Goal: Task Accomplishment & Management: Complete application form

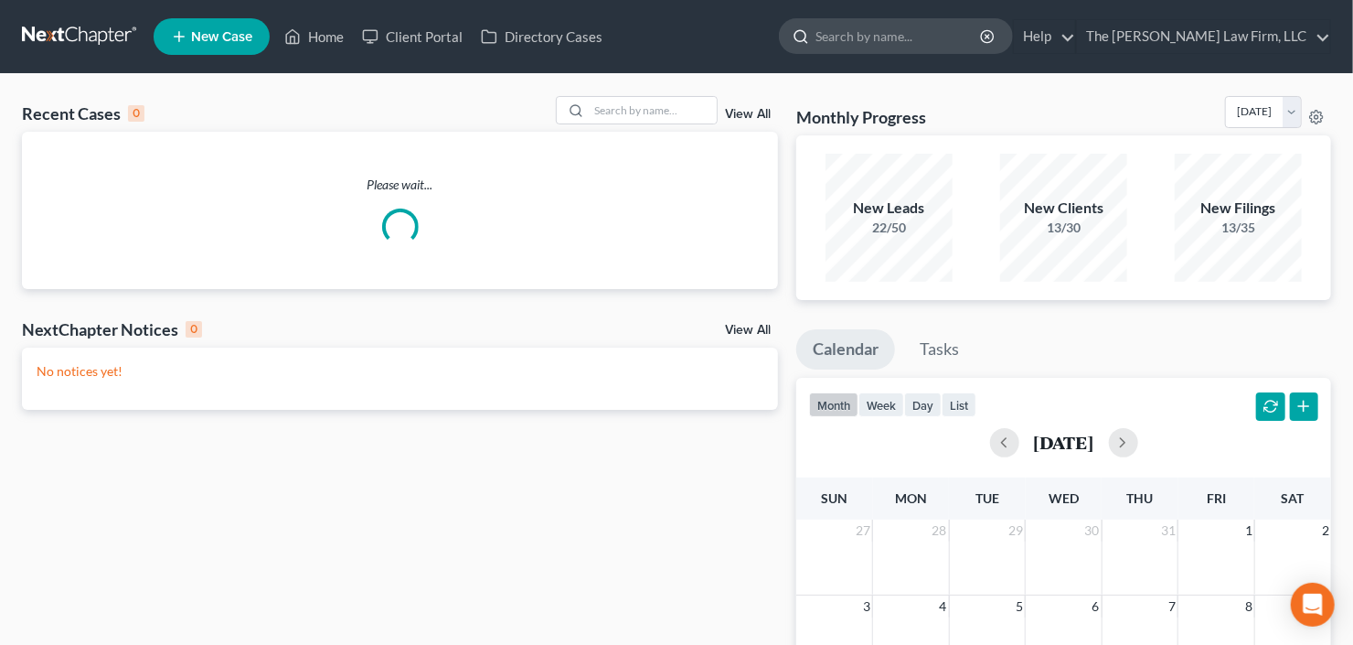
click at [901, 37] on input "search" at bounding box center [899, 36] width 167 height 34
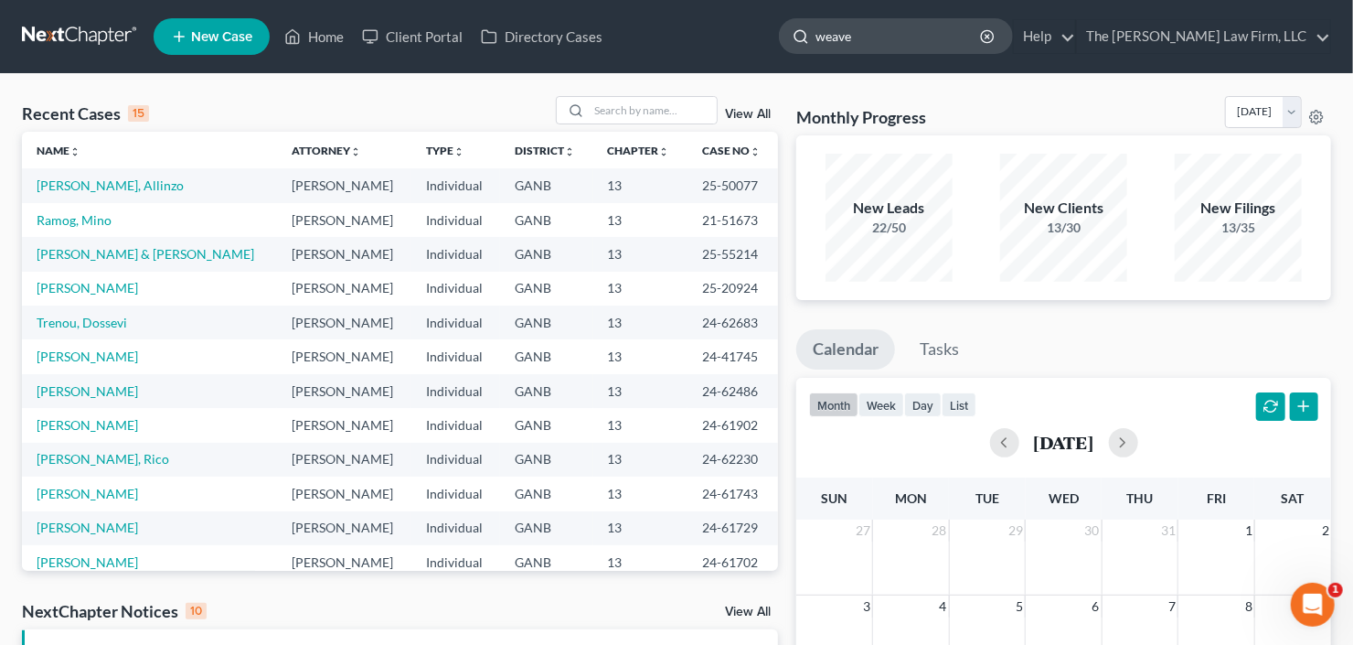
type input "weaver"
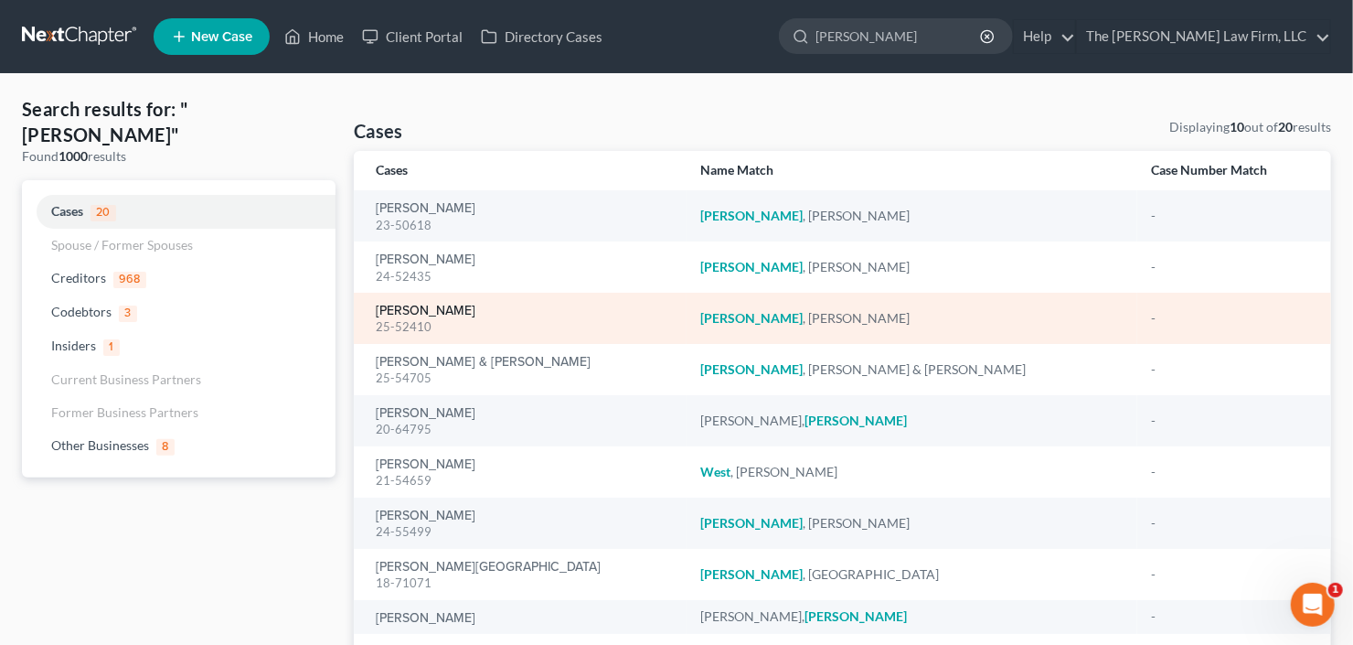
click at [397, 313] on link "[PERSON_NAME]" at bounding box center [426, 310] width 100 height 13
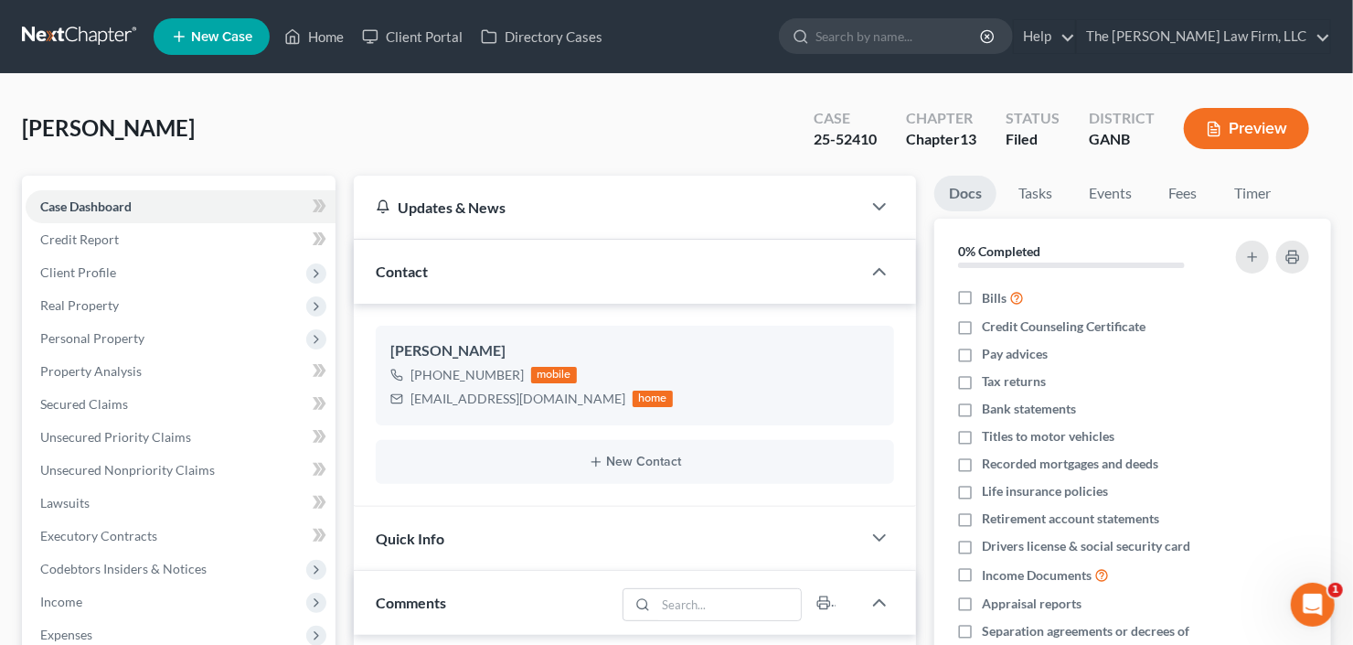
scroll to position [29, 0]
click at [105, 399] on span "Secured Claims" at bounding box center [84, 404] width 88 height 16
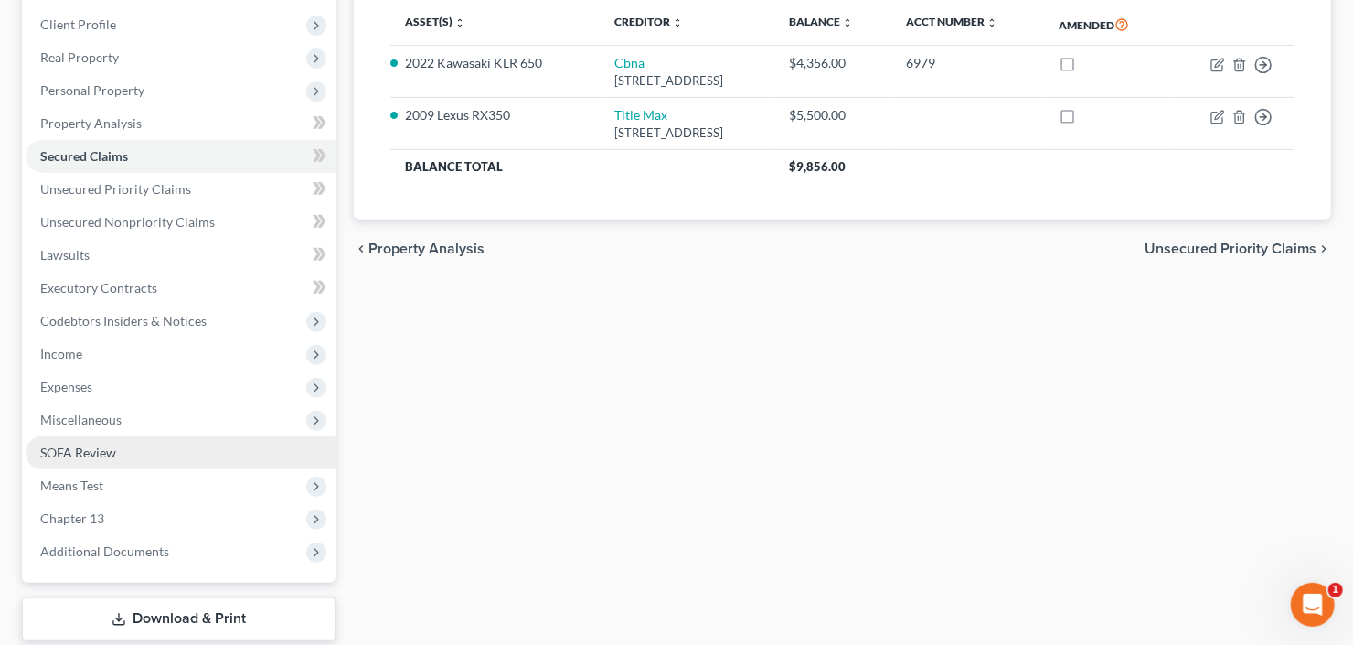
scroll to position [293, 0]
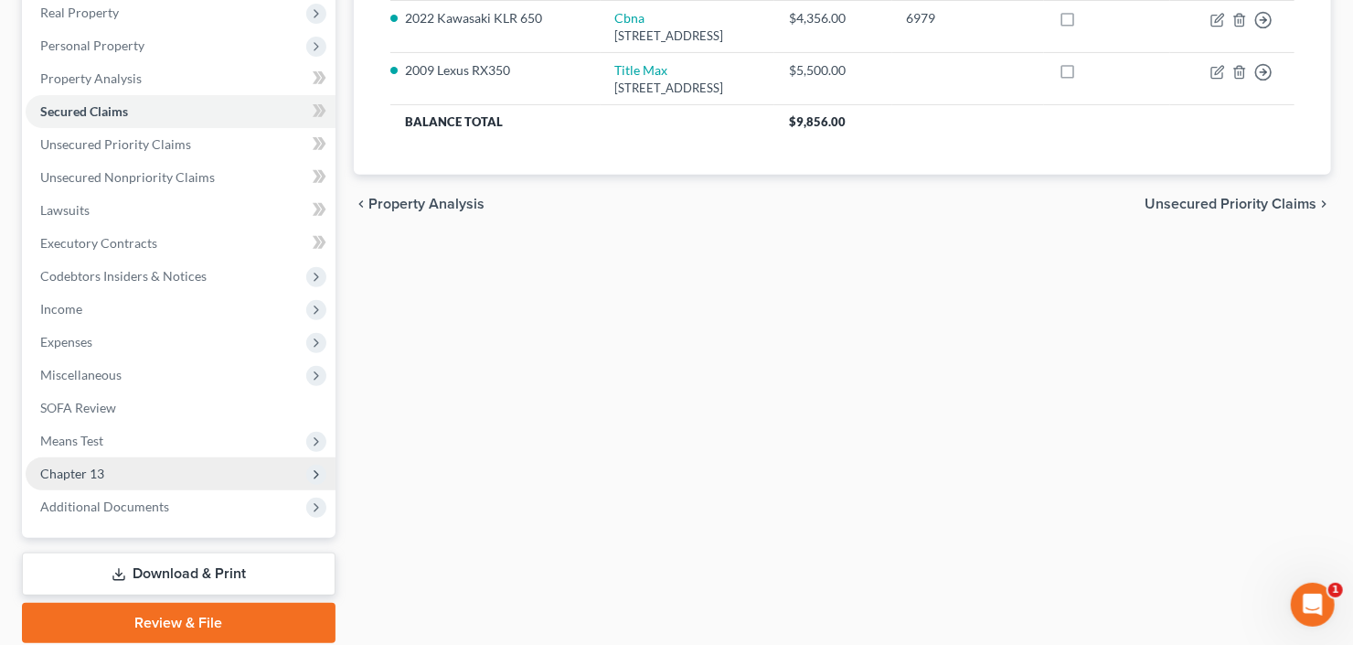
drag, startPoint x: 113, startPoint y: 502, endPoint x: 112, endPoint y: 457, distance: 44.8
click at [113, 502] on span "Additional Documents" at bounding box center [104, 506] width 129 height 16
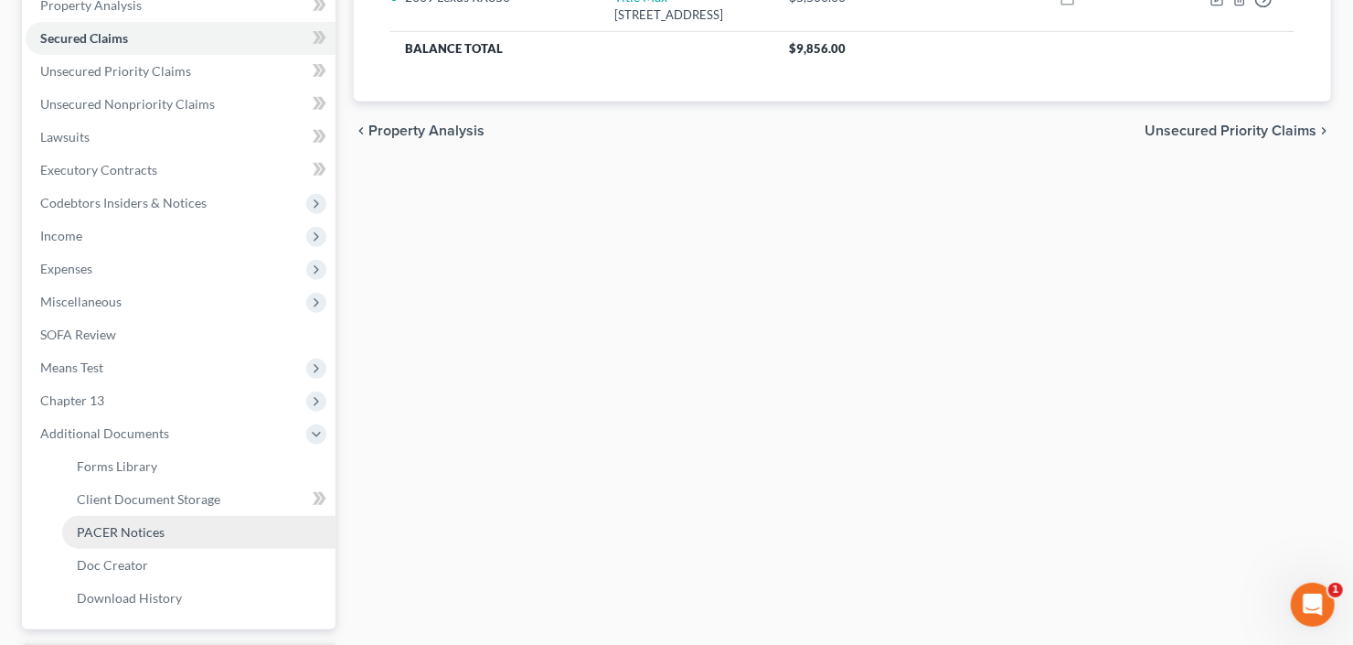
click at [158, 529] on span "PACER Notices" at bounding box center [121, 532] width 88 height 16
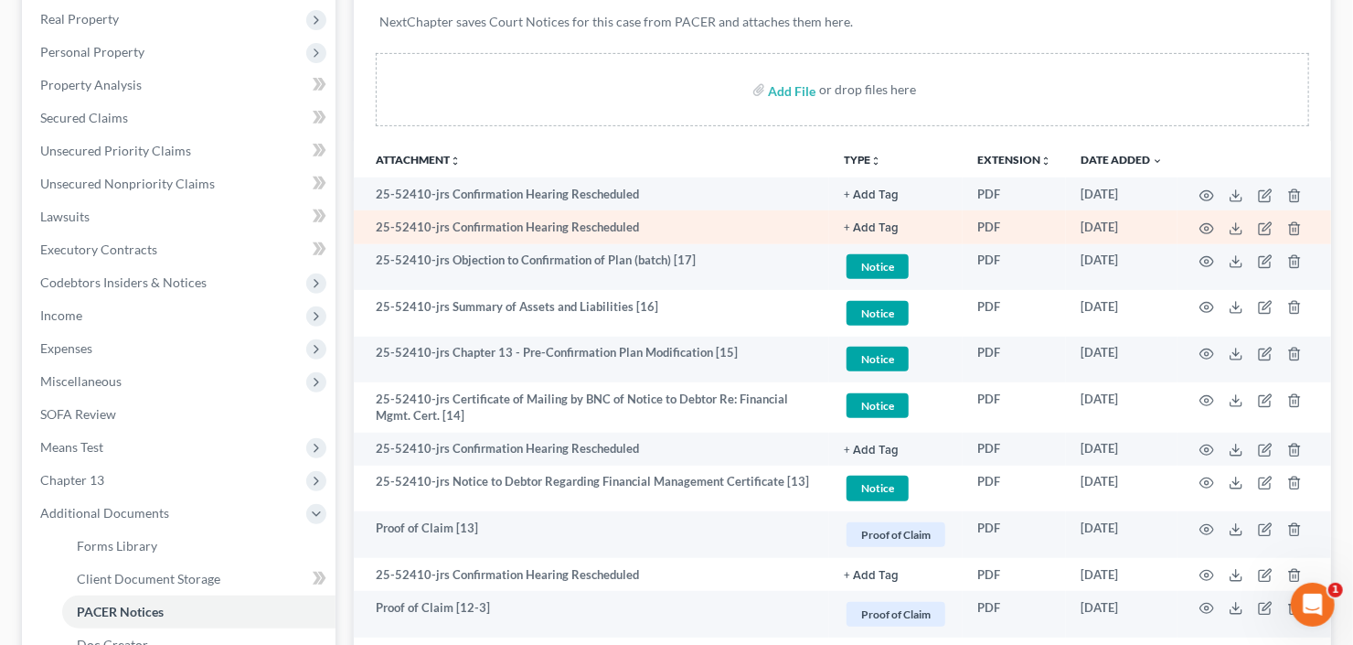
scroll to position [293, 0]
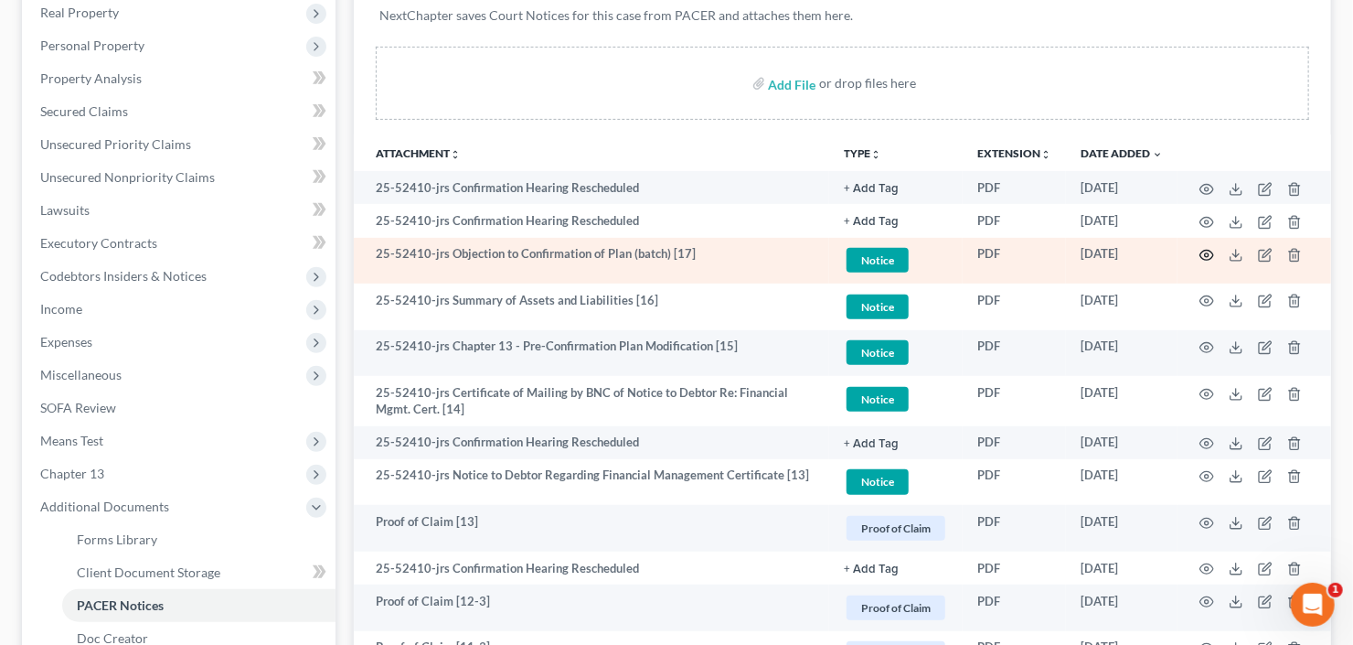
click at [1201, 251] on icon "button" at bounding box center [1208, 256] width 14 height 10
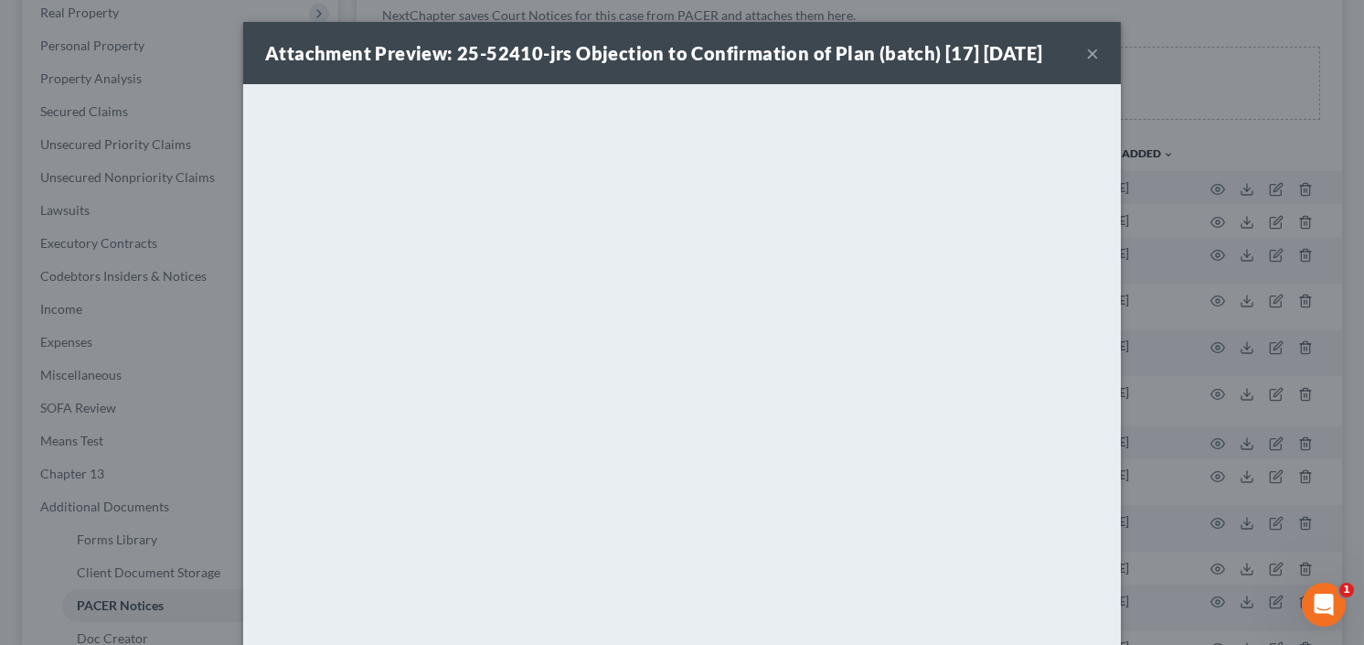
click at [1090, 45] on button "×" at bounding box center [1092, 53] width 13 height 22
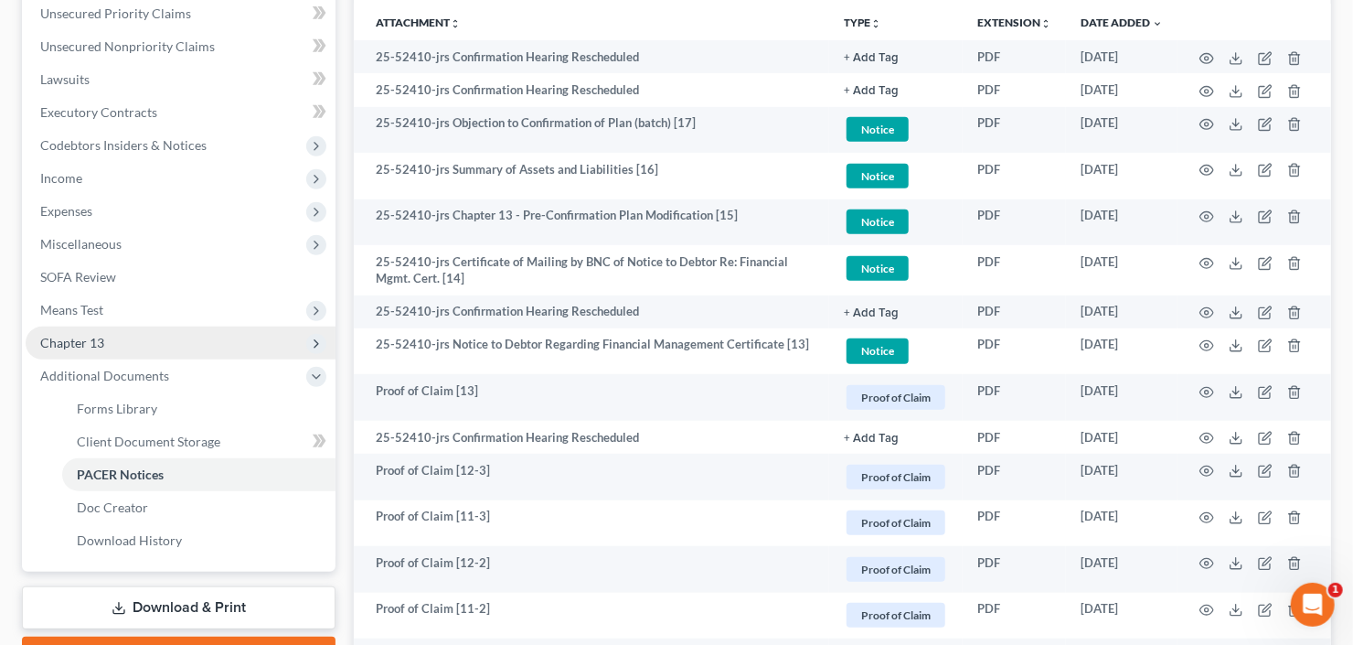
scroll to position [439, 0]
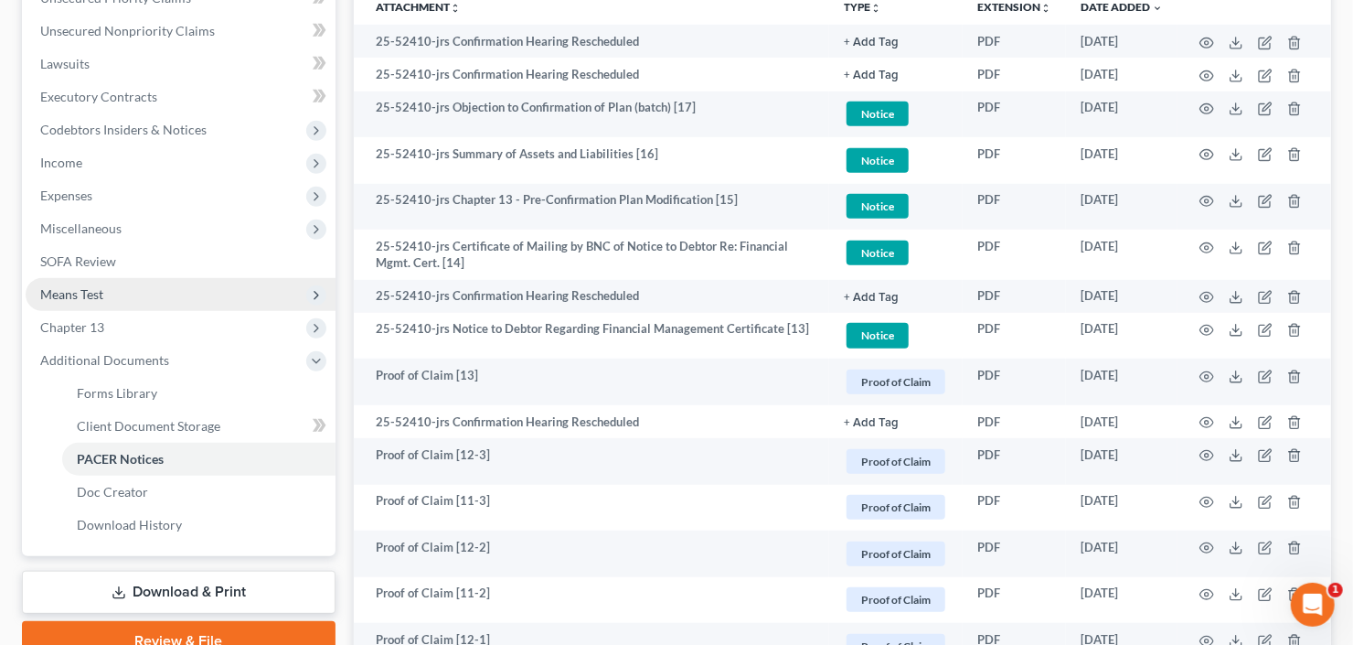
click at [109, 294] on span "Means Test" at bounding box center [181, 294] width 310 height 33
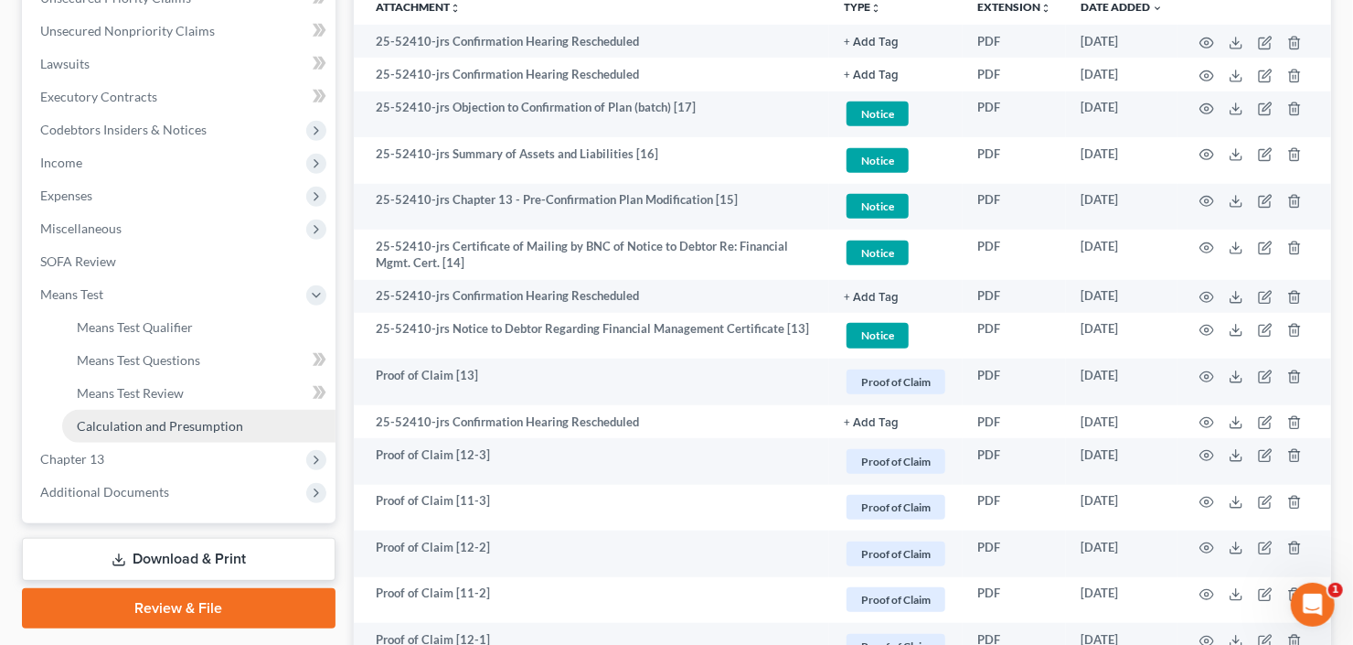
drag, startPoint x: 190, startPoint y: 420, endPoint x: 203, endPoint y: 416, distance: 13.3
click at [190, 420] on span "Calculation and Presumption" at bounding box center [160, 426] width 166 height 16
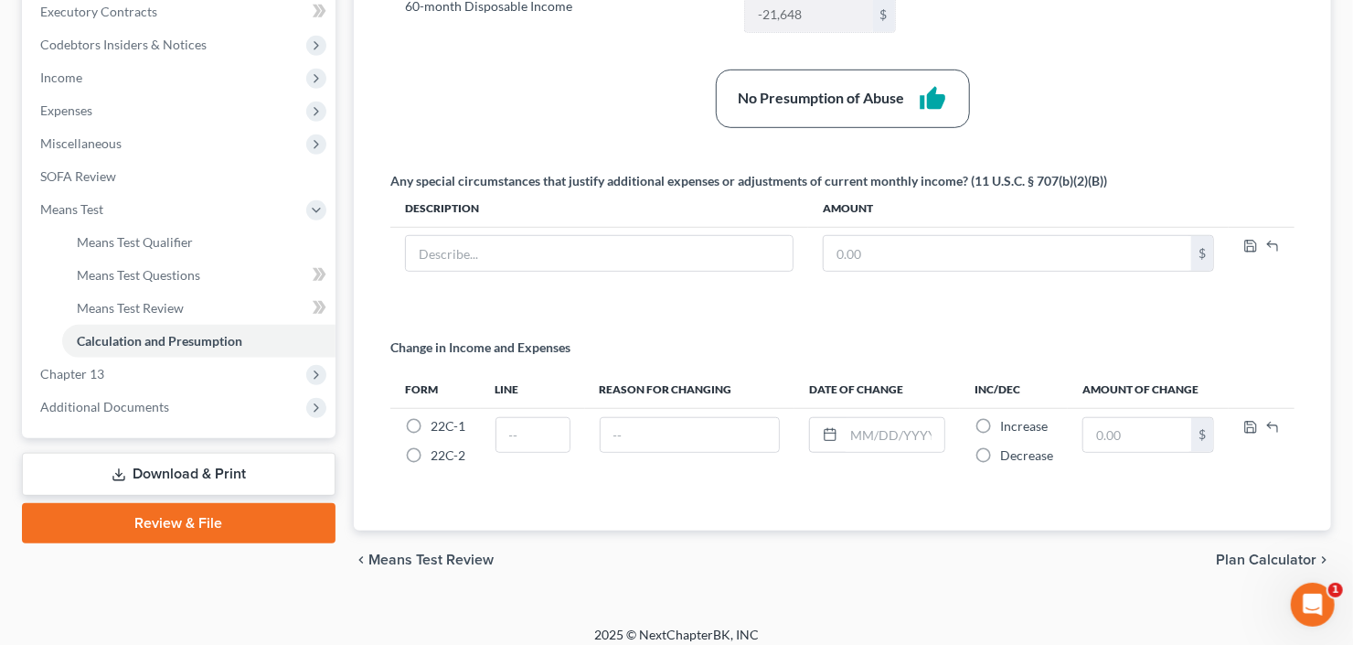
scroll to position [532, 0]
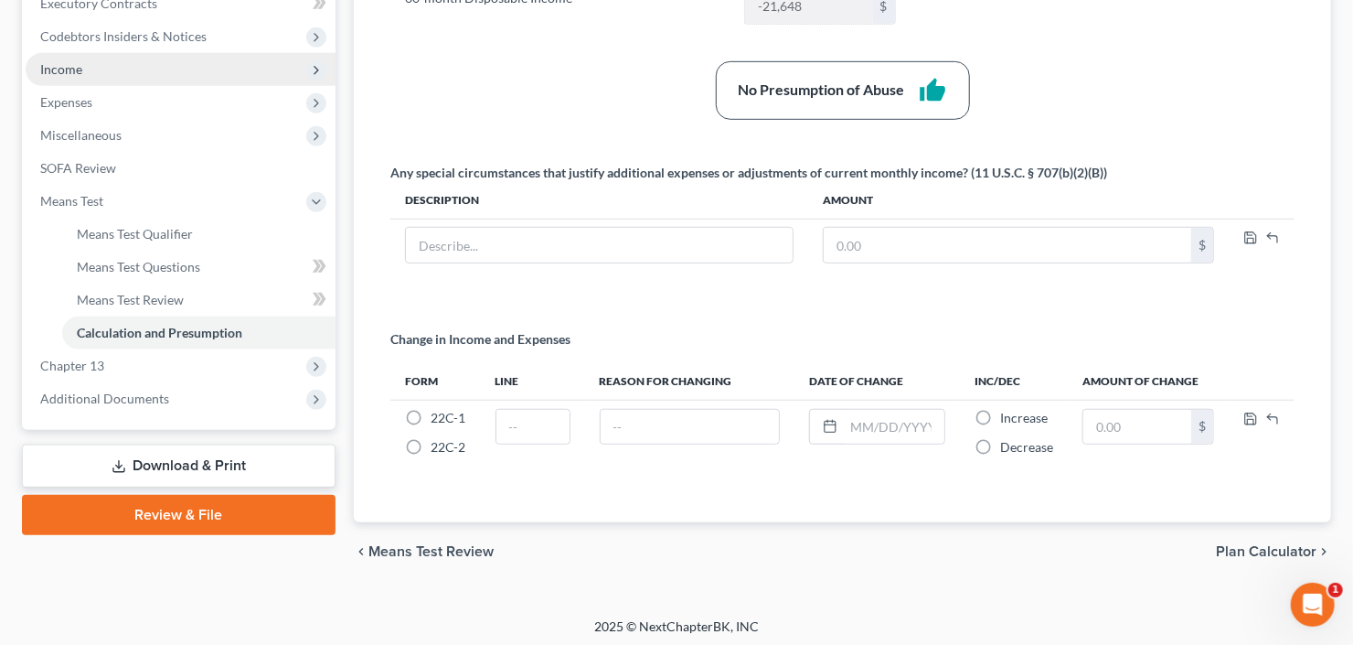
click at [179, 74] on span "Income" at bounding box center [181, 69] width 310 height 33
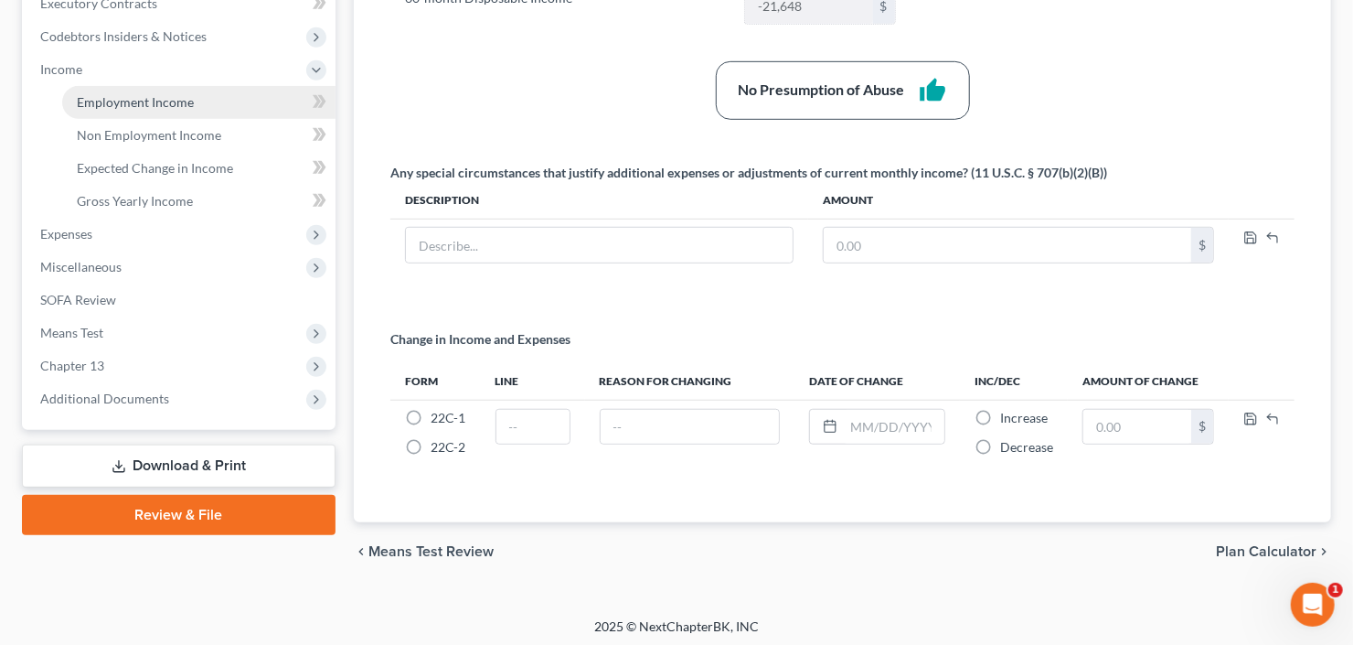
click at [188, 102] on span "Employment Income" at bounding box center [135, 102] width 117 height 16
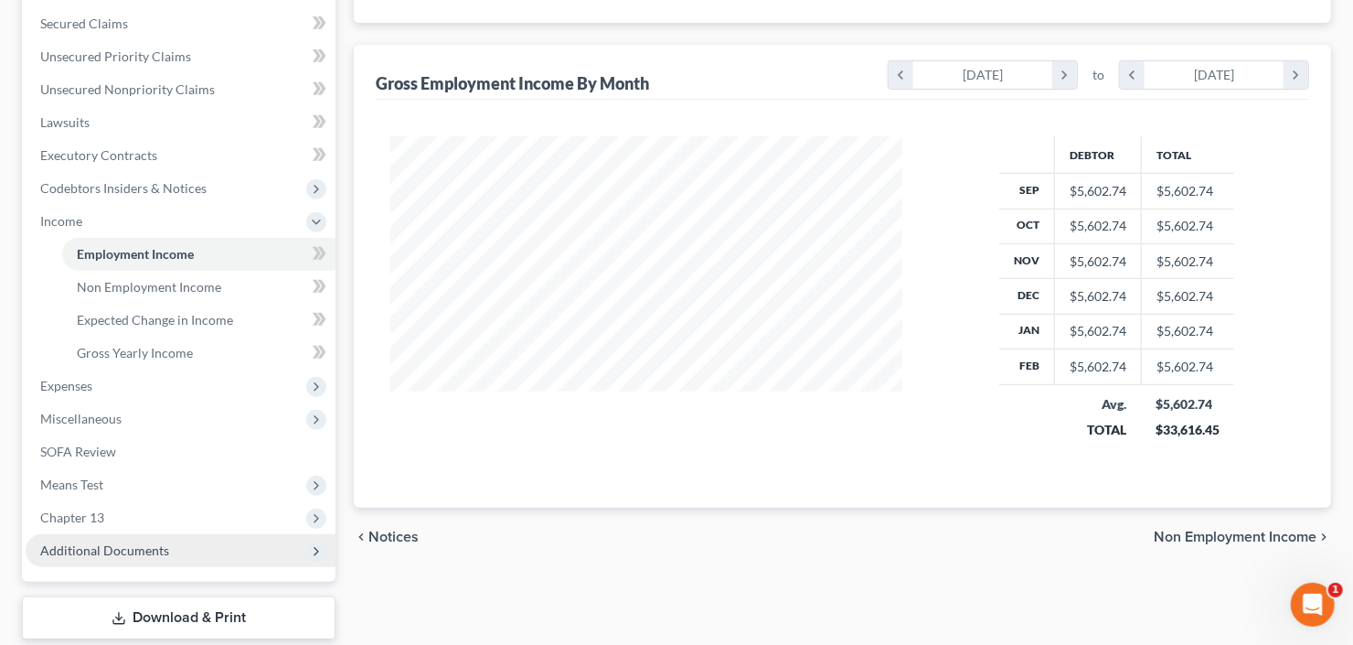
scroll to position [416, 0]
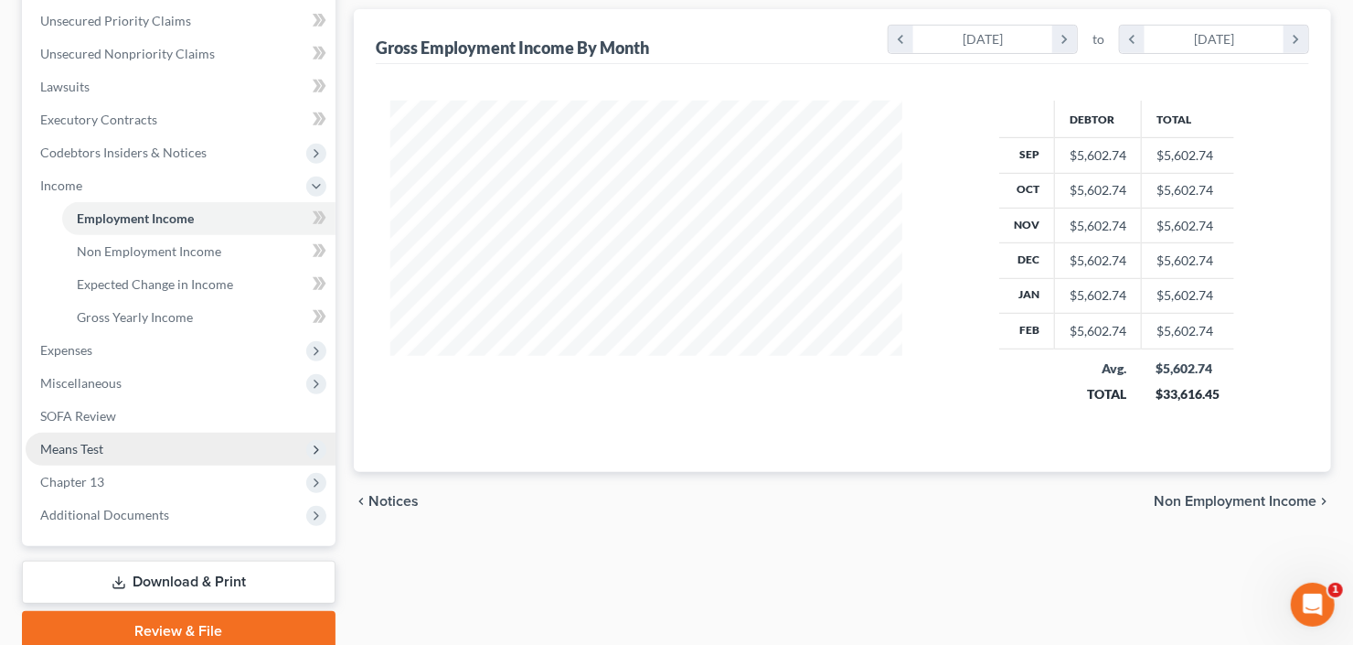
click at [104, 446] on span "Means Test" at bounding box center [181, 448] width 310 height 33
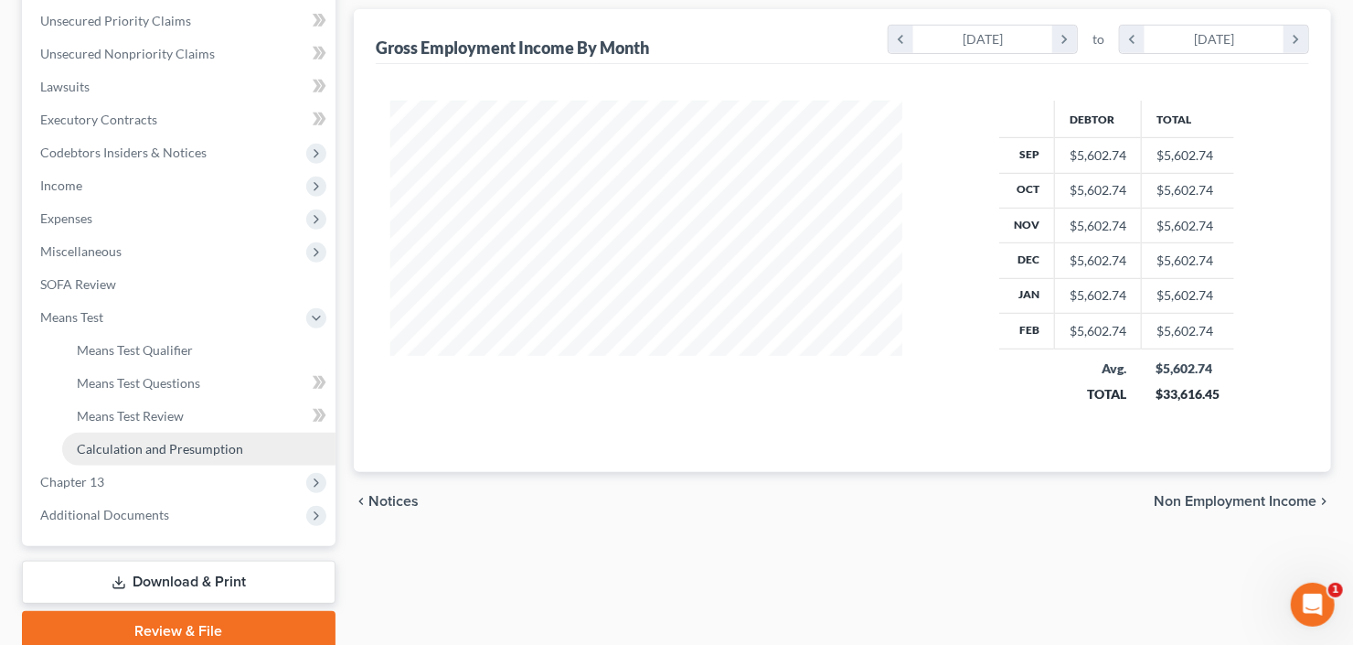
click at [147, 453] on span "Calculation and Presumption" at bounding box center [160, 449] width 166 height 16
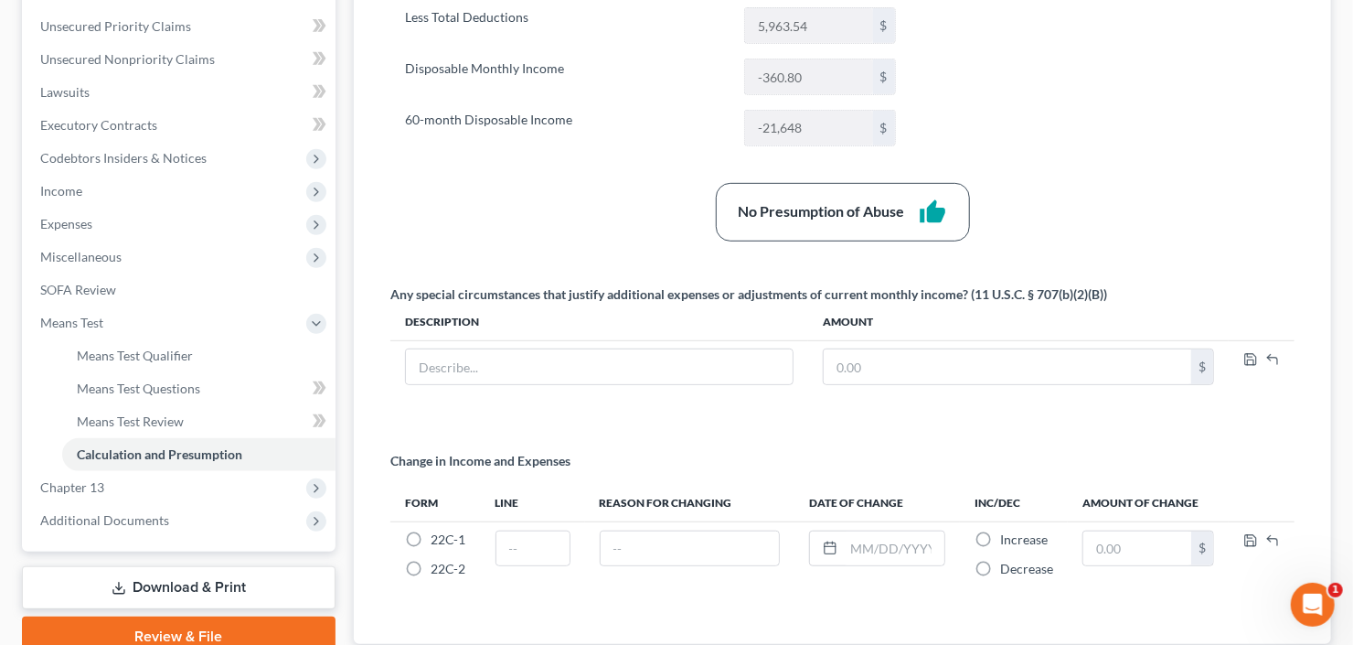
scroll to position [512, 0]
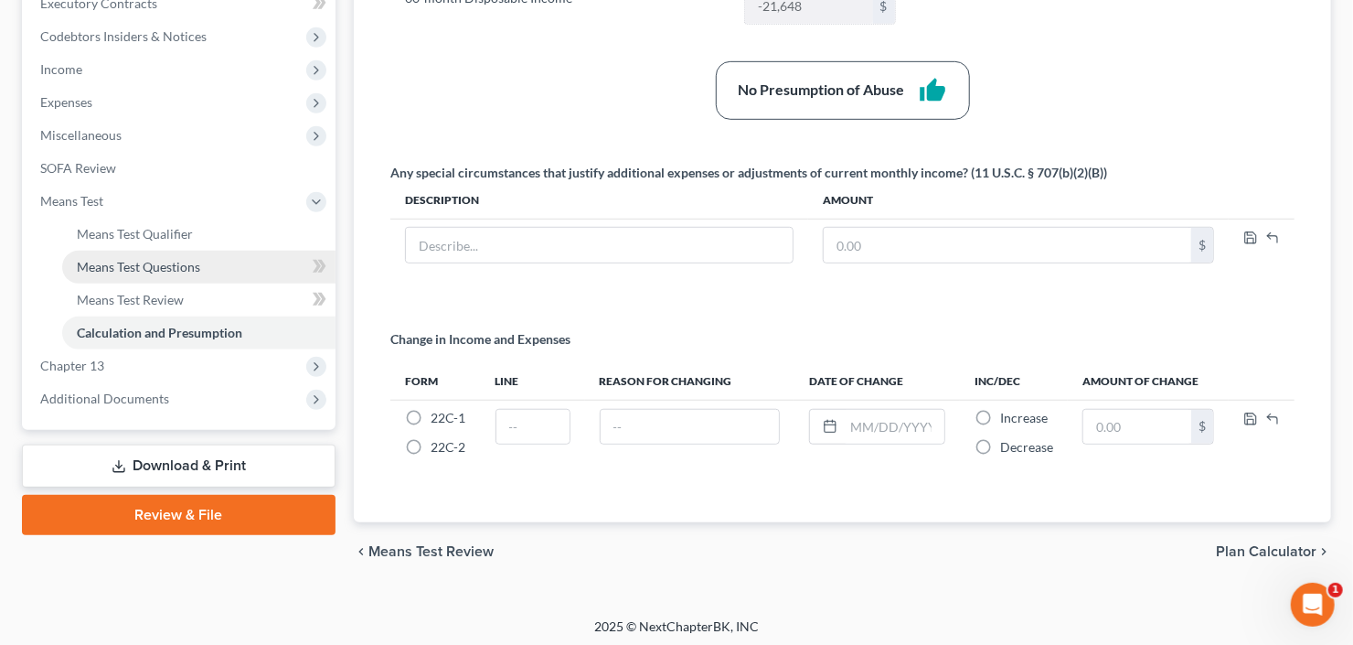
click at [136, 271] on span "Means Test Questions" at bounding box center [138, 267] width 123 height 16
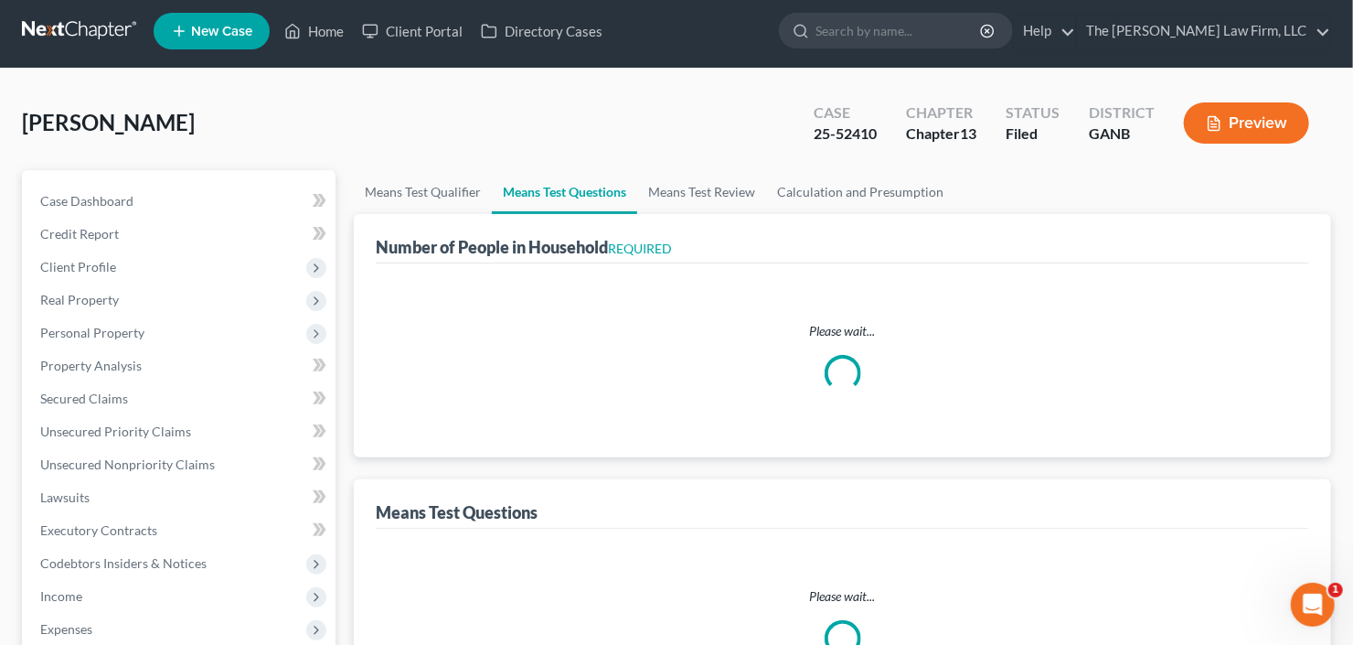
select select "1"
select select "60"
select select "1"
select select "60"
select select "1"
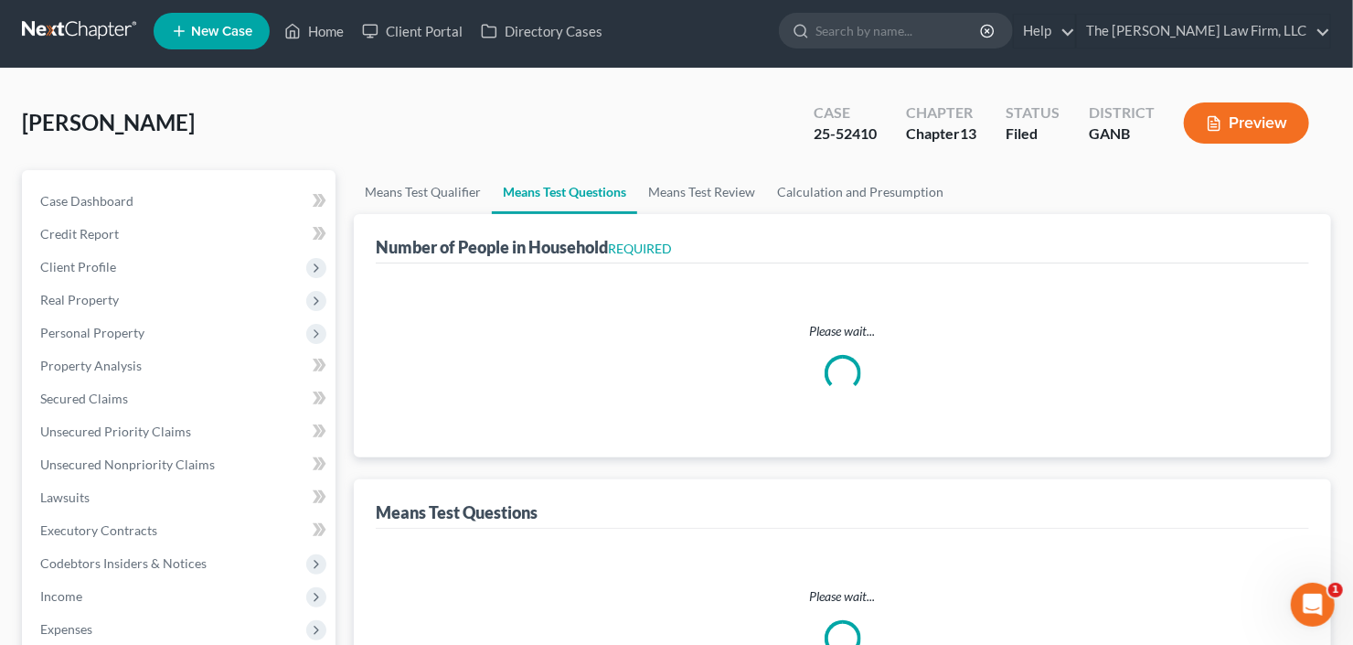
select select "1"
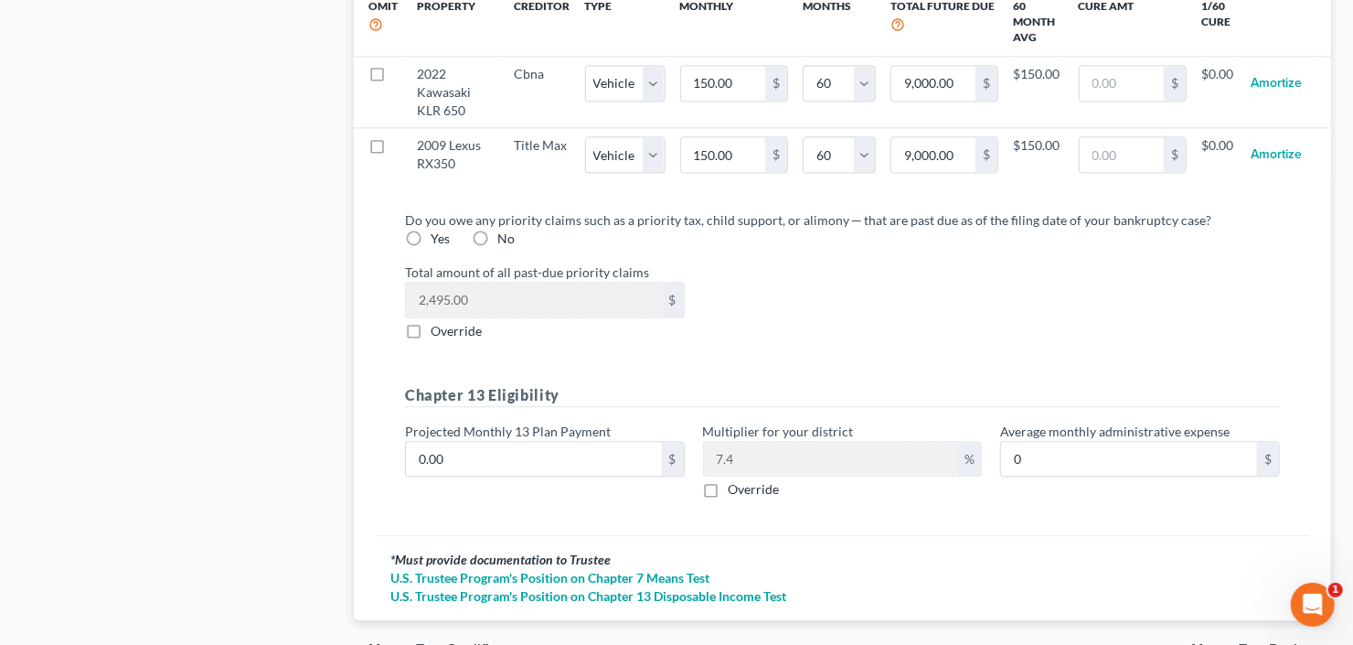
scroll to position [2025, 0]
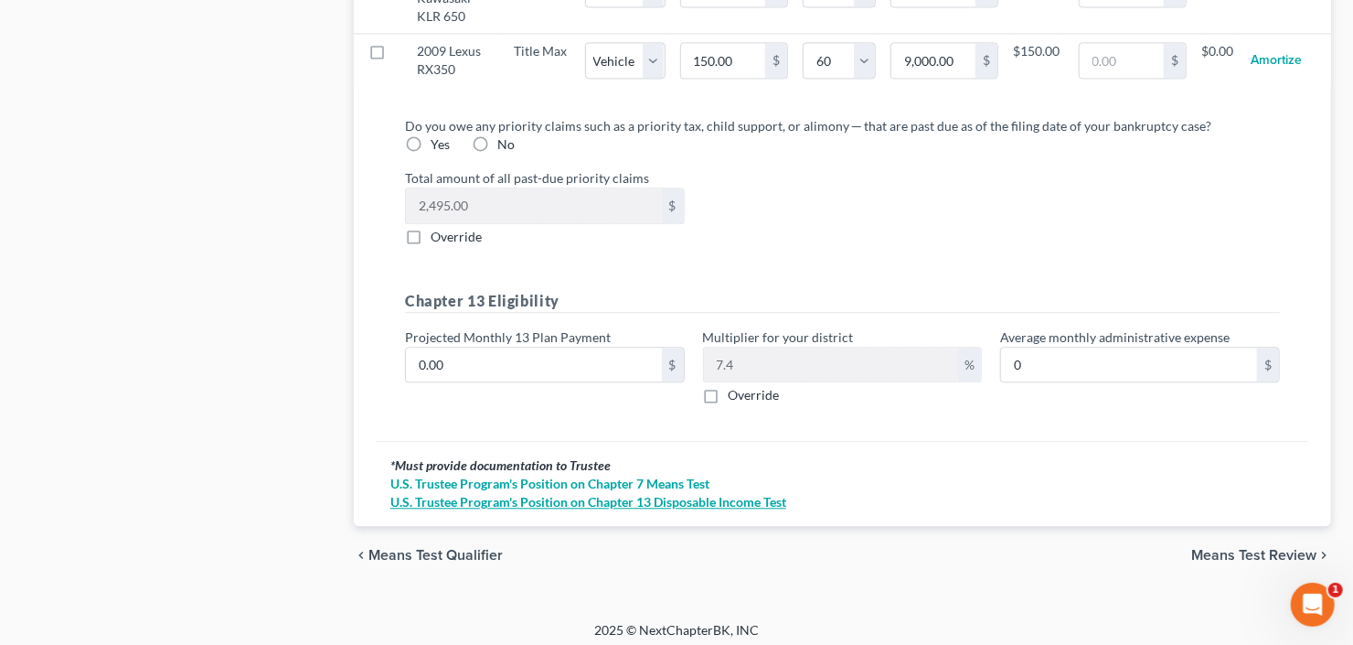
click at [622, 499] on link "U.S. Trustee Program's Position on Chapter 13 Disposable Income Test" at bounding box center [842, 502] width 904 height 18
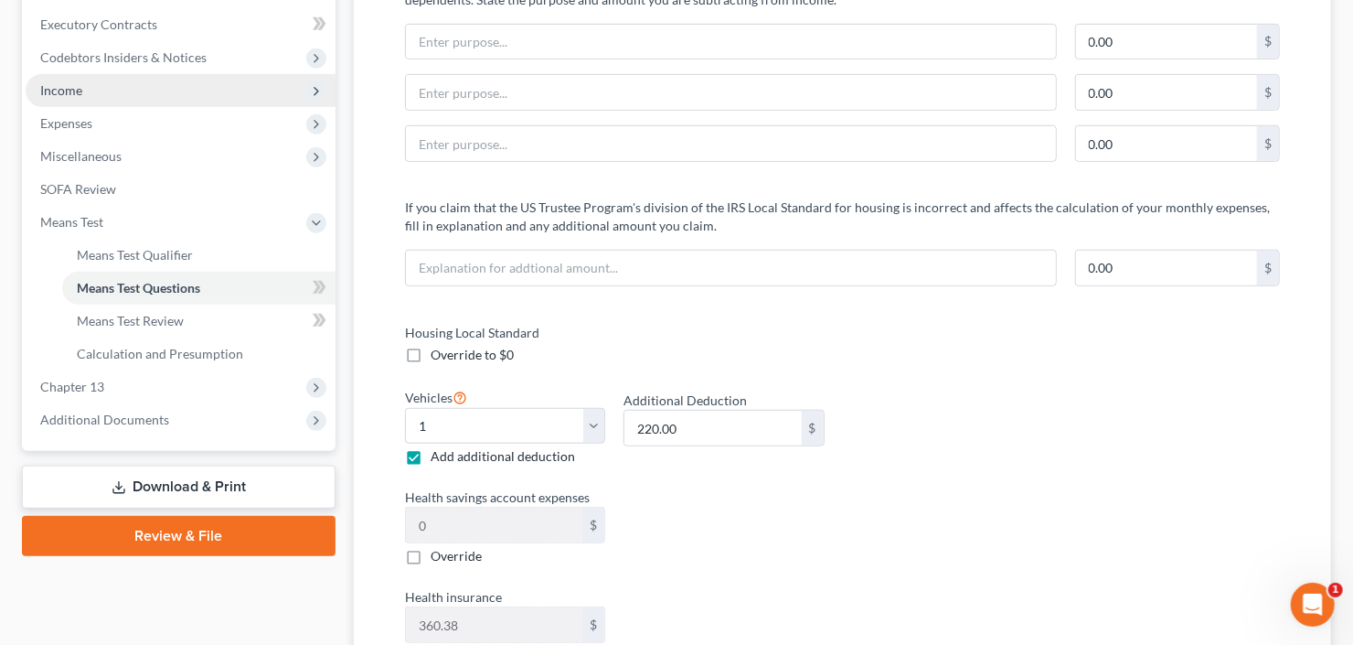
scroll to position [439, 0]
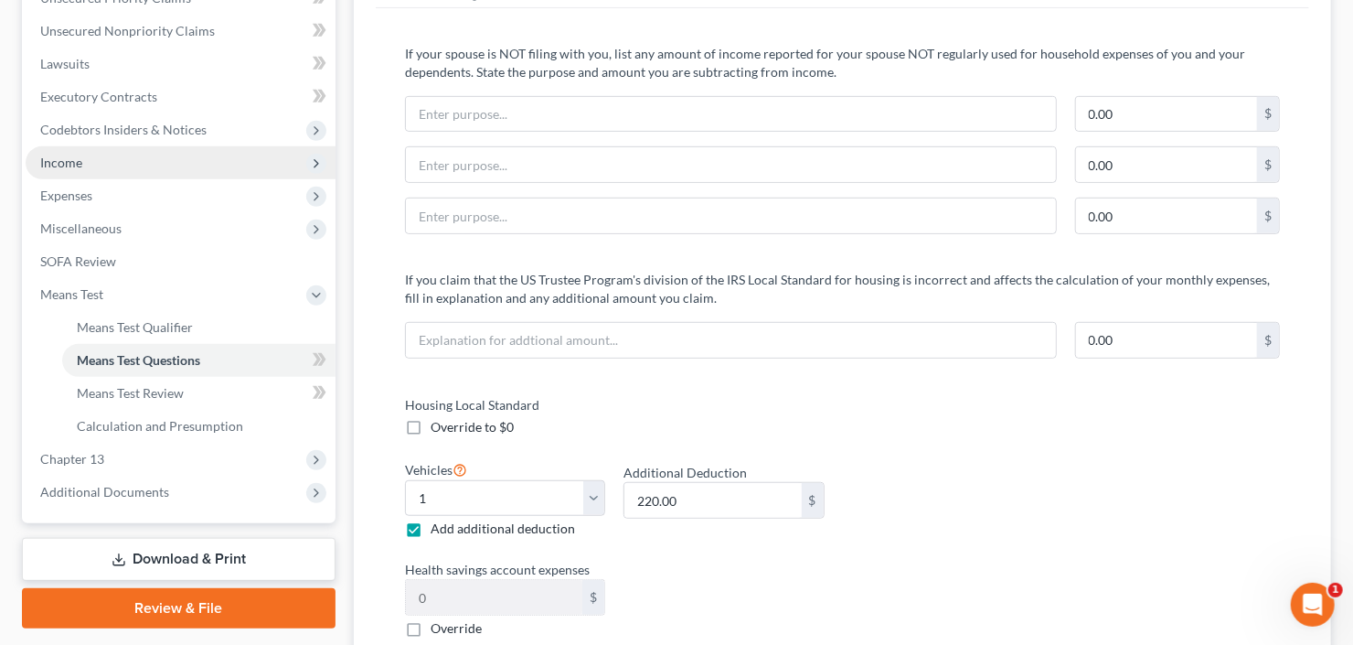
drag, startPoint x: 125, startPoint y: 153, endPoint x: 135, endPoint y: 161, distance: 13.0
click at [125, 153] on span "Income" at bounding box center [181, 162] width 310 height 33
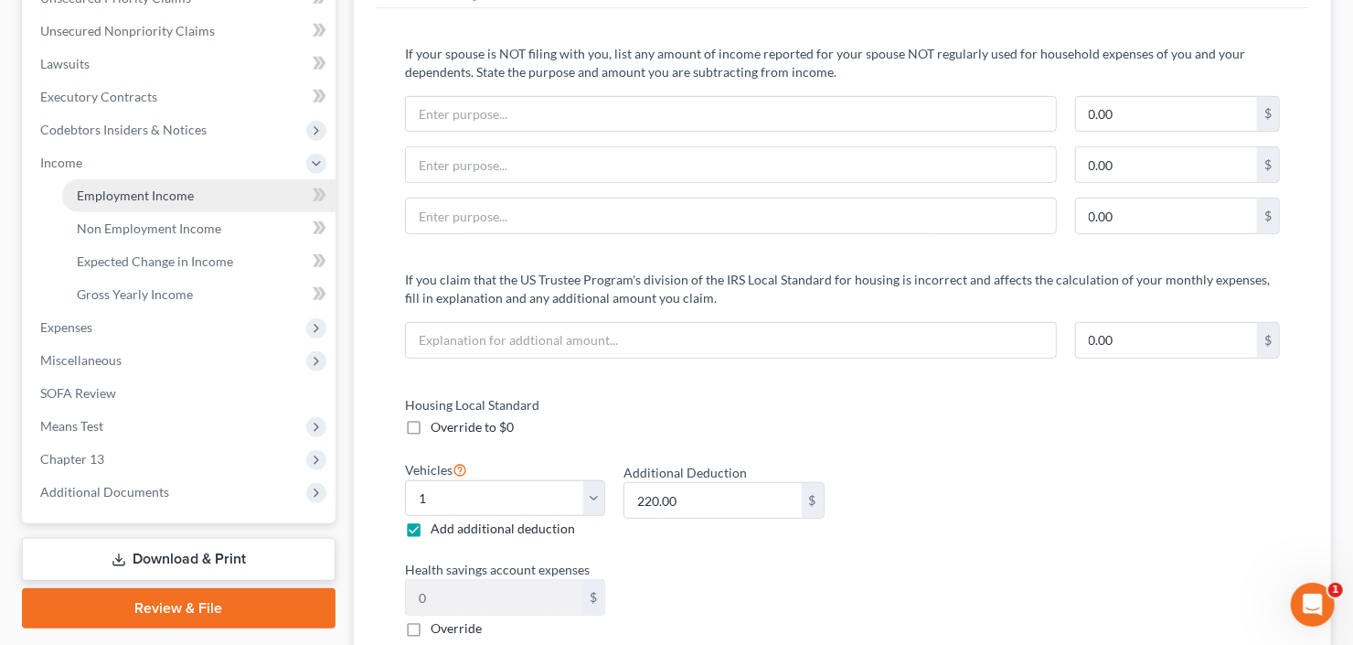
click at [156, 193] on span "Employment Income" at bounding box center [135, 195] width 117 height 16
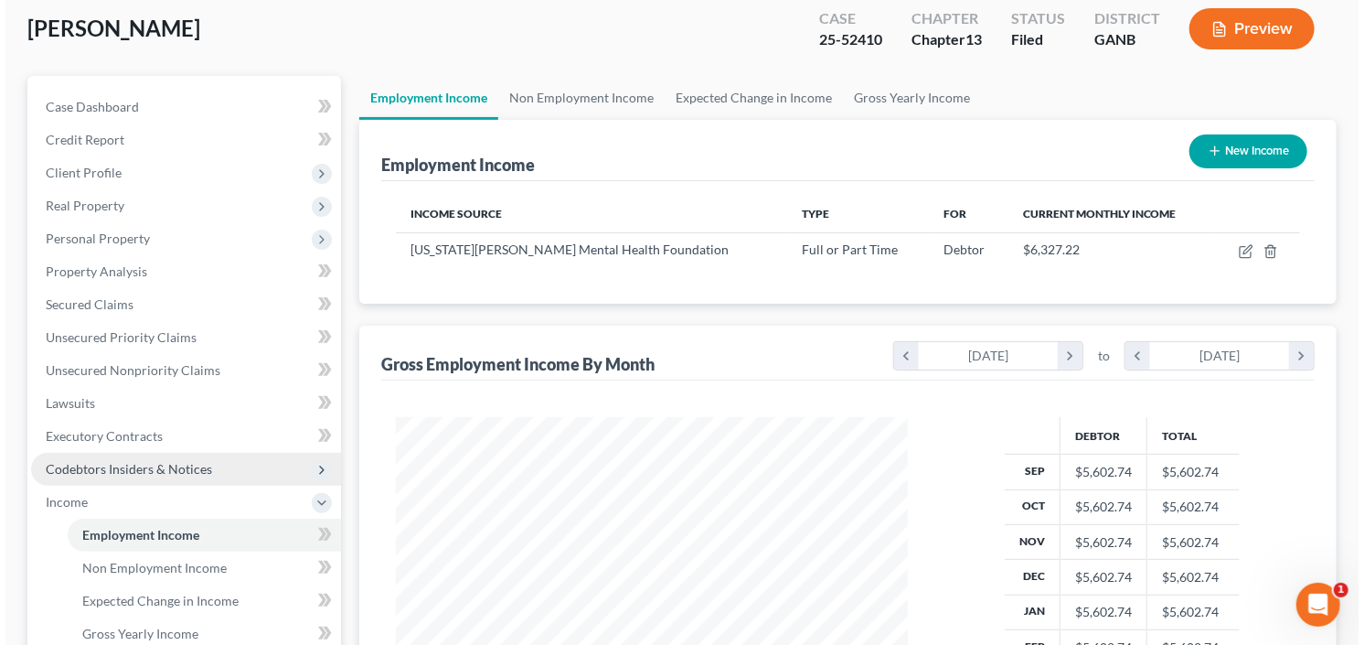
scroll to position [219, 0]
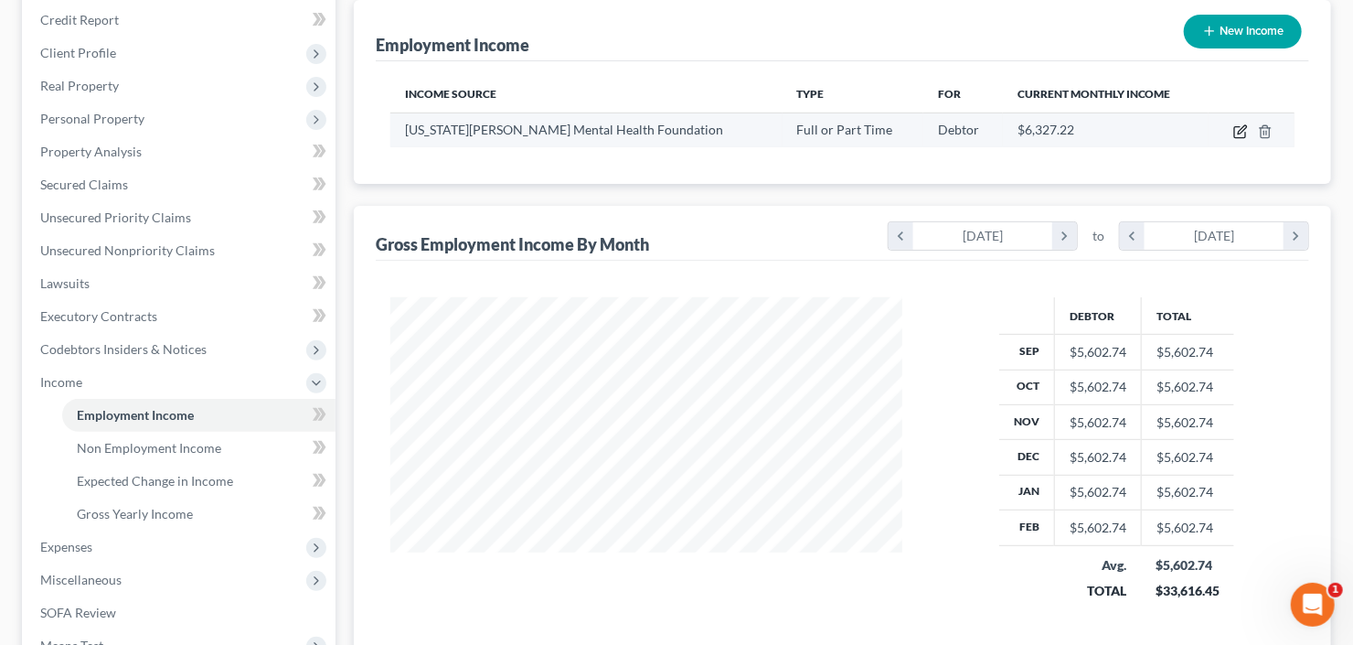
click at [1243, 129] on icon "button" at bounding box center [1242, 129] width 8 height 8
select select "0"
select select "10"
select select "1"
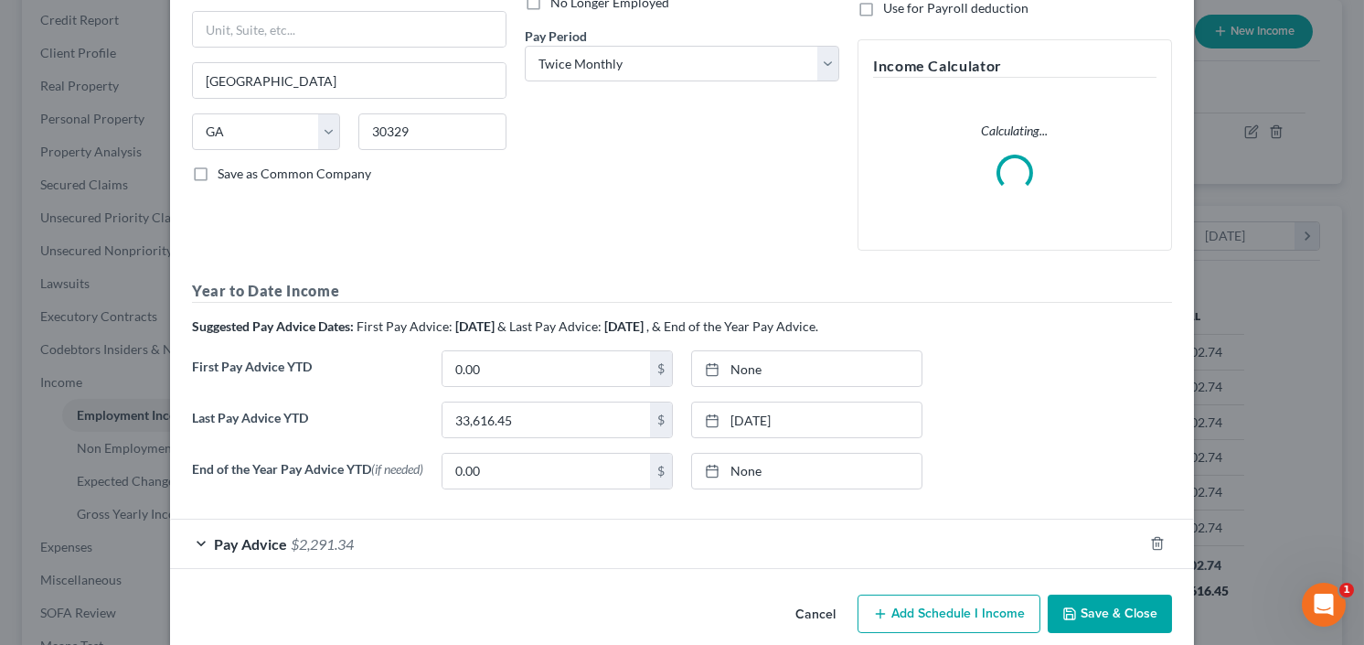
scroll to position [289, 0]
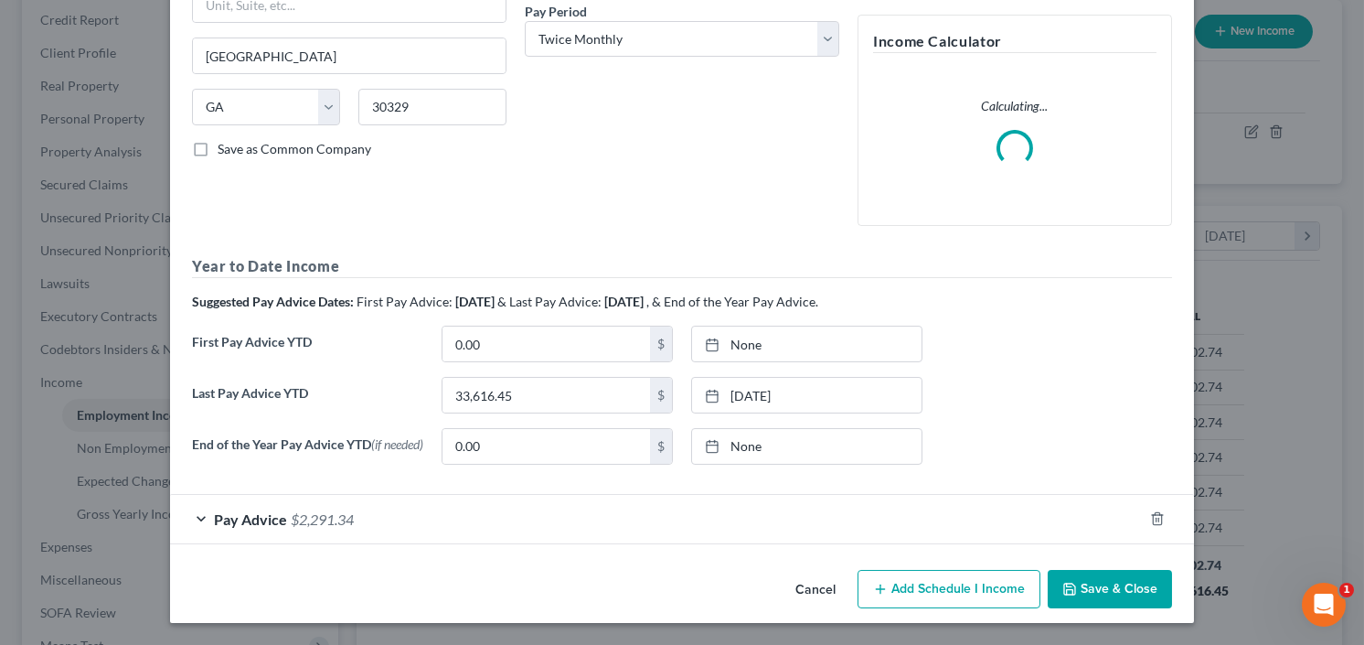
click at [254, 518] on span "Pay Advice" at bounding box center [250, 518] width 73 height 17
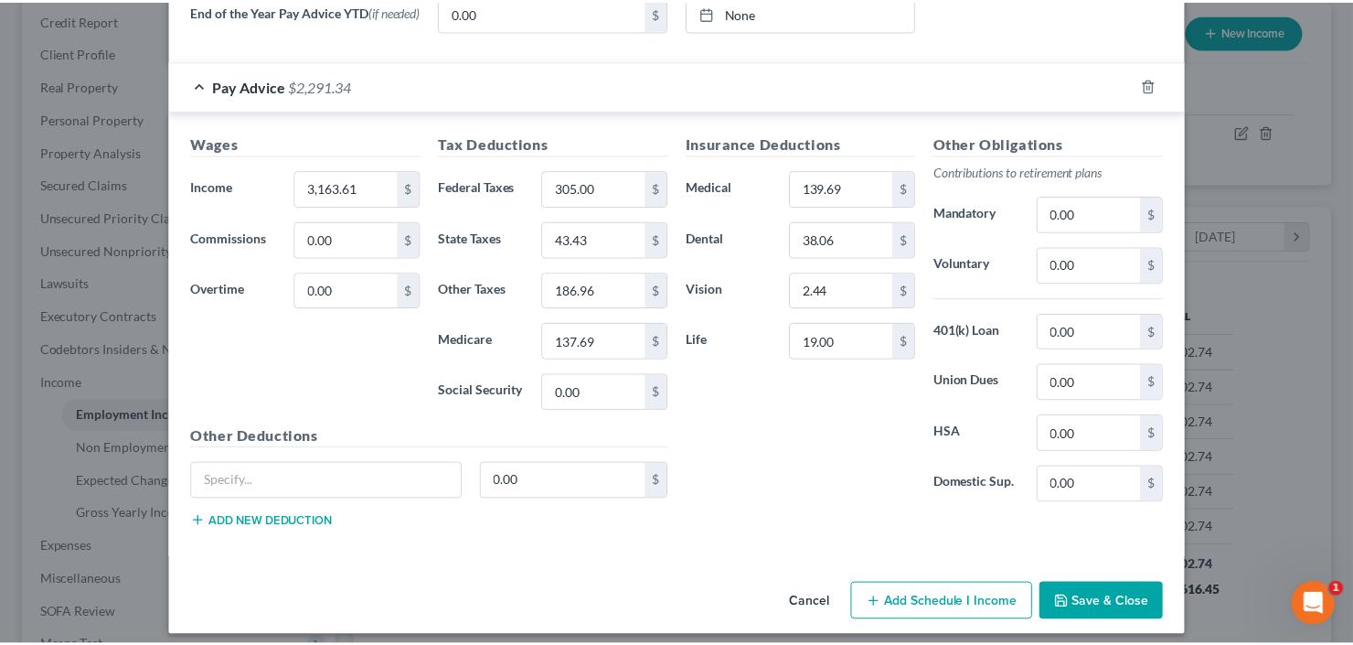
scroll to position [832, 0]
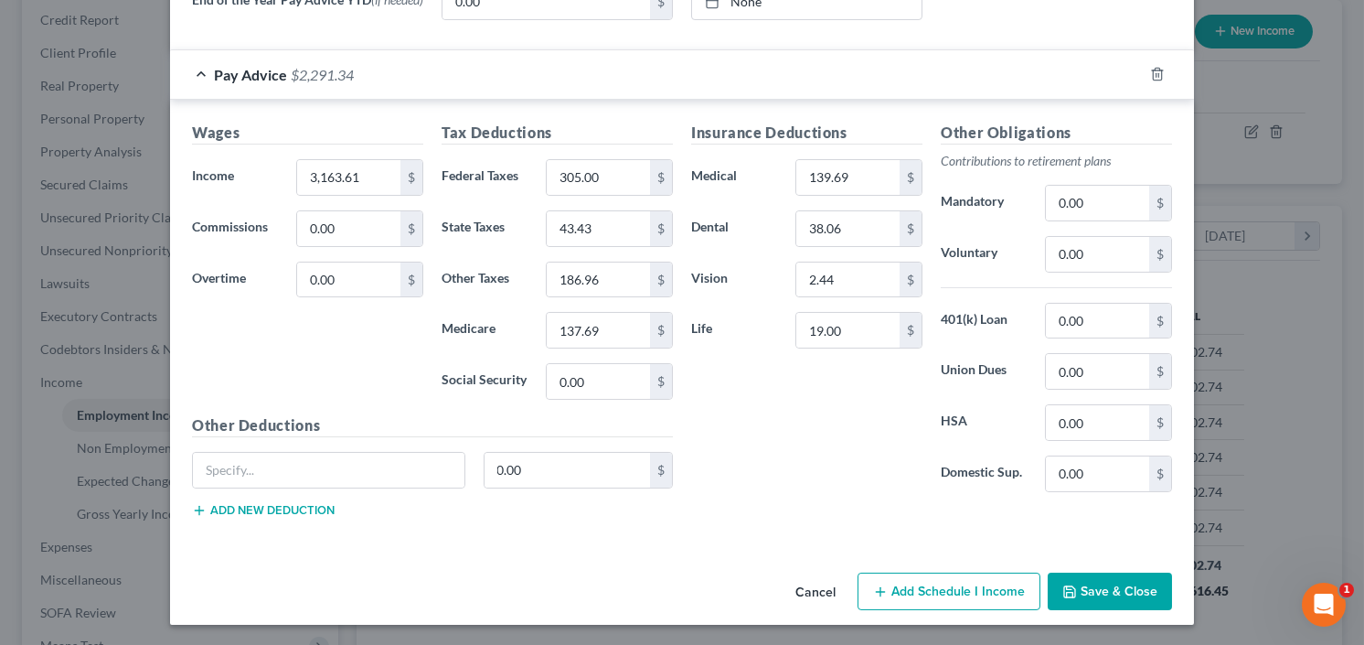
click at [1103, 602] on button "Save & Close" at bounding box center [1110, 591] width 124 height 38
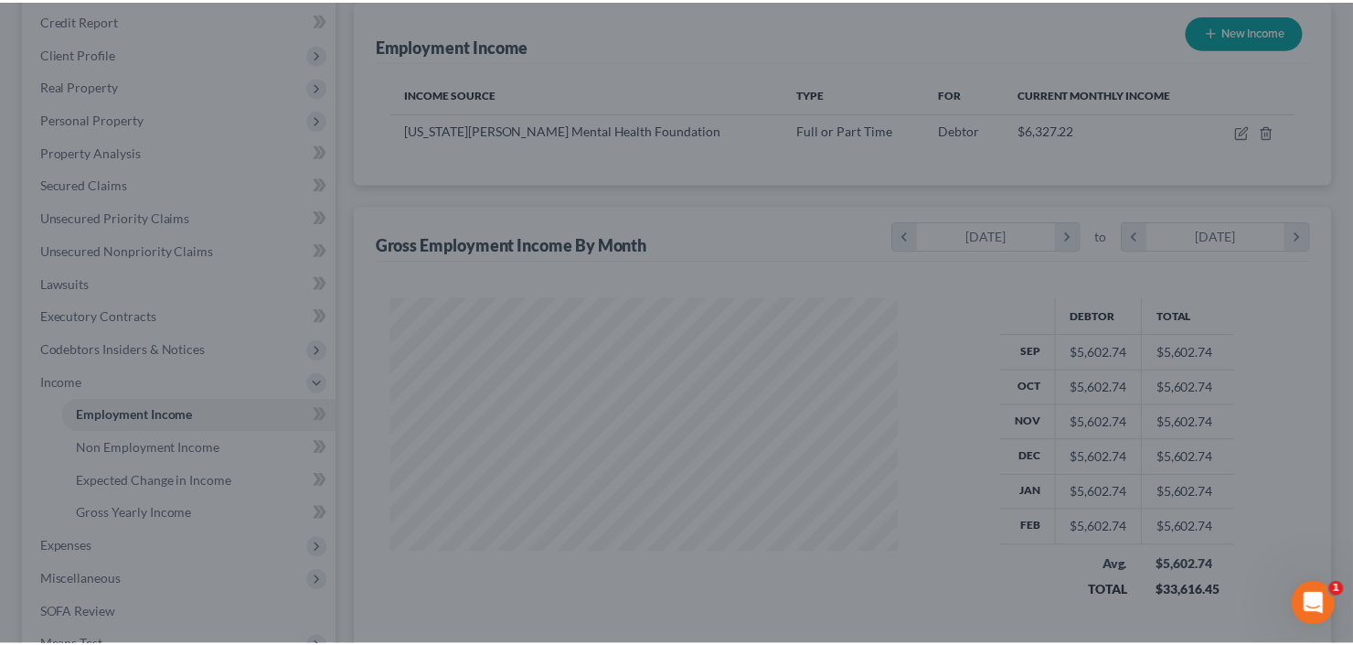
scroll to position [914046, 913823]
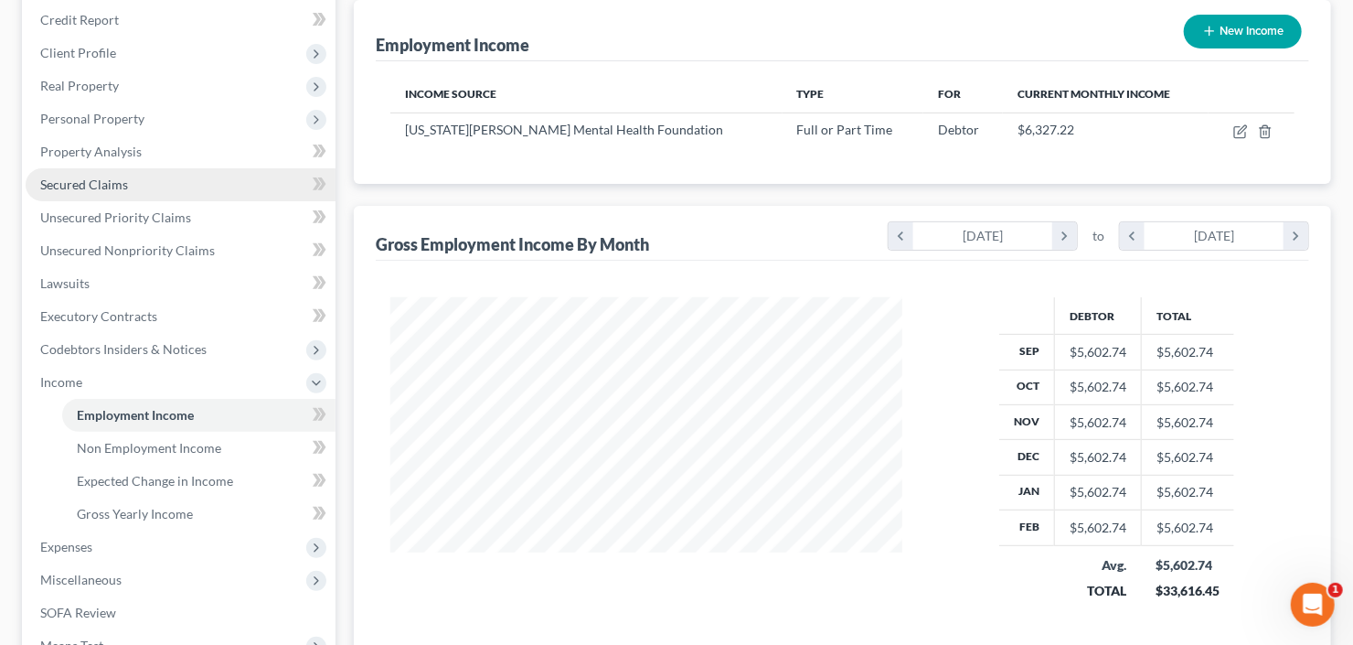
click at [89, 186] on span "Secured Claims" at bounding box center [84, 184] width 88 height 16
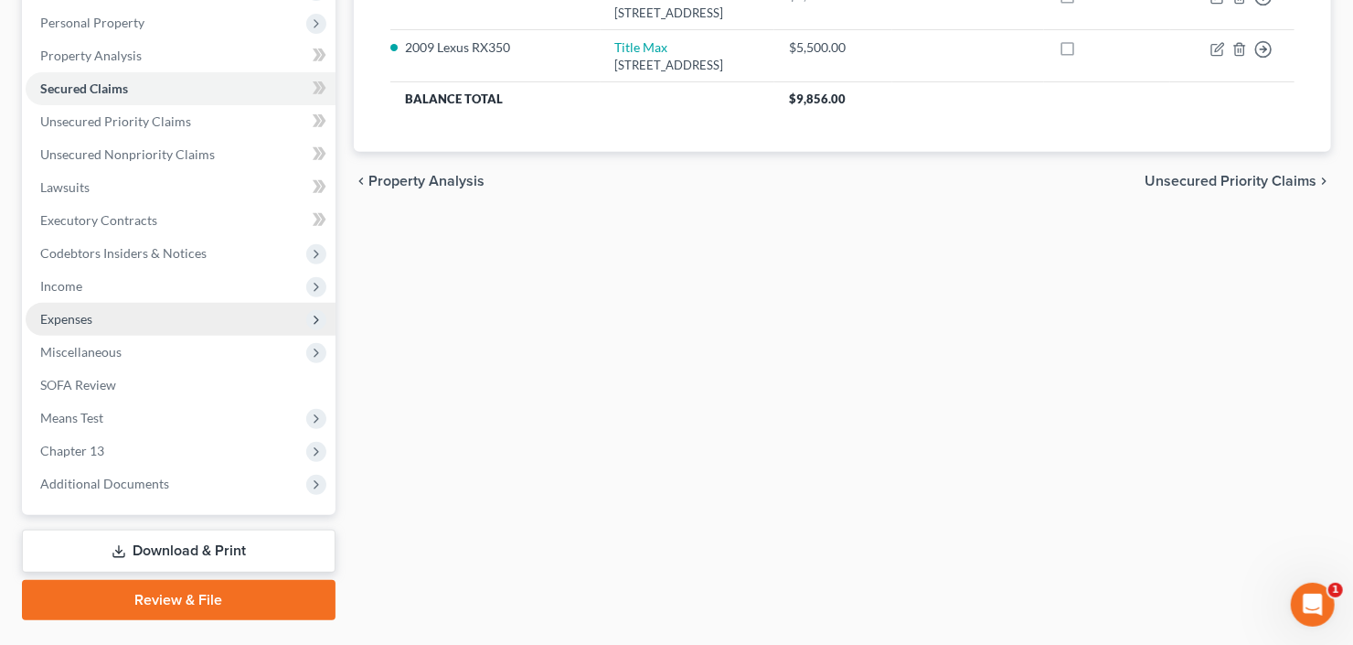
scroll to position [357, 0]
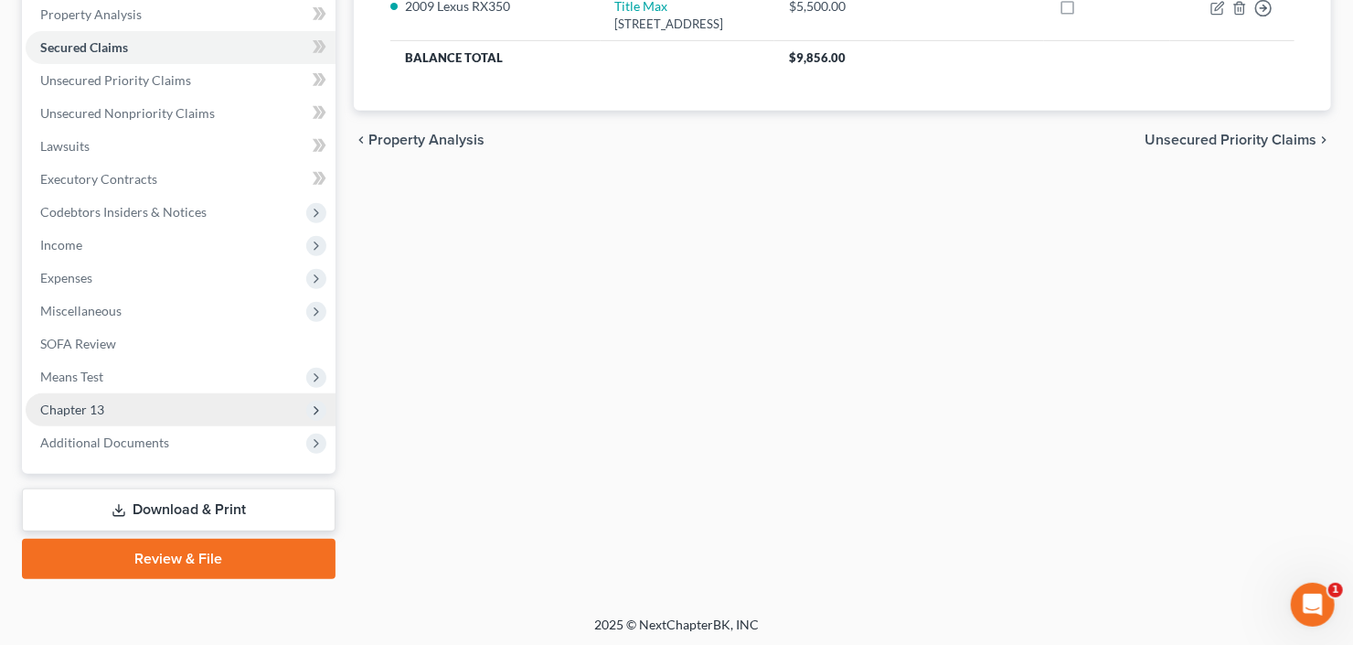
click at [138, 411] on span "Chapter 13" at bounding box center [181, 409] width 310 height 33
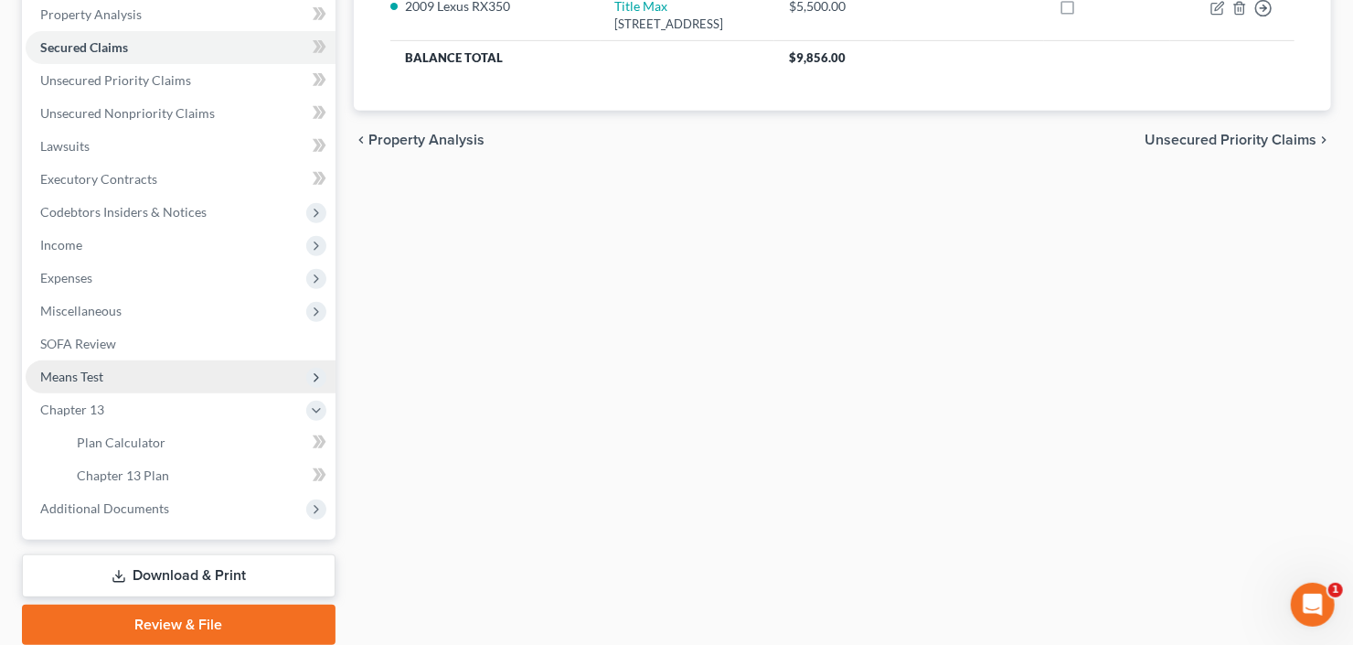
click at [133, 382] on span "Means Test" at bounding box center [181, 376] width 310 height 33
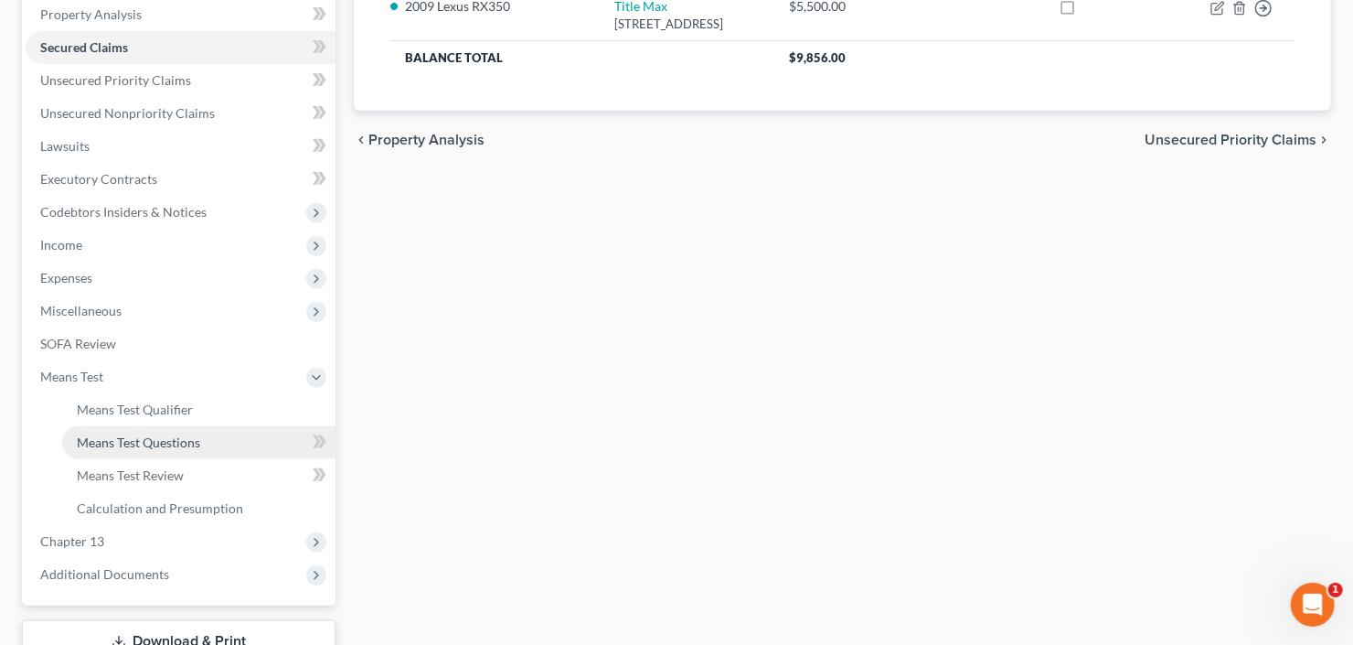
click at [144, 443] on span "Means Test Questions" at bounding box center [138, 442] width 123 height 16
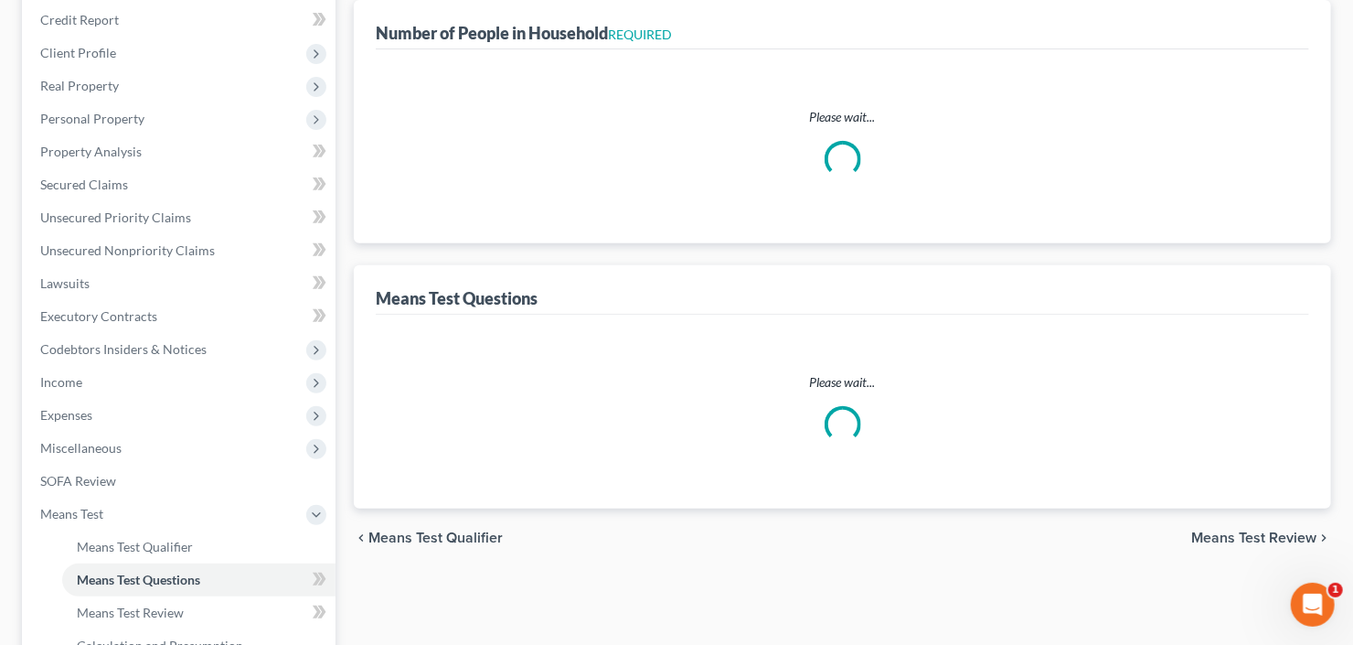
select select "1"
select select "60"
select select "1"
select select "60"
select select "1"
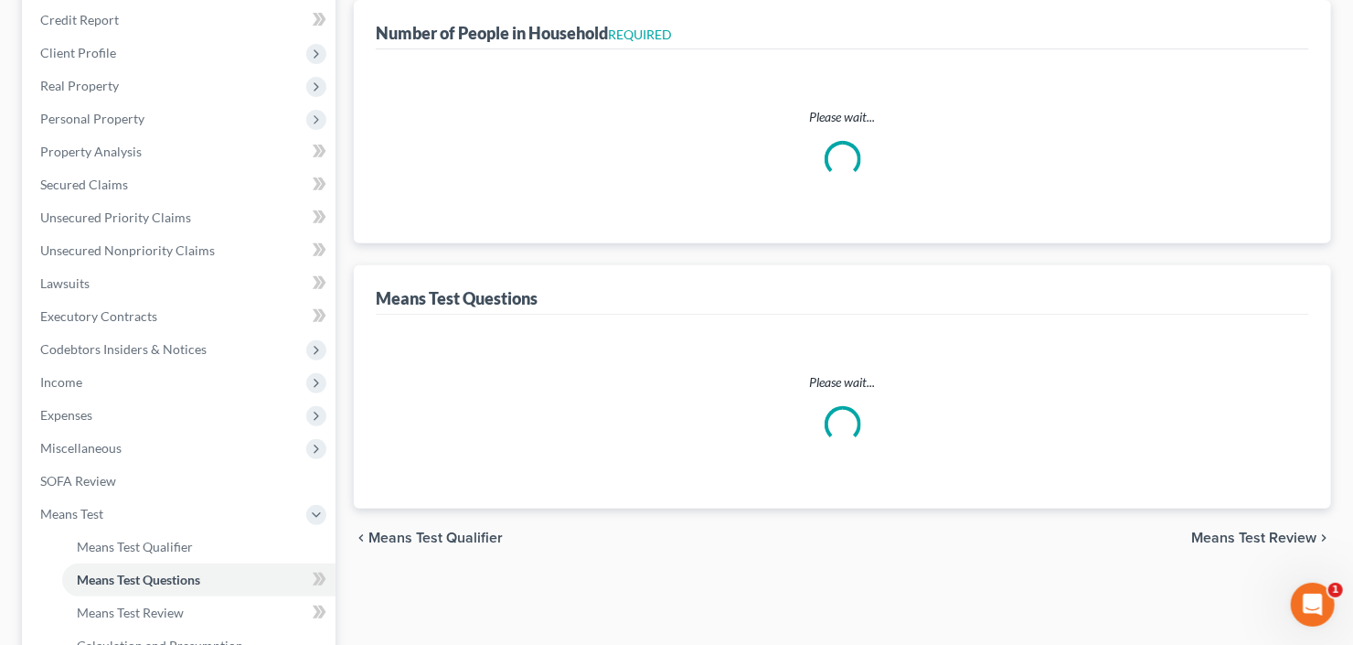
select select "1"
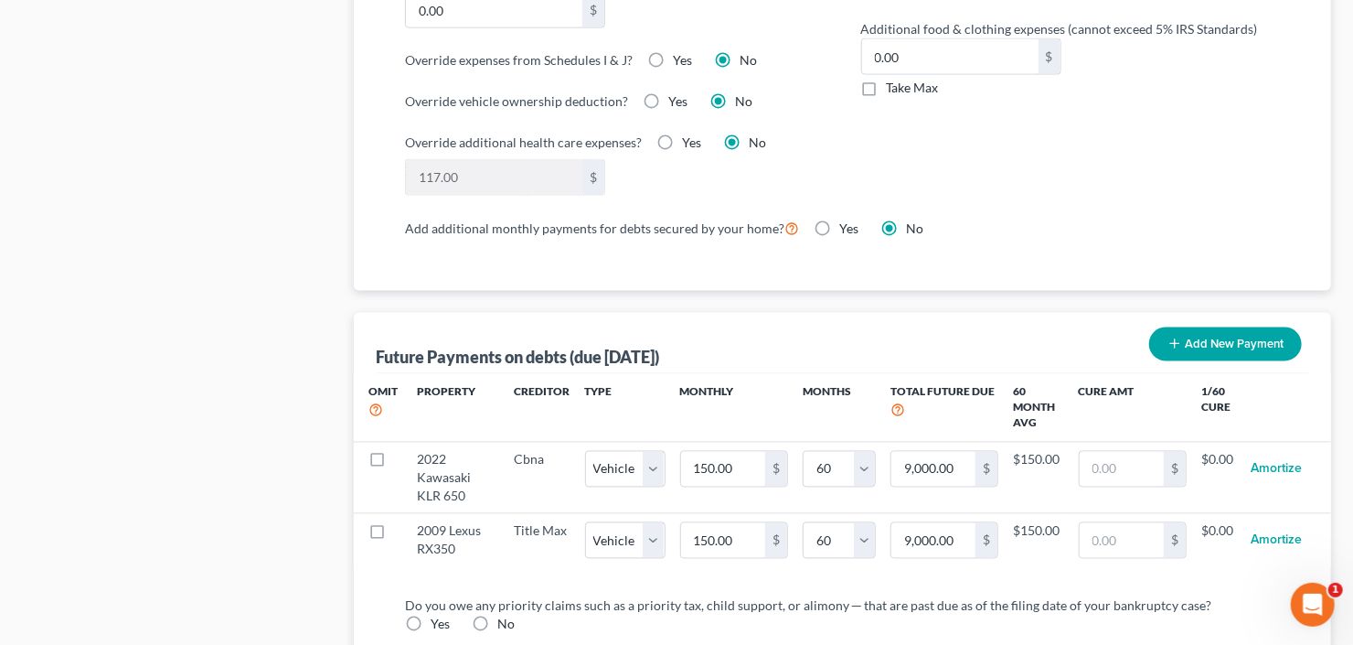
scroll to position [1609, 0]
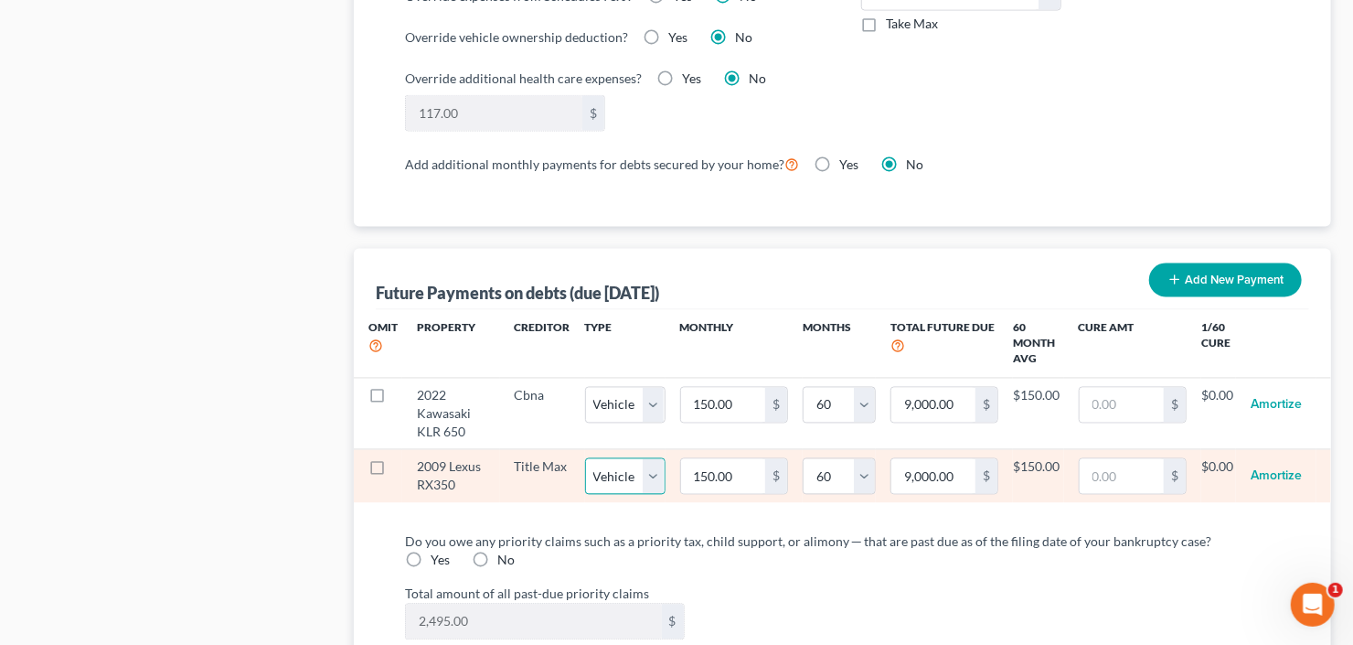
click at [653, 461] on select "Select Home Vehicle Other" at bounding box center [625, 476] width 80 height 37
select select "2"
click at [585, 458] on select "Select Home Vehicle Other" at bounding box center [625, 476] width 80 height 37
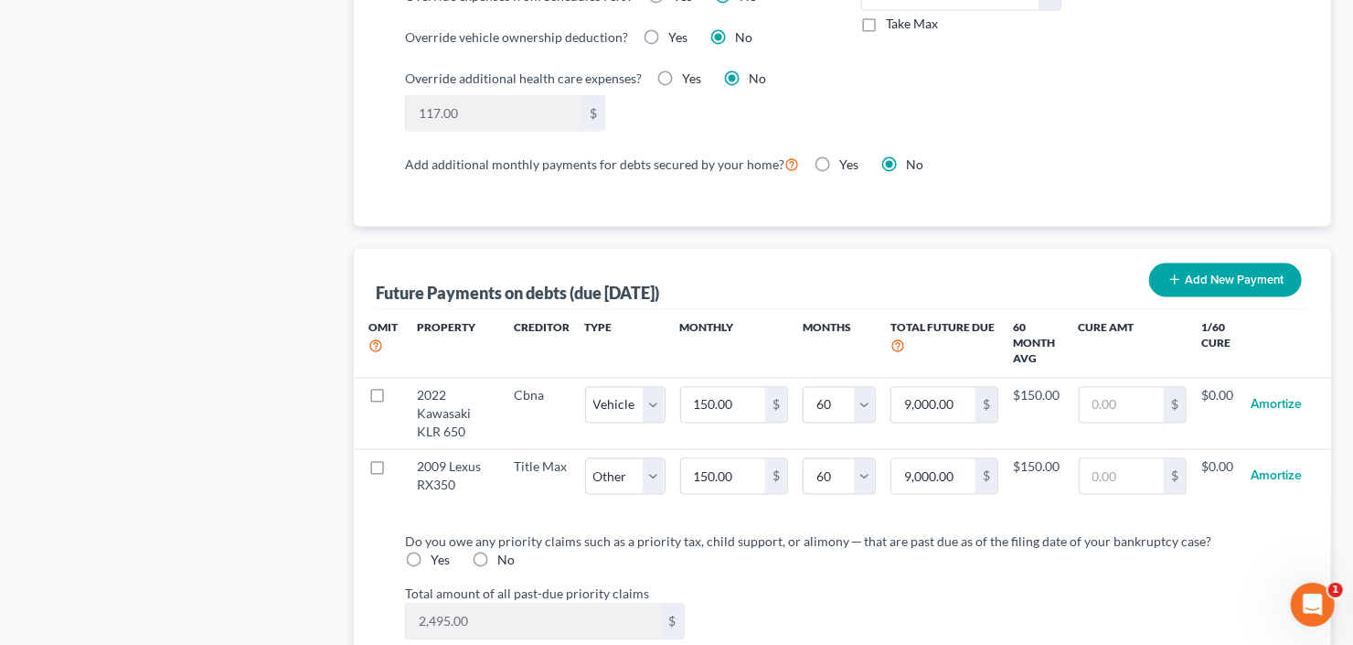
select select "2"
select select "60"
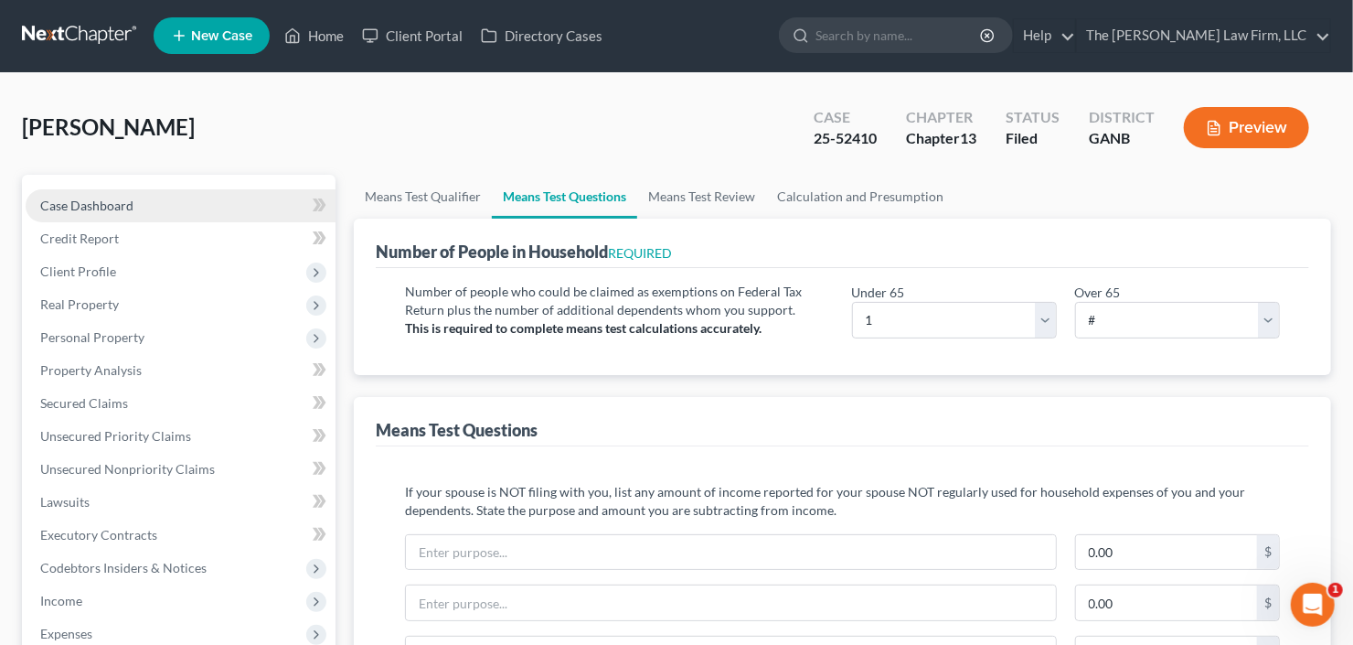
scroll to position [0, 0]
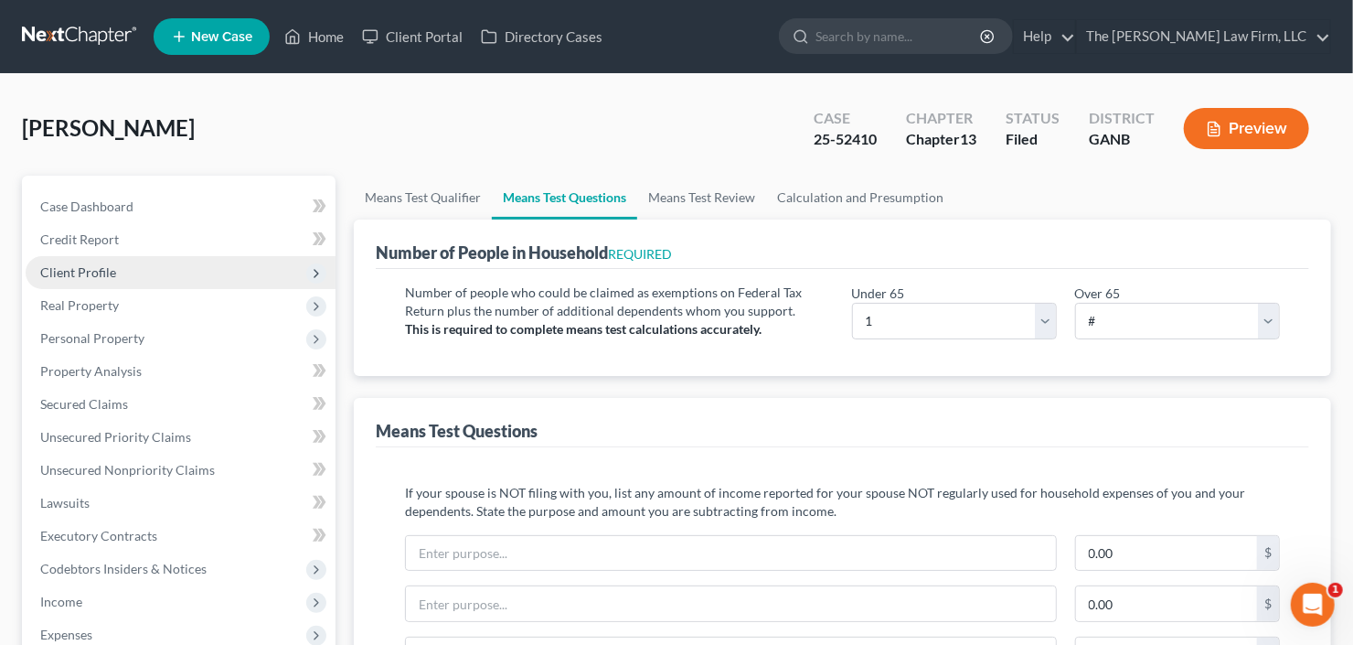
click at [133, 262] on span "Client Profile" at bounding box center [181, 272] width 310 height 33
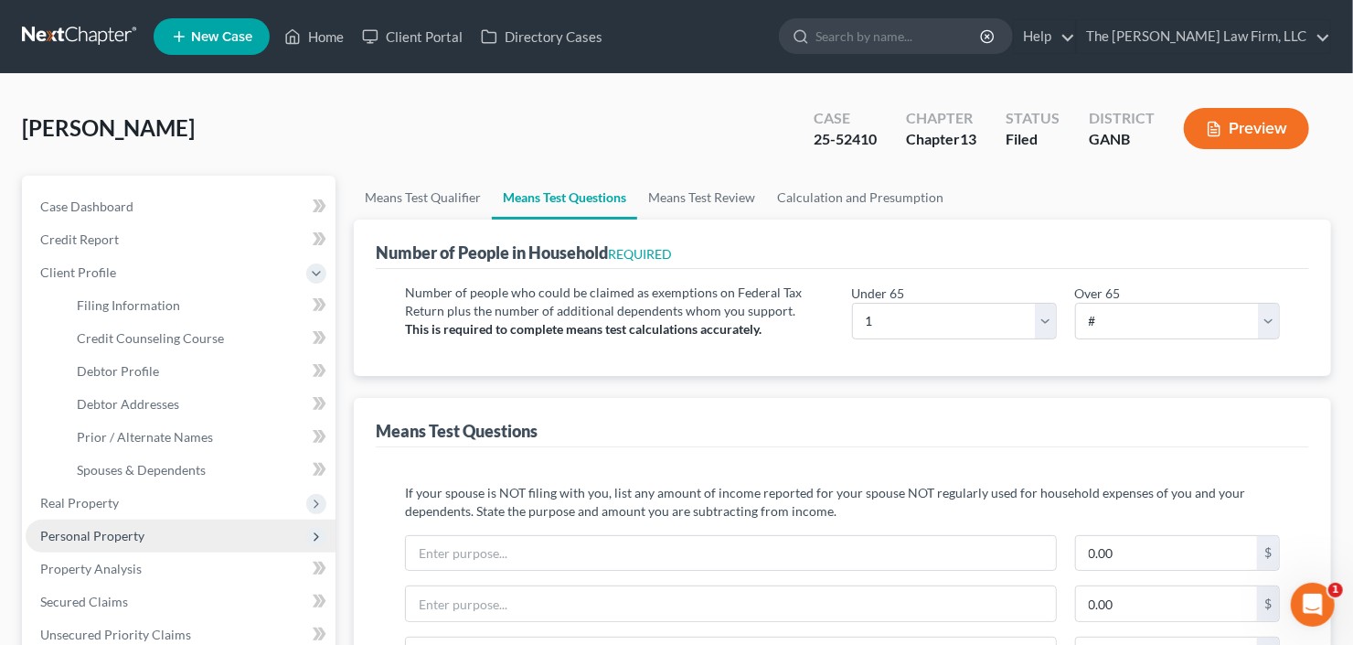
click at [120, 532] on span "Personal Property" at bounding box center [92, 536] width 104 height 16
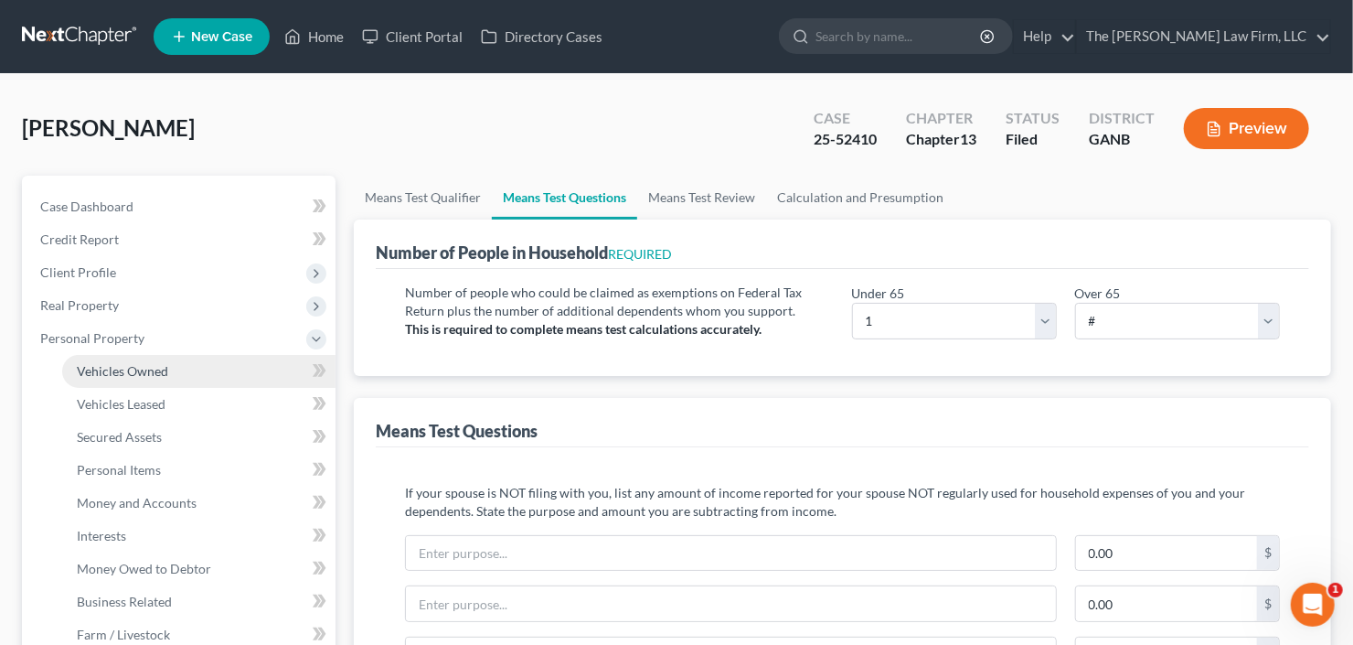
click at [129, 360] on link "Vehicles Owned" at bounding box center [198, 371] width 273 height 33
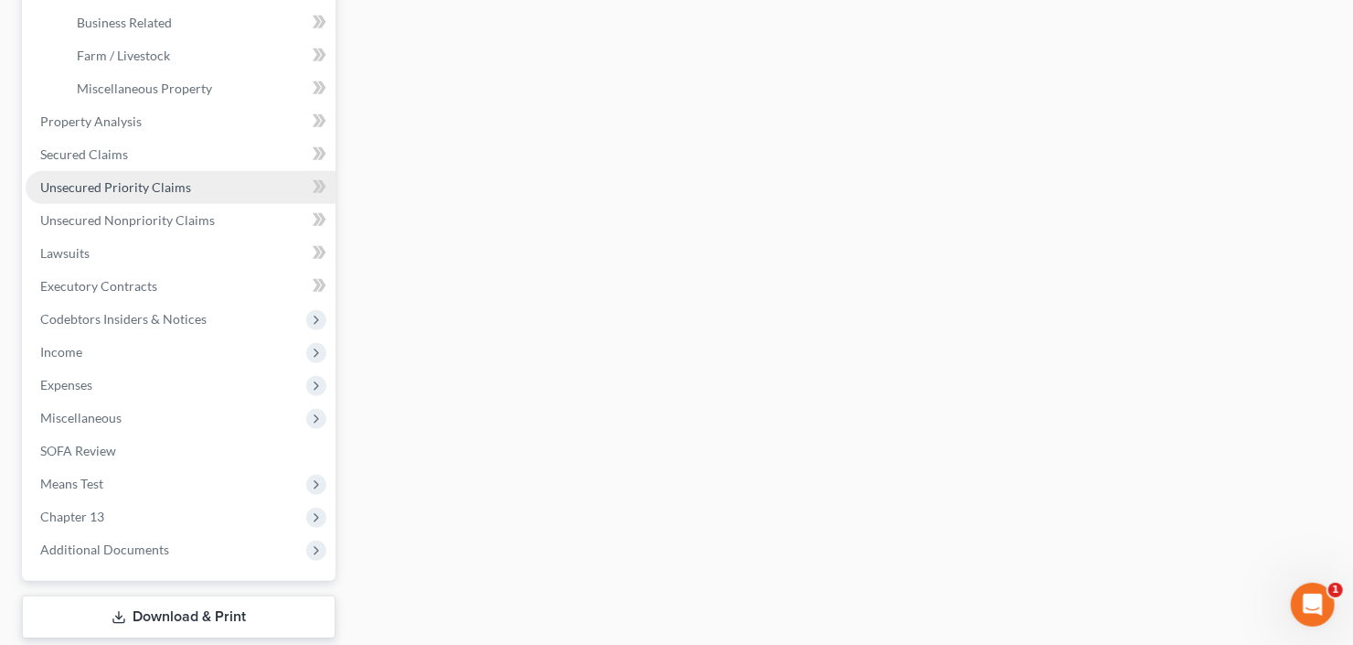
scroll to position [585, 0]
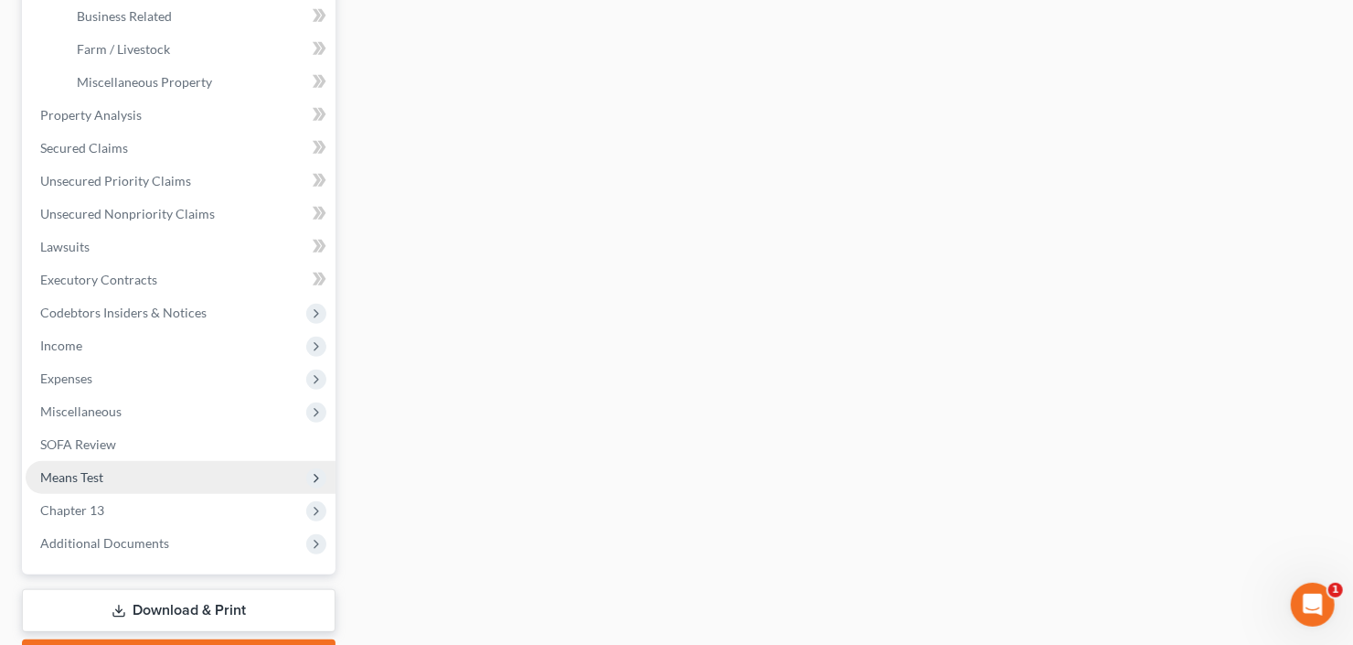
click at [112, 481] on span "Means Test" at bounding box center [181, 477] width 310 height 33
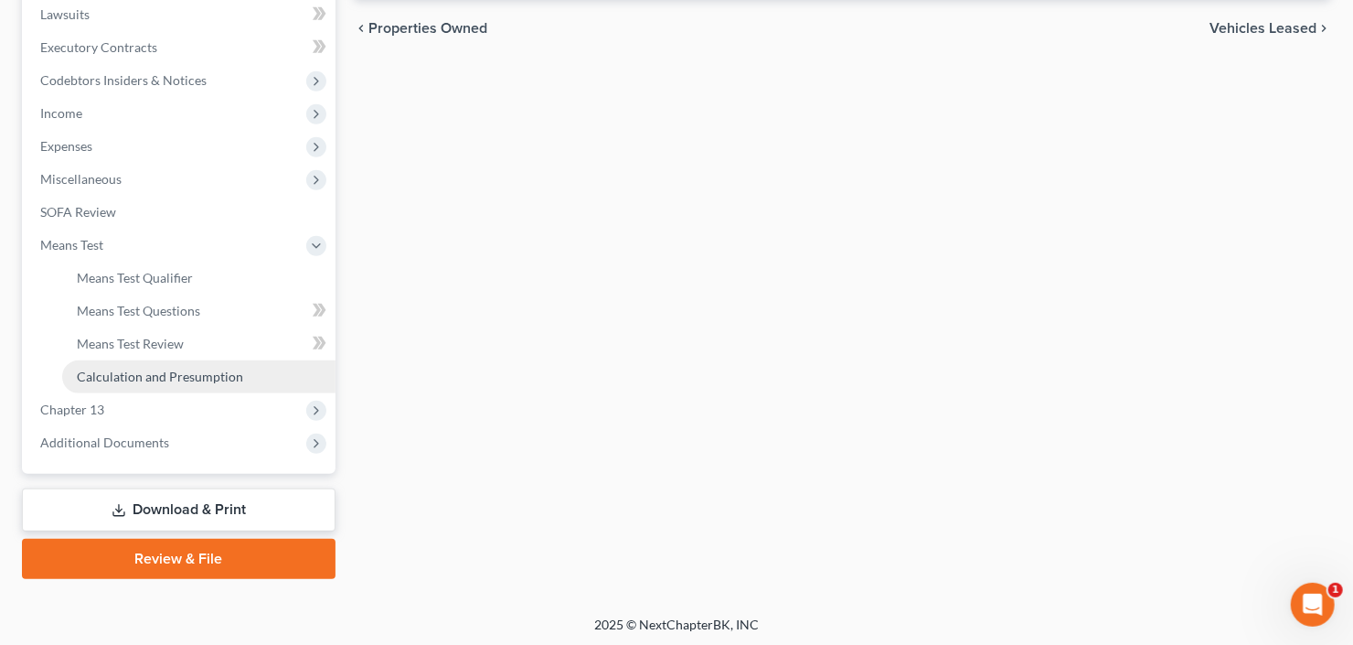
click at [175, 380] on span "Calculation and Presumption" at bounding box center [160, 376] width 166 height 16
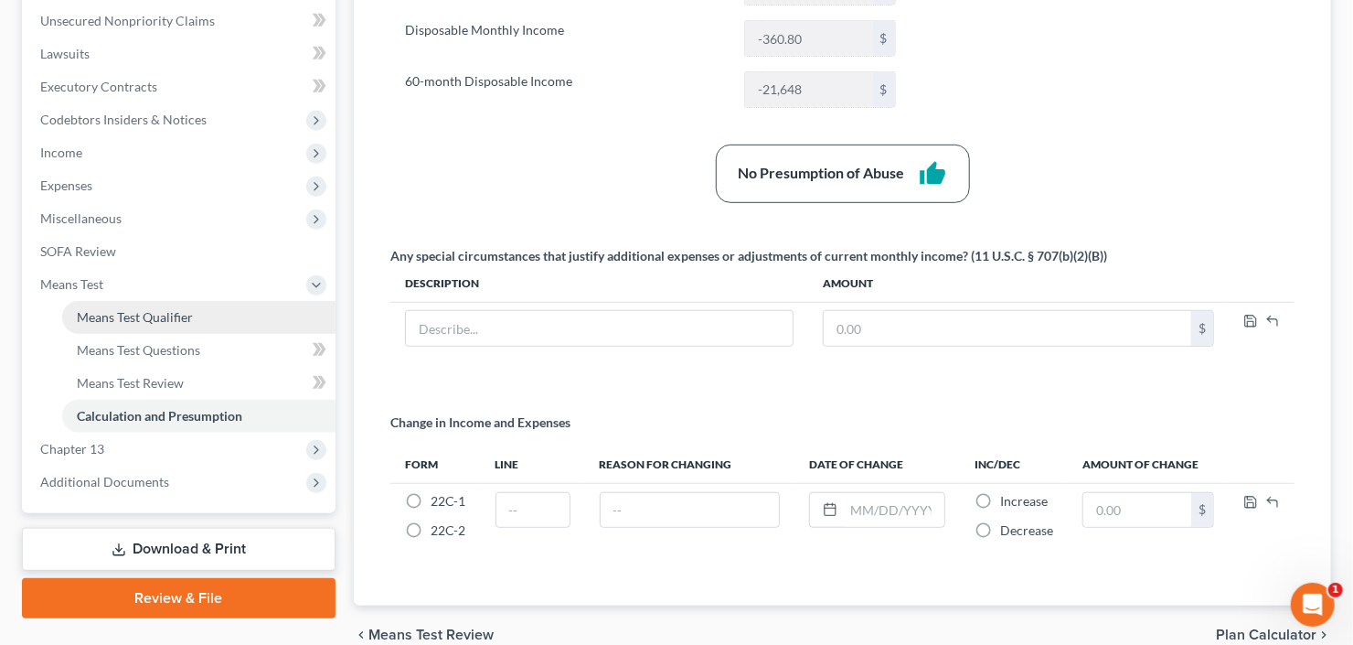
scroll to position [512, 0]
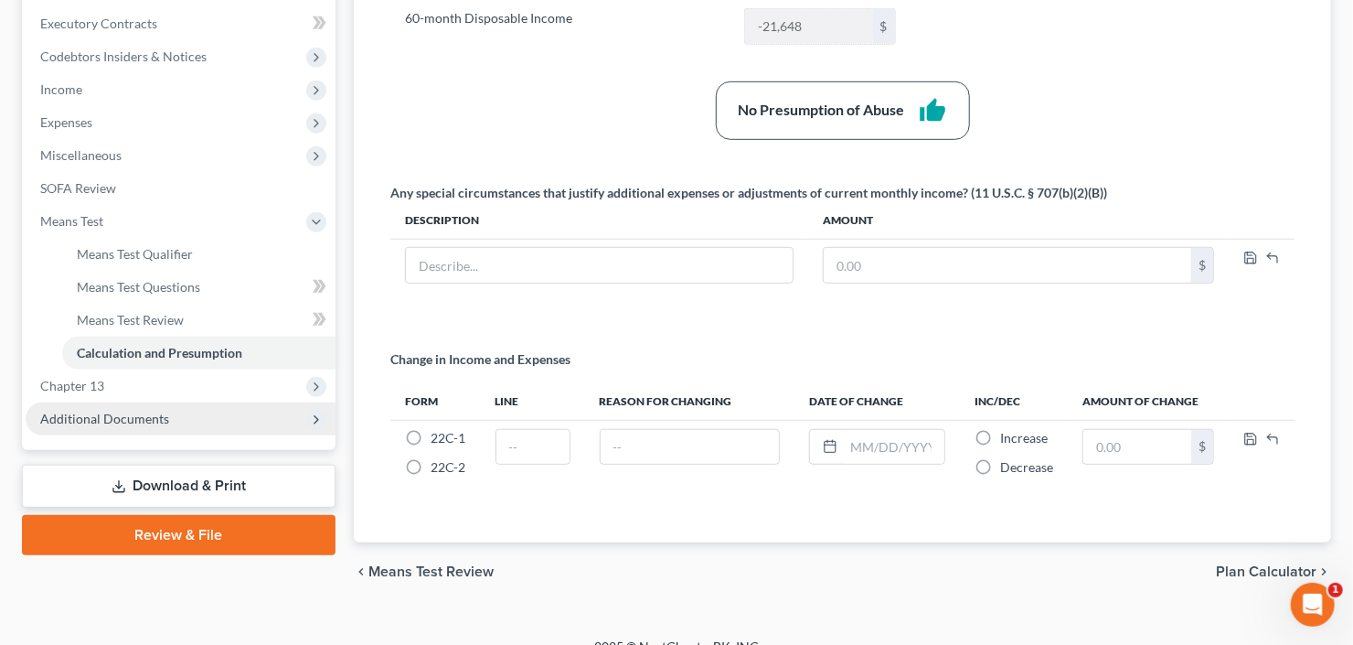
click at [134, 411] on span "Additional Documents" at bounding box center [104, 419] width 129 height 16
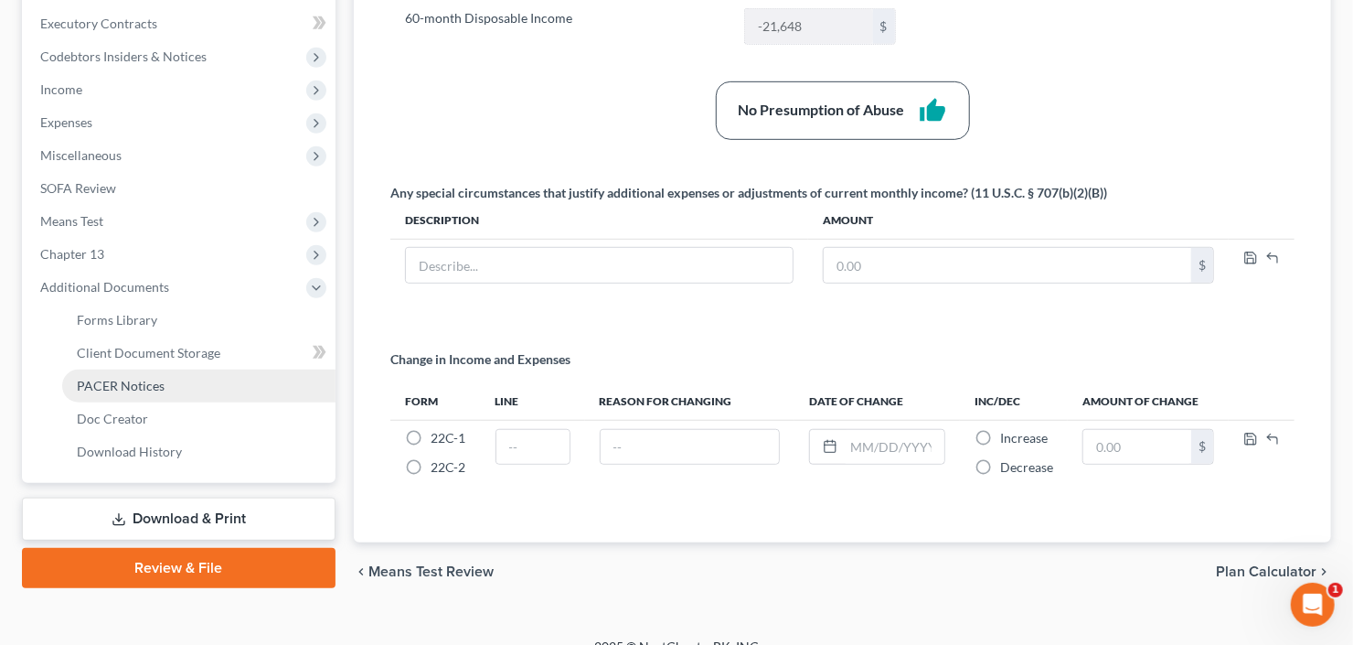
click at [133, 381] on span "PACER Notices" at bounding box center [121, 386] width 88 height 16
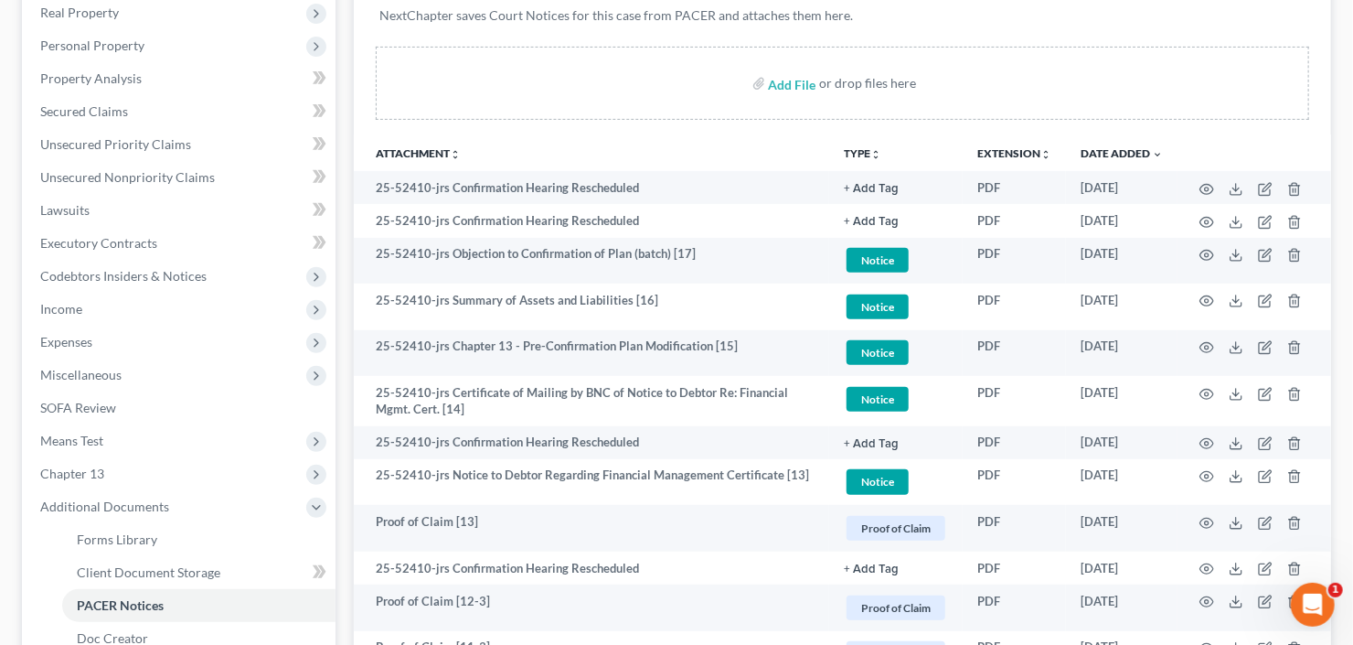
scroll to position [512, 0]
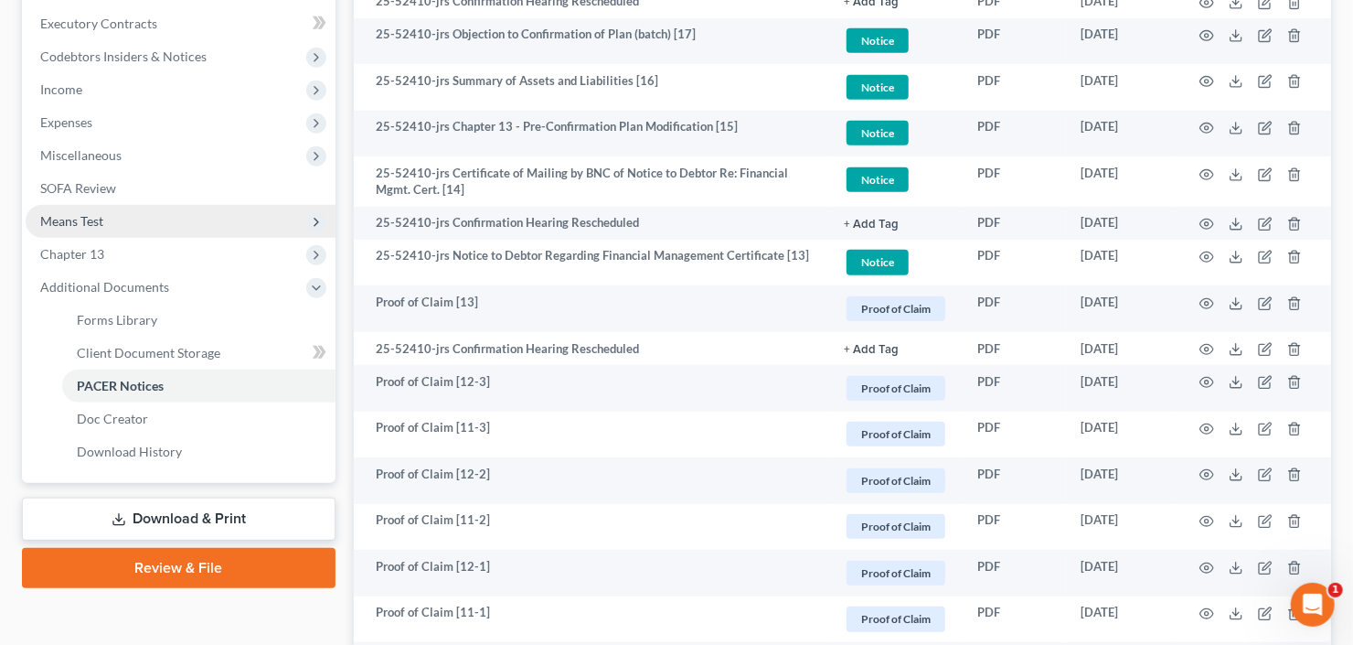
click at [143, 223] on span "Means Test" at bounding box center [181, 221] width 310 height 33
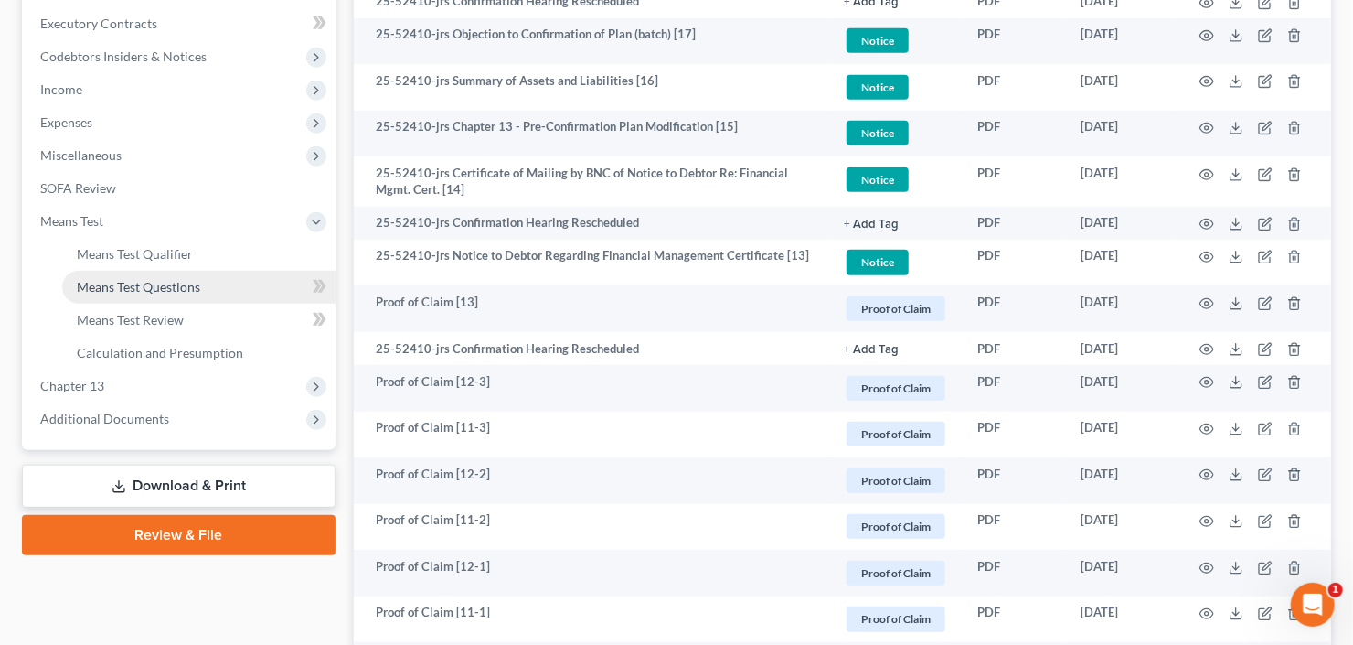
click at [159, 291] on span "Means Test Questions" at bounding box center [138, 287] width 123 height 16
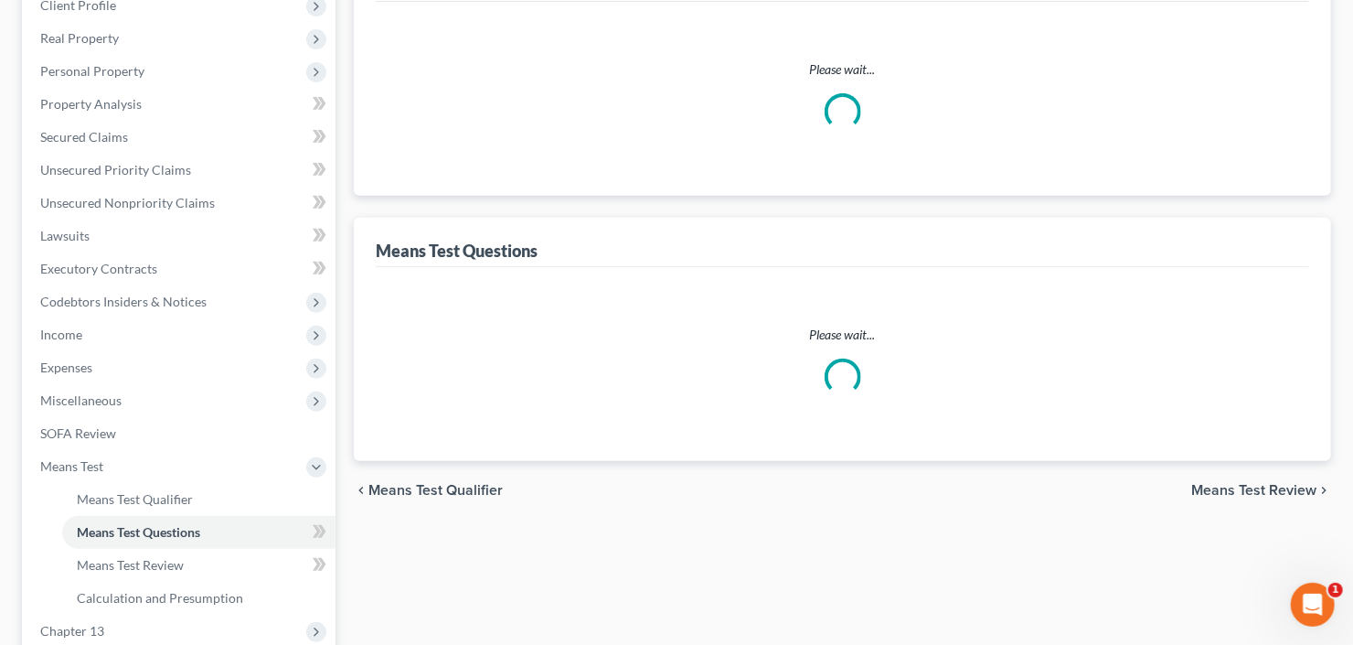
select select "1"
select select "60"
select select "2"
select select "60"
select select "1"
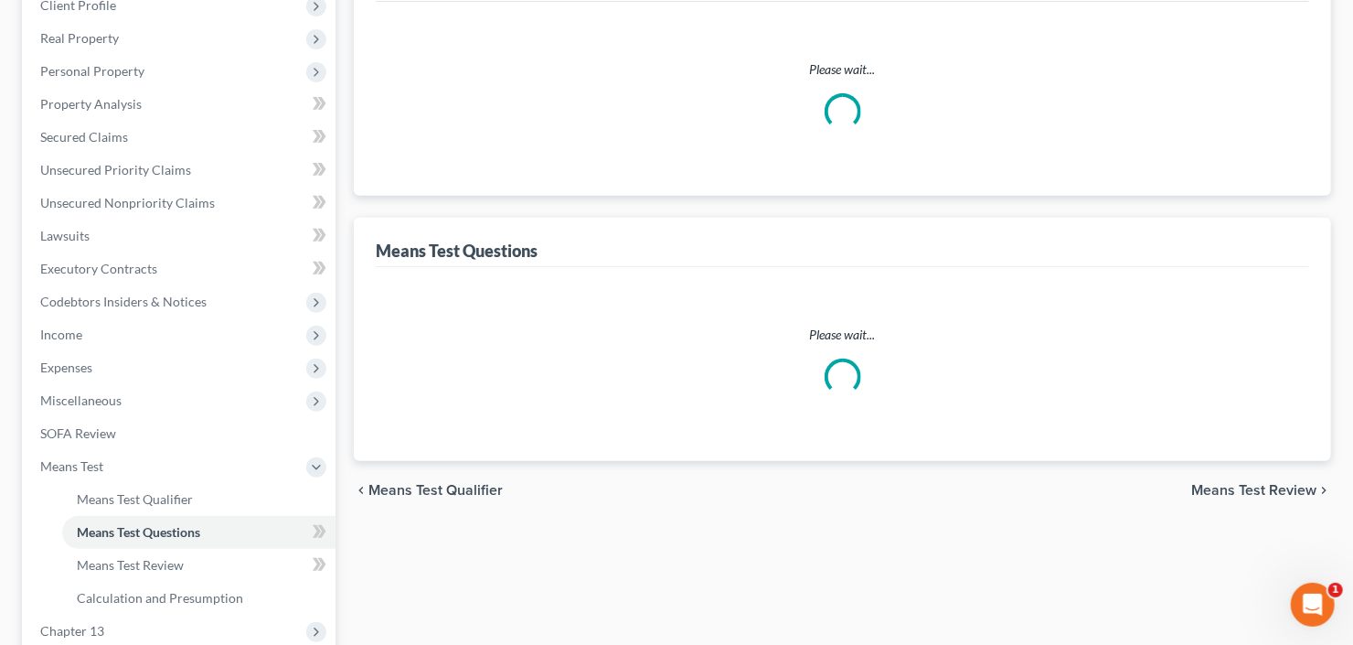
select select "1"
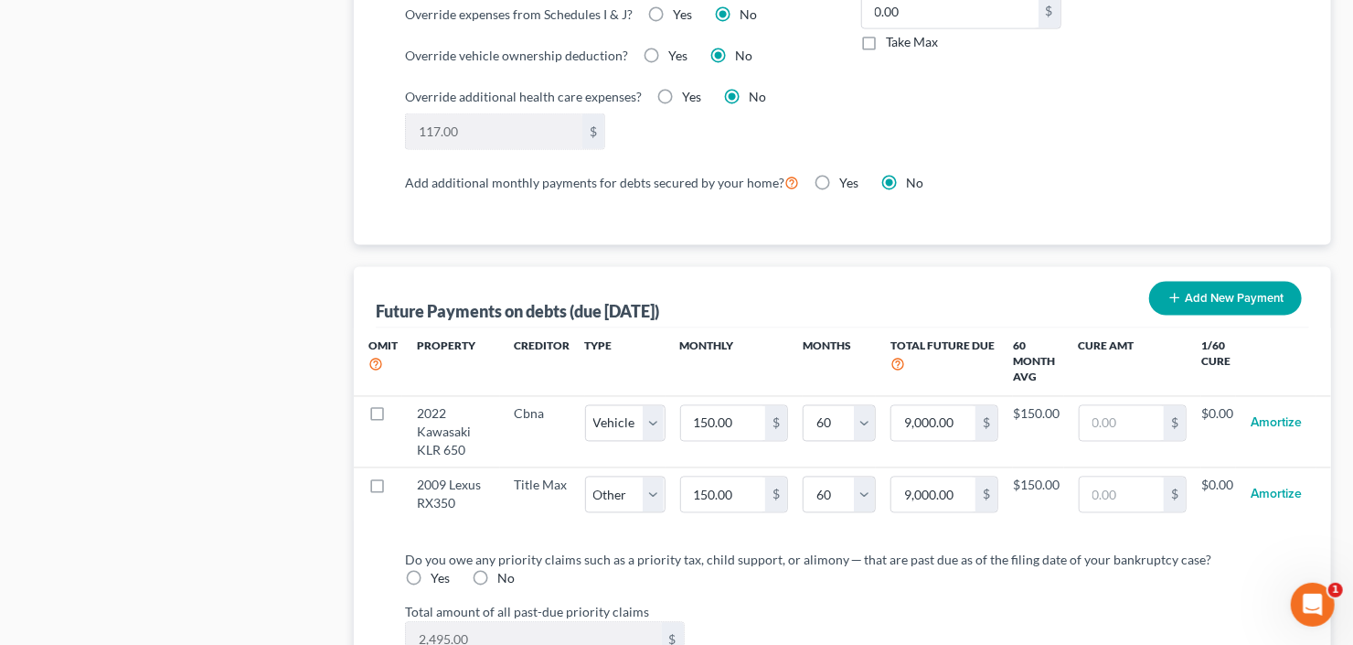
scroll to position [1829, 0]
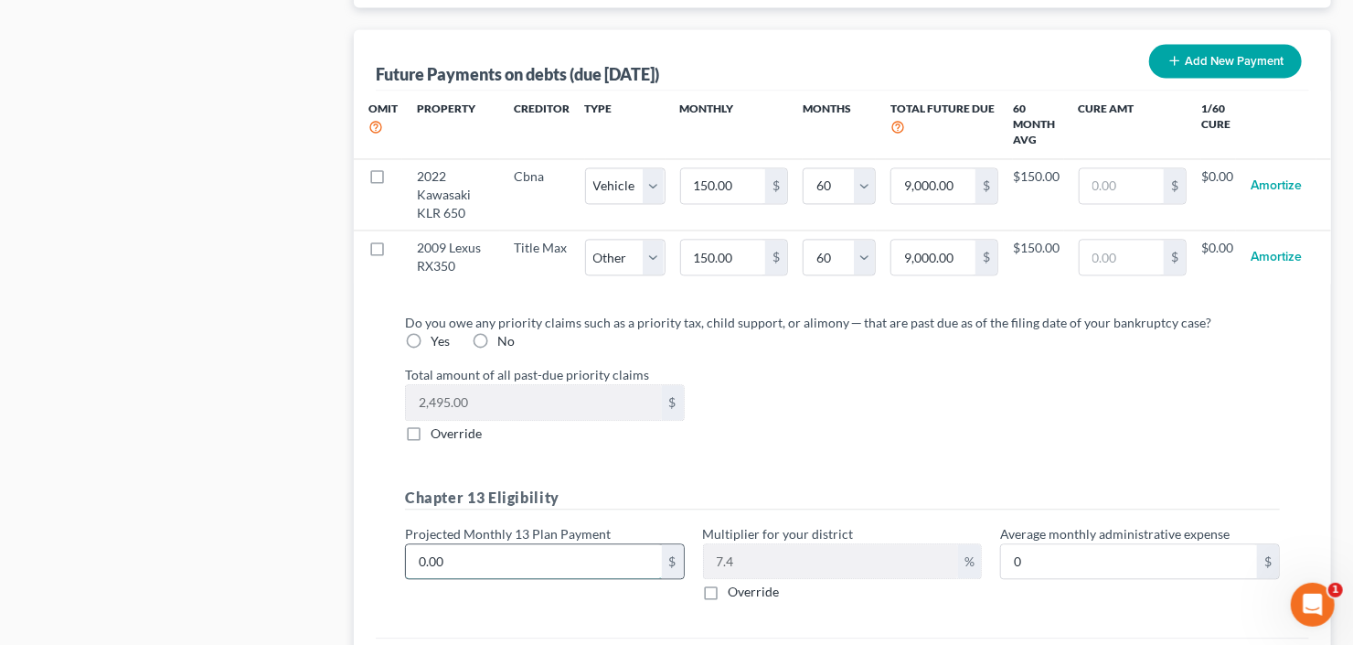
click at [501, 545] on input "0.00" at bounding box center [534, 561] width 256 height 35
type input "6"
type input "0.44"
type input "65"
type input "4.81"
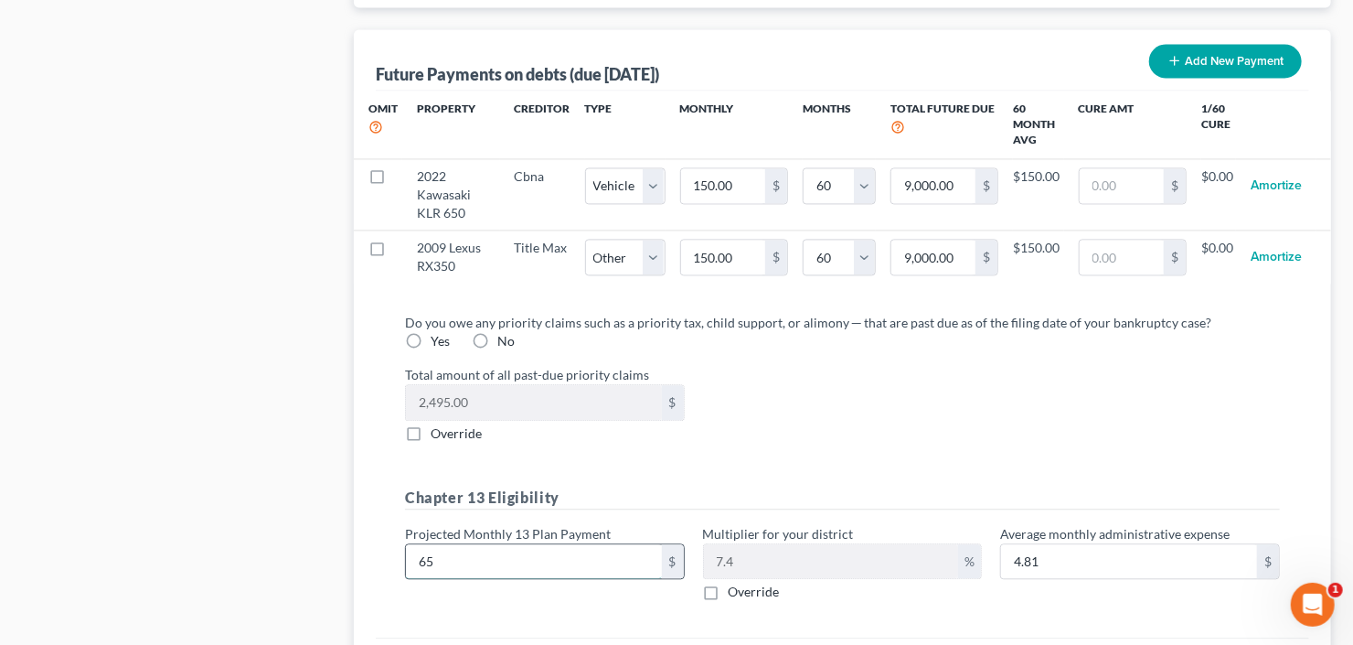
type input "650"
type input "48.10"
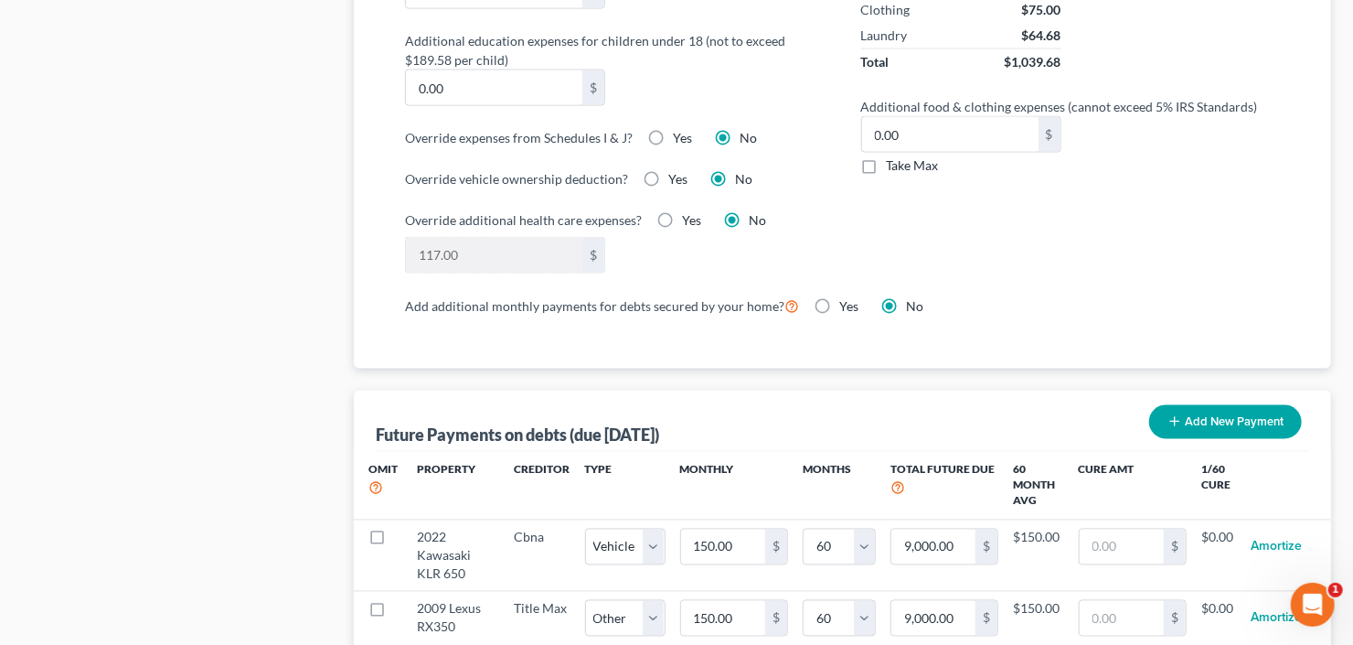
scroll to position [1390, 0]
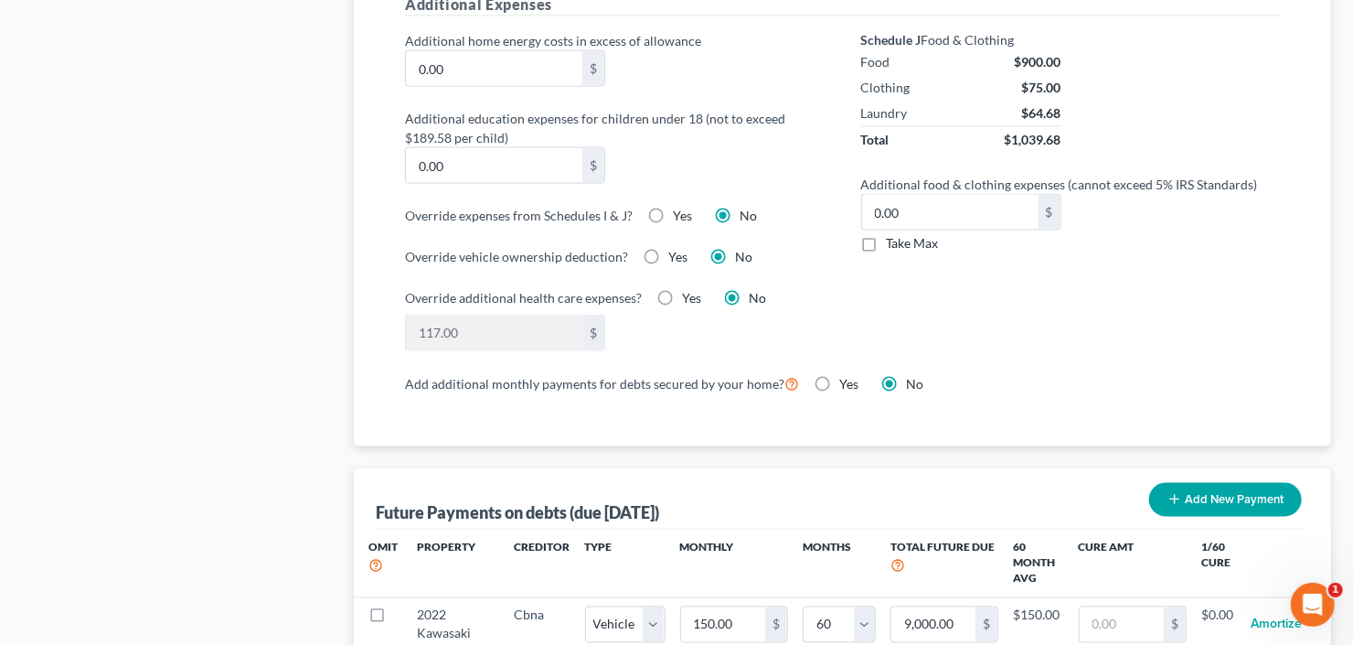
type input "650.00"
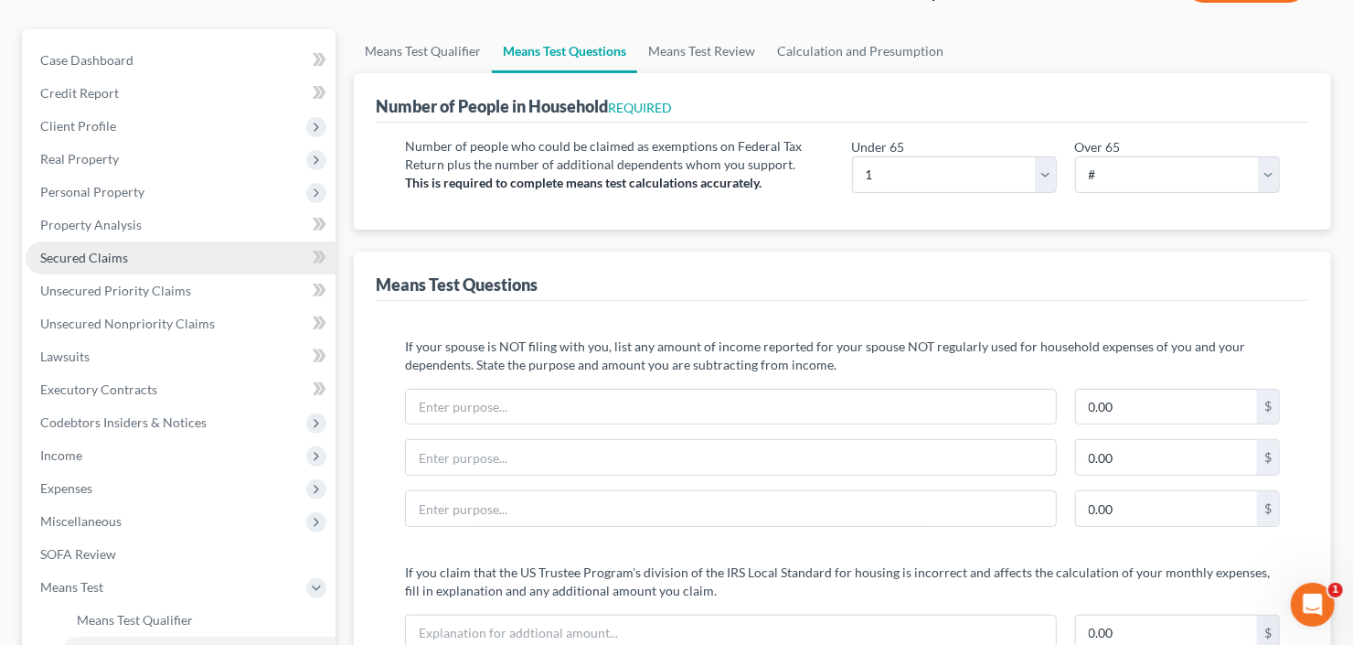
click at [98, 262] on span "Secured Claims" at bounding box center [84, 258] width 88 height 16
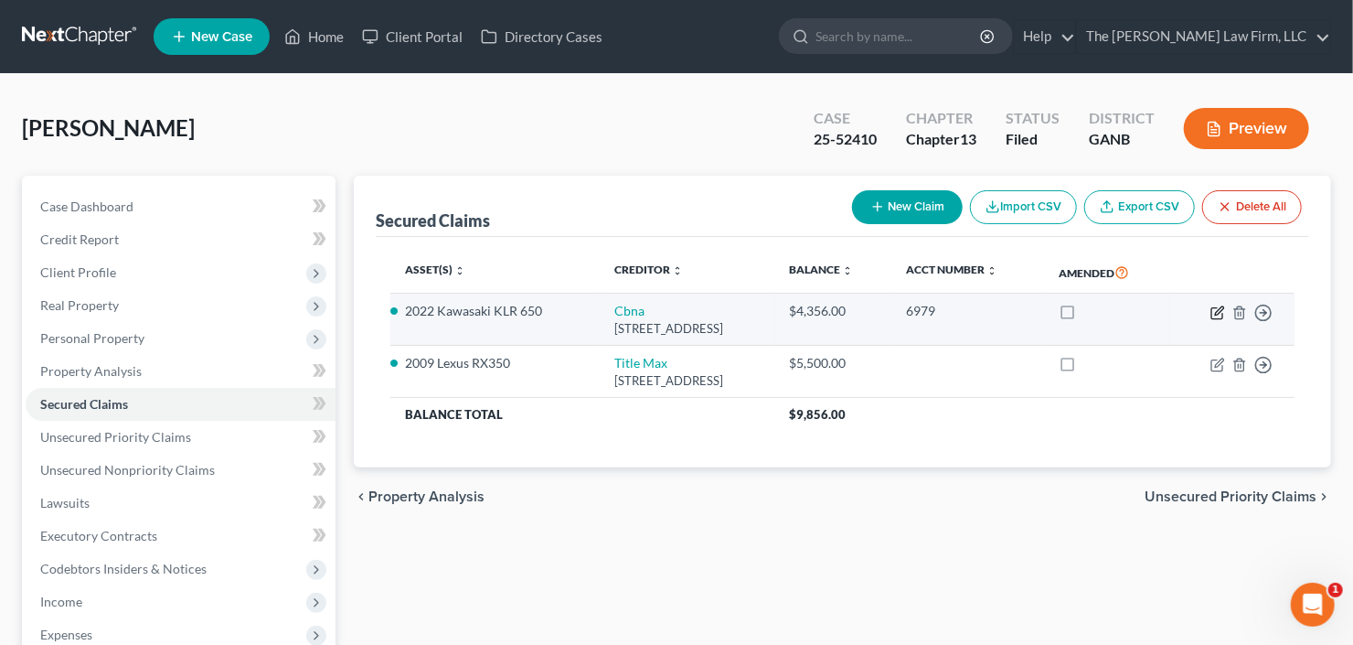
click at [1218, 313] on icon "button" at bounding box center [1218, 312] width 15 height 15
select select "43"
select select "0"
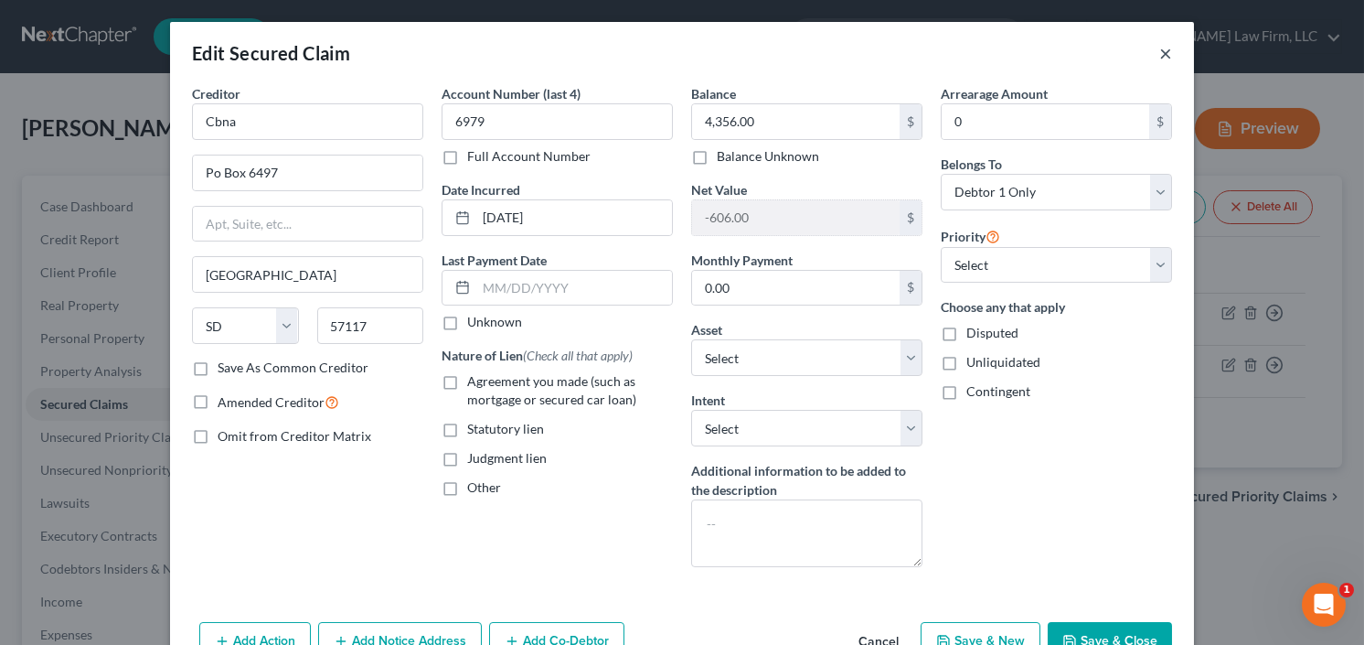
click at [1164, 53] on button "×" at bounding box center [1165, 53] width 13 height 22
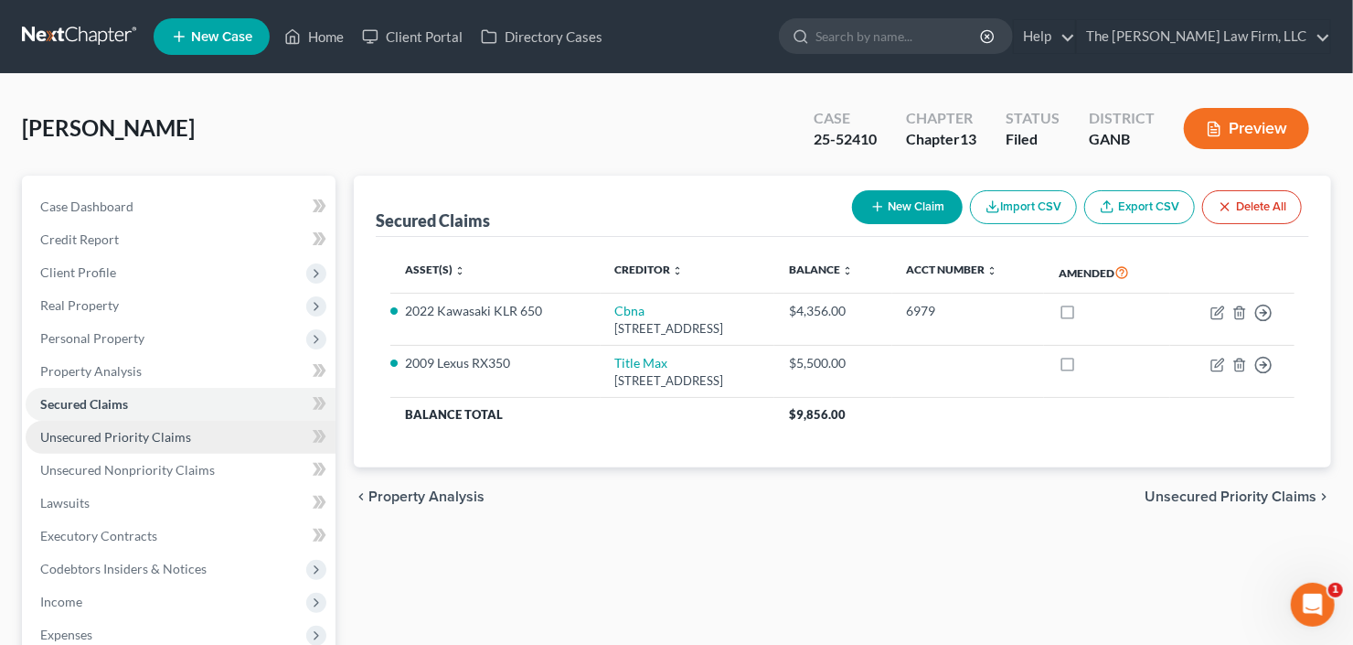
click at [120, 431] on span "Unsecured Priority Claims" at bounding box center [115, 437] width 151 height 16
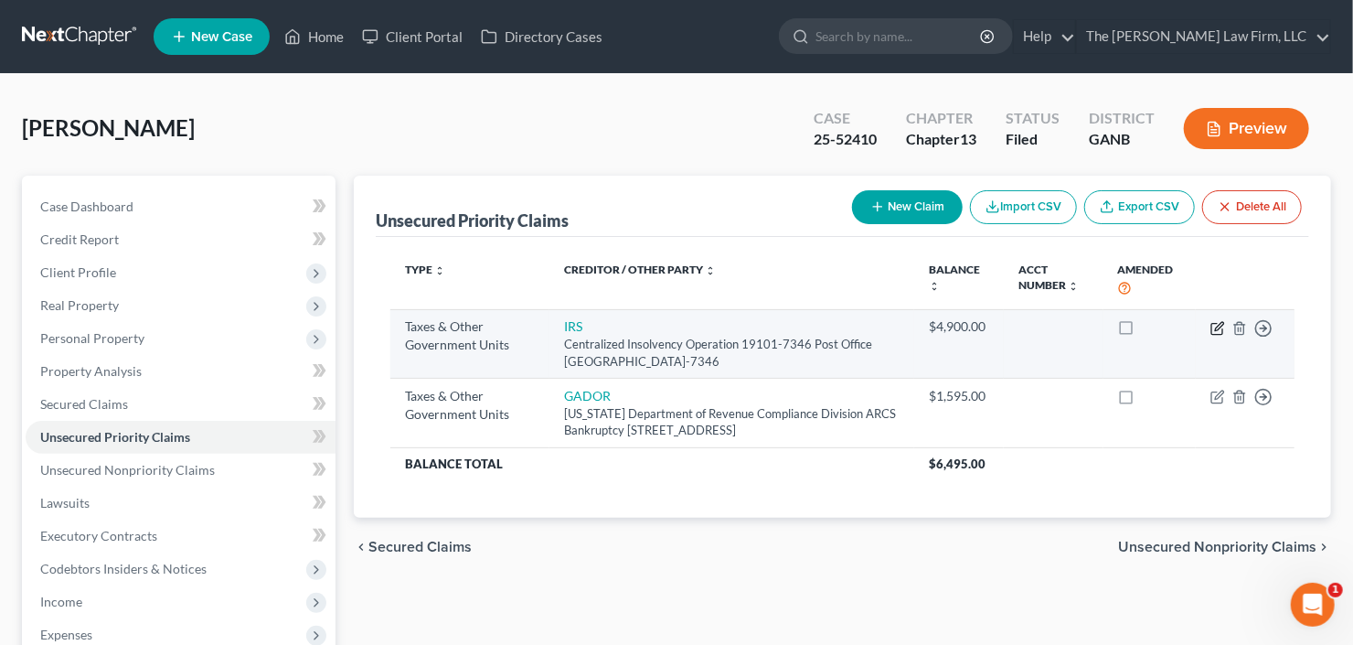
click at [1217, 328] on icon "button" at bounding box center [1218, 328] width 15 height 15
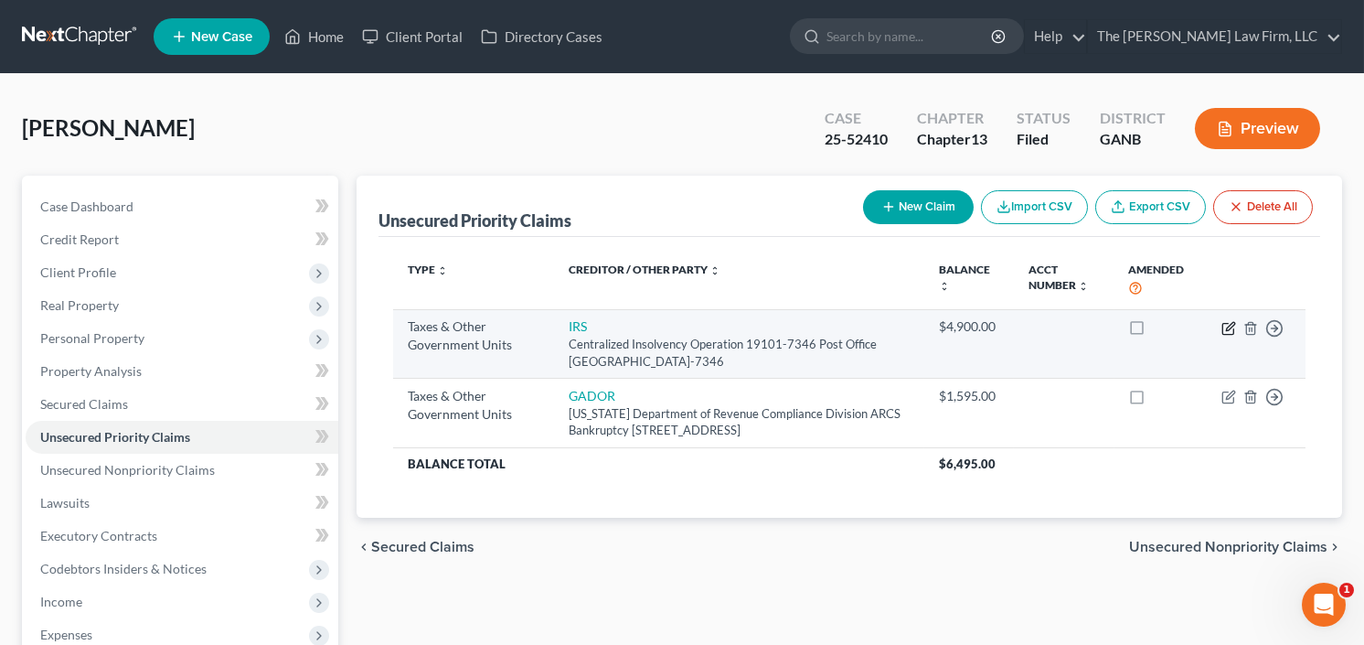
select select "0"
select select "39"
select select "0"
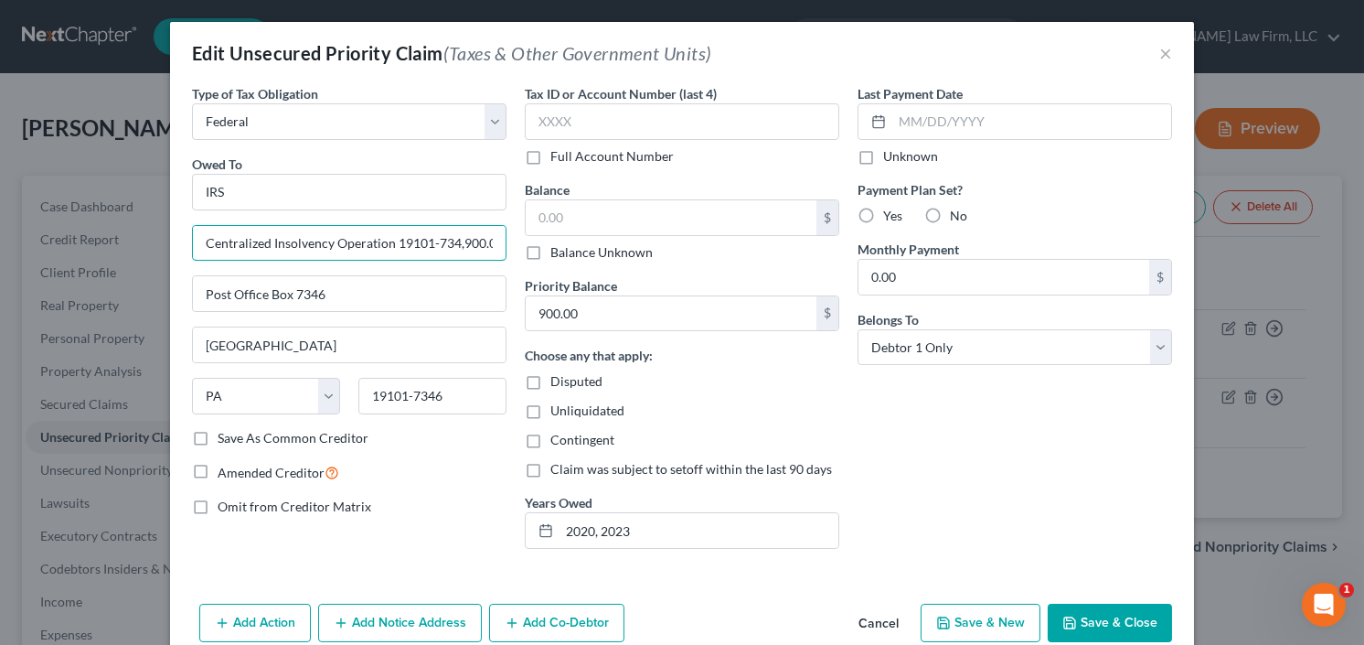
type input "Centralized Insolvency Operation 19101-7346"
type input "6,757,325"
click at [614, 319] on input "900.00" at bounding box center [671, 313] width 291 height 35
type input "6,757.25"
click at [566, 226] on input "6,757,325" at bounding box center [671, 217] width 291 height 35
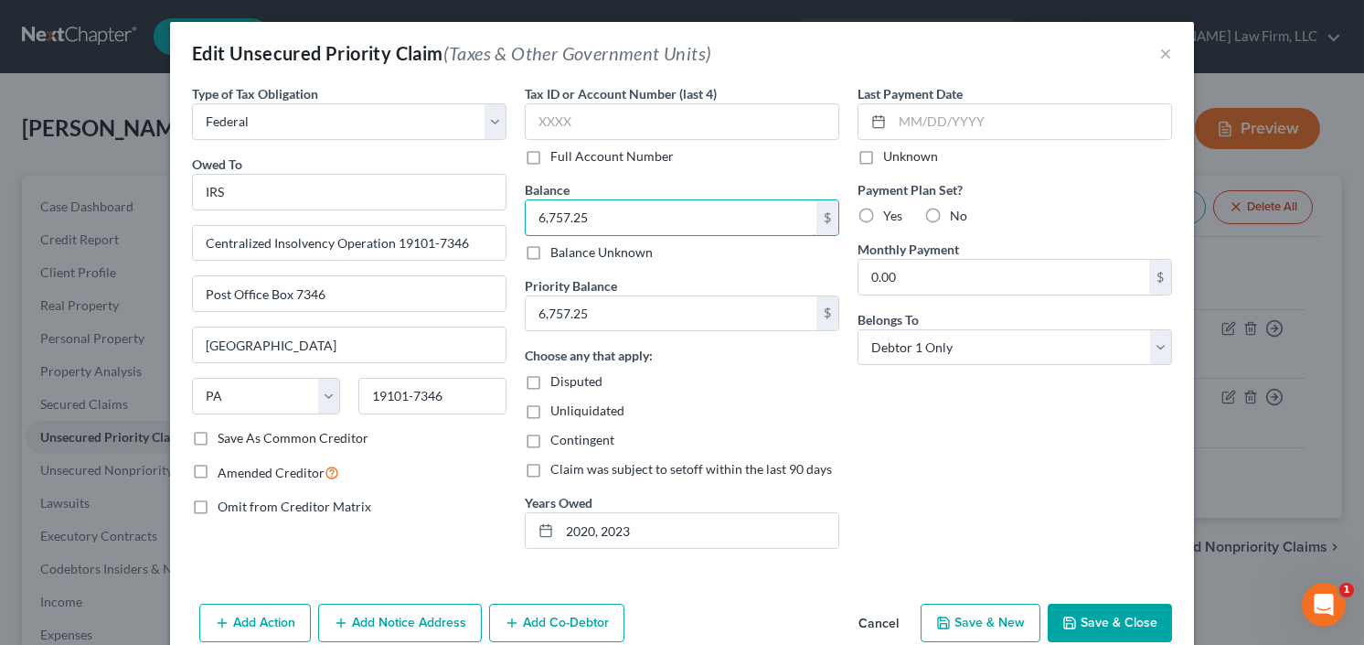
type input "6,757.25"
click at [1084, 605] on button "Save & Close" at bounding box center [1110, 622] width 124 height 38
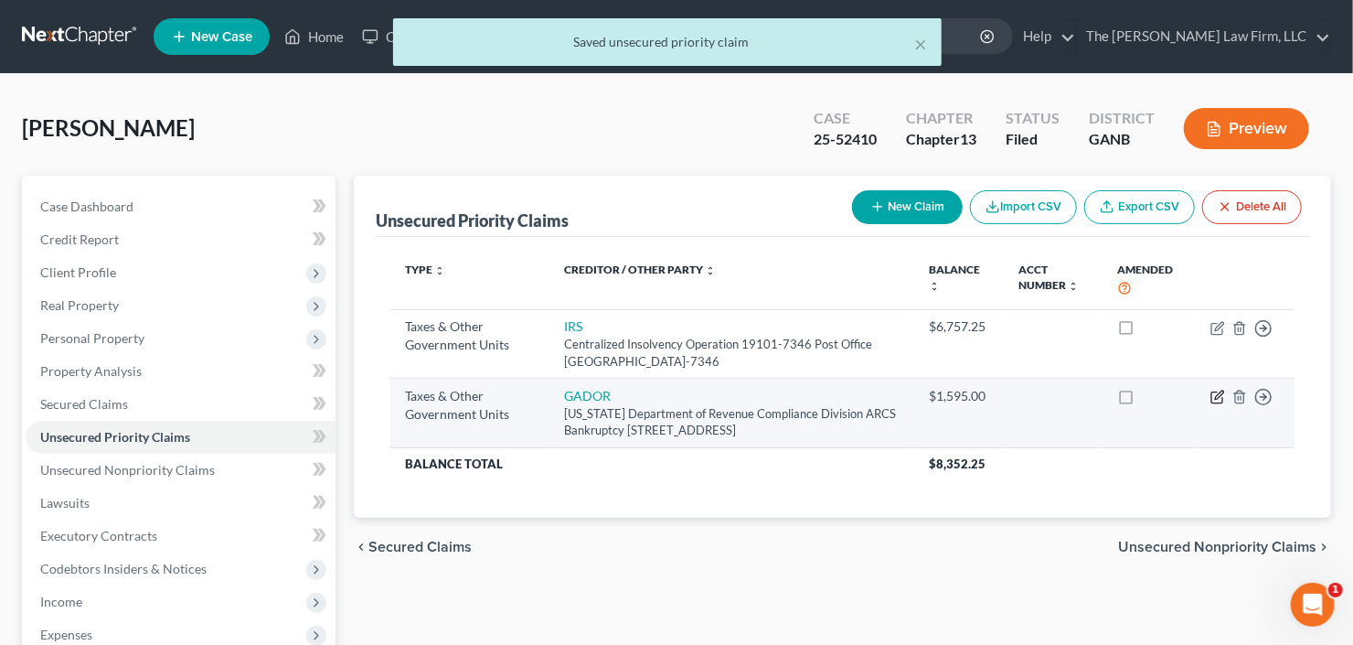
click at [1214, 391] on icon "button" at bounding box center [1218, 397] width 15 height 15
select select "2"
select select "10"
select select "0"
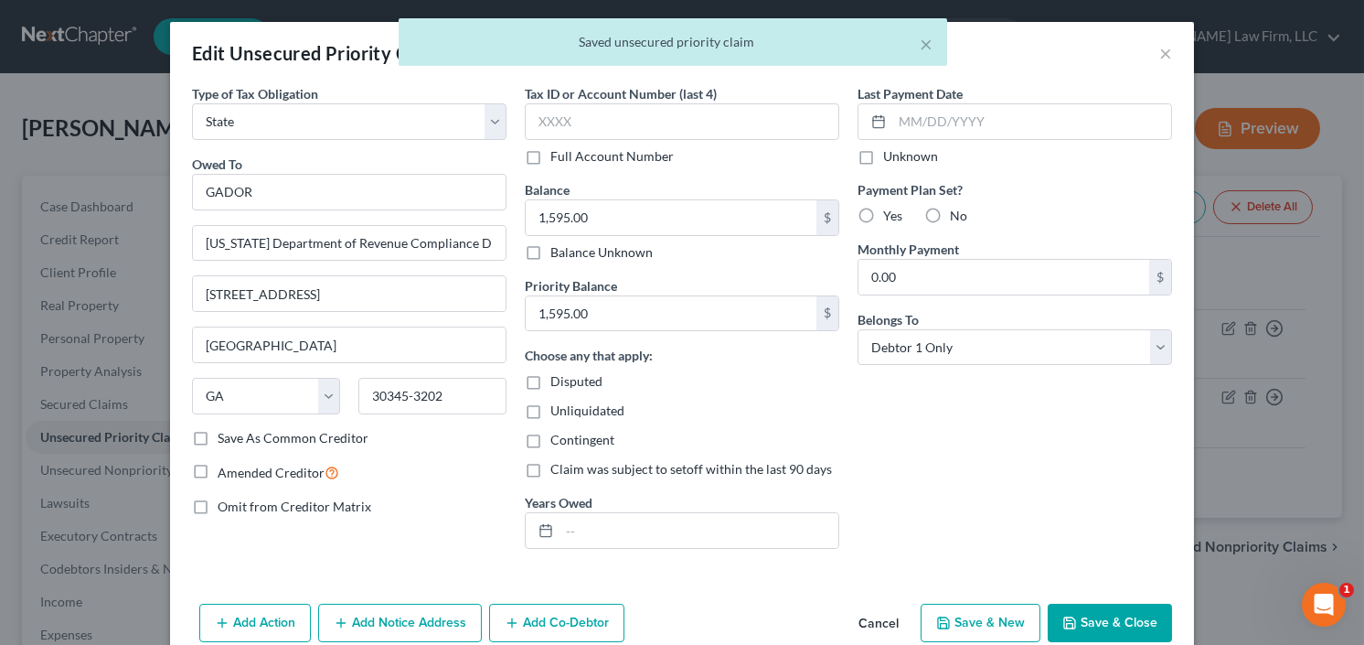
click at [1112, 621] on button "Save & Close" at bounding box center [1110, 622] width 124 height 38
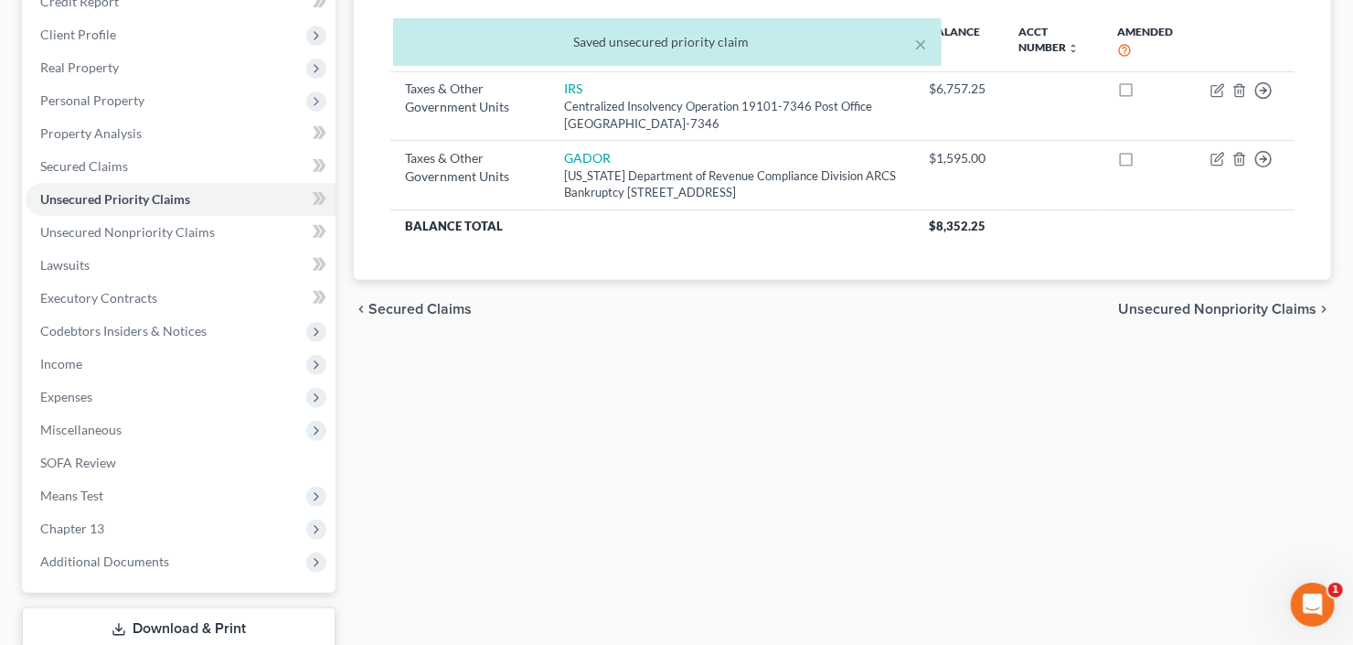
scroll to position [357, 0]
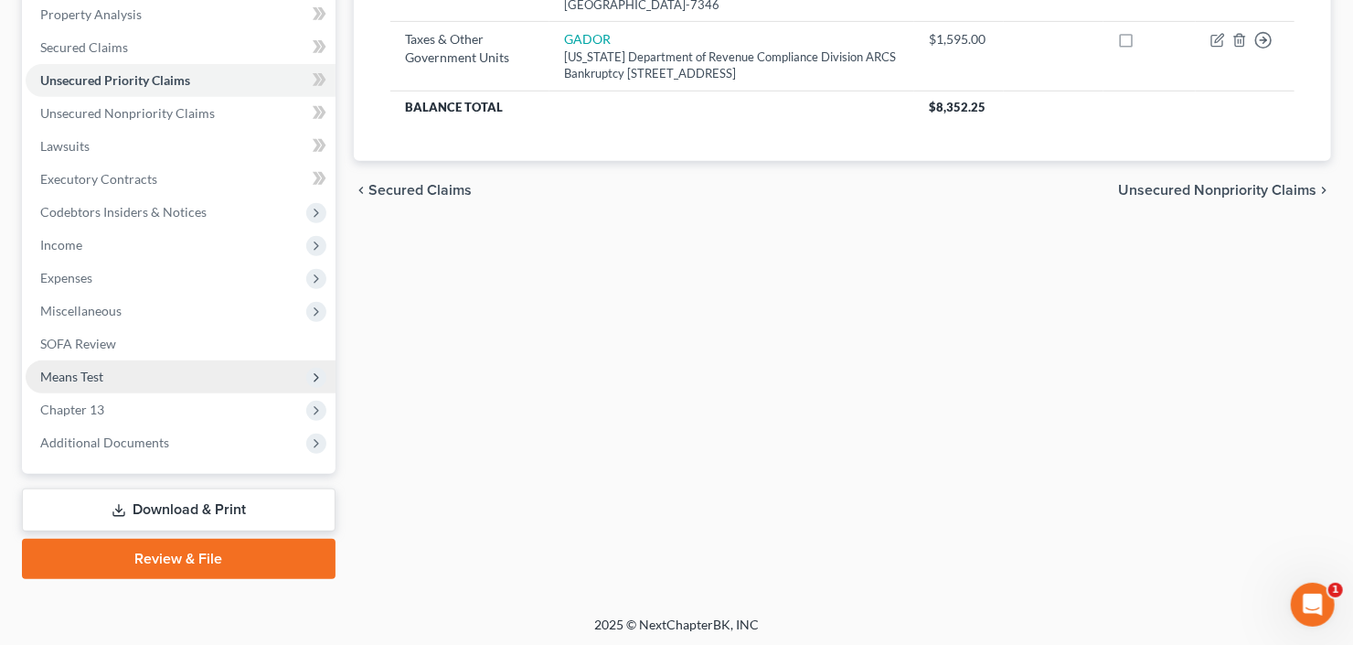
click at [145, 380] on span "Means Test" at bounding box center [181, 376] width 310 height 33
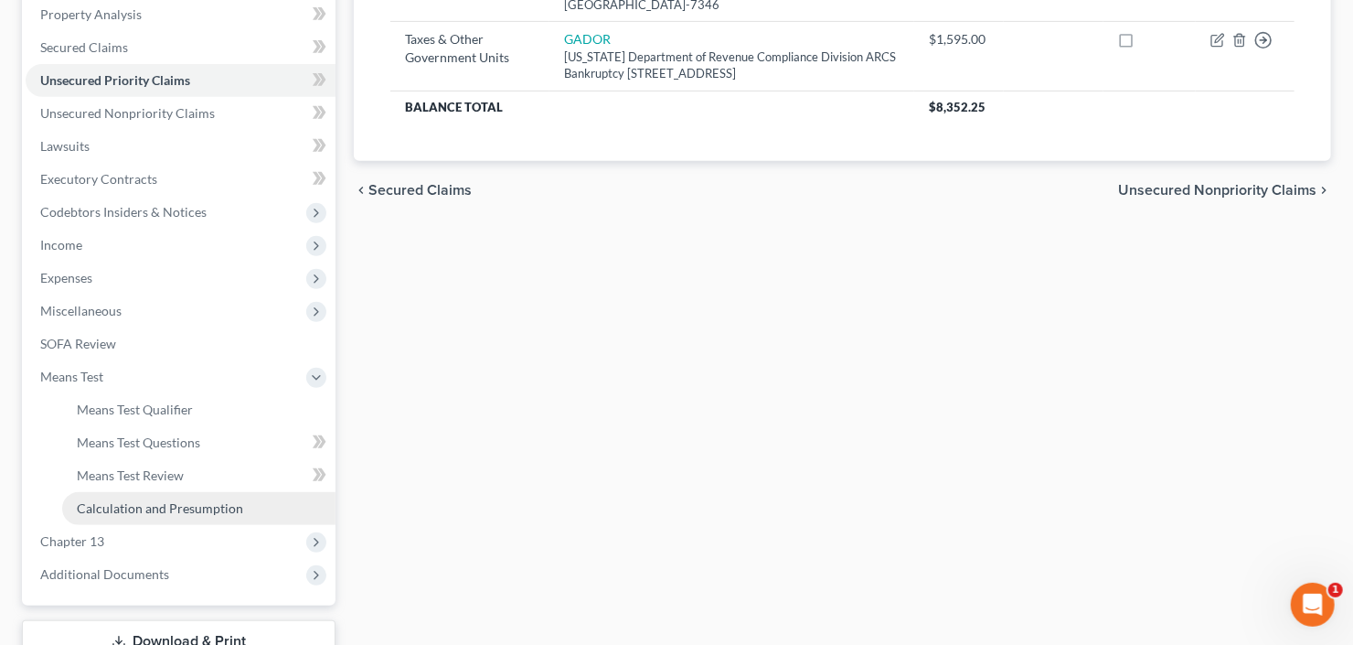
click at [157, 512] on span "Calculation and Presumption" at bounding box center [160, 508] width 166 height 16
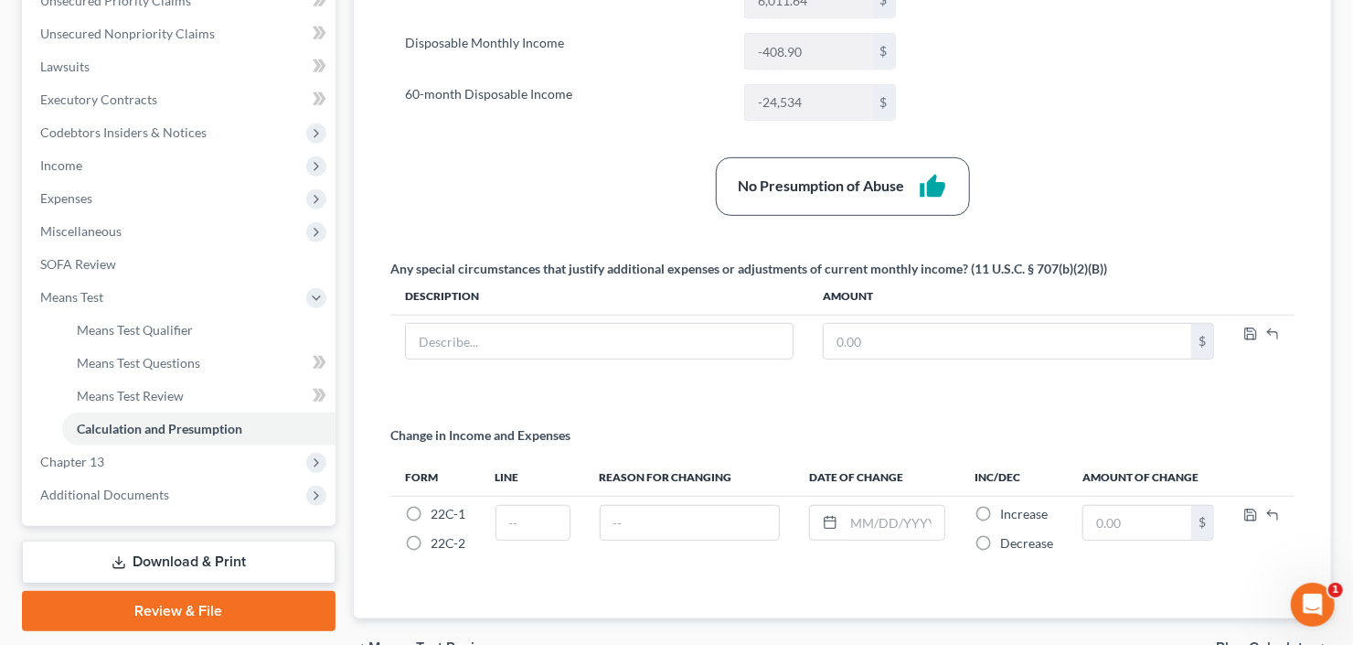
scroll to position [439, 0]
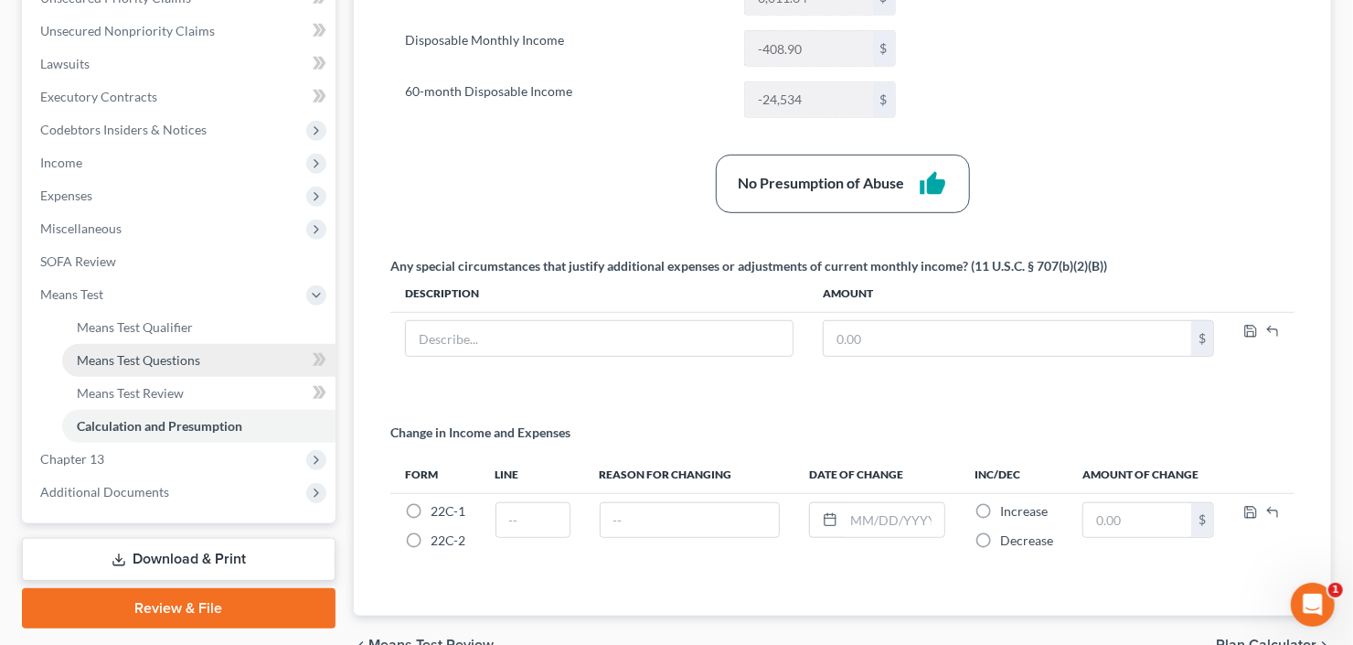
click at [146, 363] on span "Means Test Questions" at bounding box center [138, 360] width 123 height 16
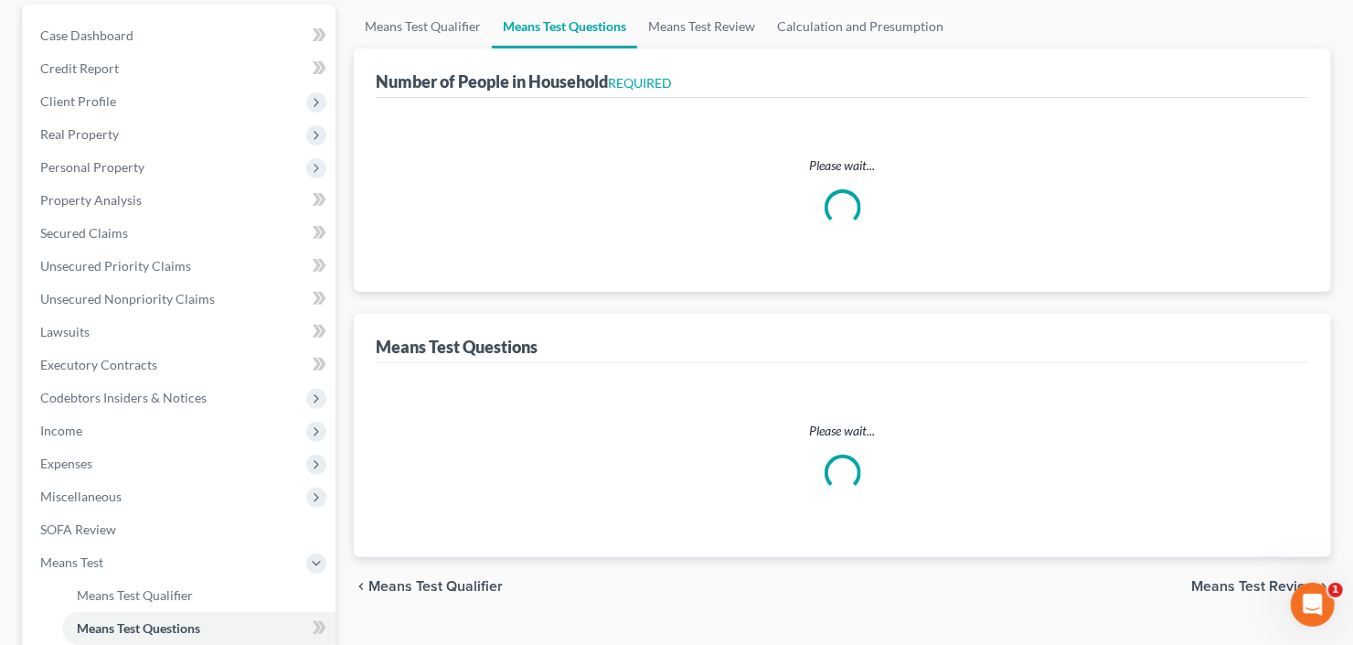
select select "1"
select select "60"
select select "2"
select select "60"
select select "1"
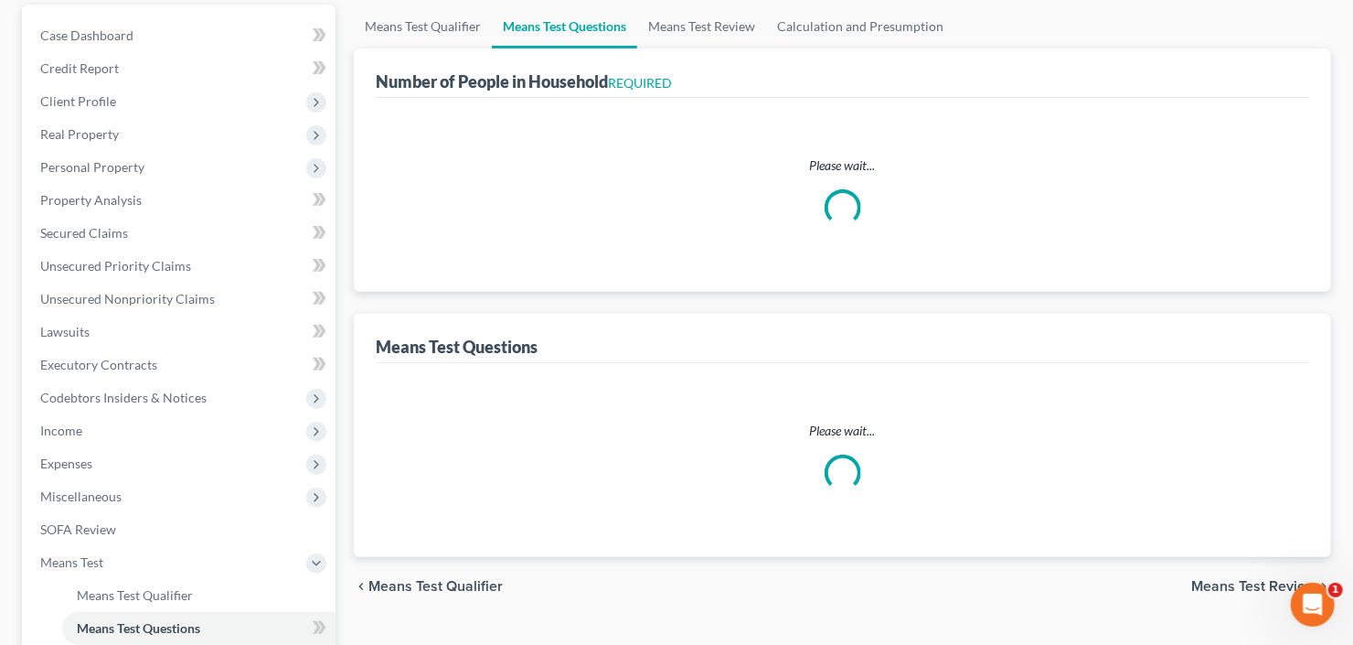
select select "1"
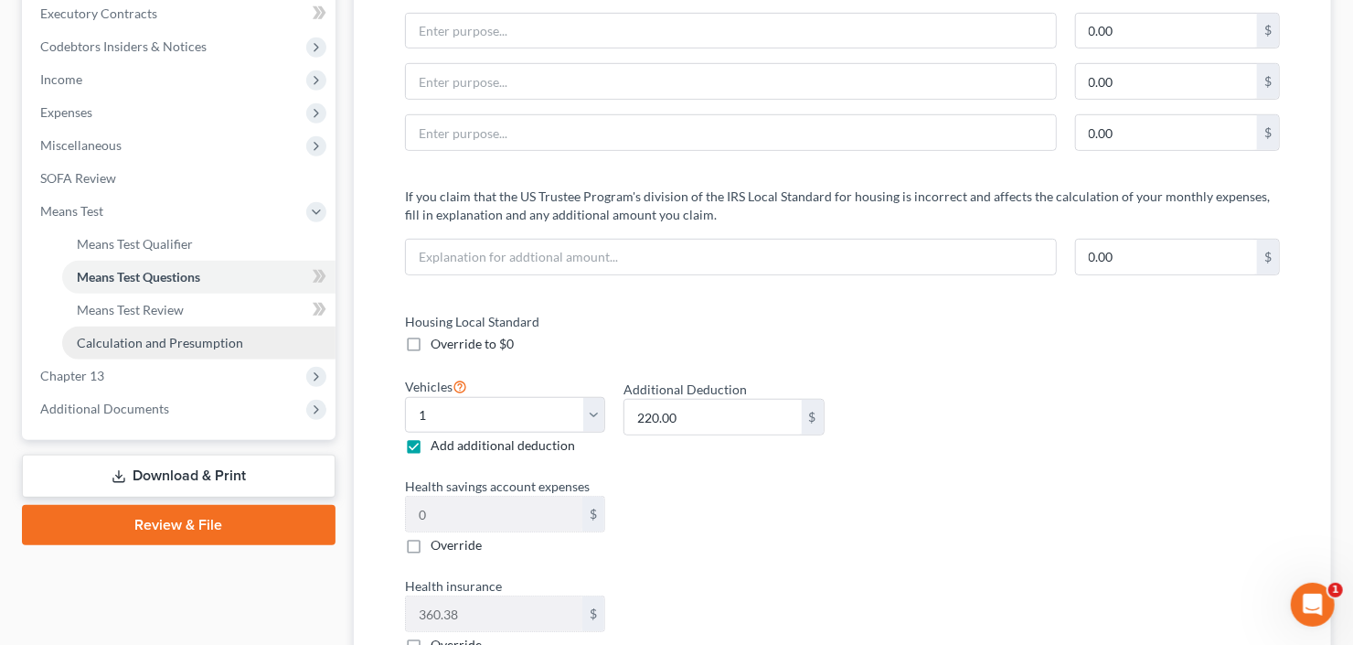
scroll to position [416, 0]
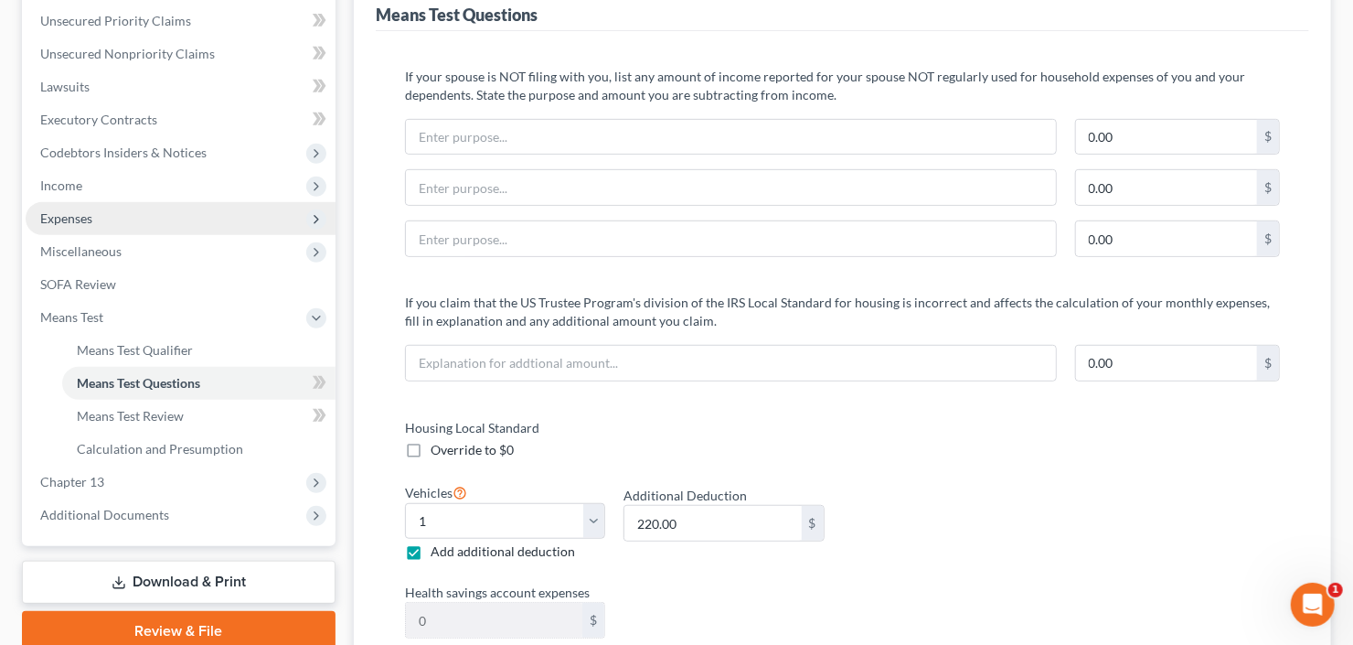
click at [128, 219] on span "Expenses" at bounding box center [181, 218] width 310 height 33
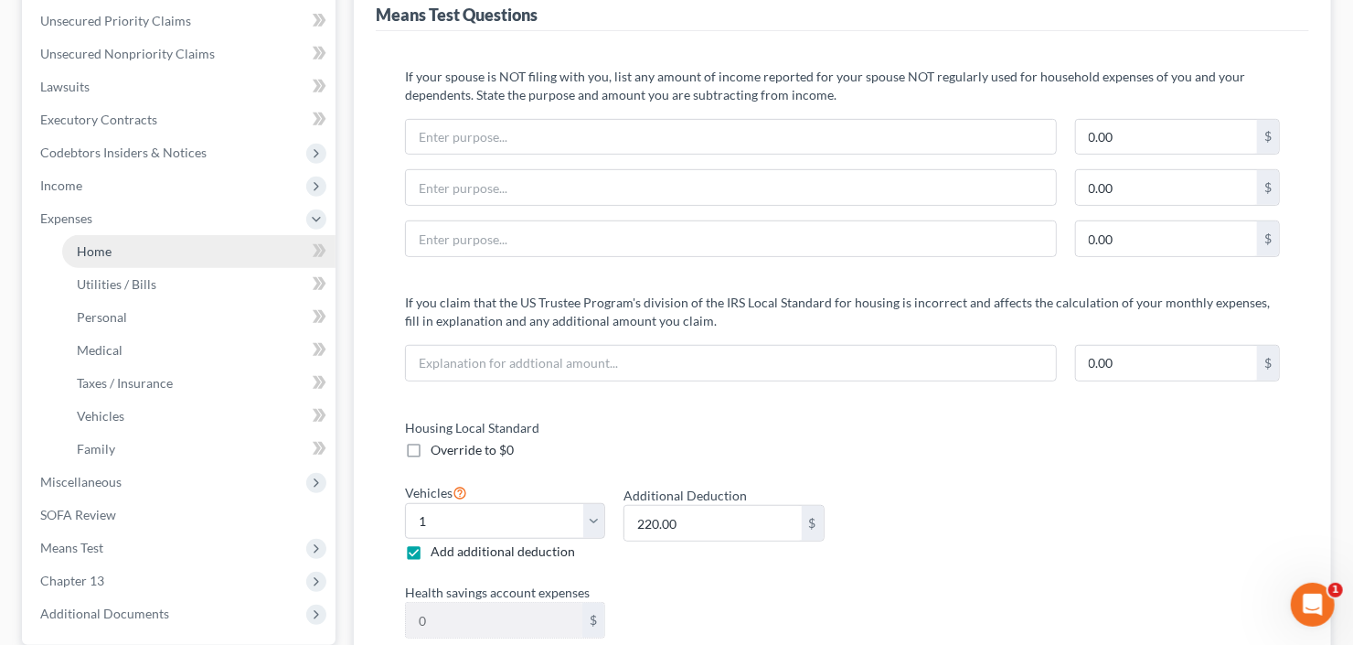
click at [115, 245] on link "Home" at bounding box center [198, 251] width 273 height 33
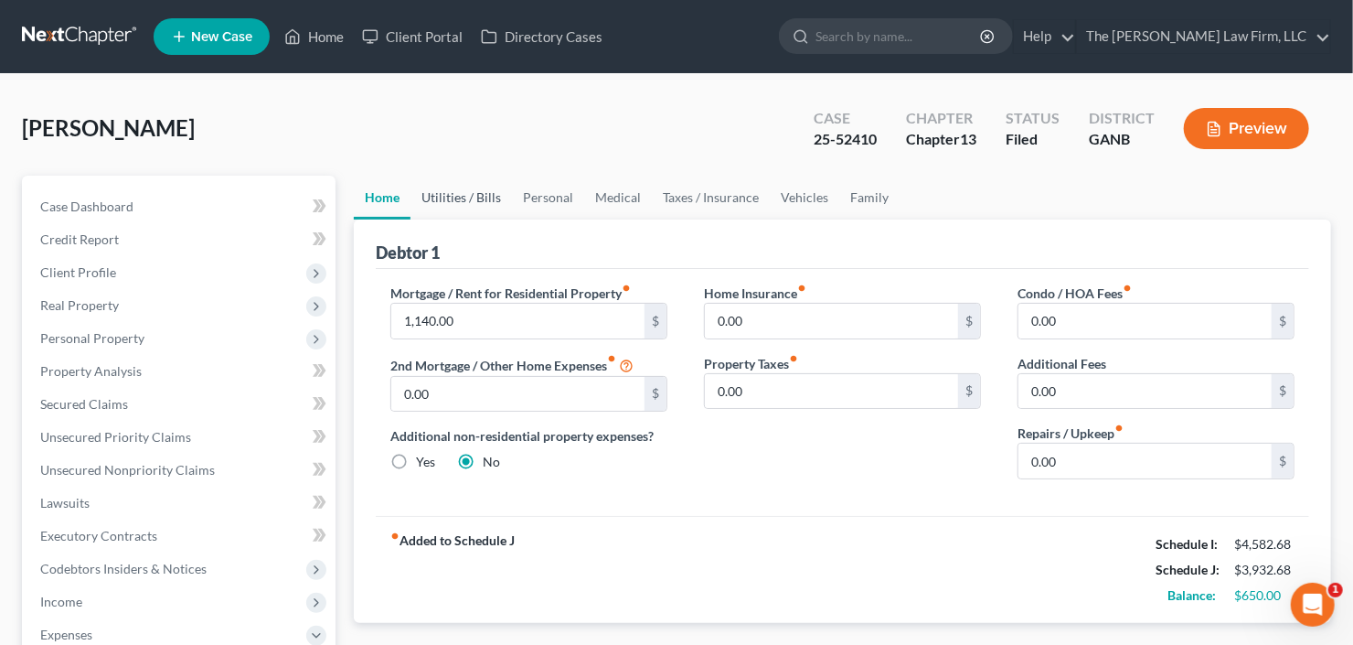
click at [429, 201] on link "Utilities / Bills" at bounding box center [461, 198] width 101 height 44
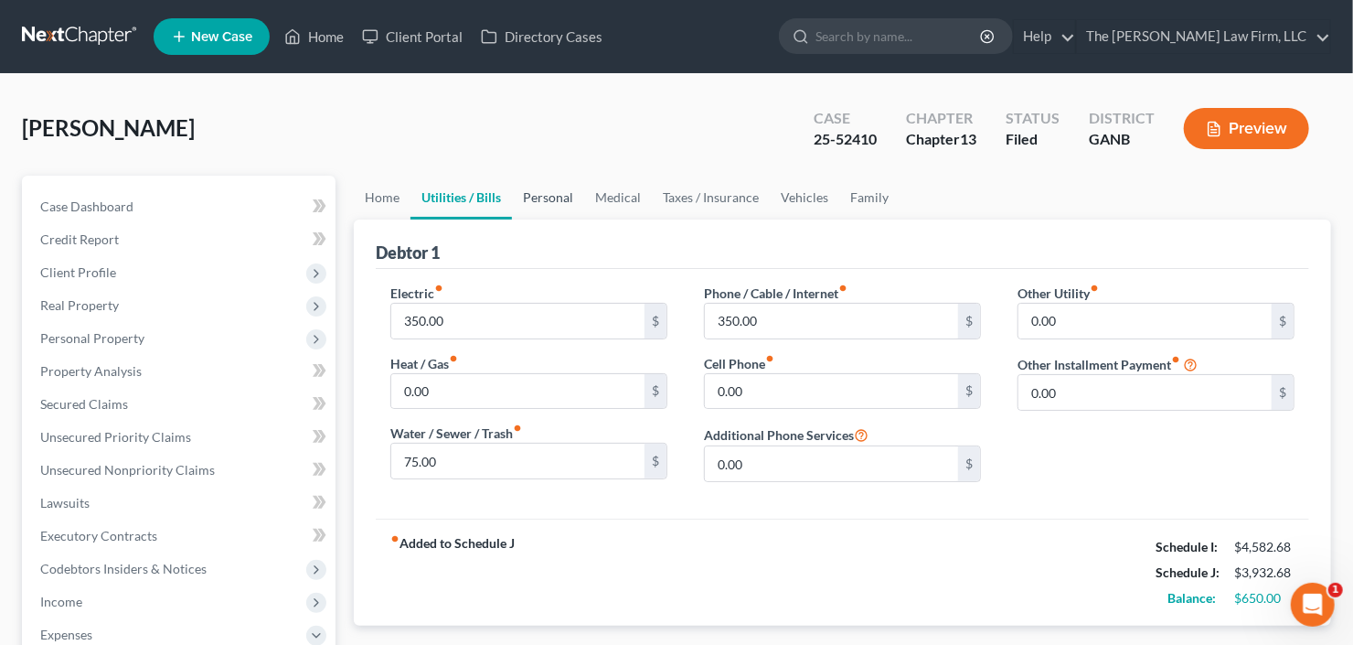
click at [513, 196] on link "Personal" at bounding box center [548, 198] width 72 height 44
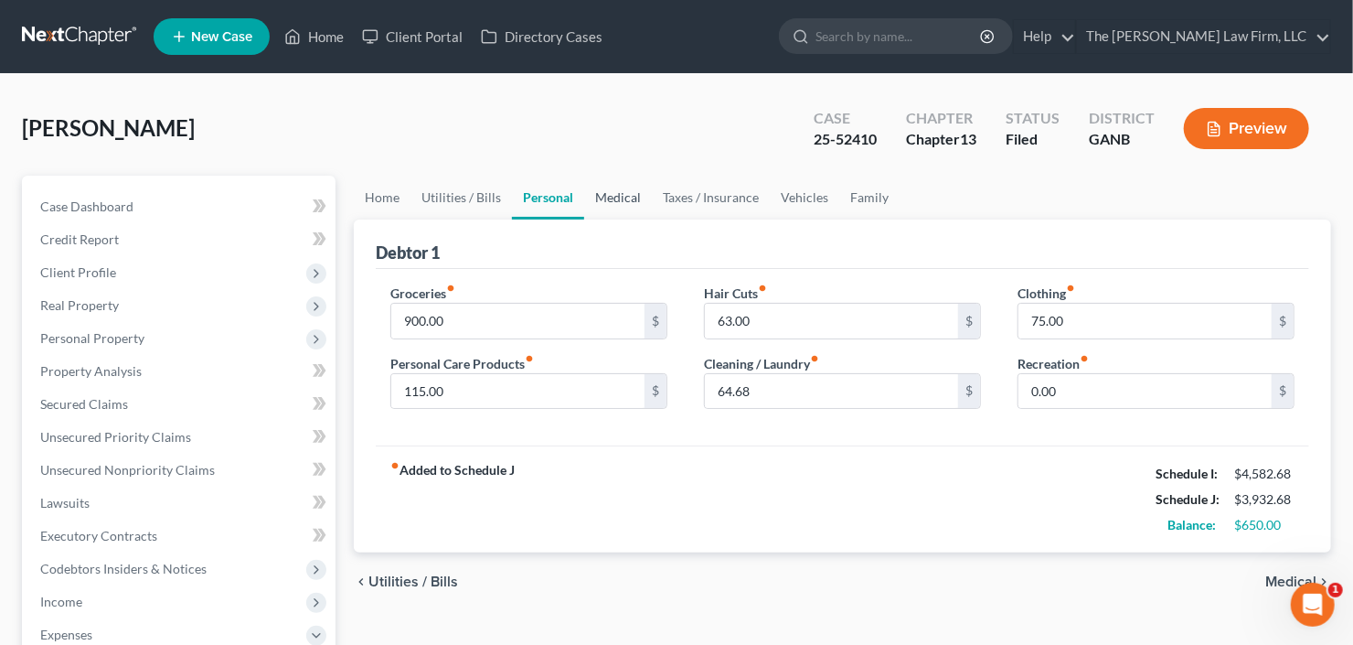
click at [611, 195] on link "Medical" at bounding box center [618, 198] width 68 height 44
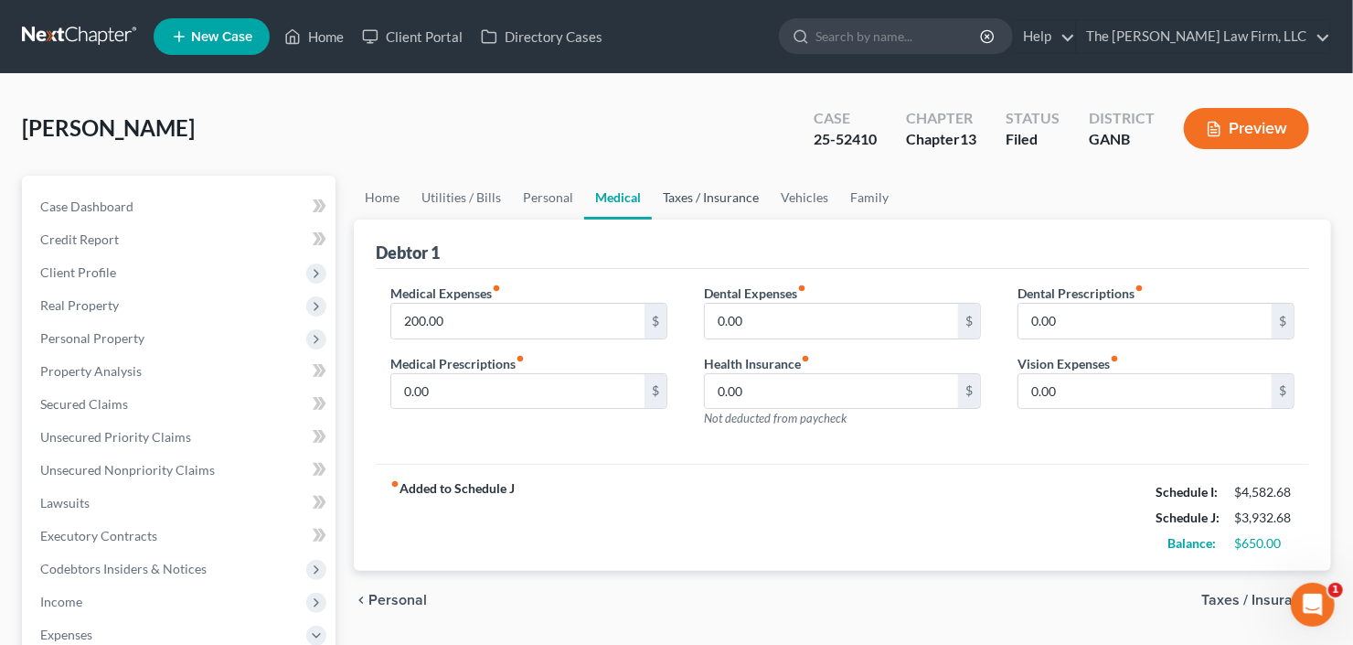
click at [692, 198] on link "Taxes / Insurance" at bounding box center [711, 198] width 118 height 44
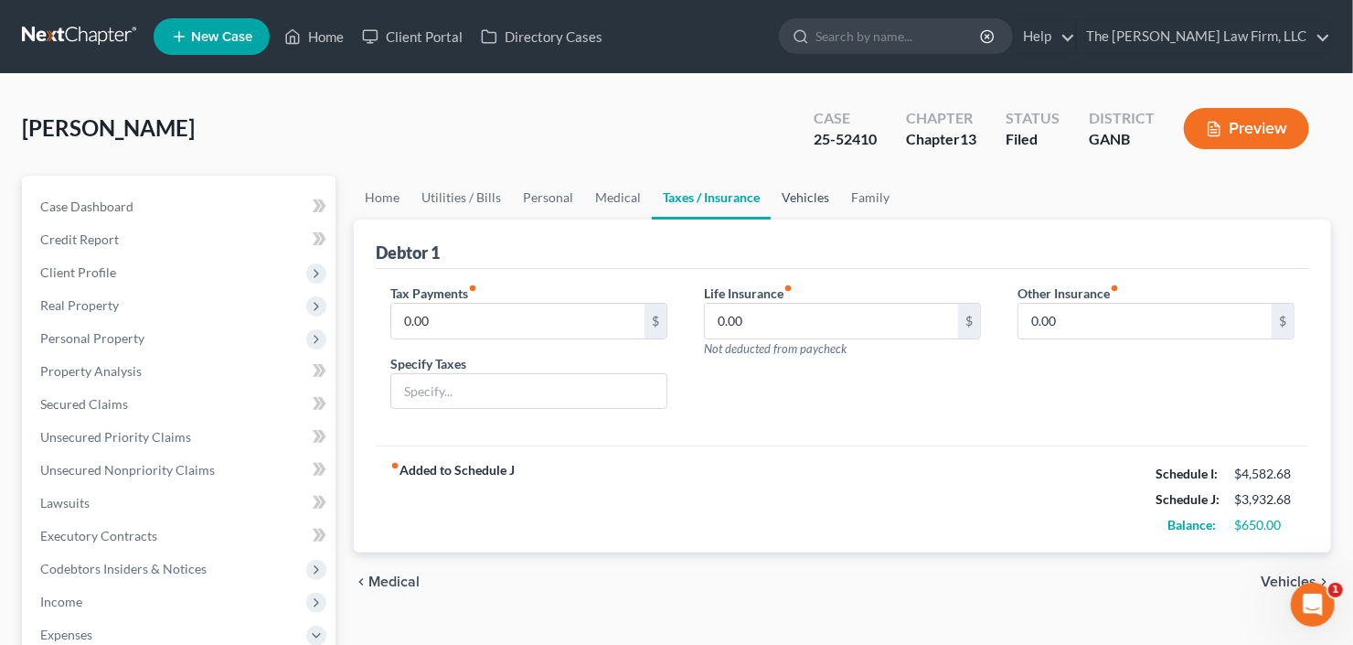
click at [793, 195] on link "Vehicles" at bounding box center [805, 198] width 69 height 44
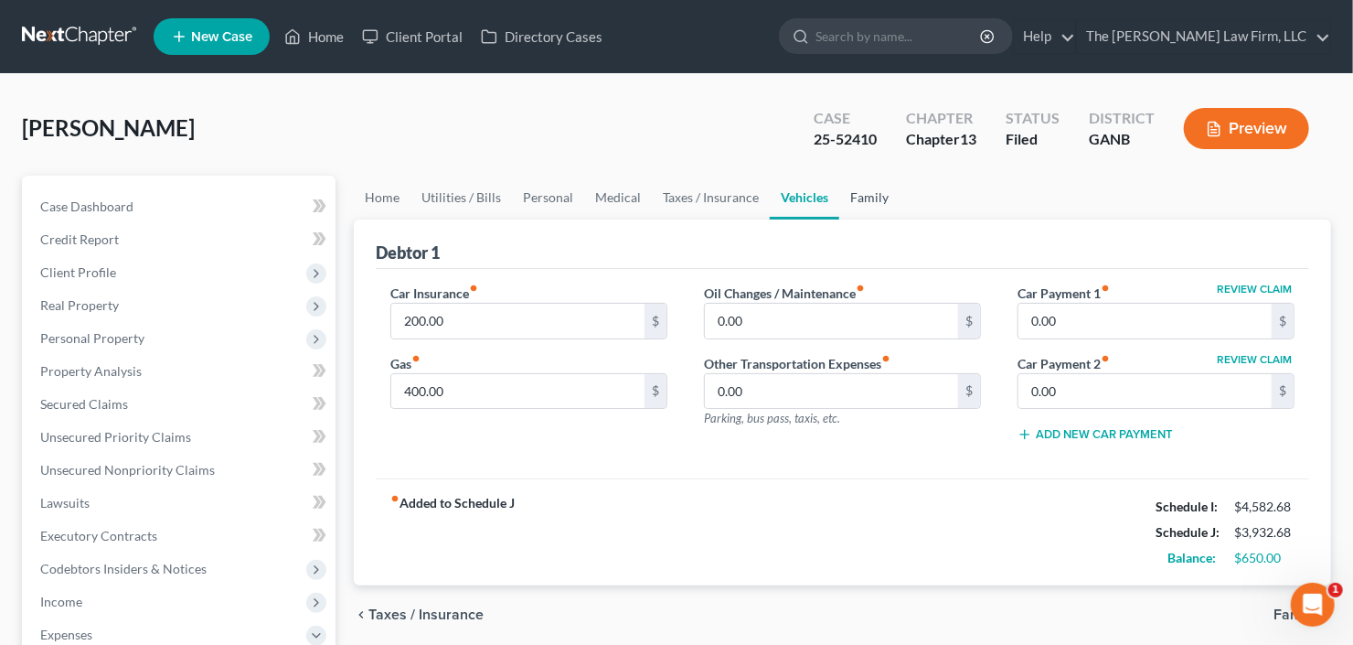
click at [845, 193] on link "Family" at bounding box center [869, 198] width 60 height 44
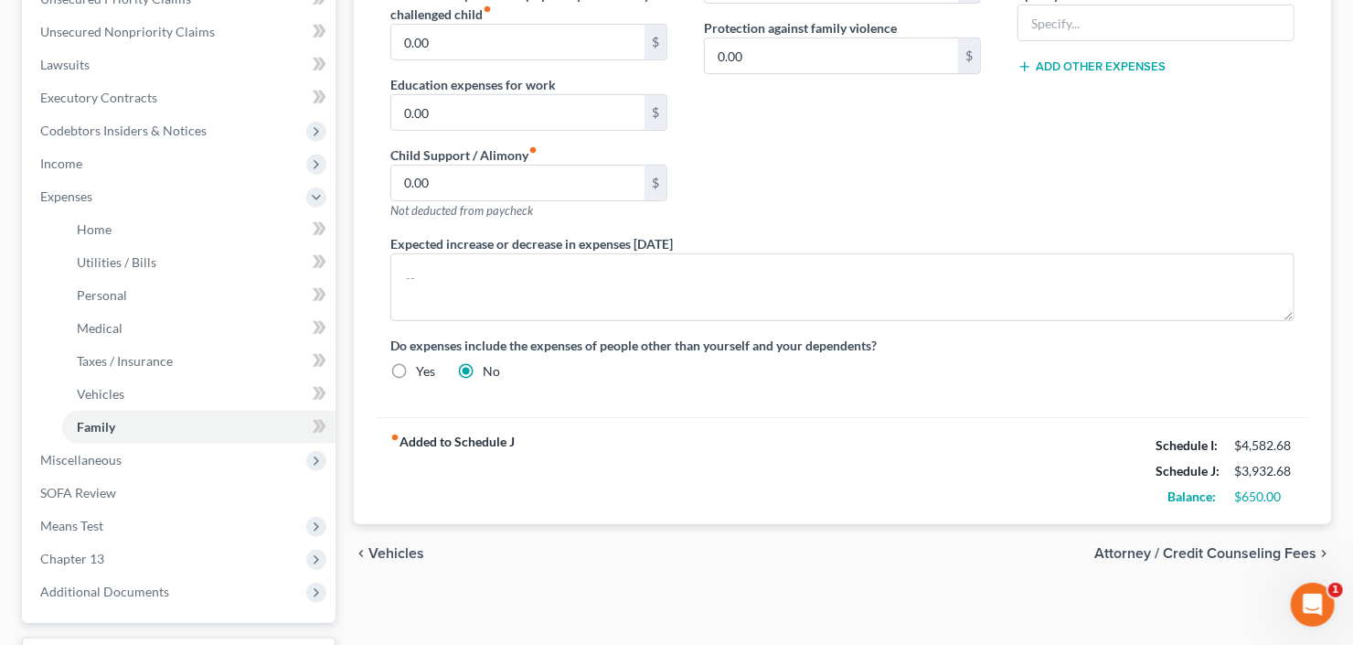
scroll to position [439, 0]
click at [143, 465] on span "Miscellaneous" at bounding box center [181, 459] width 310 height 33
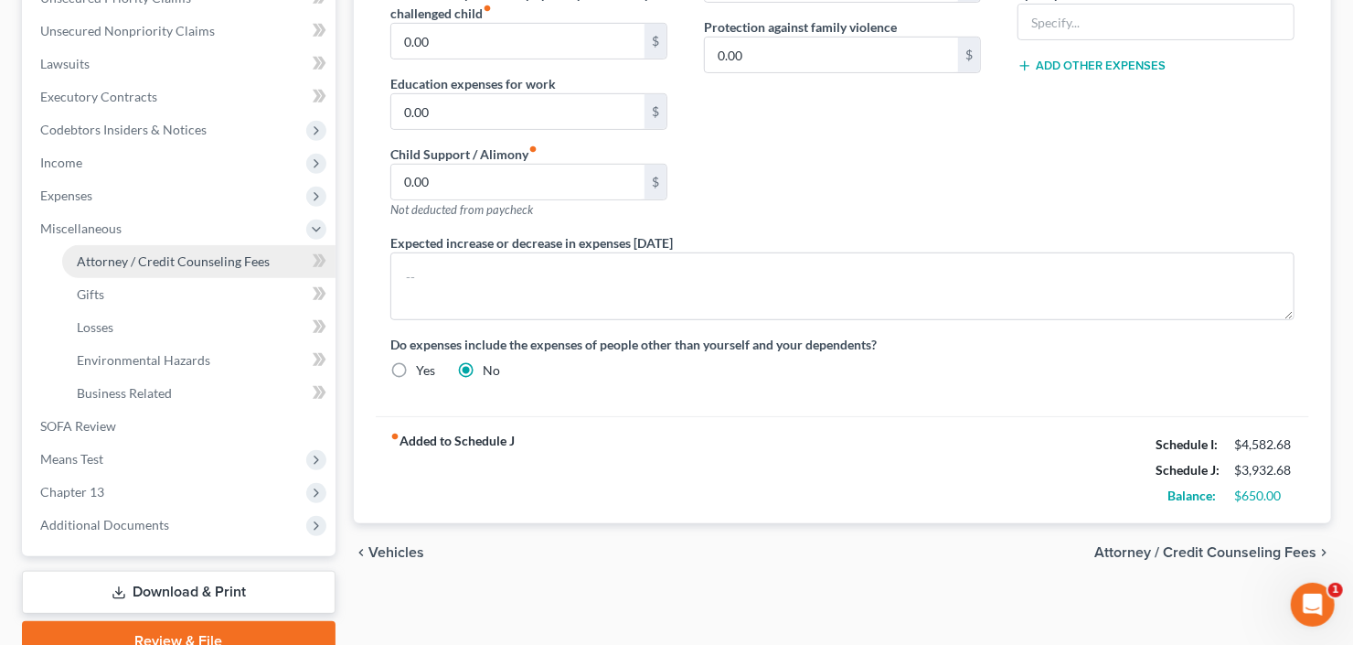
click at [187, 262] on span "Attorney / Credit Counseling Fees" at bounding box center [173, 261] width 193 height 16
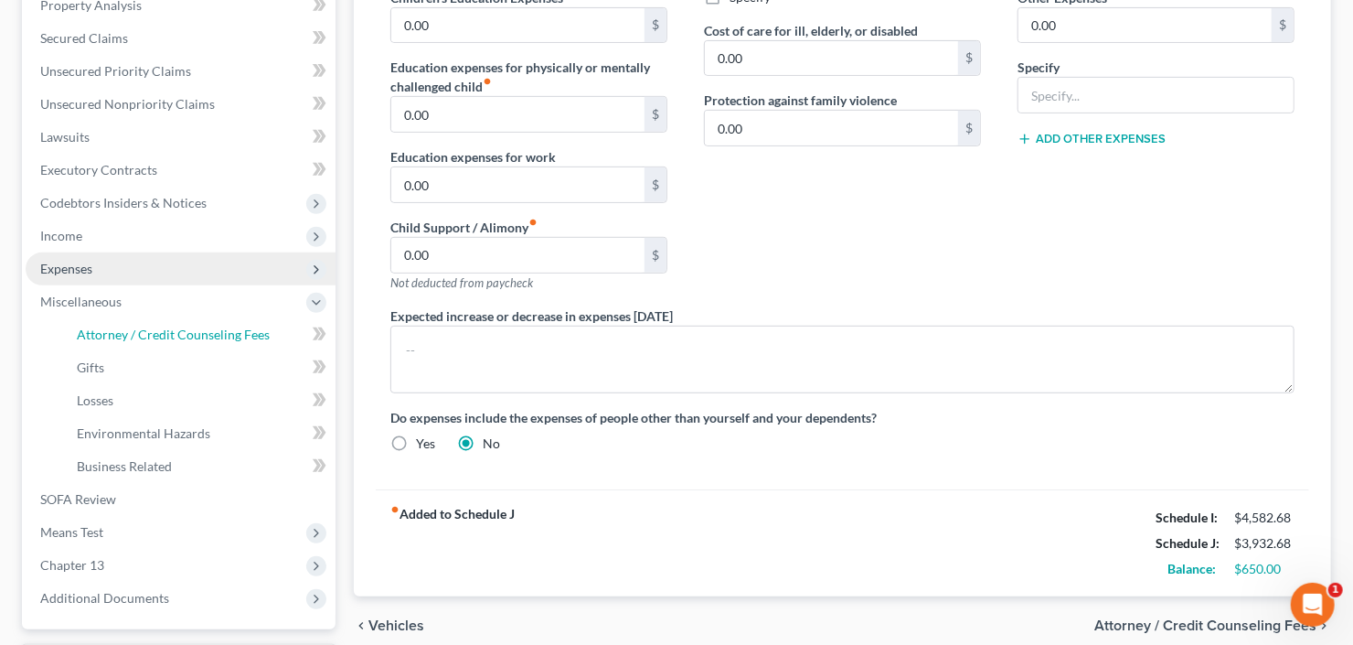
select select "2"
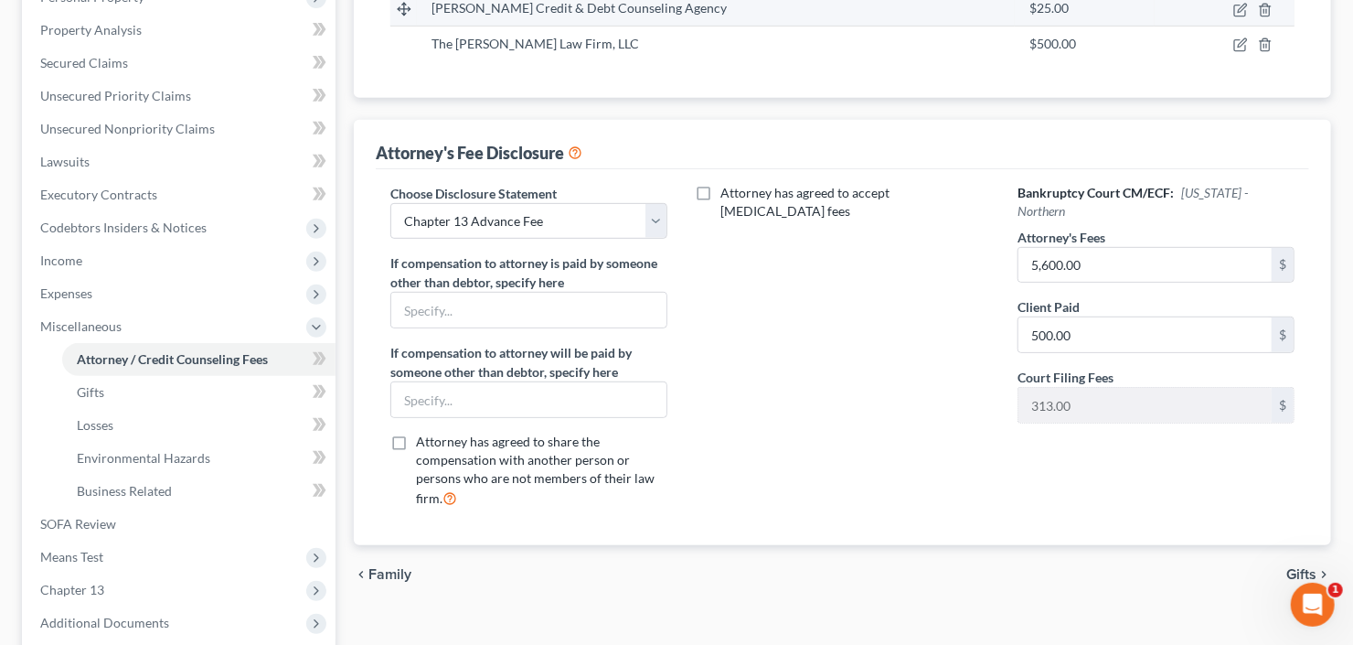
scroll to position [366, 0]
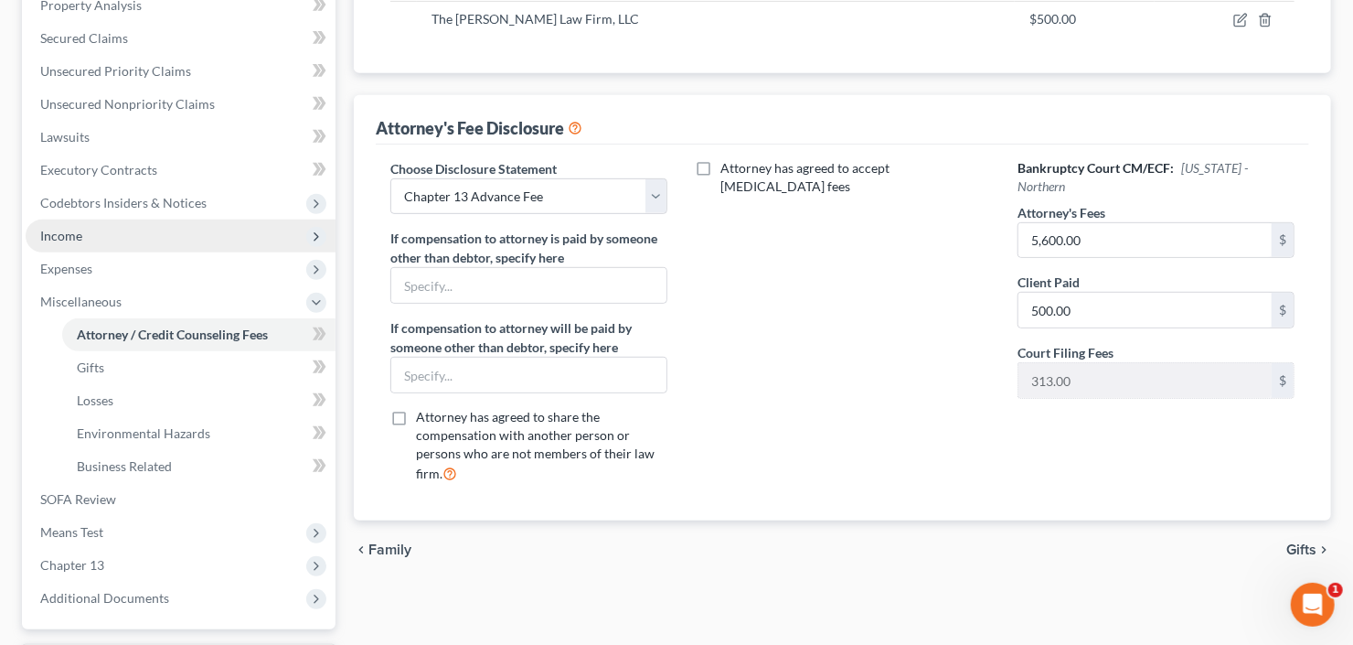
click at [94, 240] on span "Income" at bounding box center [181, 235] width 310 height 33
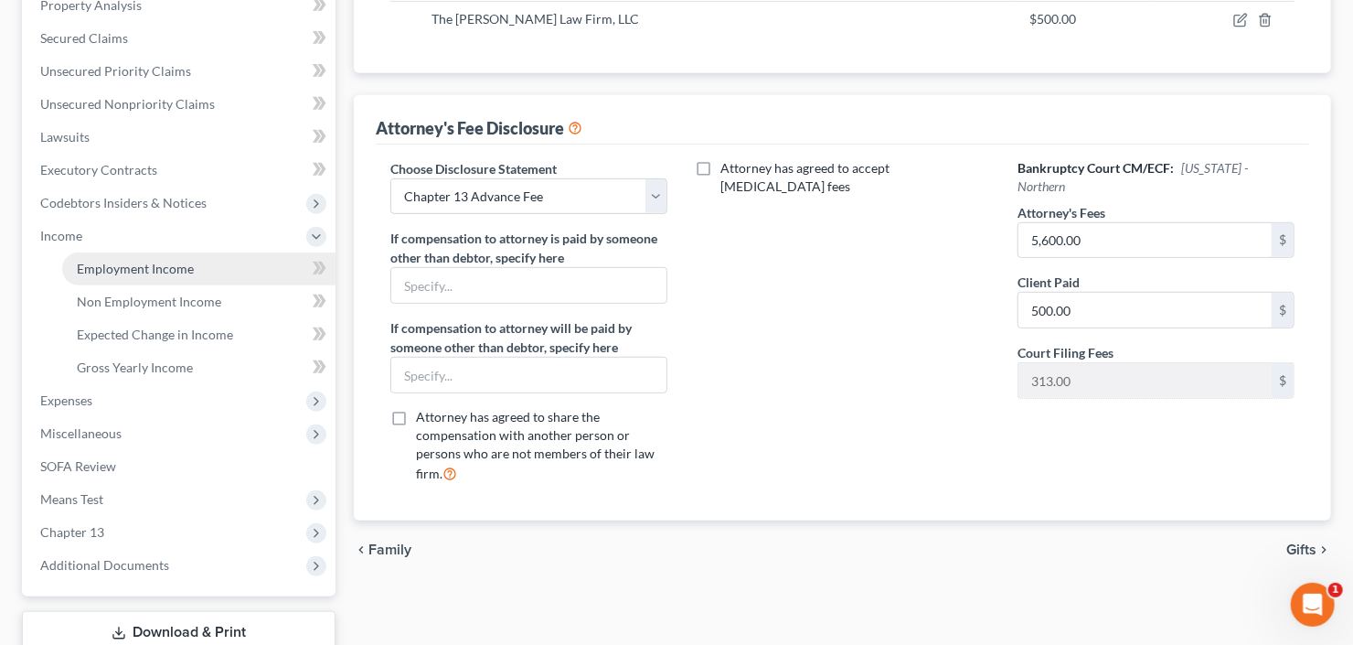
click at [119, 264] on span "Employment Income" at bounding box center [135, 269] width 117 height 16
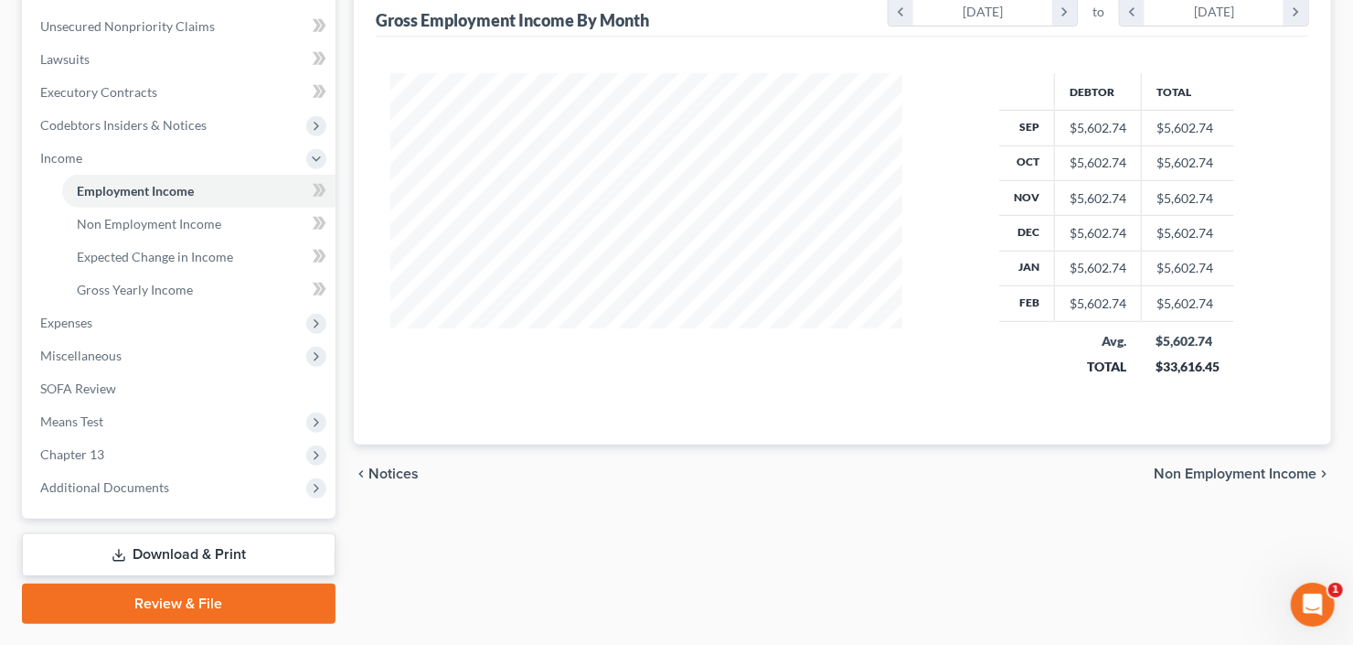
scroll to position [489, 0]
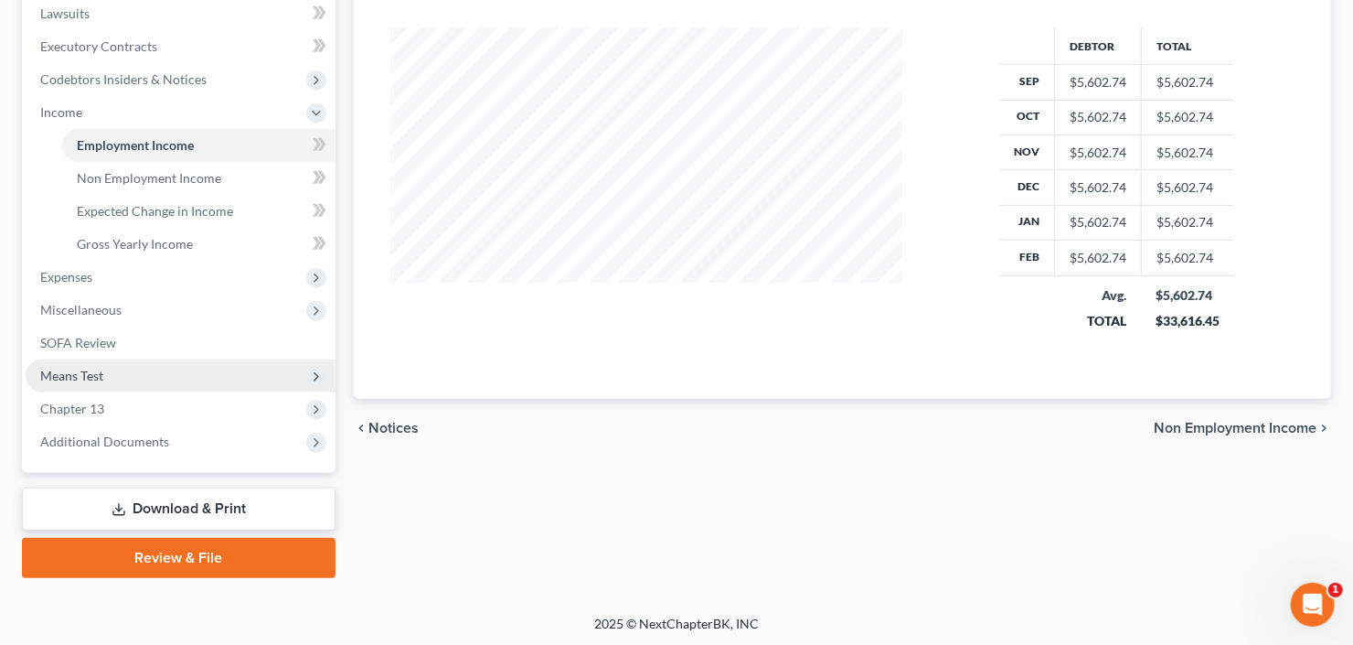
click at [112, 365] on span "Means Test" at bounding box center [181, 375] width 310 height 33
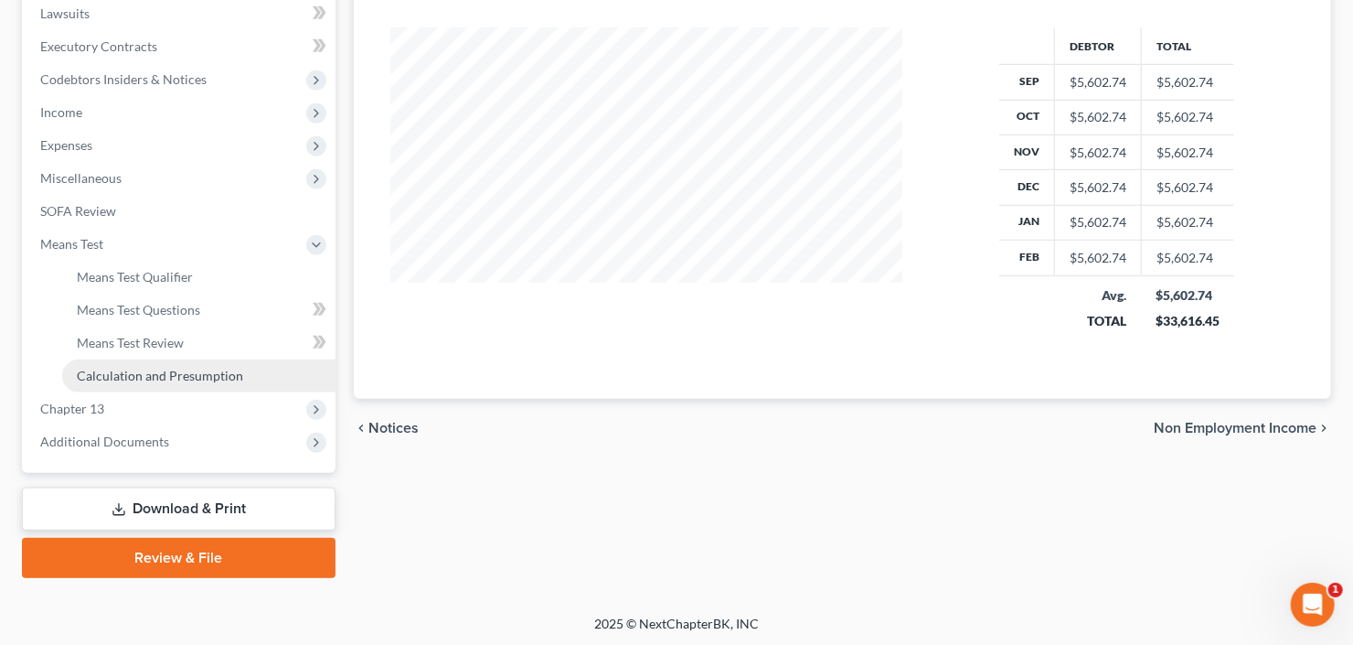
click at [134, 381] on link "Calculation and Presumption" at bounding box center [198, 375] width 273 height 33
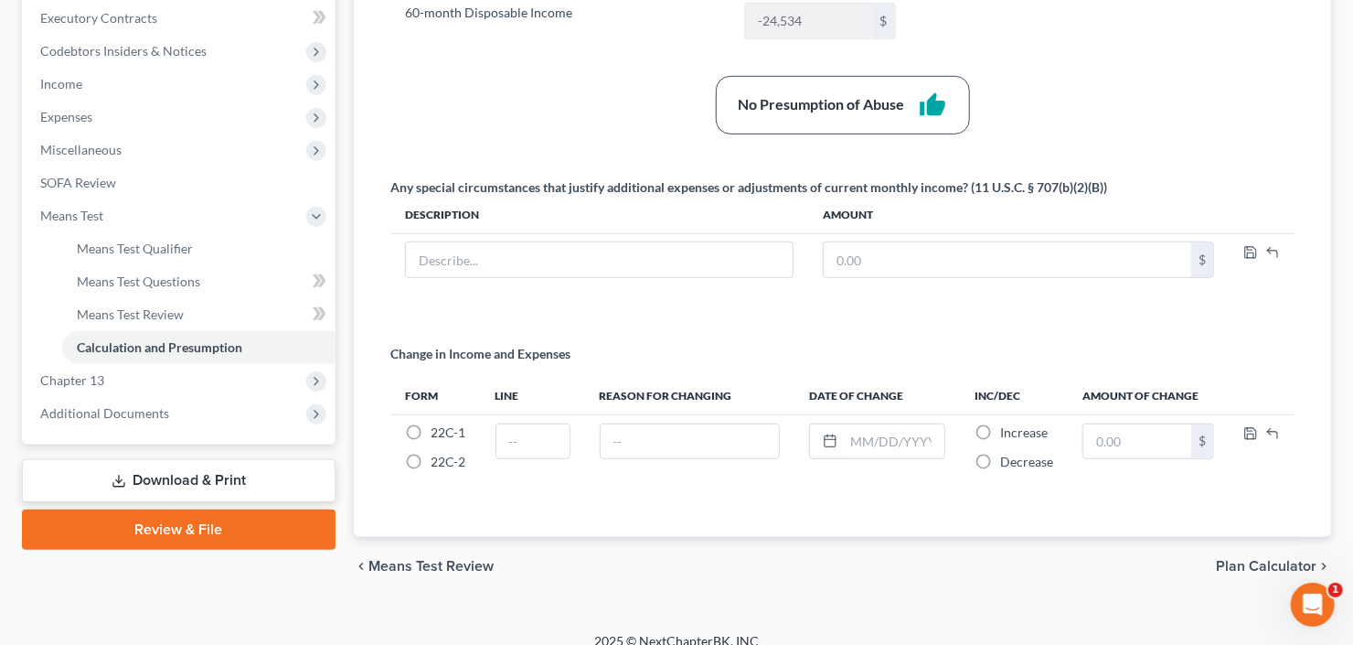
scroll to position [532, 0]
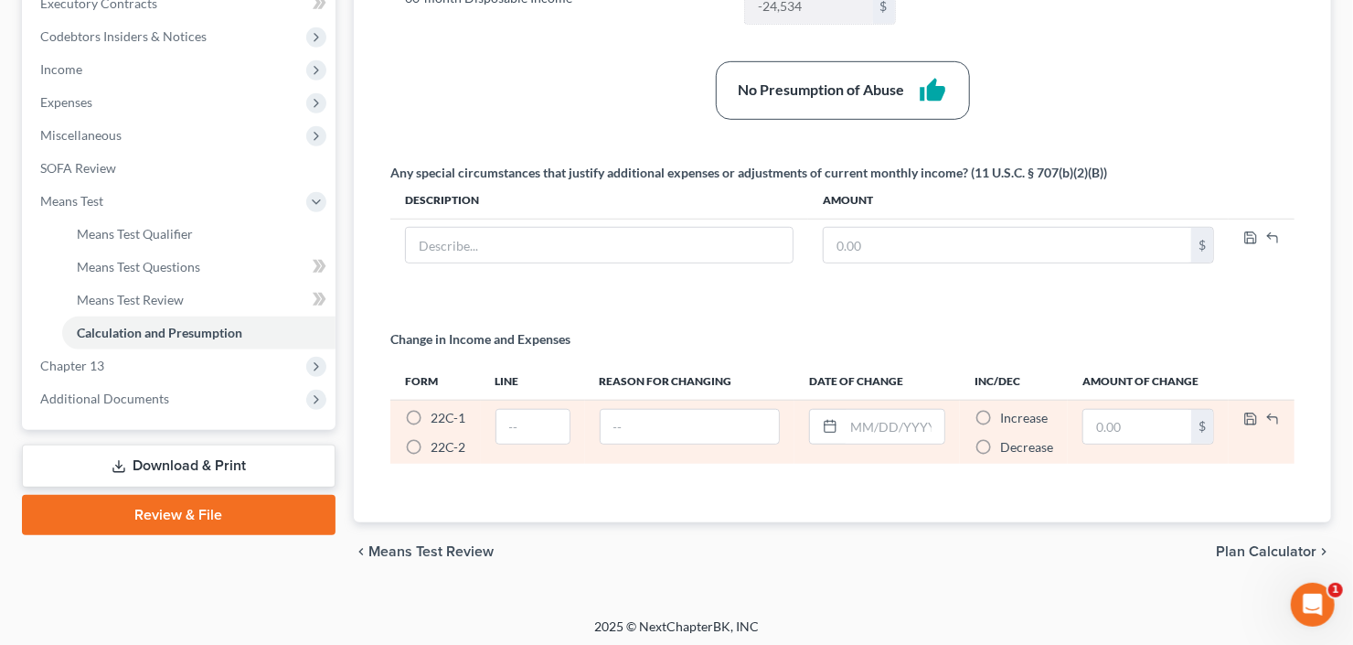
click at [431, 441] on label "22C-2 *" at bounding box center [448, 447] width 35 height 18
click at [438, 441] on input "22C-2 *" at bounding box center [444, 444] width 12 height 12
radio input "true"
click at [516, 419] on input "text" at bounding box center [533, 427] width 73 height 35
type input "2"
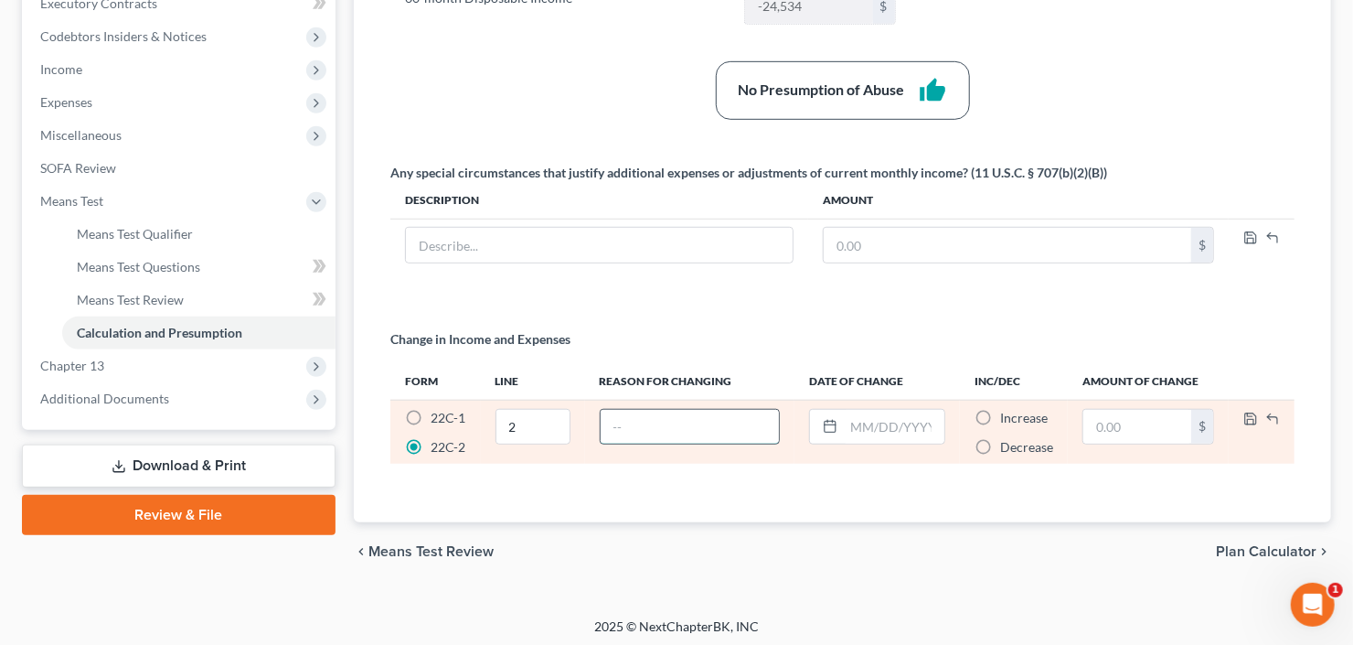
click at [620, 423] on input "text" at bounding box center [690, 427] width 179 height 35
type input "increase"
type input "02/01/2025"
click at [1000, 412] on label "Increase *" at bounding box center [1024, 418] width 48 height 18
click at [1008, 412] on input "Increase *" at bounding box center [1014, 415] width 12 height 12
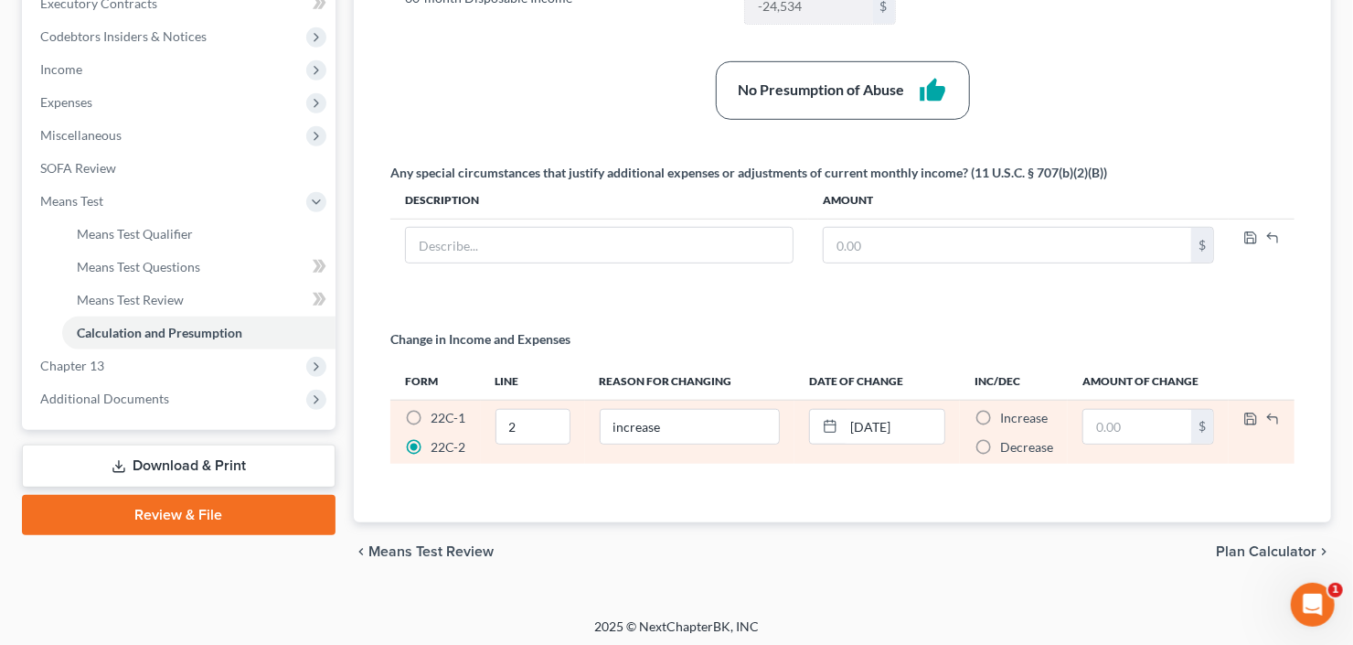
radio input "true"
click at [1122, 426] on input "text" at bounding box center [1138, 427] width 108 height 35
type input "725.00"
click at [1254, 411] on icon "button" at bounding box center [1251, 418] width 15 height 15
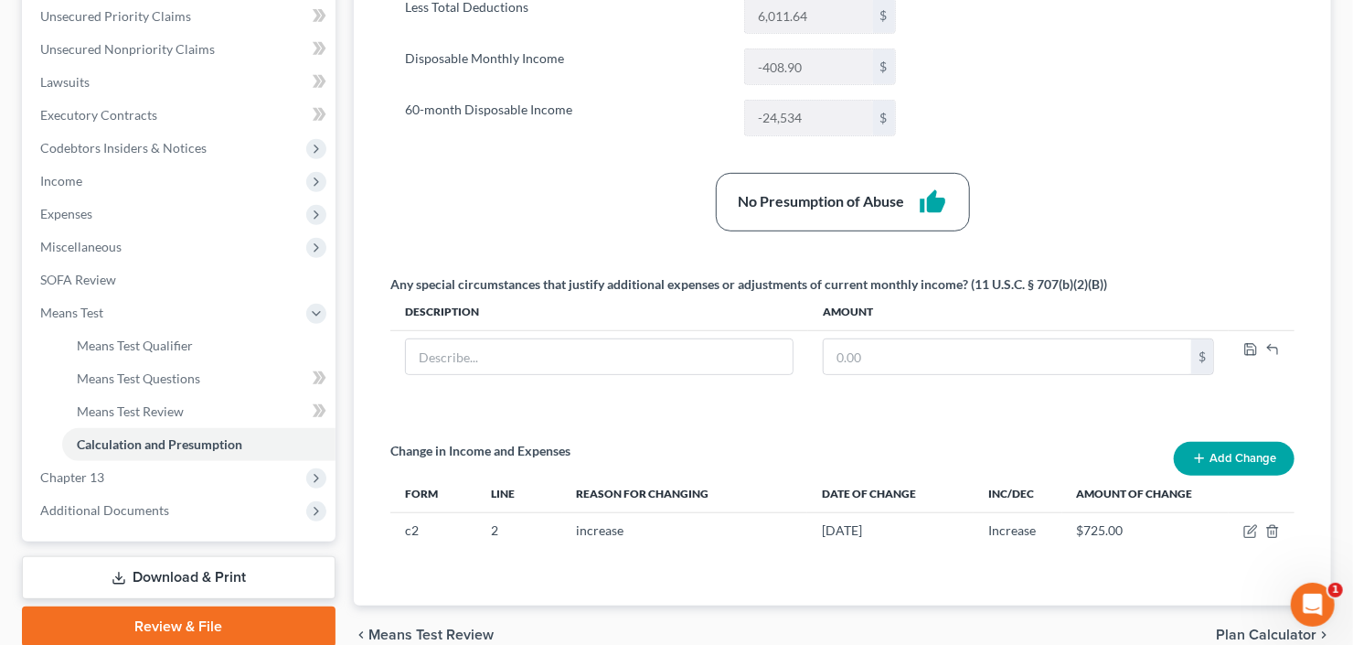
scroll to position [431, 0]
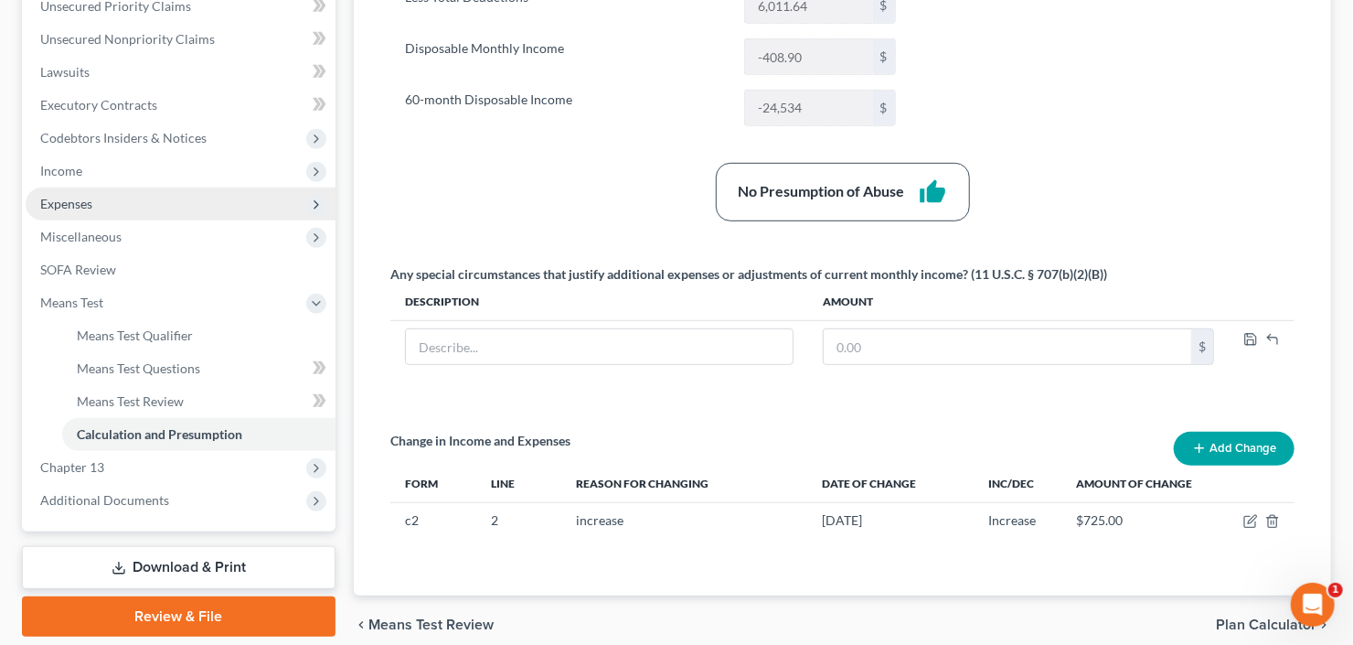
click at [114, 208] on span "Expenses" at bounding box center [181, 203] width 310 height 33
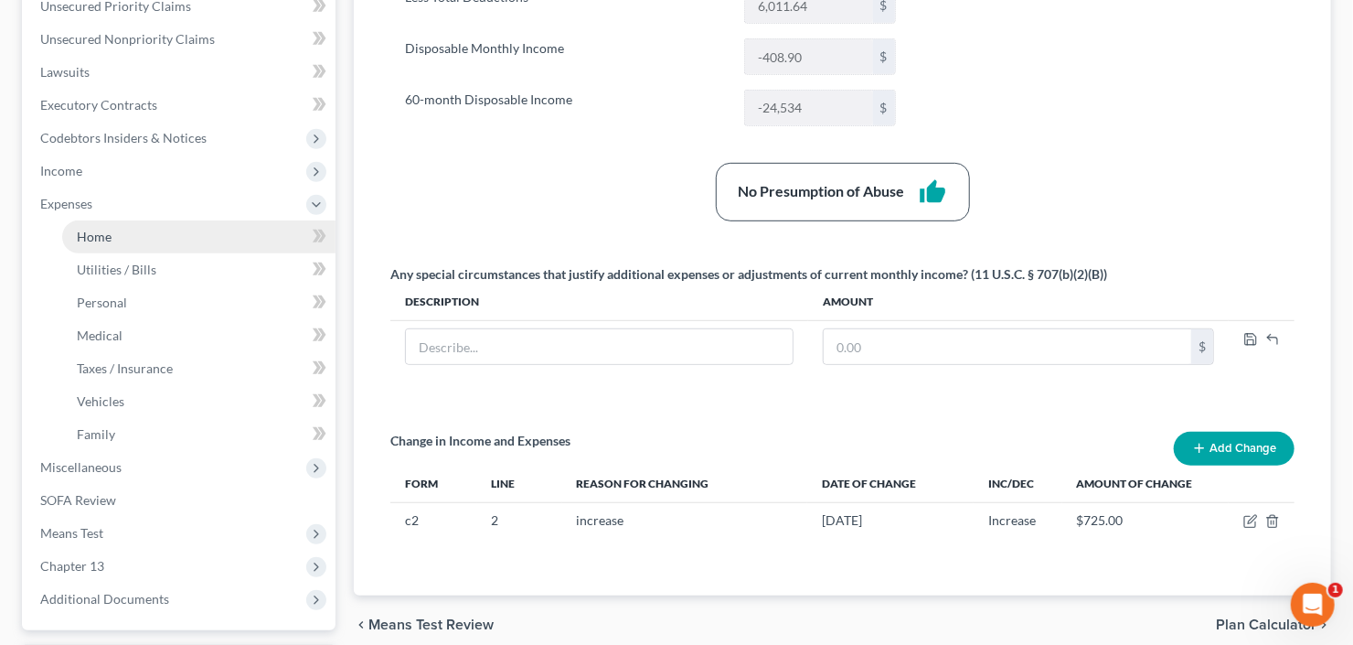
click at [116, 231] on link "Home" at bounding box center [198, 236] width 273 height 33
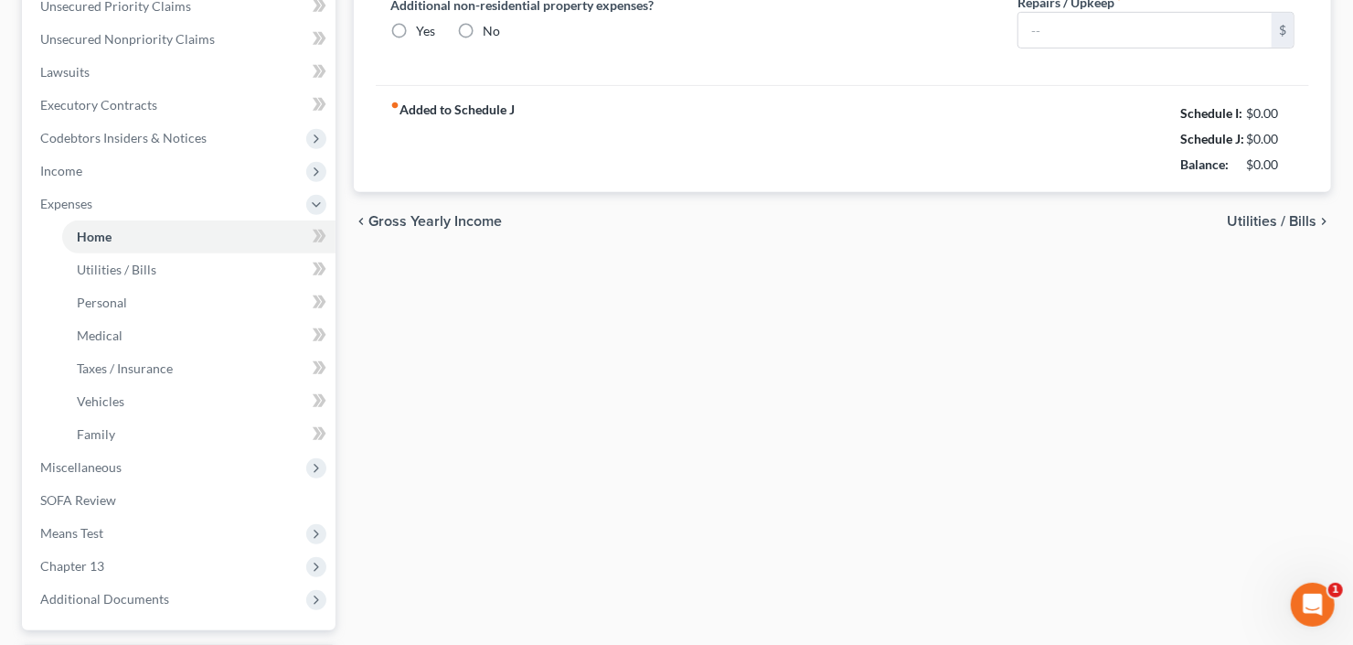
type input "1,140.00"
type input "0.00"
radio input "true"
type input "0.00"
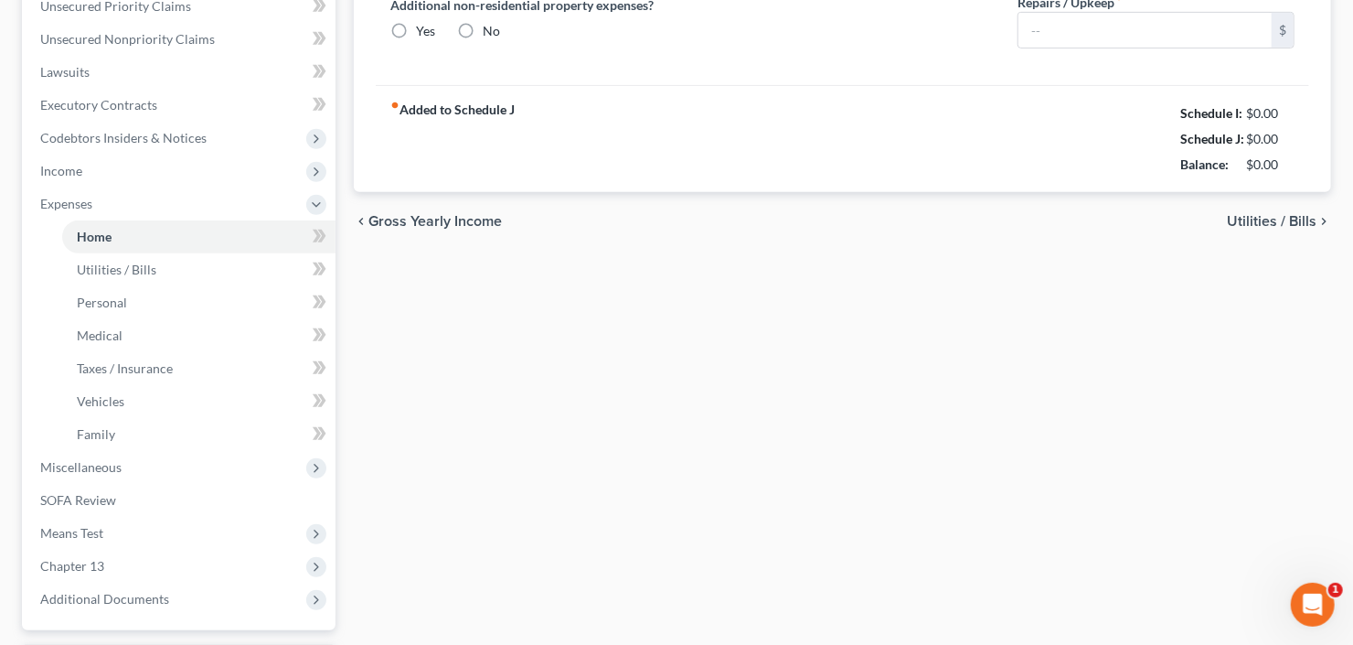
type input "0.00"
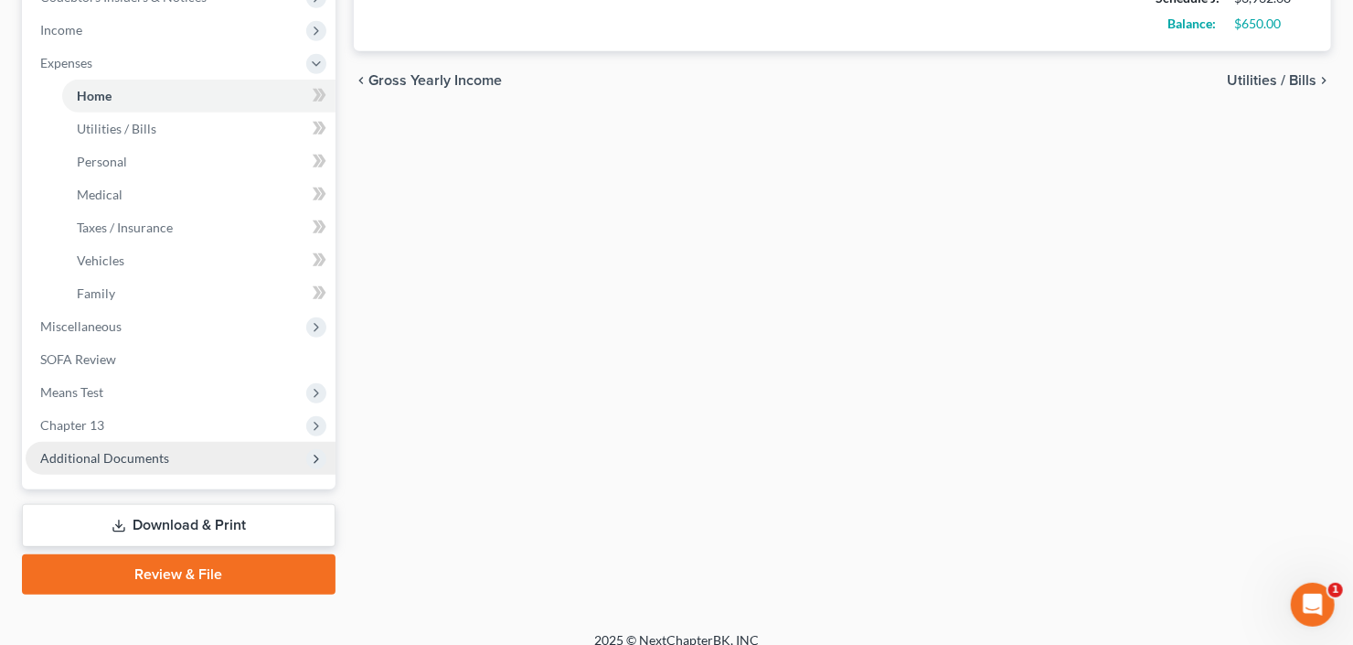
scroll to position [588, 0]
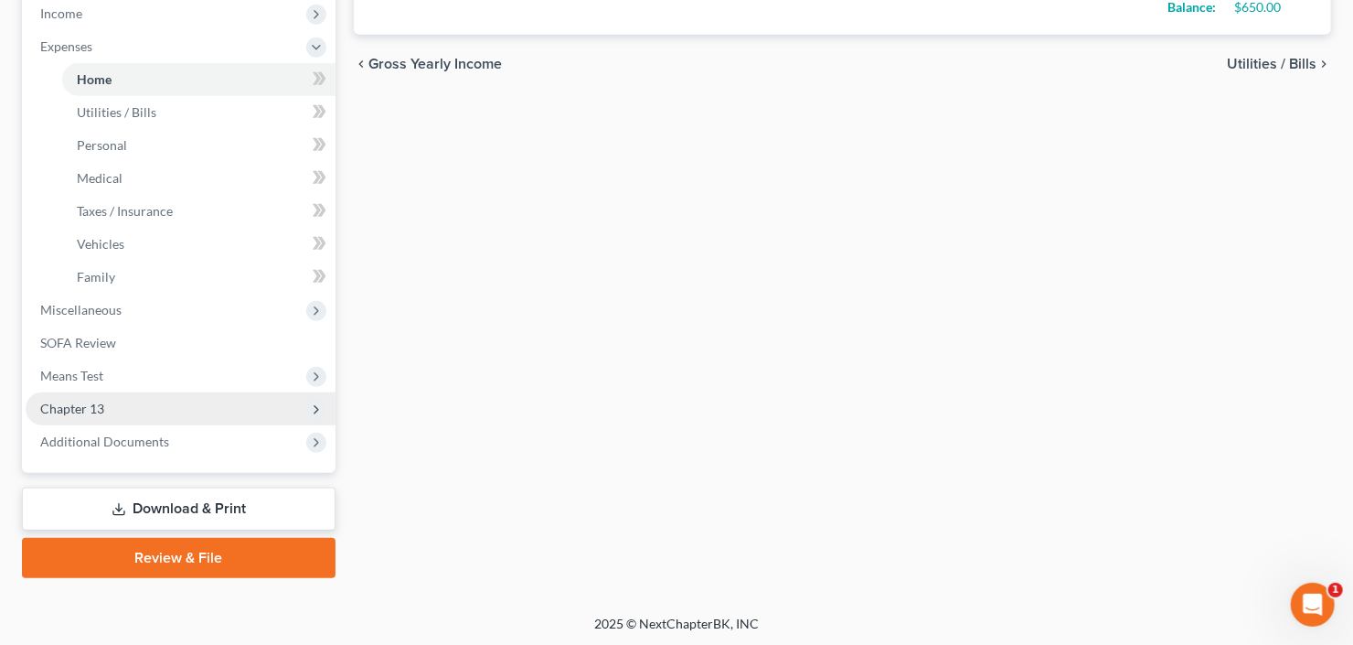
click at [104, 406] on span "Chapter 13" at bounding box center [181, 408] width 310 height 33
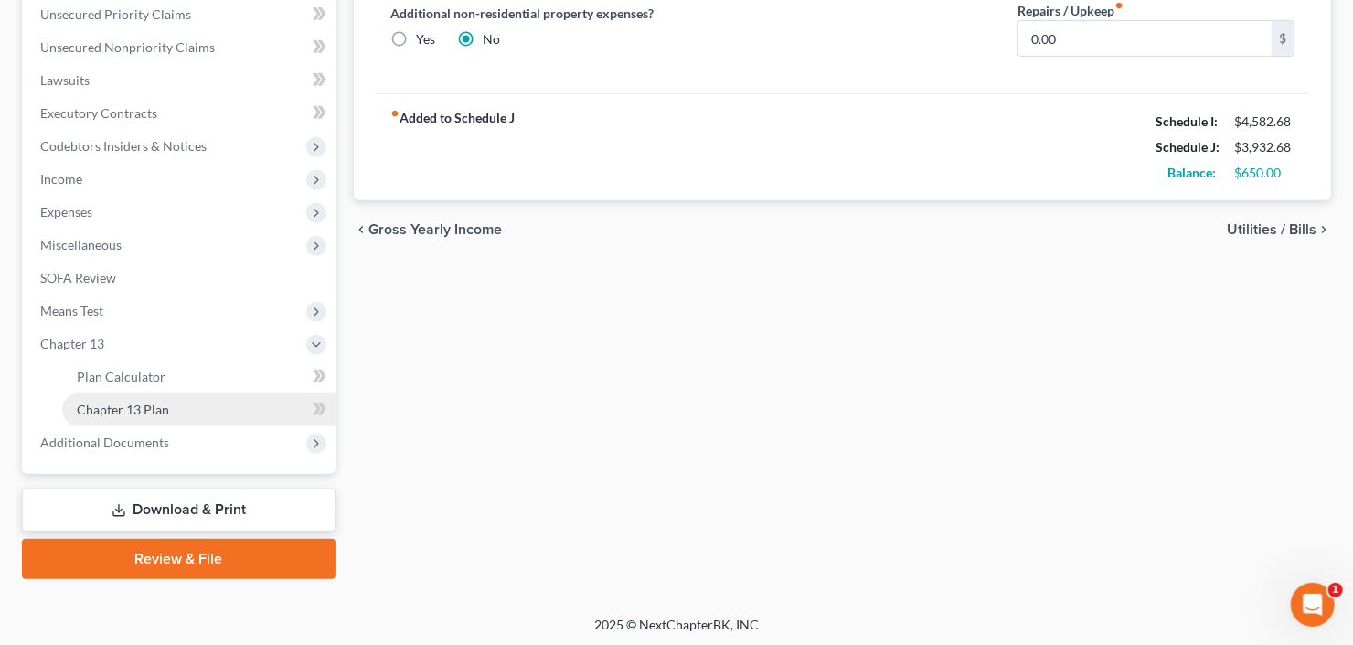
click at [129, 406] on span "Chapter 13 Plan" at bounding box center [123, 409] width 92 height 16
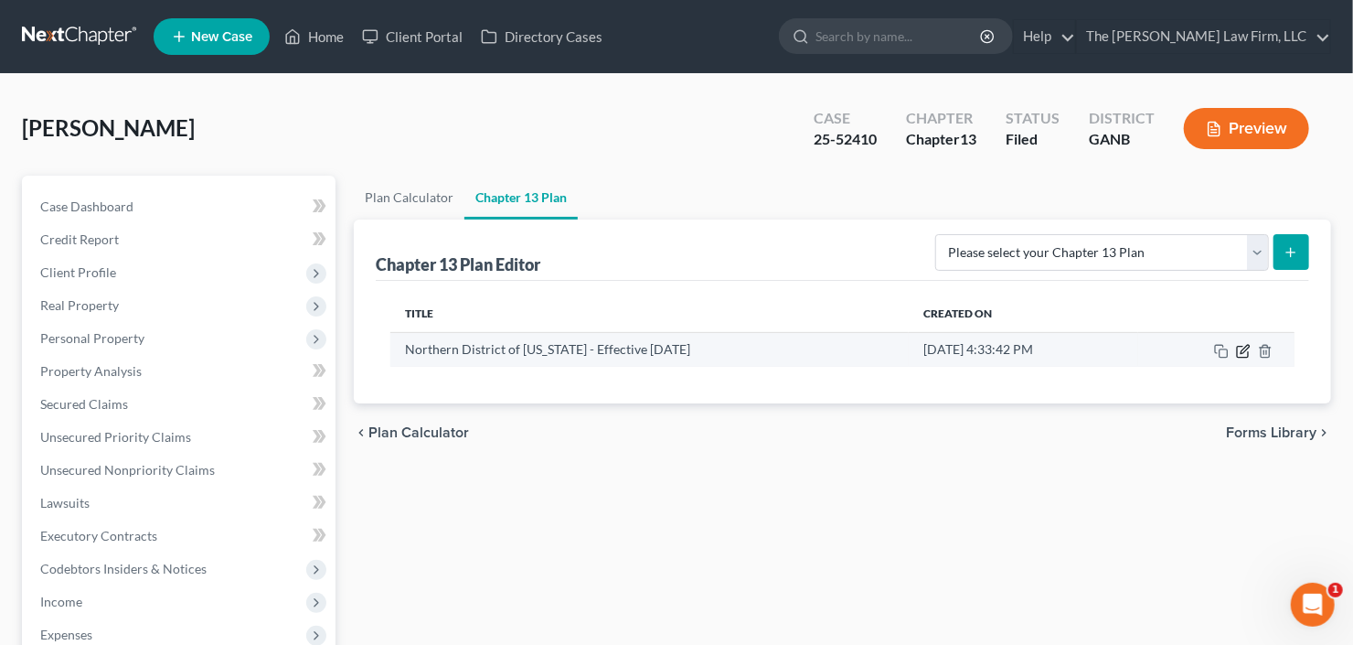
click at [1246, 349] on icon "button" at bounding box center [1243, 351] width 15 height 15
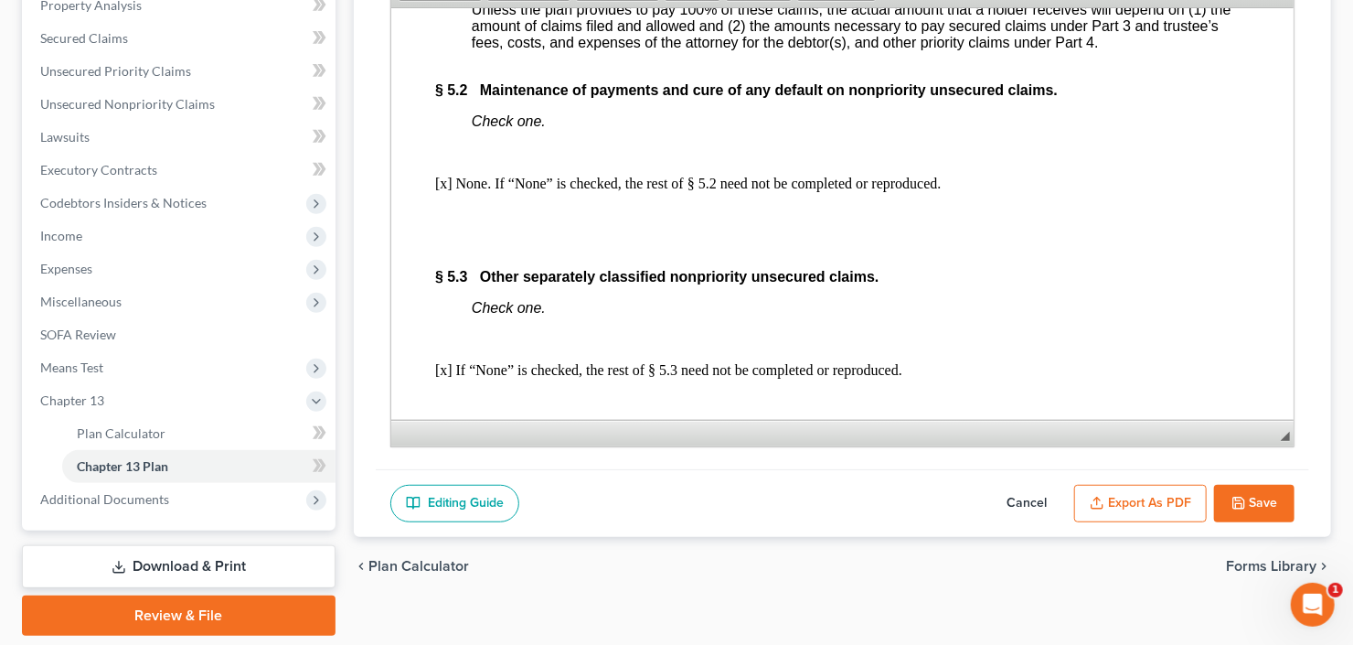
scroll to position [5413, 0]
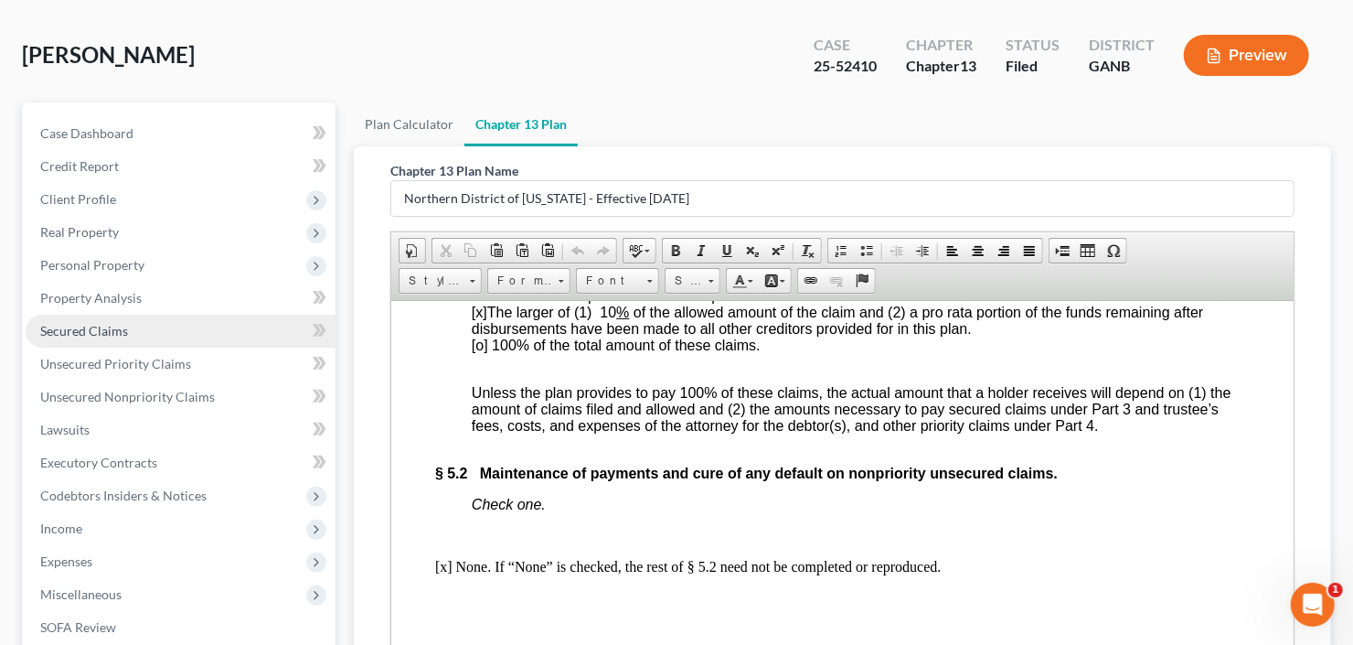
click at [93, 328] on span "Secured Claims" at bounding box center [84, 331] width 88 height 16
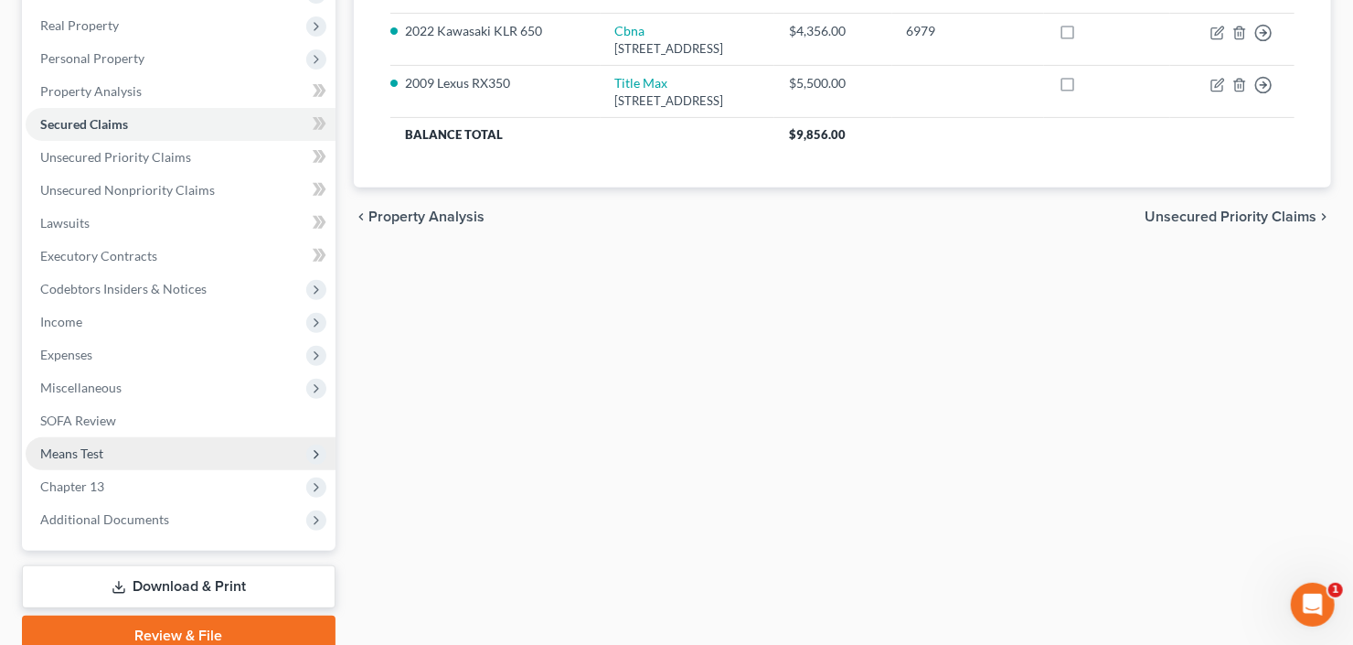
scroll to position [357, 0]
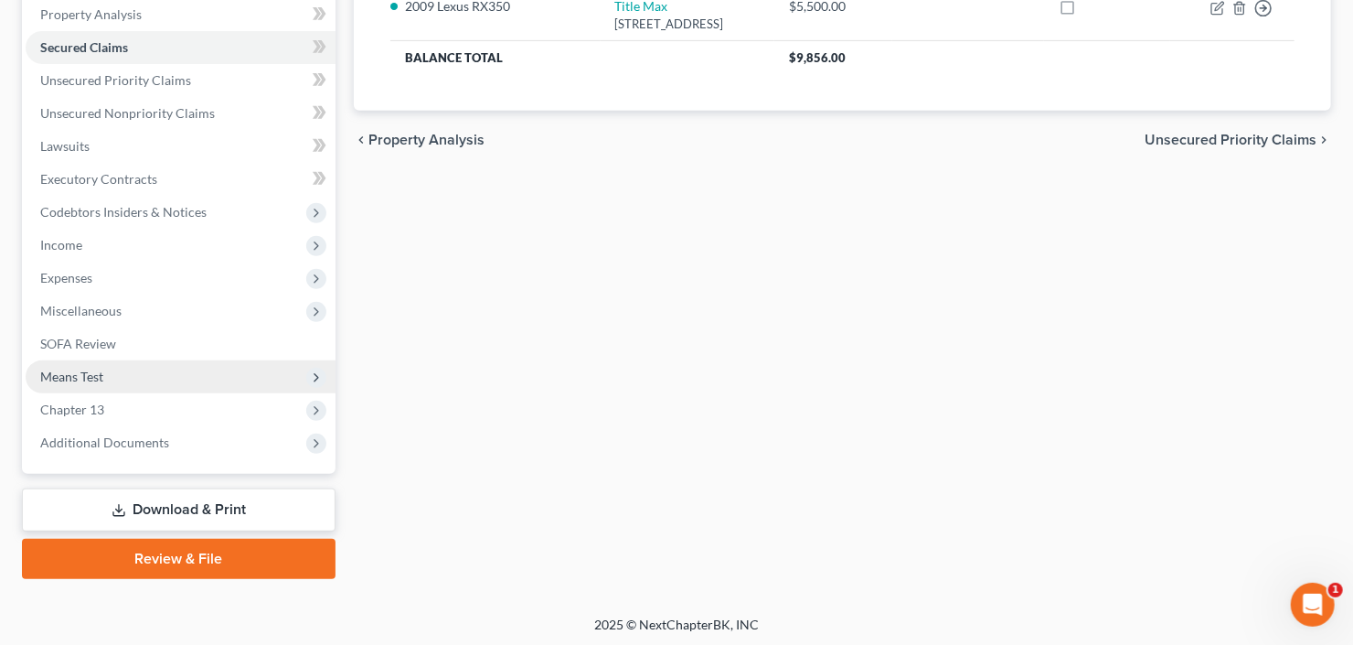
click at [95, 376] on span "Means Test" at bounding box center [71, 376] width 63 height 16
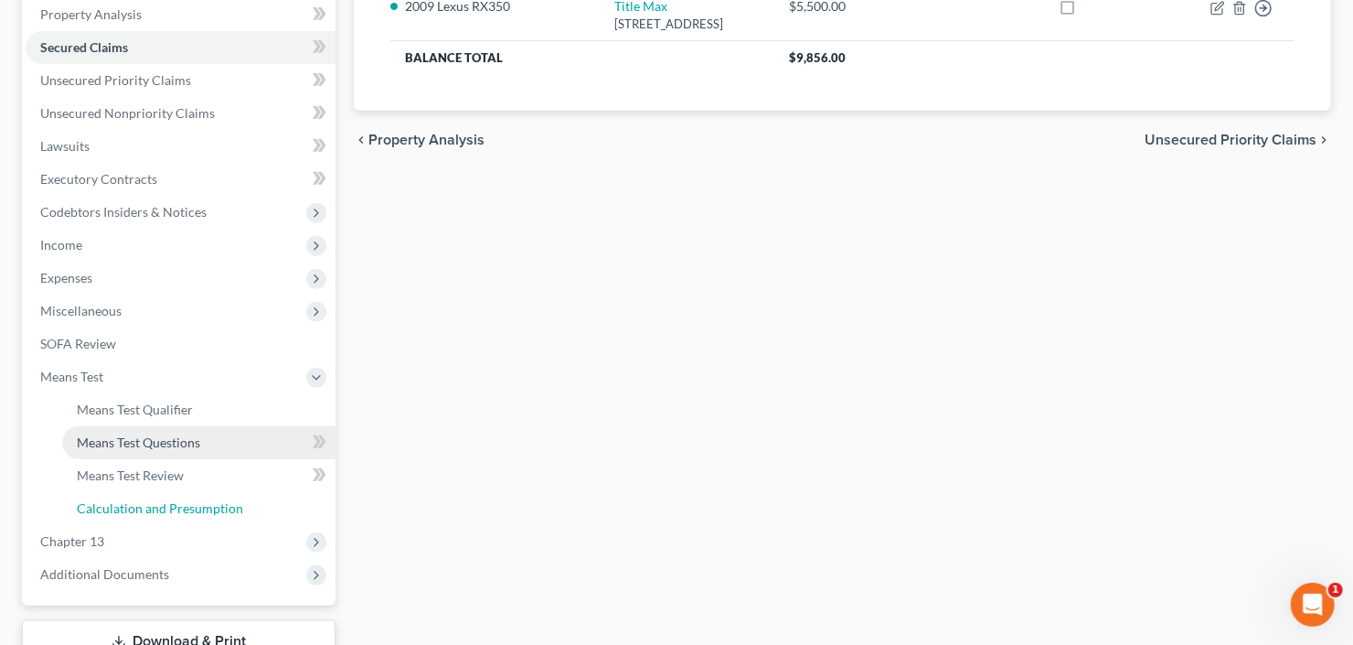
drag, startPoint x: 123, startPoint y: 509, endPoint x: 249, endPoint y: 478, distance: 130.0
click at [123, 508] on span "Calculation and Presumption" at bounding box center [160, 508] width 166 height 16
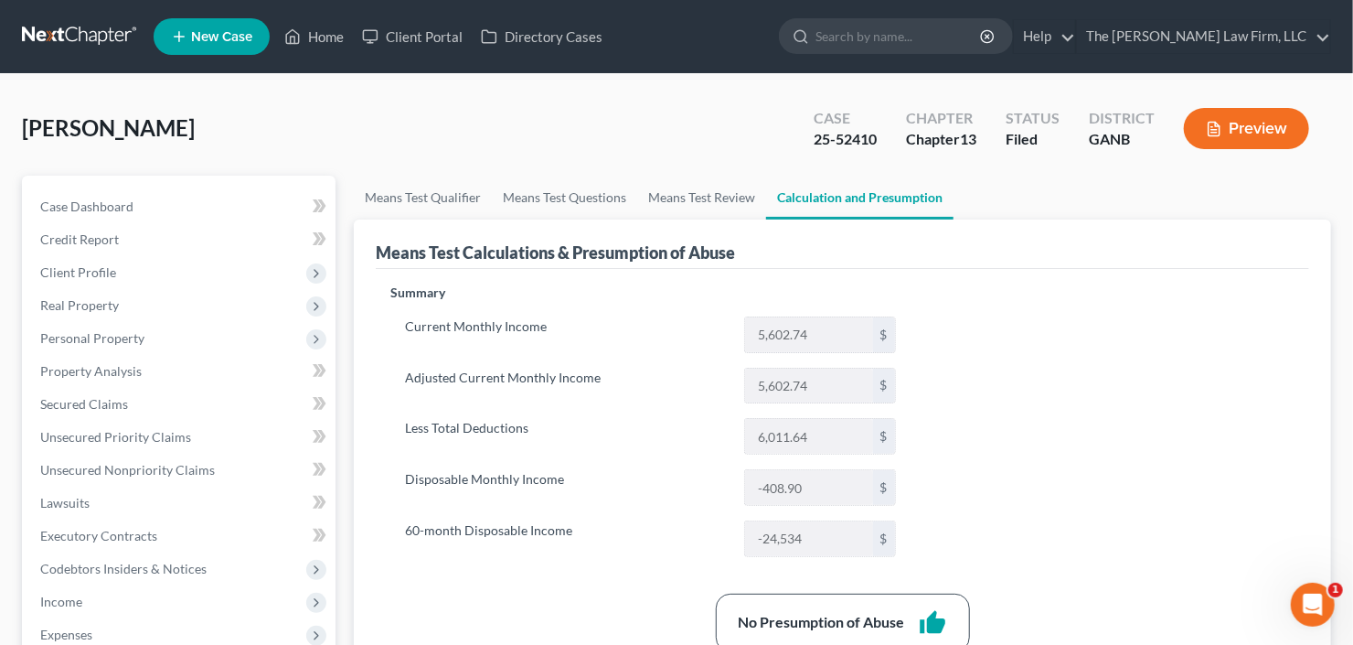
click at [1266, 114] on button "Preview" at bounding box center [1246, 128] width 125 height 41
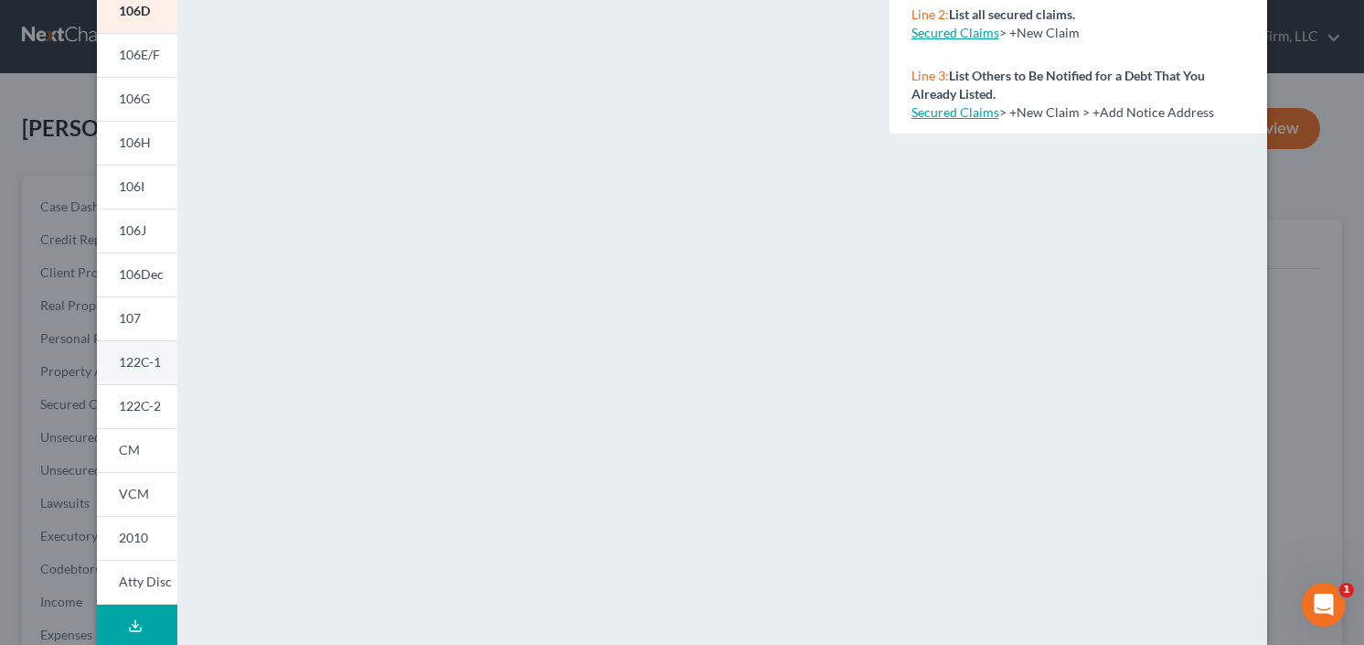
scroll to position [368, 0]
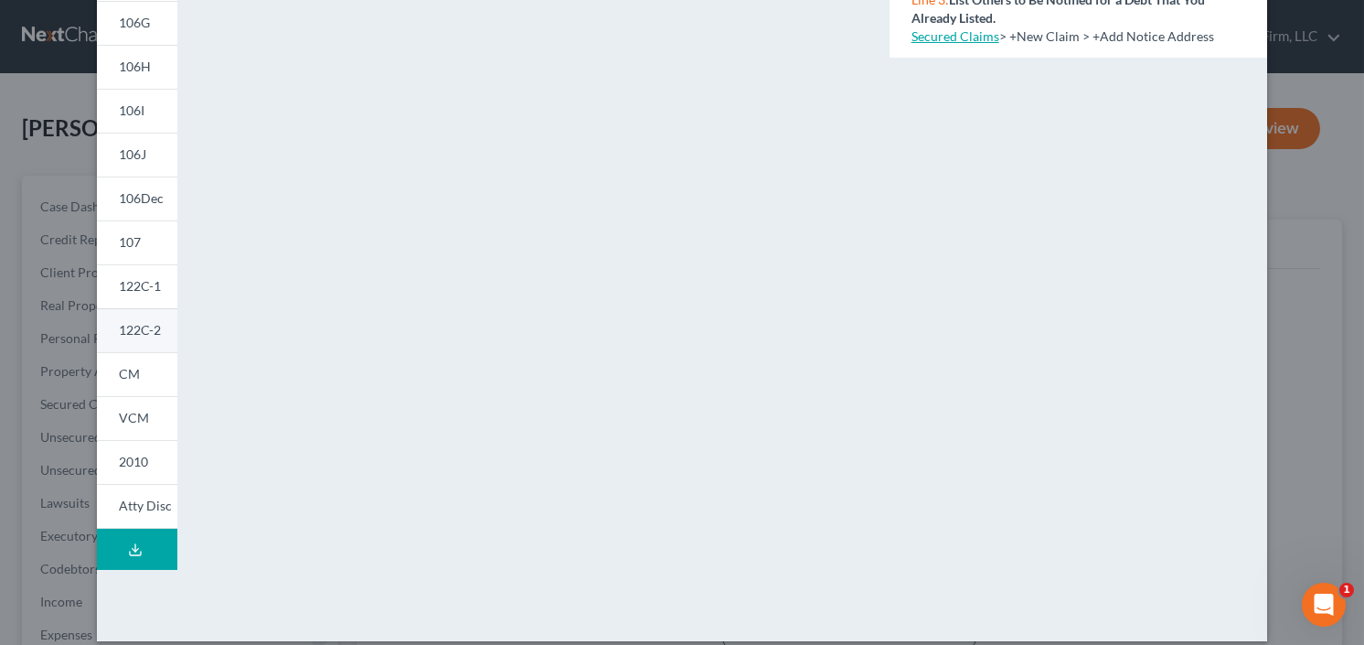
click at [125, 326] on span "122C-2" at bounding box center [140, 330] width 42 height 16
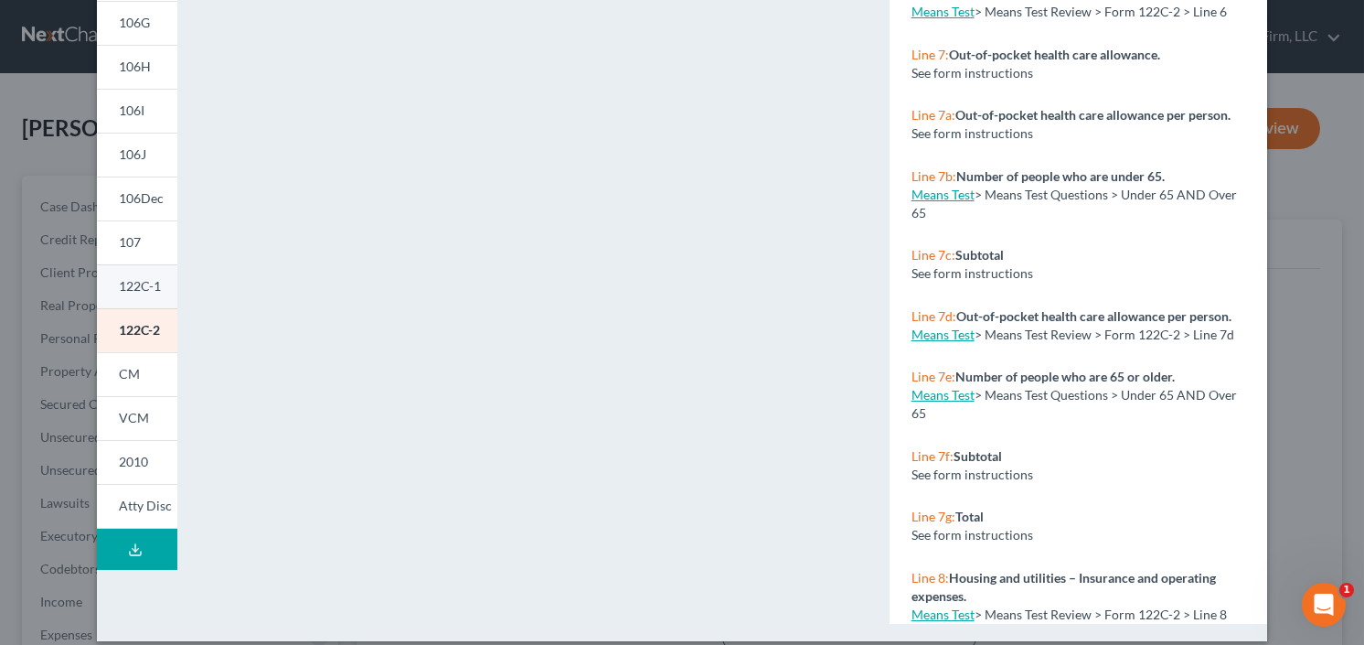
click at [140, 286] on span "122C-1" at bounding box center [140, 286] width 42 height 16
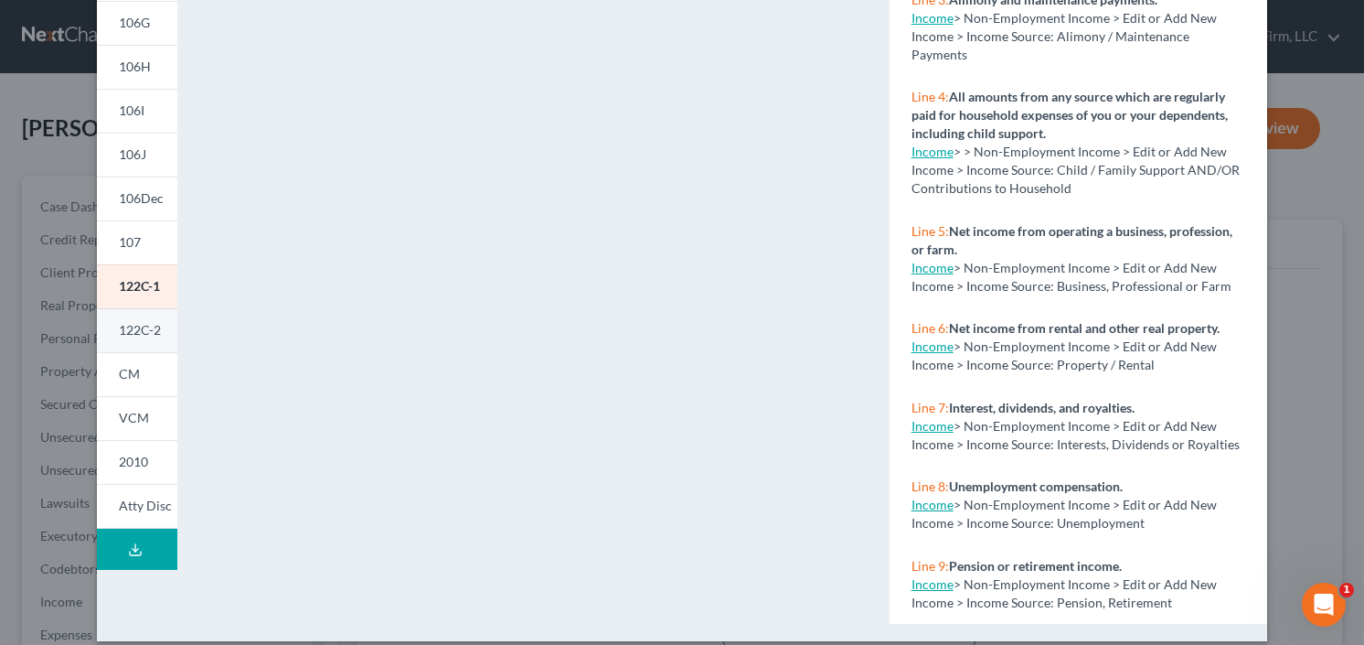
click at [125, 333] on span "122C-2" at bounding box center [140, 330] width 42 height 16
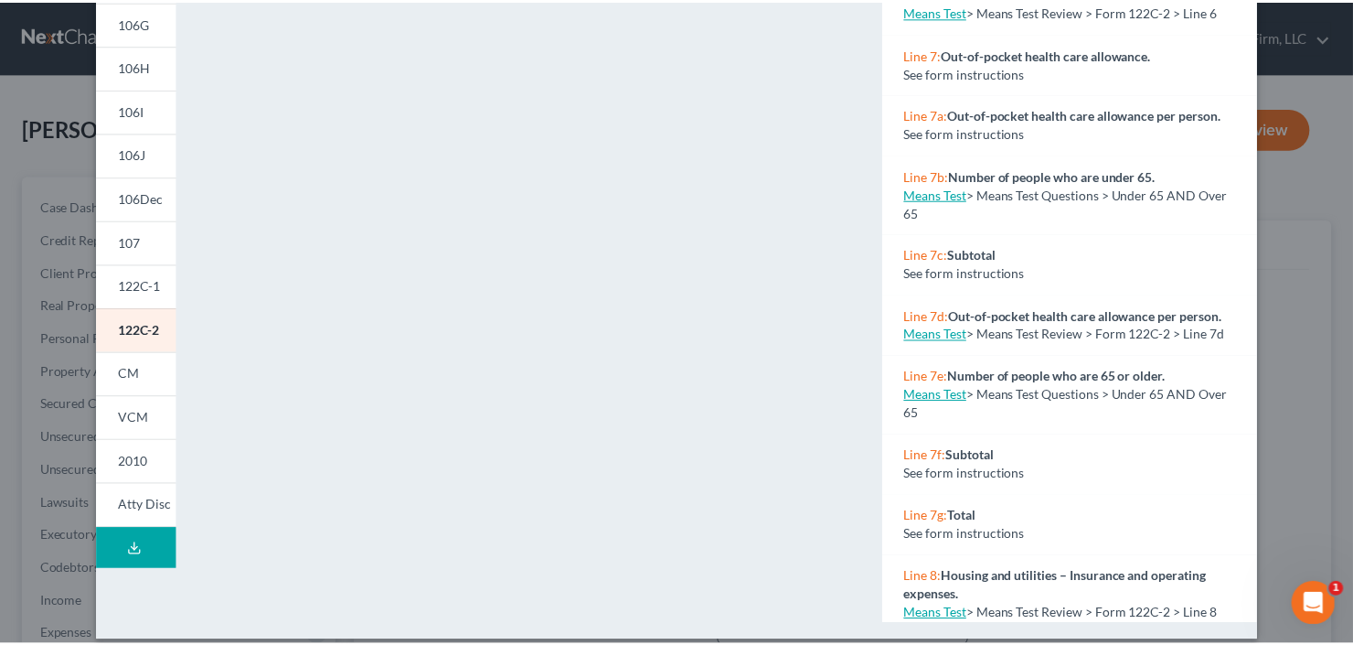
scroll to position [76, 0]
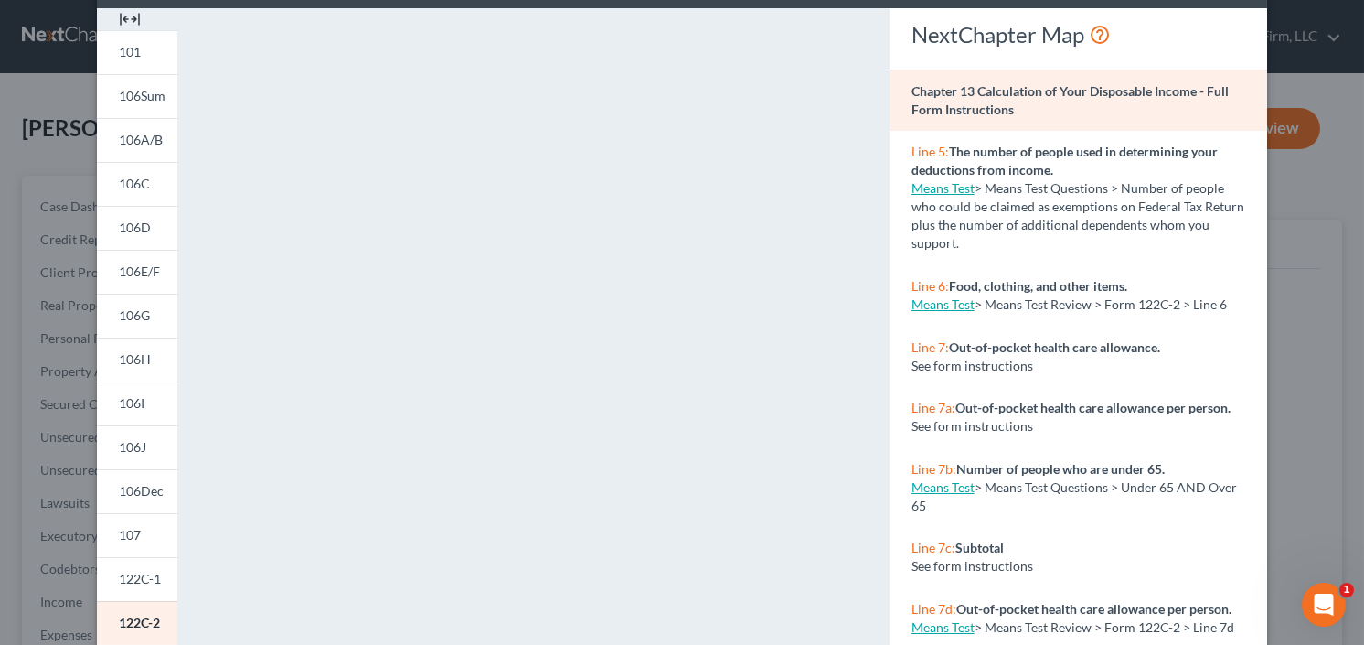
click at [34, 102] on div "Petition Preview Chapter 13 Calculation of Your Disposable Income × 101 106Sum …" at bounding box center [682, 322] width 1364 height 645
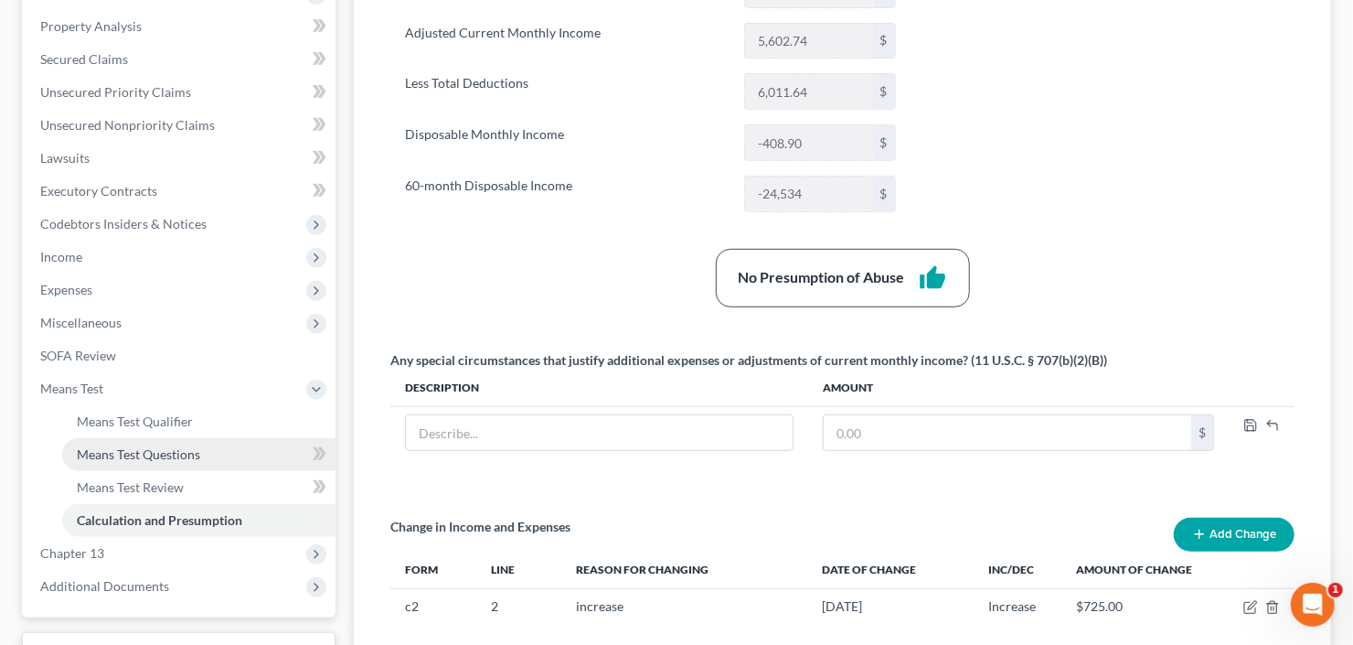
scroll to position [439, 0]
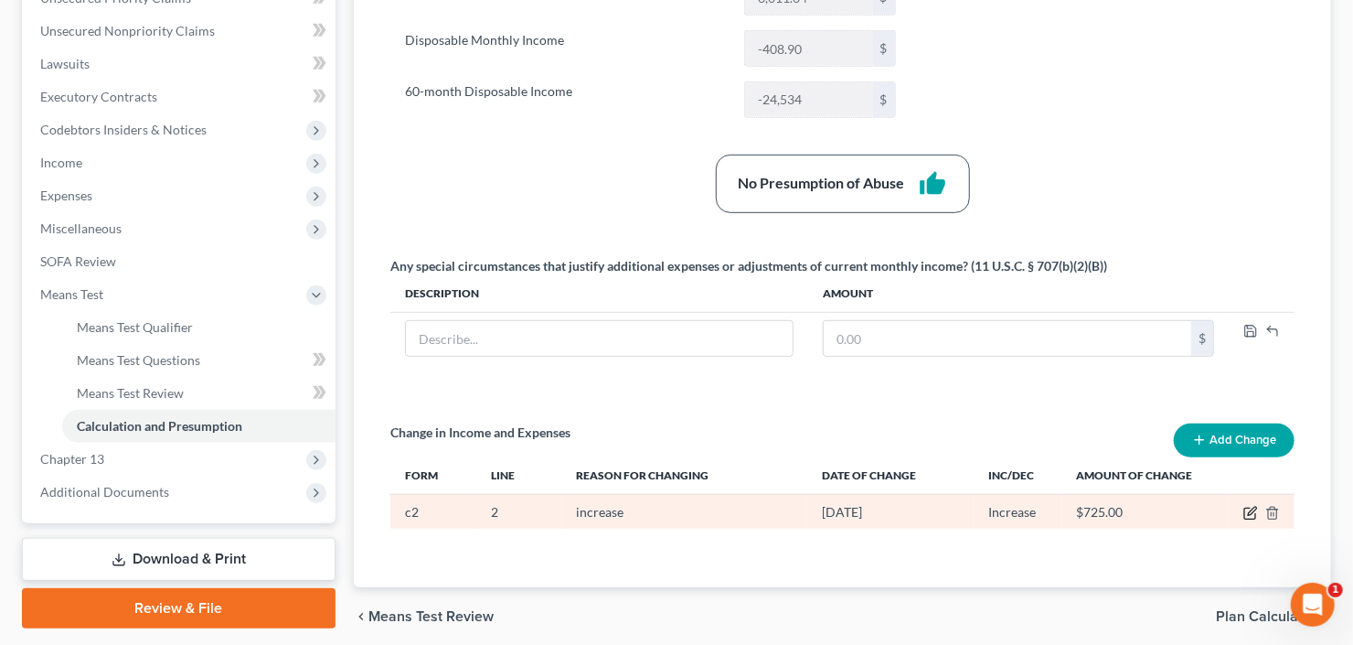
click at [1250, 508] on icon "button" at bounding box center [1251, 513] width 15 height 15
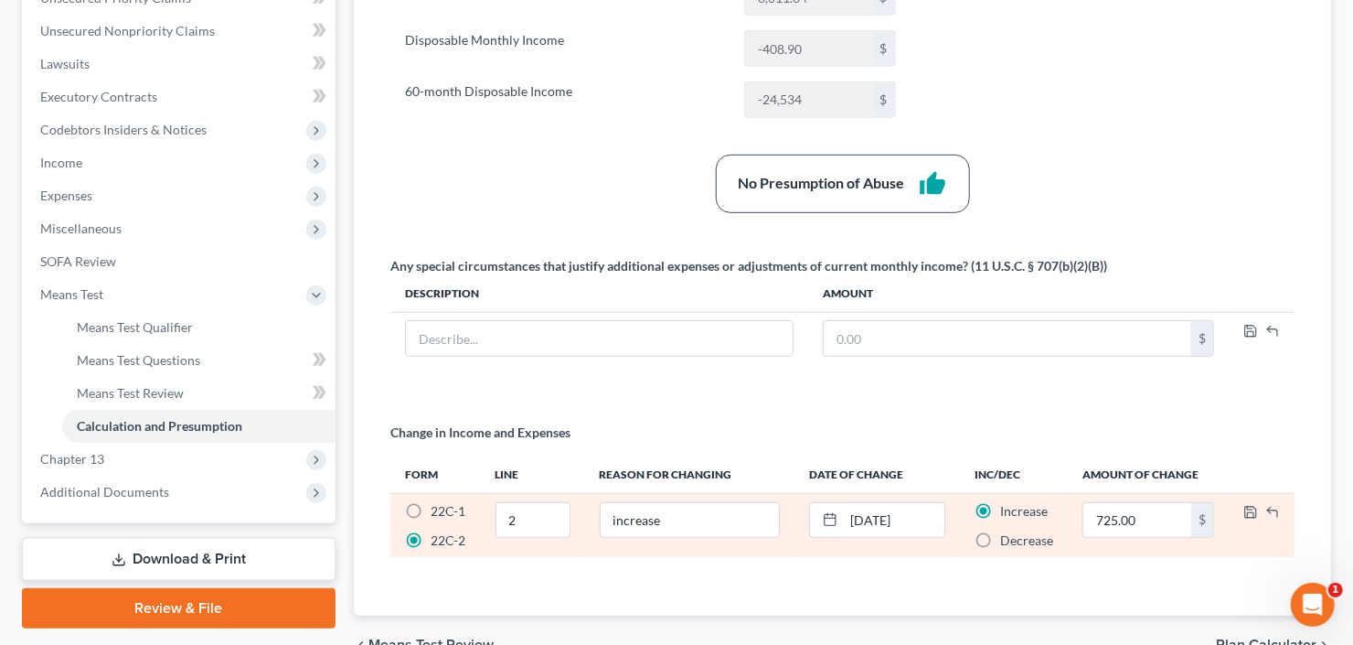
click at [431, 503] on label "22C-1" at bounding box center [448, 511] width 35 height 18
click at [438, 503] on input "22C-1" at bounding box center [444, 508] width 12 height 12
radio input "true"
click at [1253, 509] on icon "button" at bounding box center [1251, 512] width 15 height 15
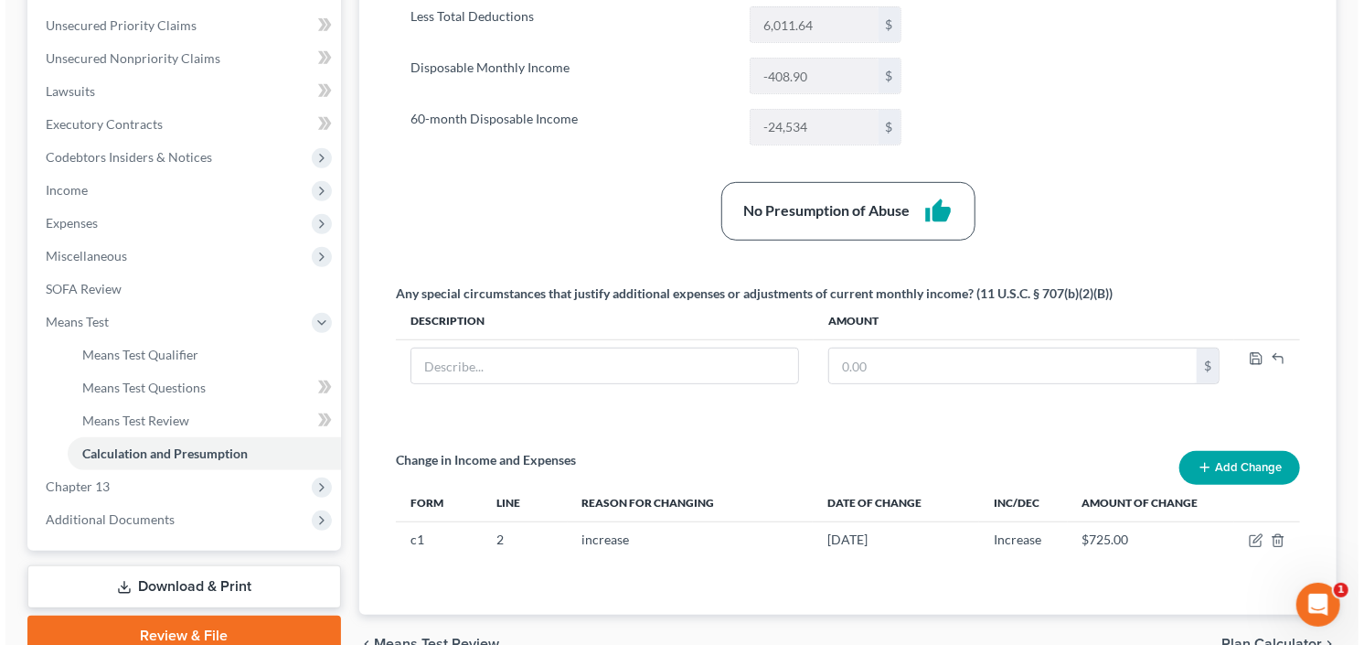
scroll to position [0, 0]
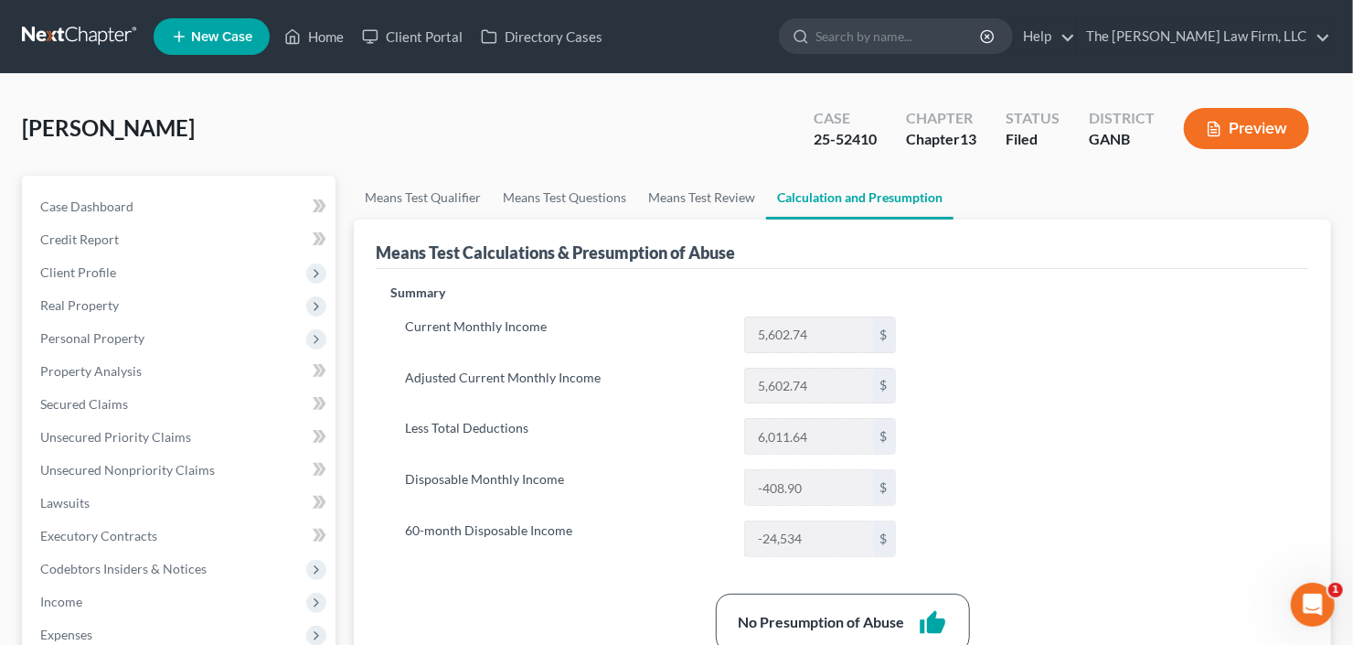
click at [1234, 112] on button "Preview" at bounding box center [1246, 128] width 125 height 41
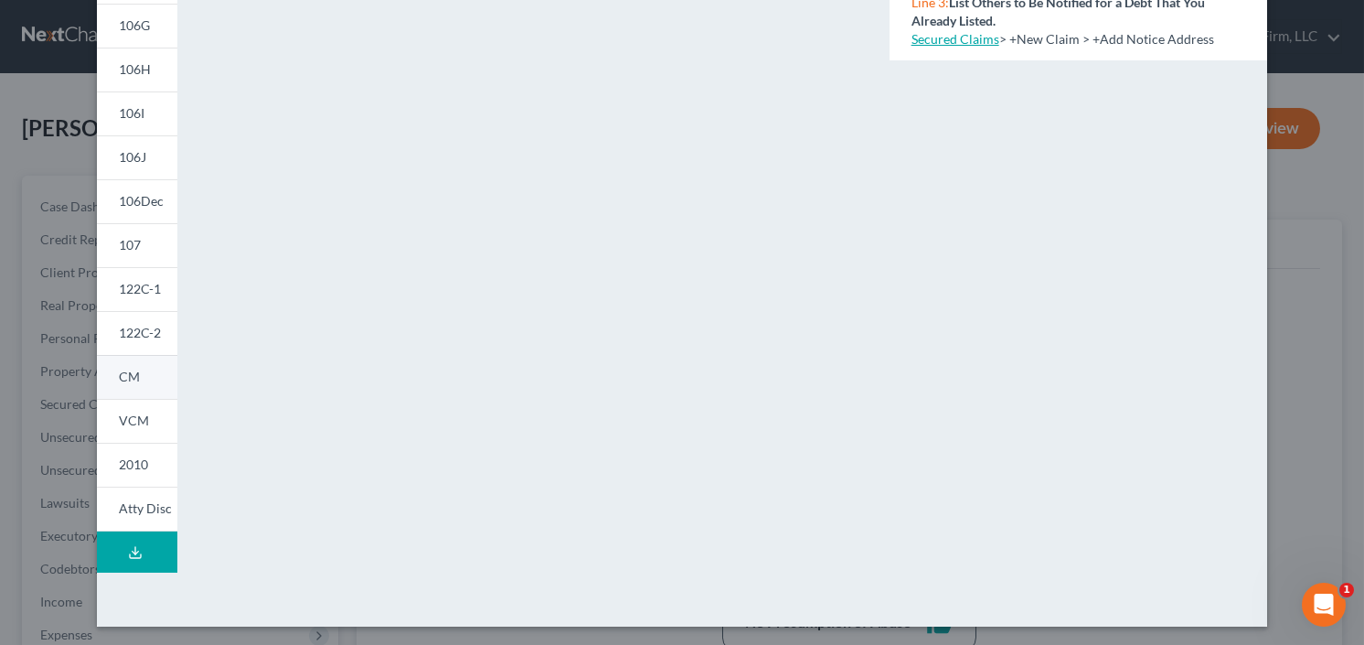
scroll to position [368, 0]
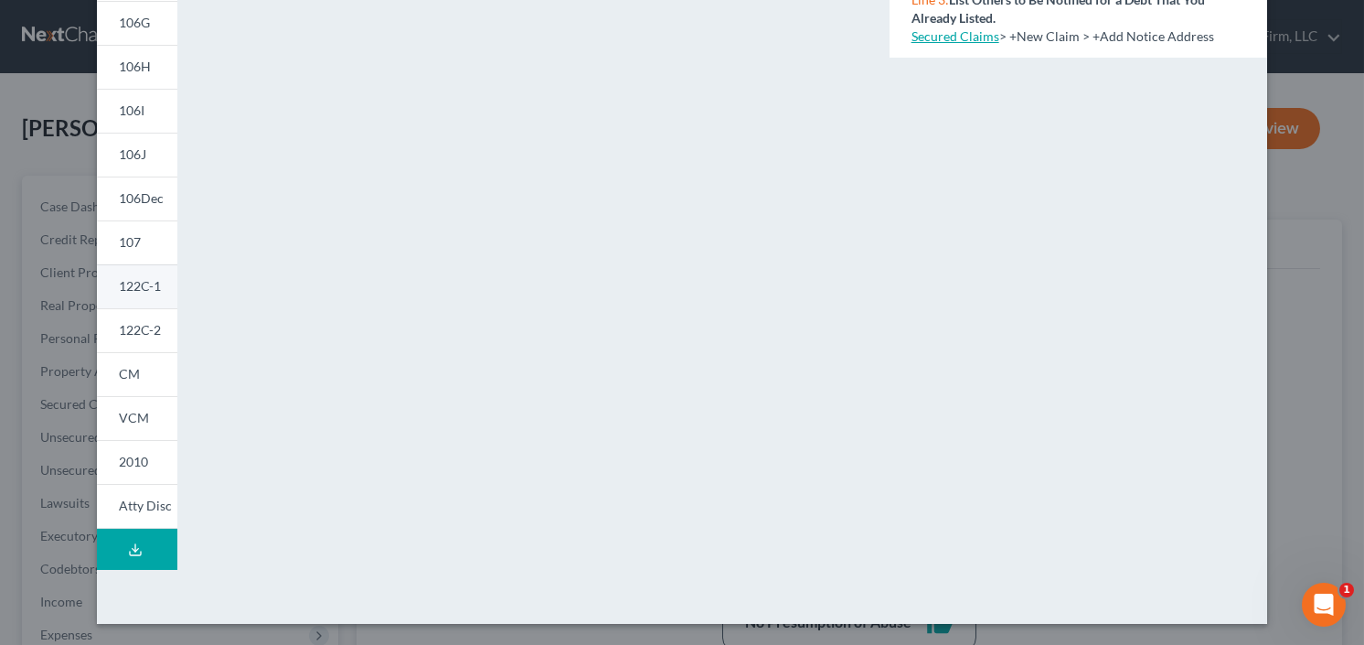
click at [121, 281] on span "122C-1" at bounding box center [140, 286] width 42 height 16
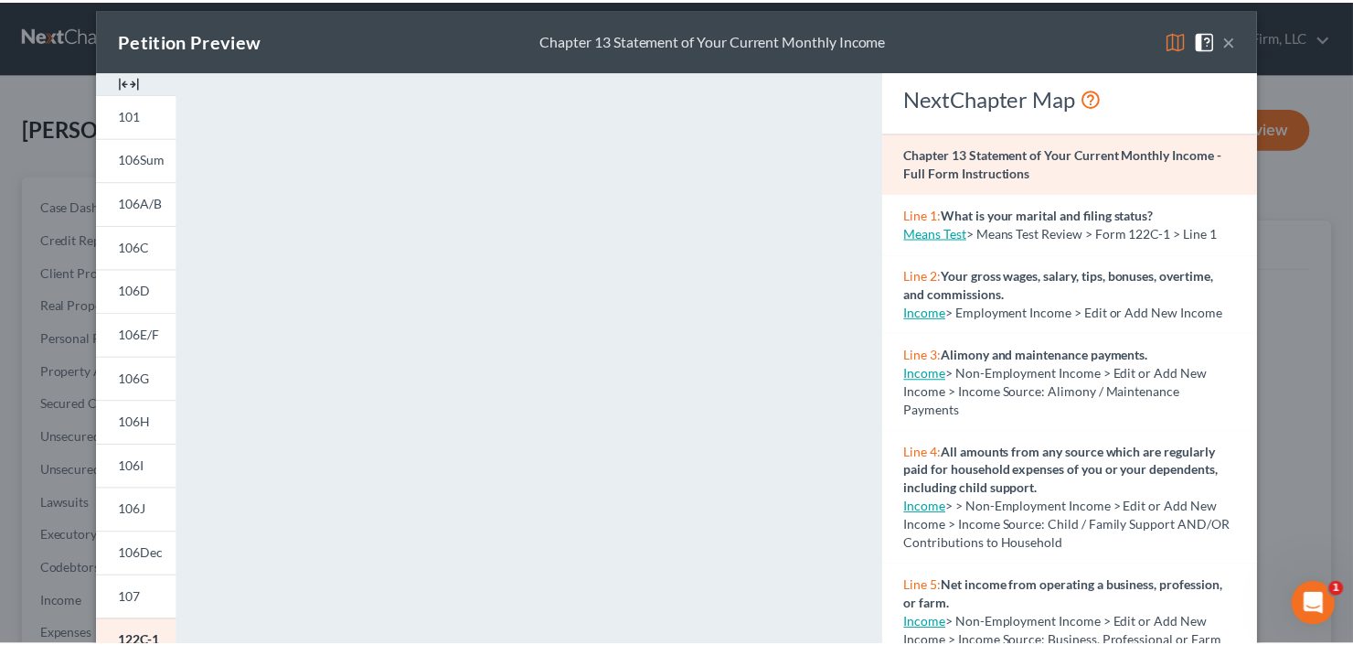
scroll to position [3, 0]
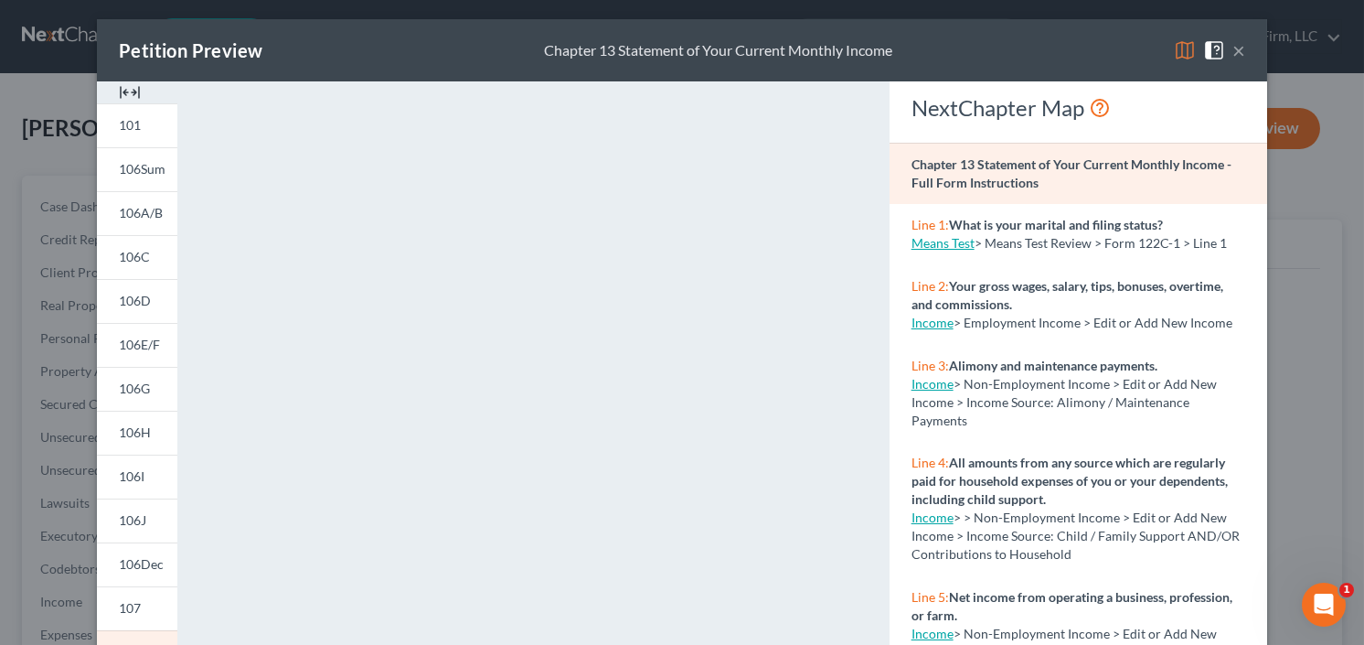
click at [1235, 49] on button "×" at bounding box center [1239, 50] width 13 height 22
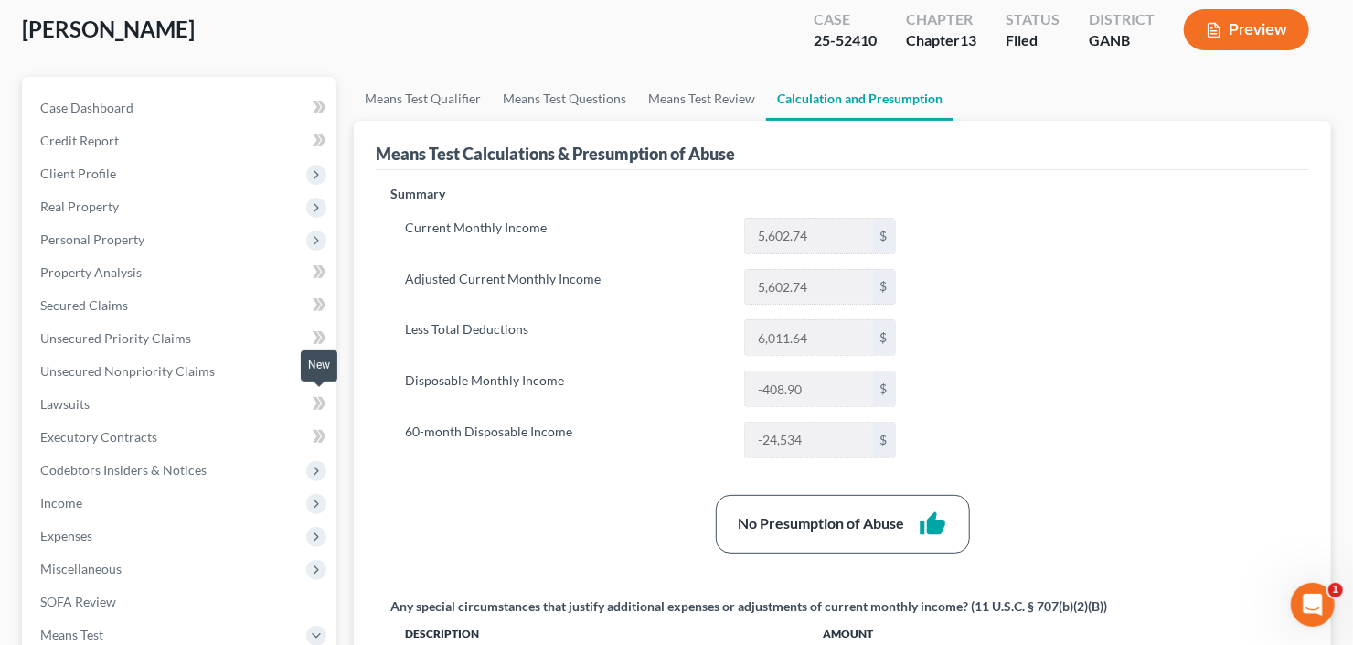
scroll to position [146, 0]
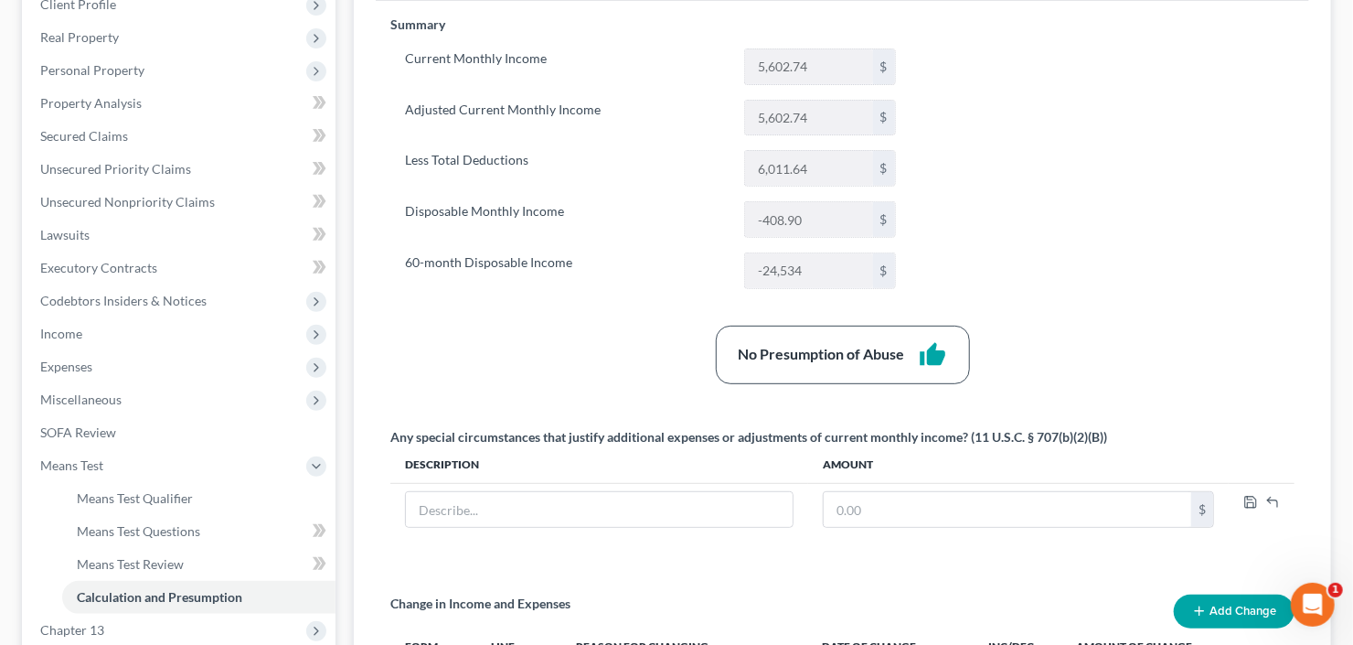
scroll to position [504, 0]
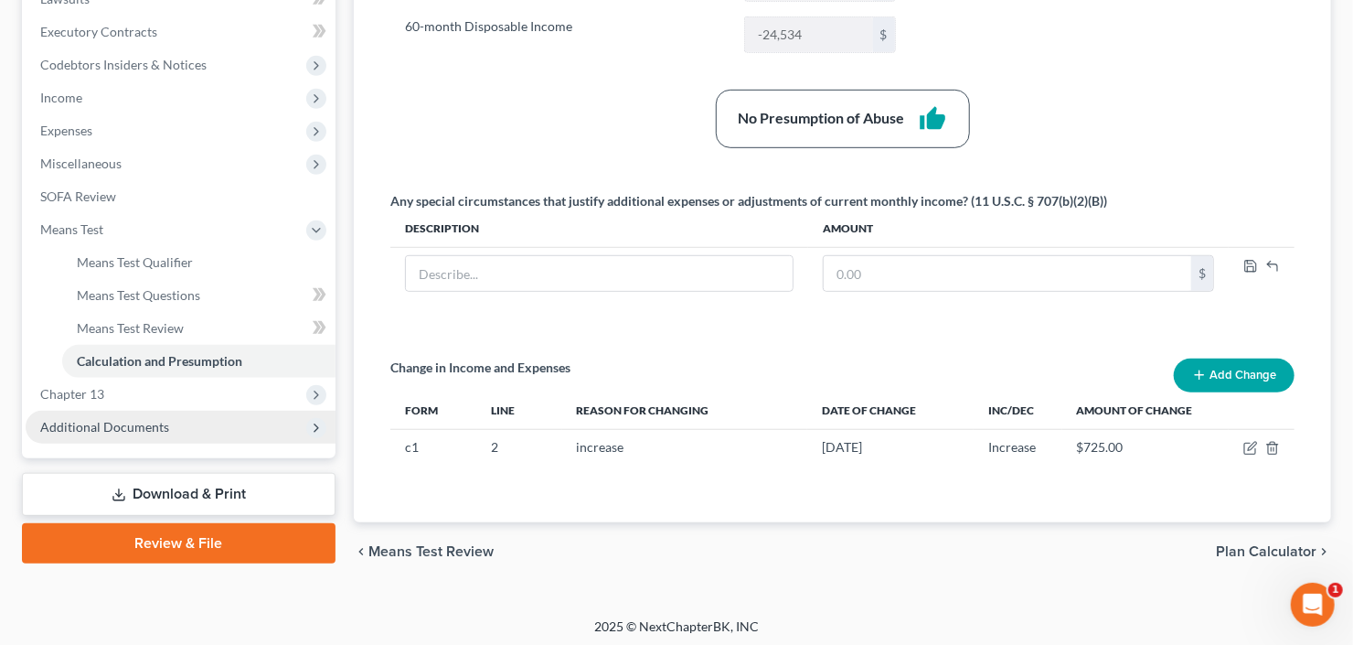
click at [123, 419] on span "Additional Documents" at bounding box center [104, 427] width 129 height 16
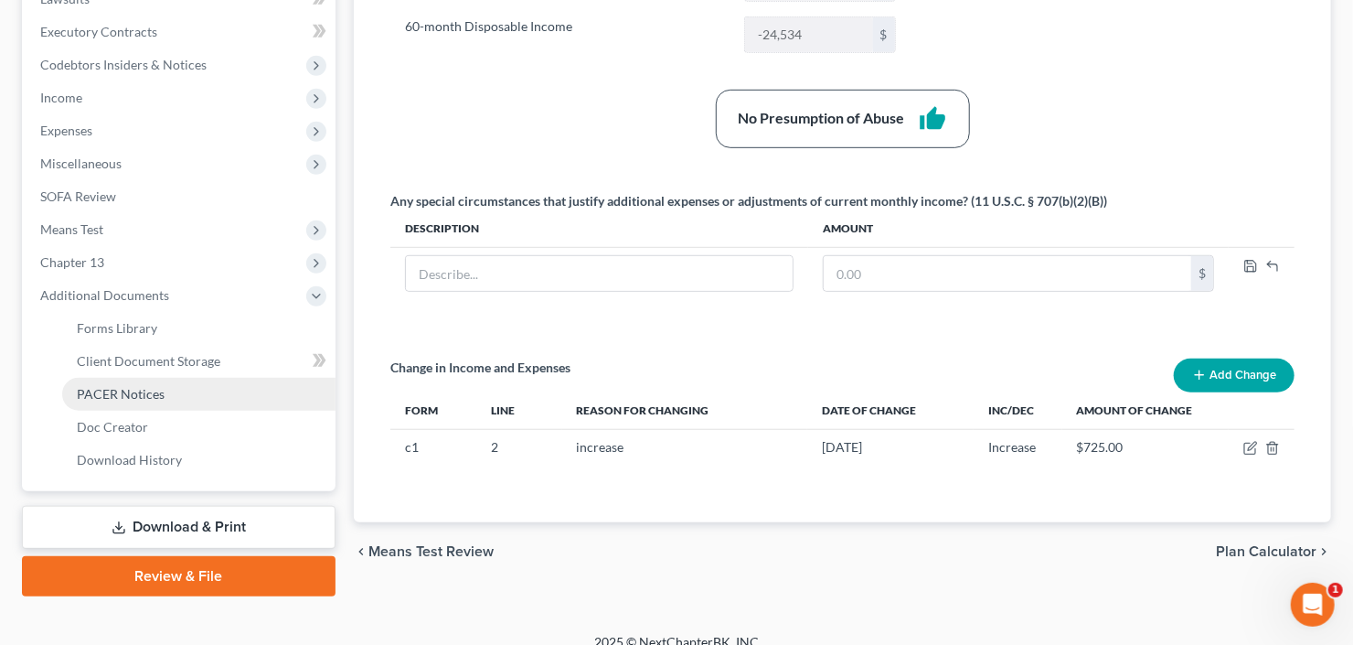
click at [129, 399] on link "PACER Notices" at bounding box center [198, 394] width 273 height 33
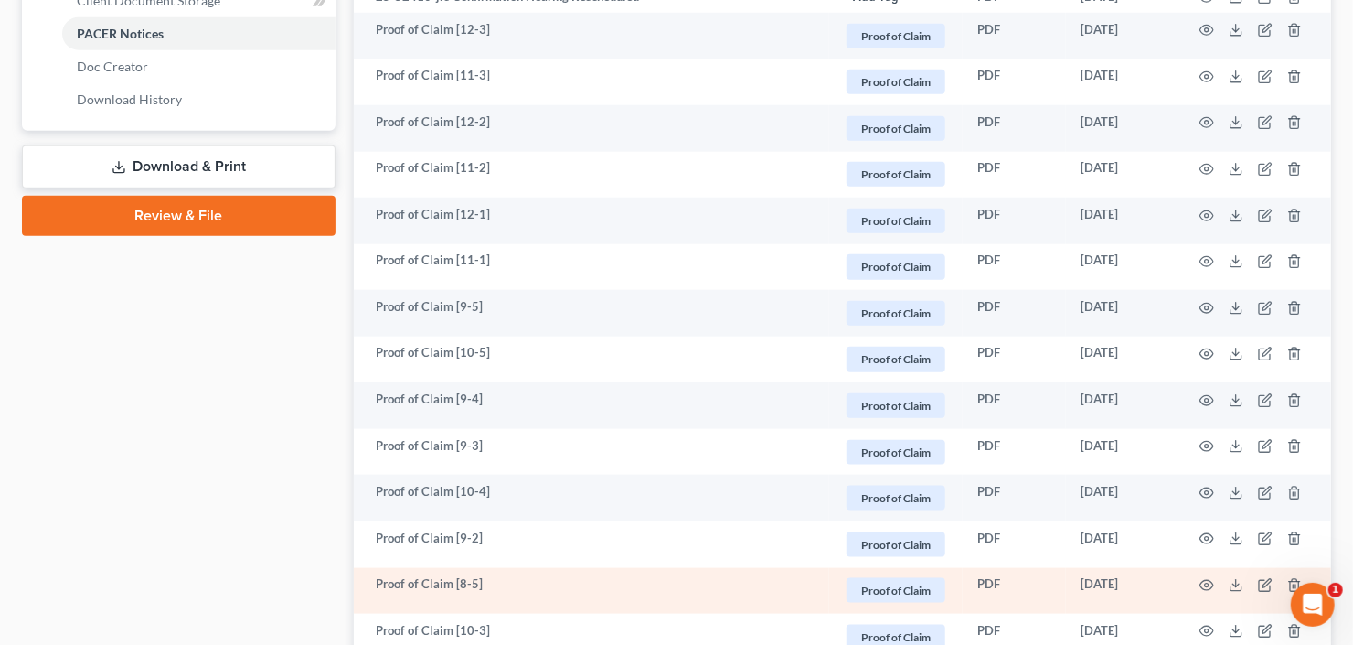
scroll to position [498, 0]
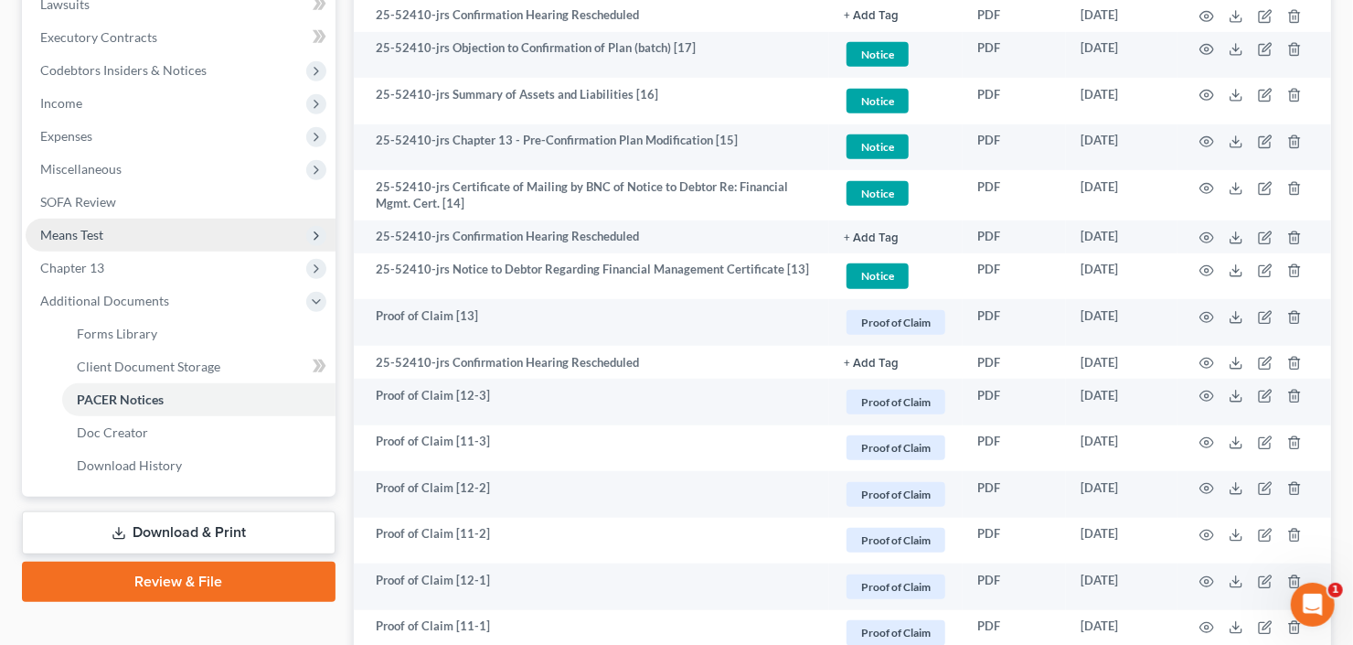
click at [93, 237] on span "Means Test" at bounding box center [71, 235] width 63 height 16
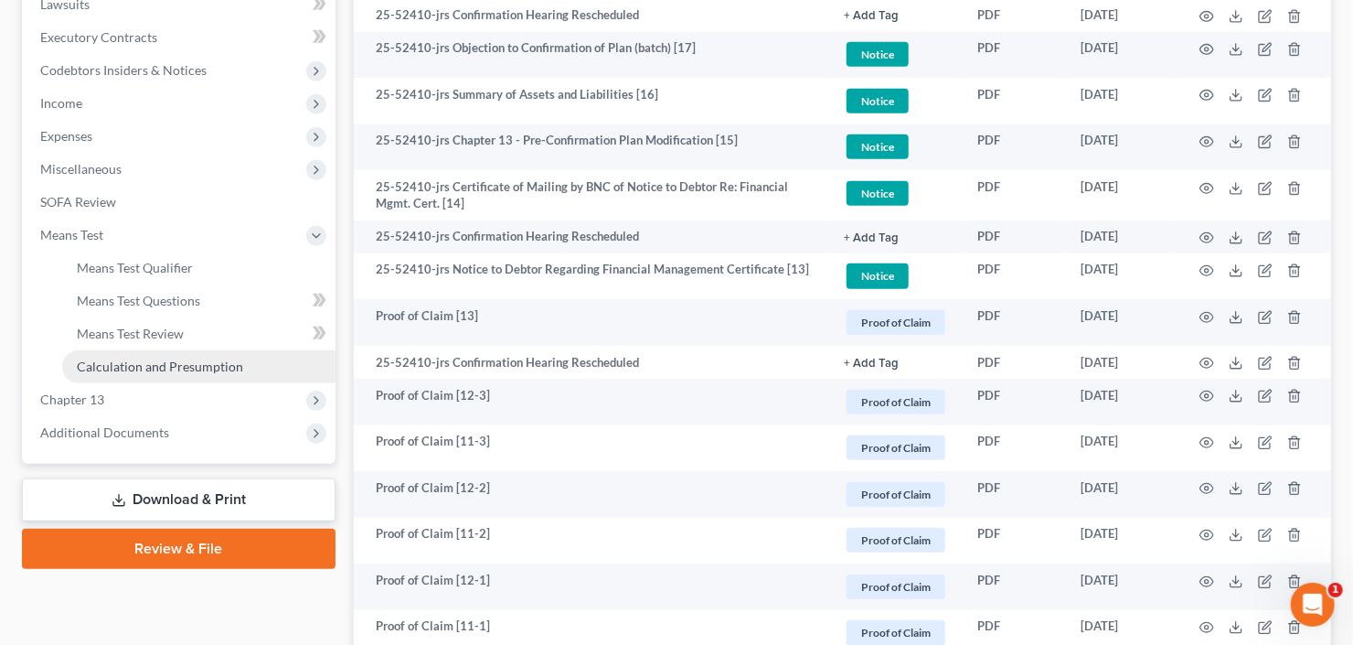
drag, startPoint x: 144, startPoint y: 369, endPoint x: 166, endPoint y: 369, distance: 21.0
click at [144, 369] on span "Calculation and Presumption" at bounding box center [160, 366] width 166 height 16
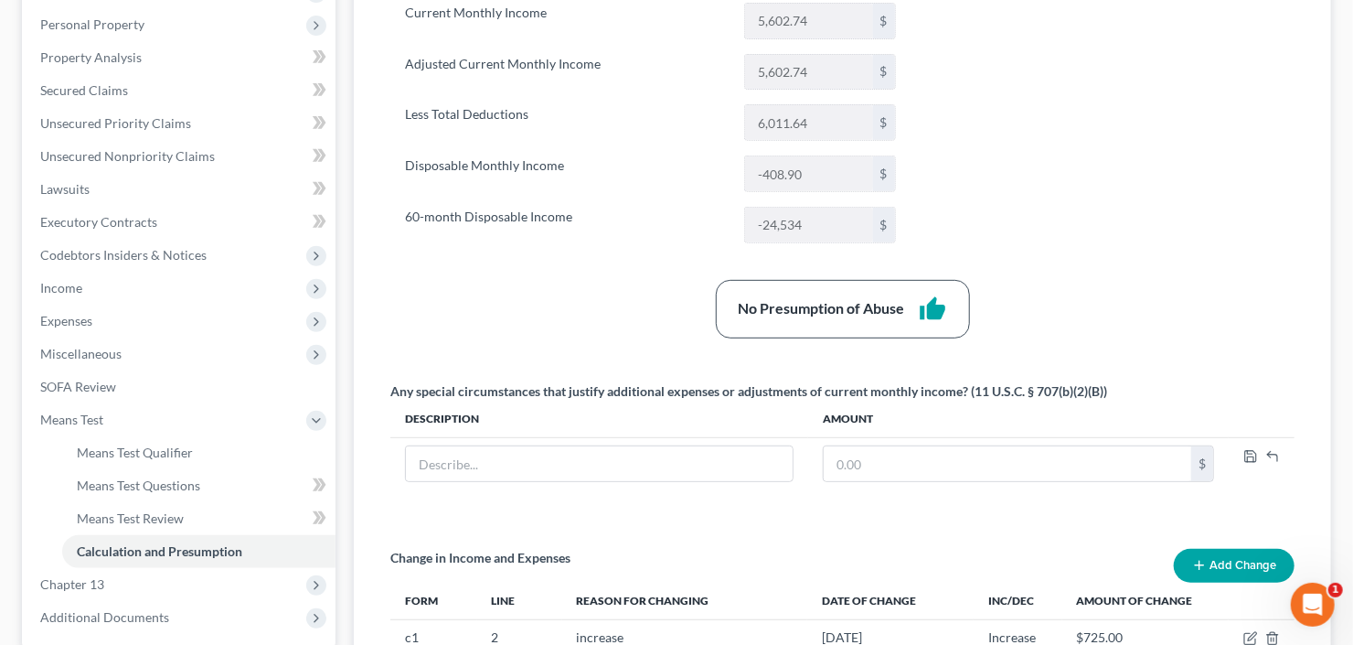
scroll to position [439, 0]
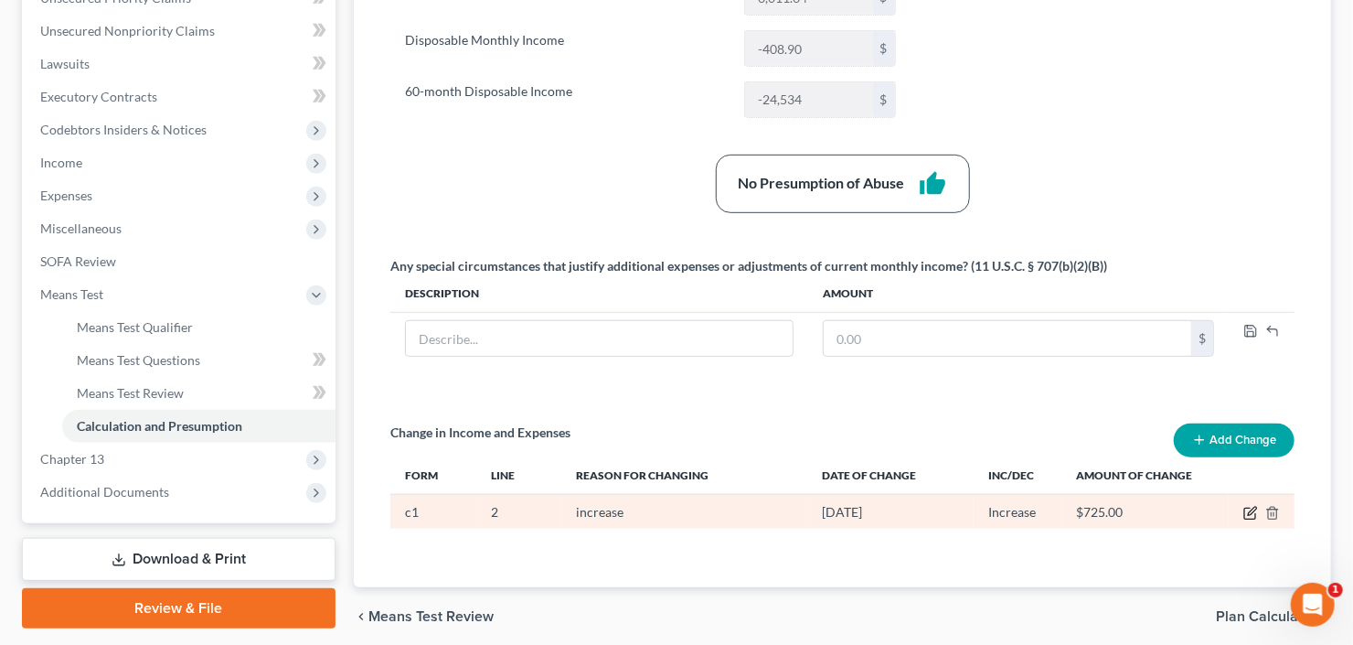
click at [1252, 510] on icon "button" at bounding box center [1251, 513] width 15 height 15
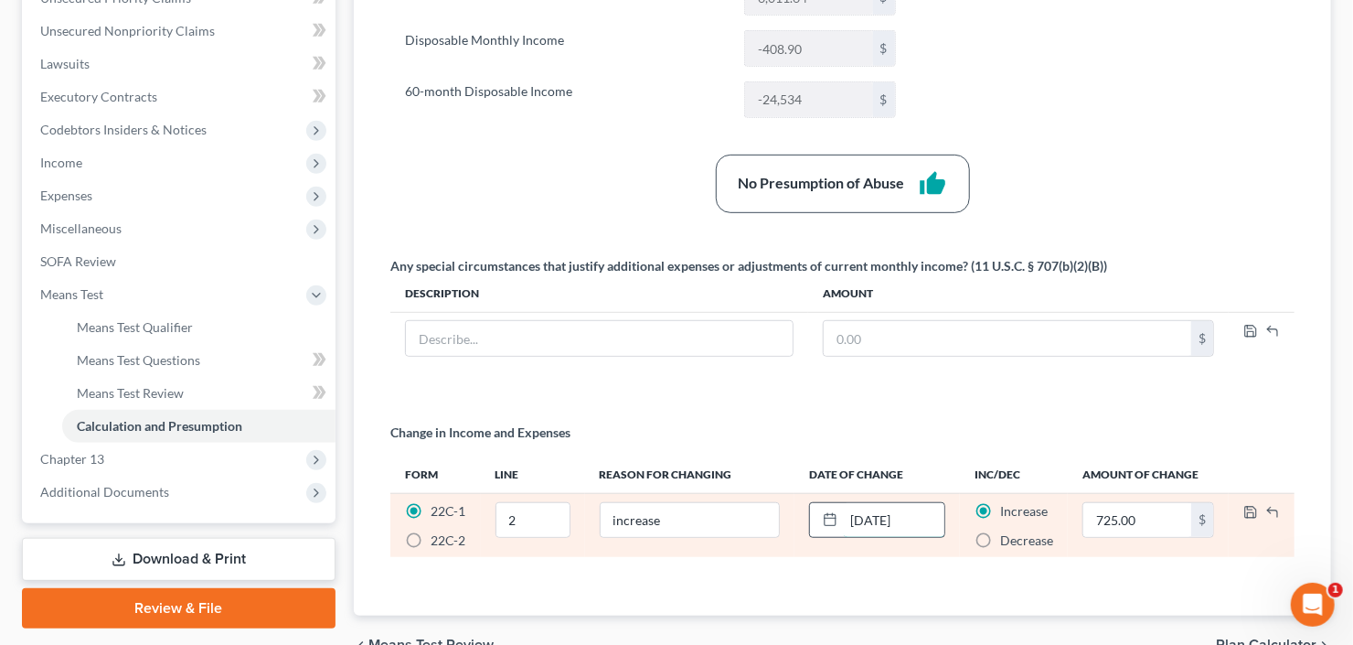
click at [855, 516] on input "[DATE]" at bounding box center [894, 520] width 101 height 35
type input "04/01/2025"
click at [1250, 508] on icon "button" at bounding box center [1251, 512] width 15 height 15
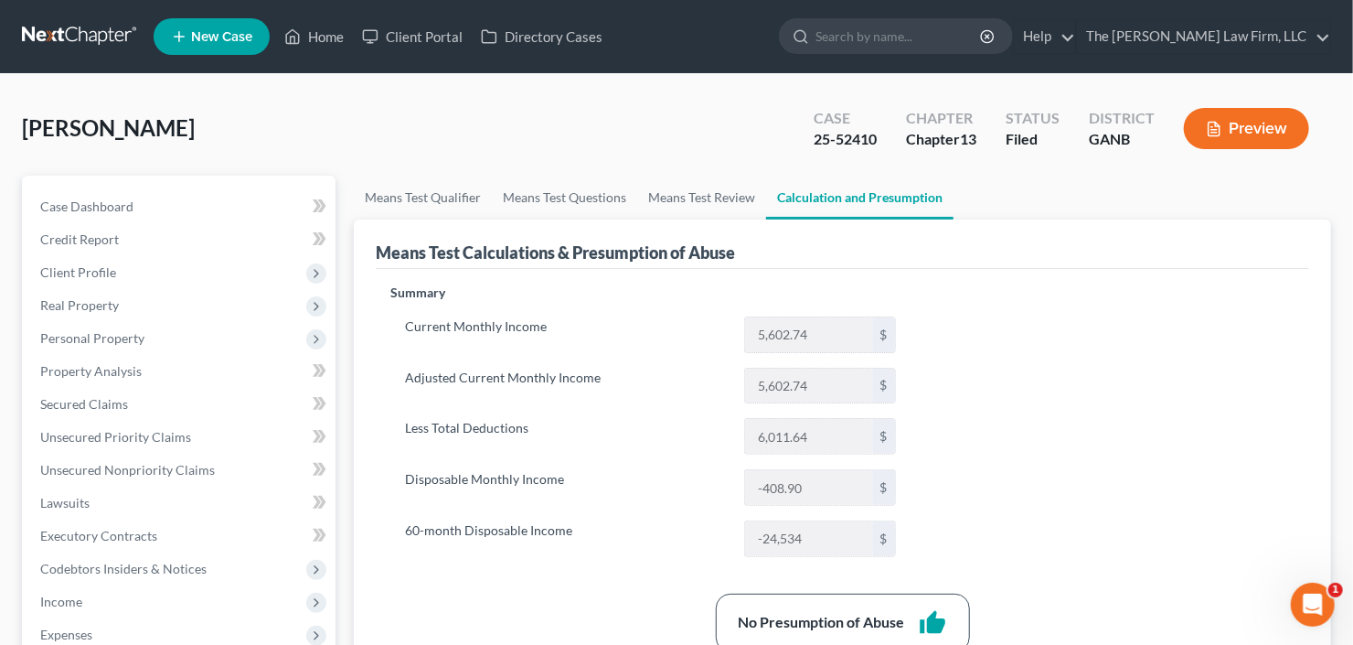
click at [1212, 133] on icon "button" at bounding box center [1214, 129] width 16 height 16
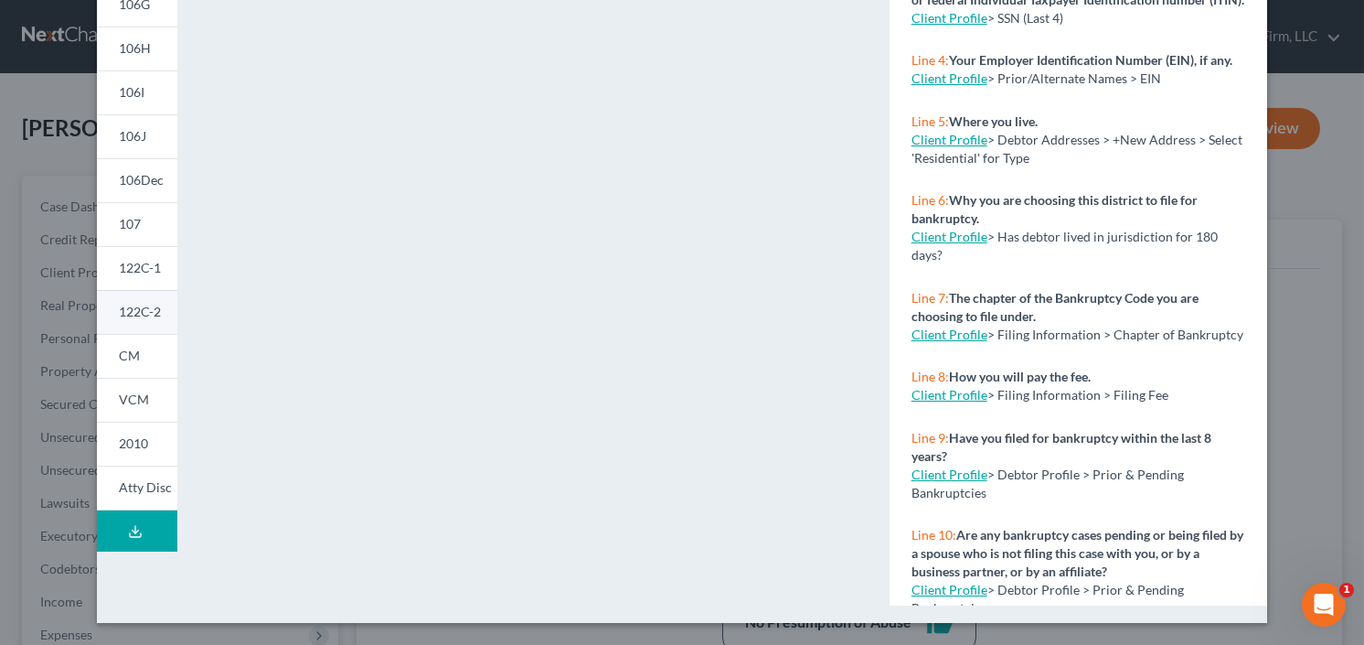
click at [127, 316] on span "122C-2" at bounding box center [140, 312] width 42 height 16
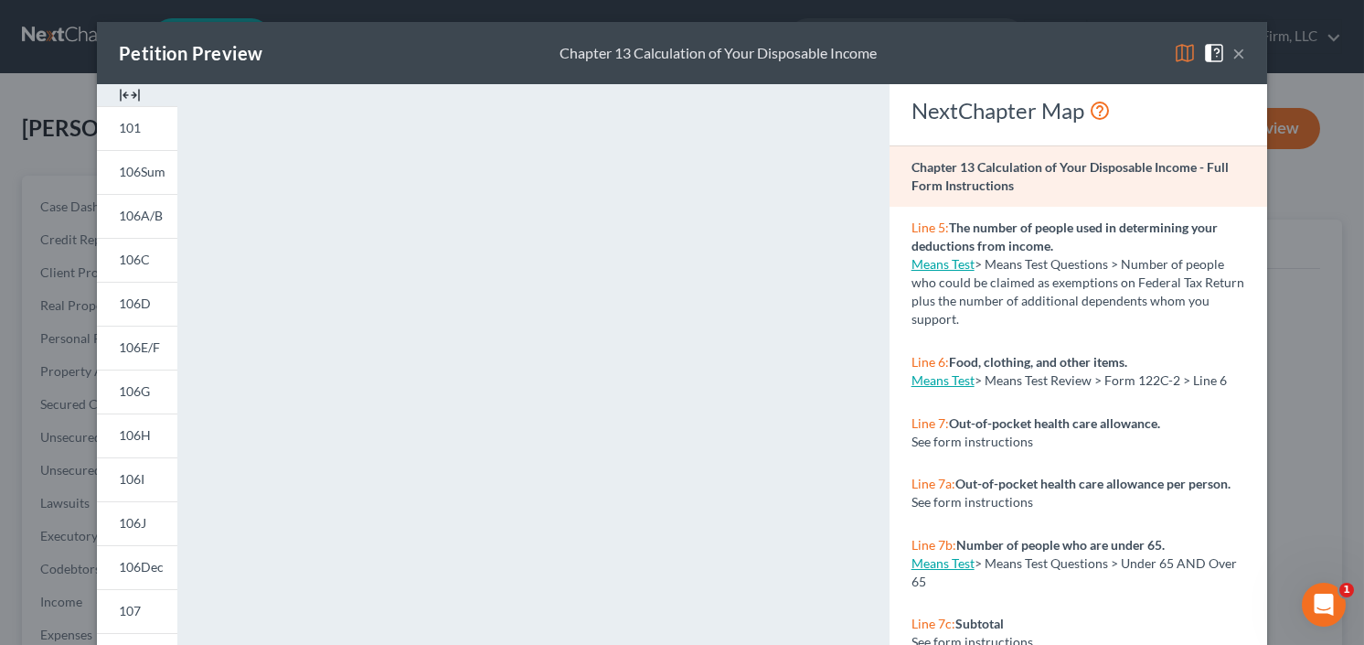
click at [1233, 46] on button "×" at bounding box center [1239, 53] width 13 height 22
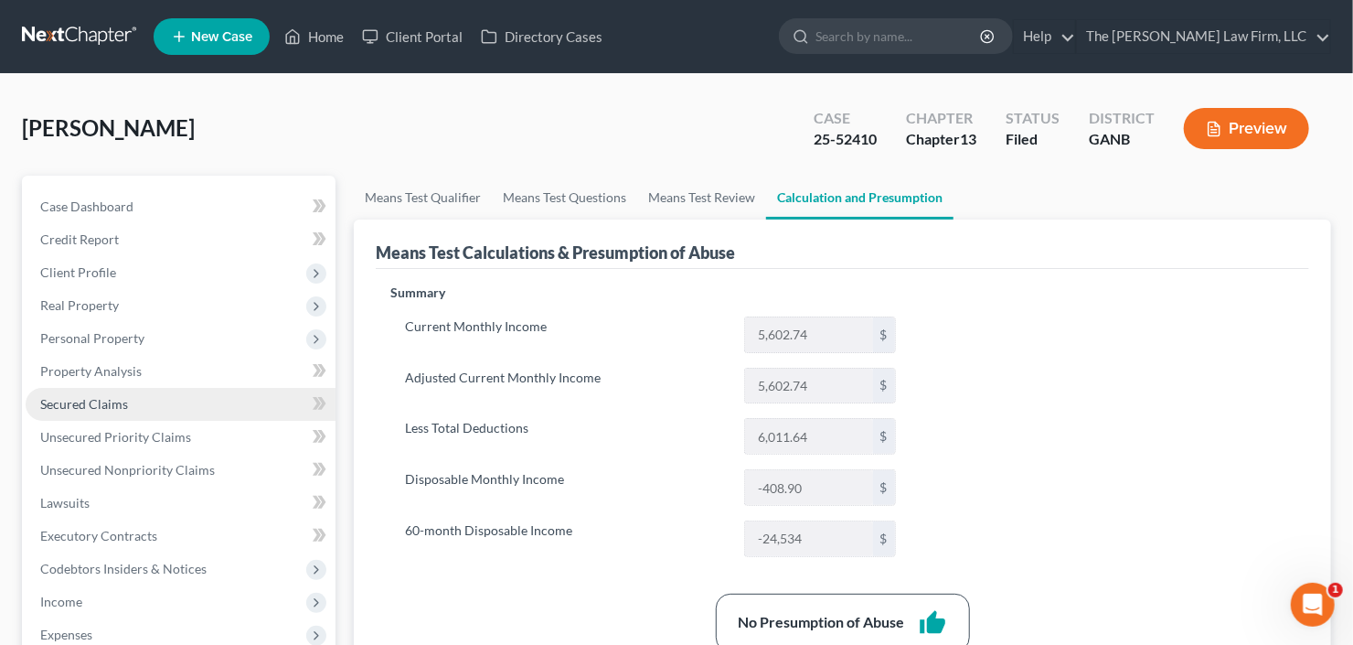
click at [85, 405] on span "Secured Claims" at bounding box center [84, 404] width 88 height 16
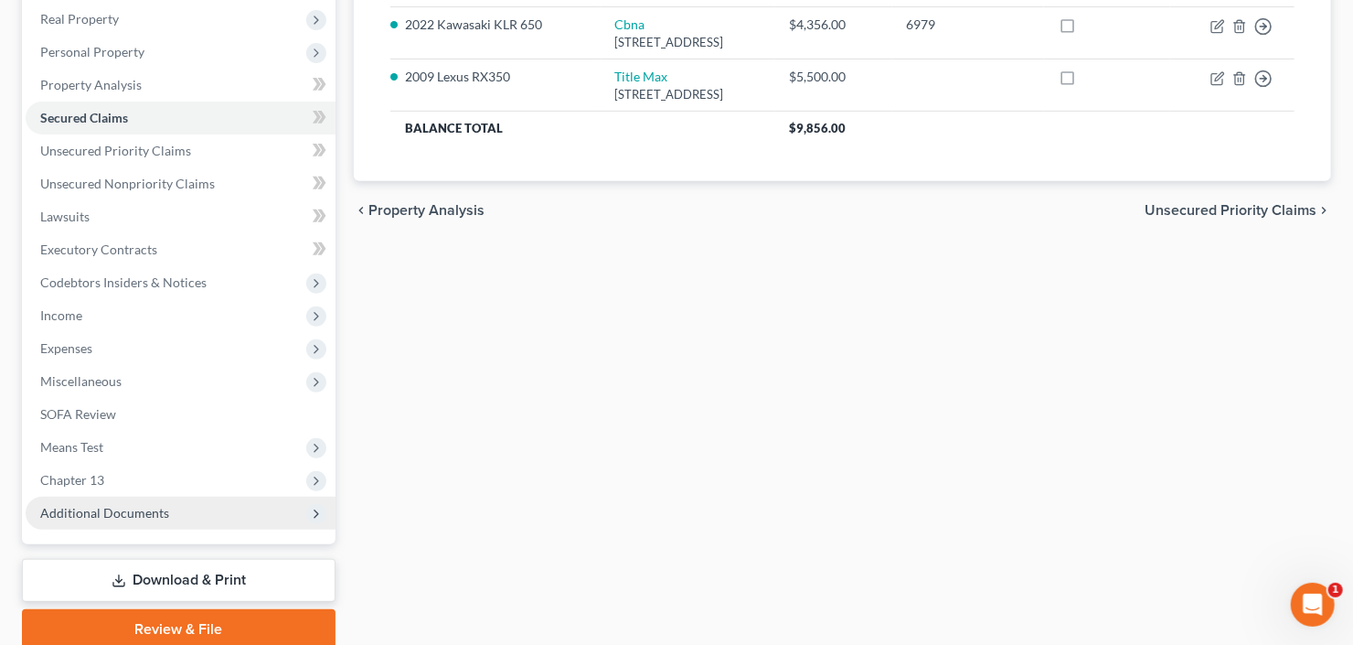
scroll to position [357, 0]
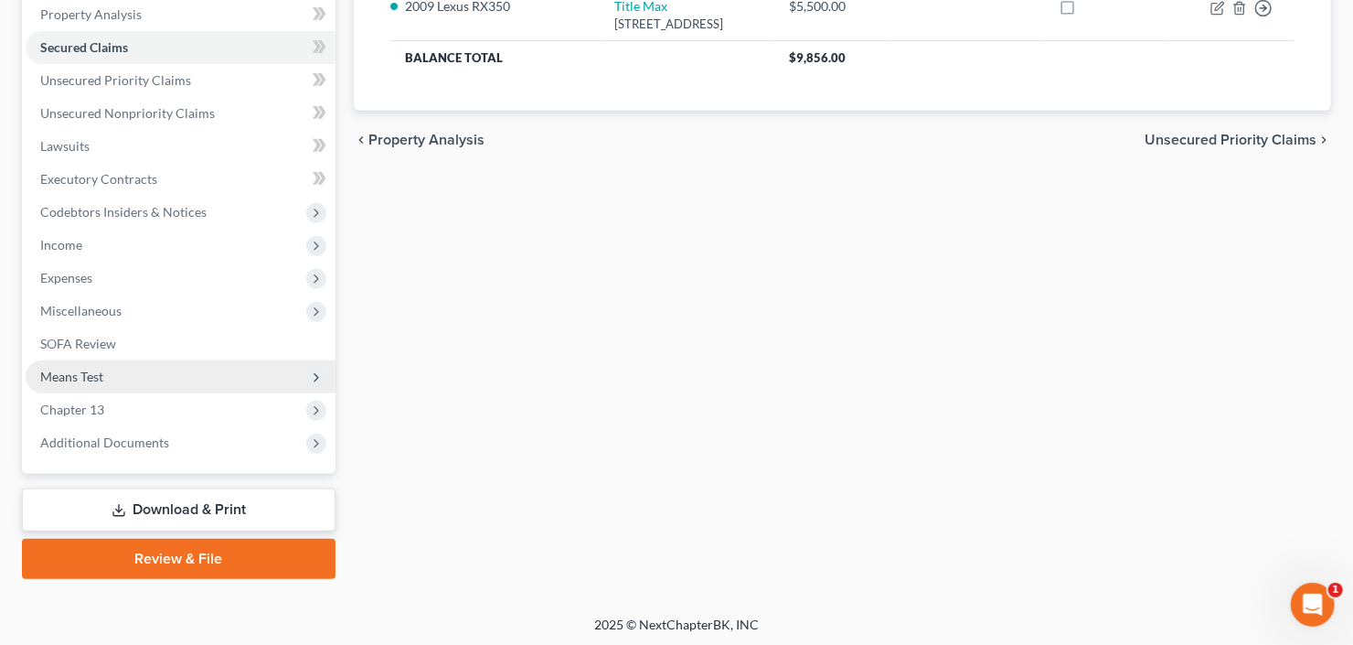
click at [69, 373] on span "Means Test" at bounding box center [71, 376] width 63 height 16
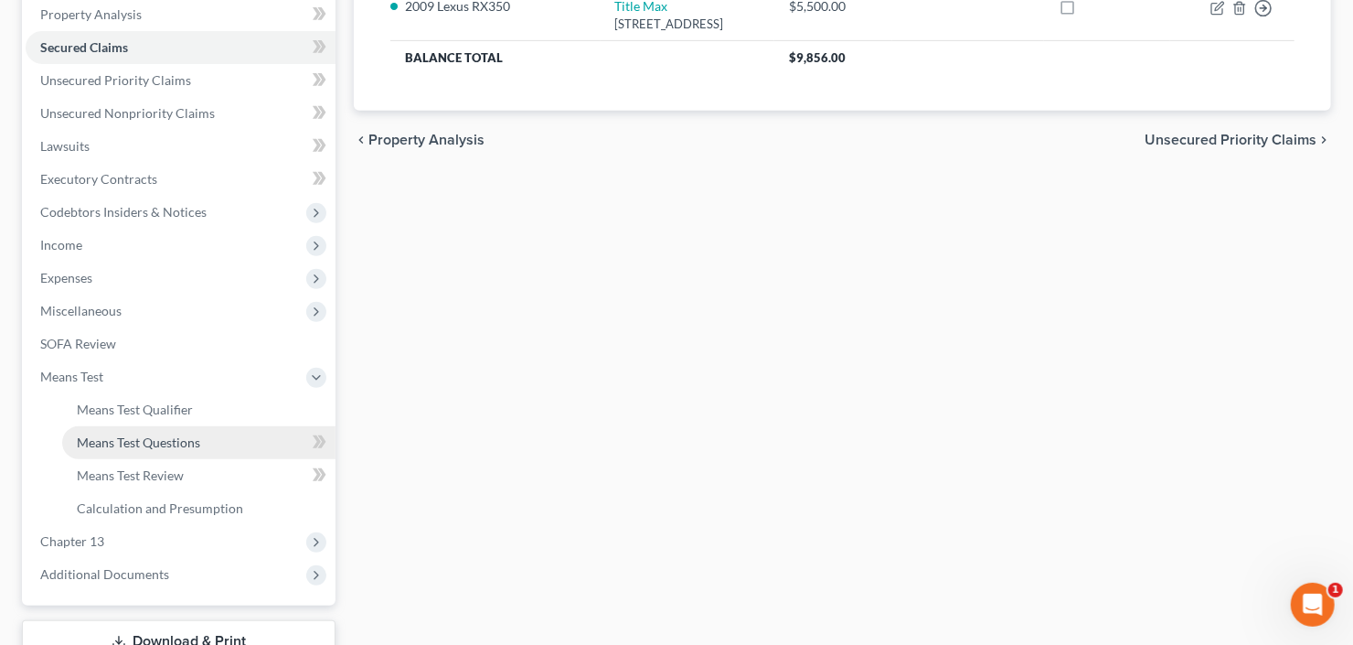
click at [128, 440] on span "Means Test Questions" at bounding box center [138, 442] width 123 height 16
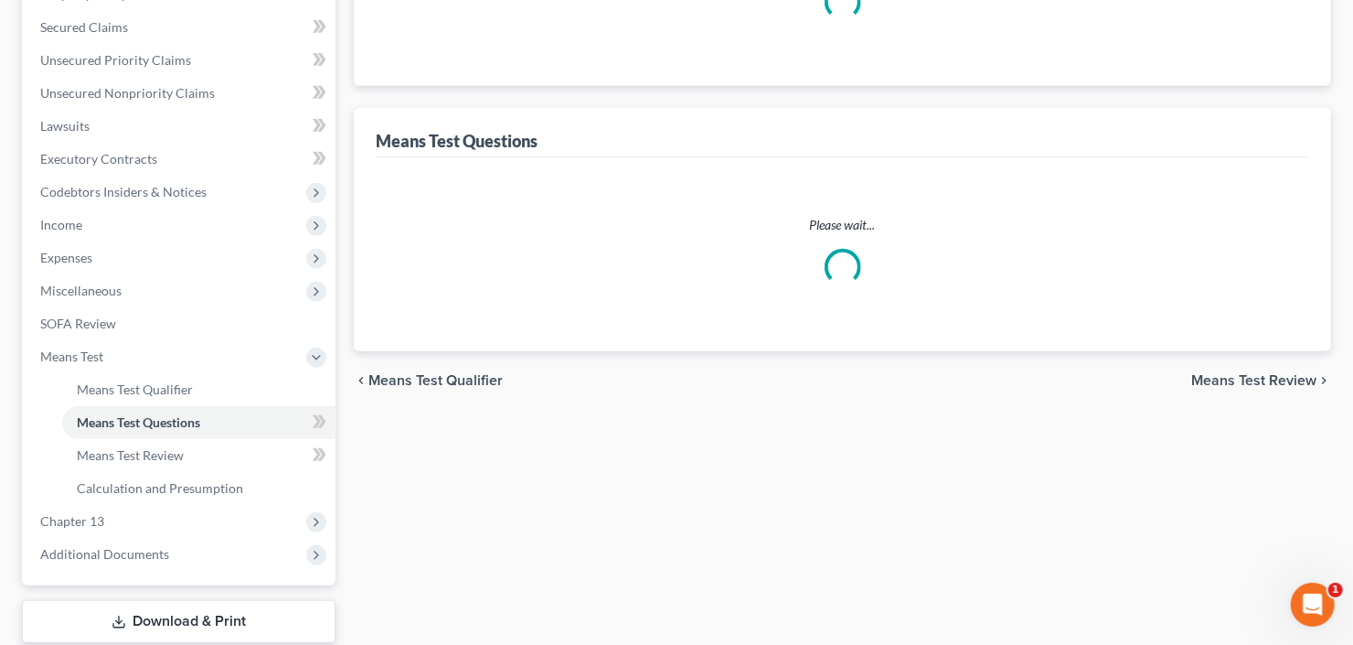
select select "1"
select select "60"
select select "2"
select select "60"
select select "1"
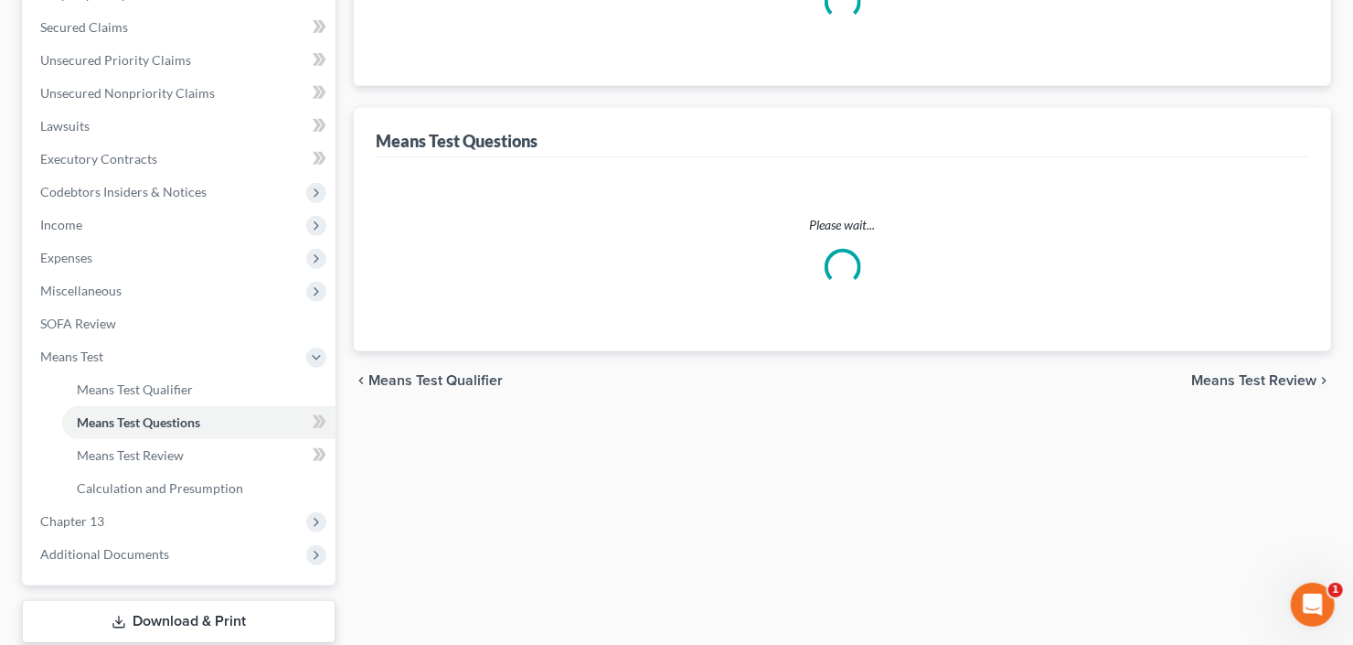
select select "1"
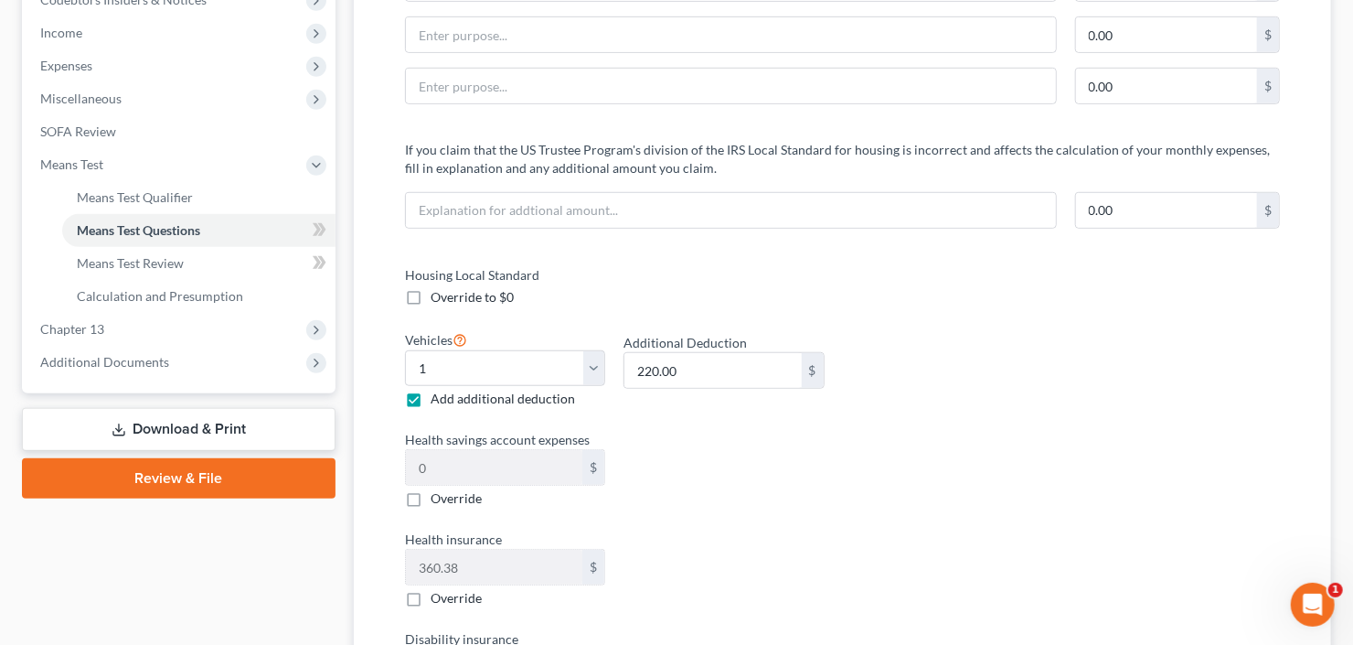
scroll to position [585, 0]
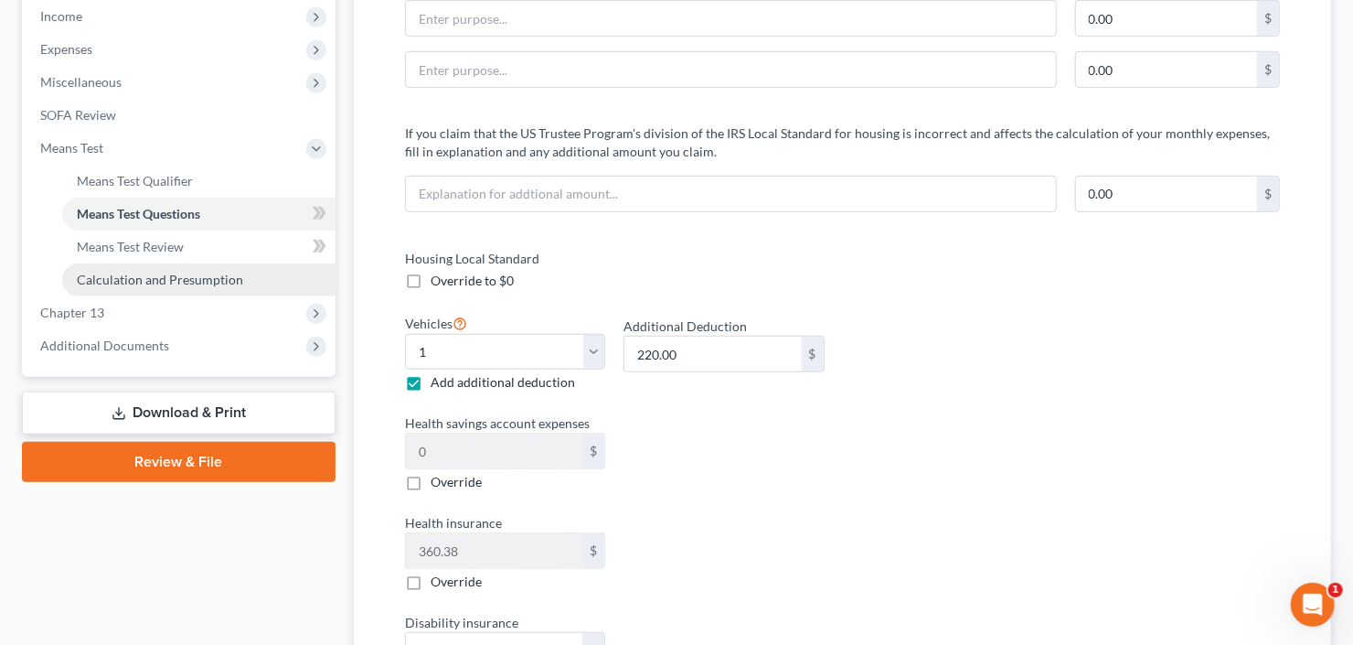
click at [133, 282] on span "Calculation and Presumption" at bounding box center [160, 280] width 166 height 16
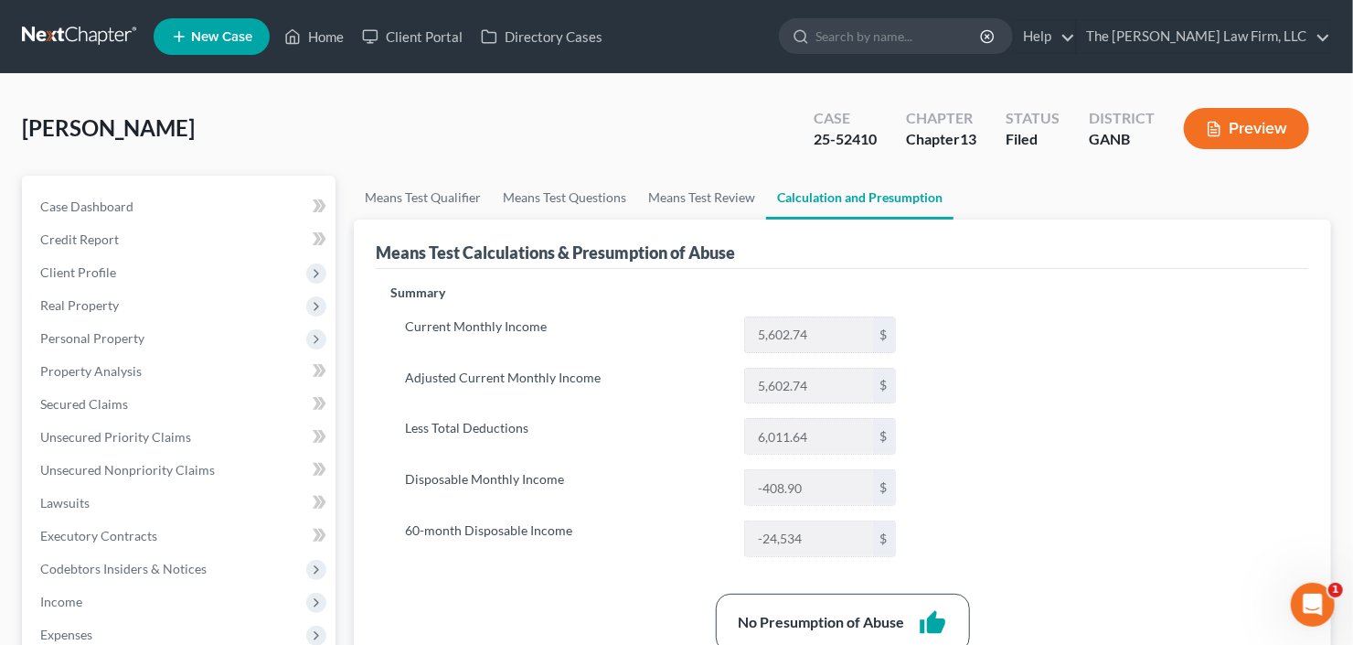
click at [1268, 132] on button "Preview" at bounding box center [1246, 128] width 125 height 41
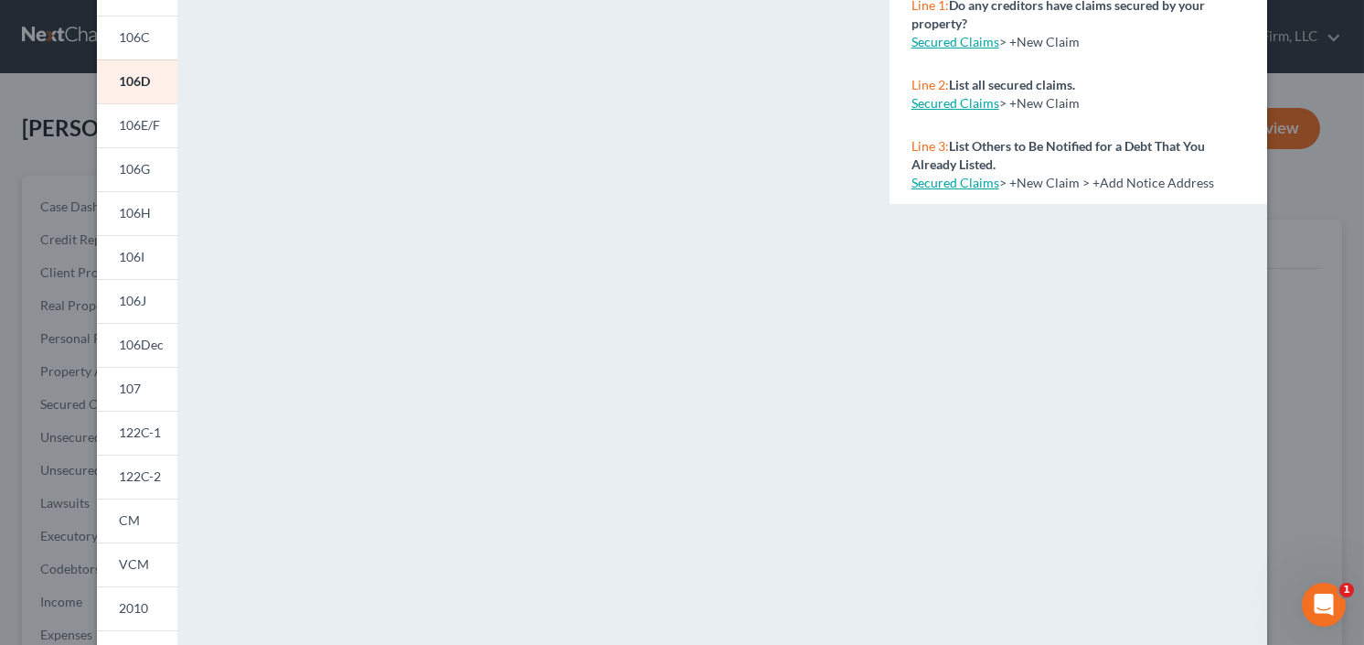
scroll to position [366, 0]
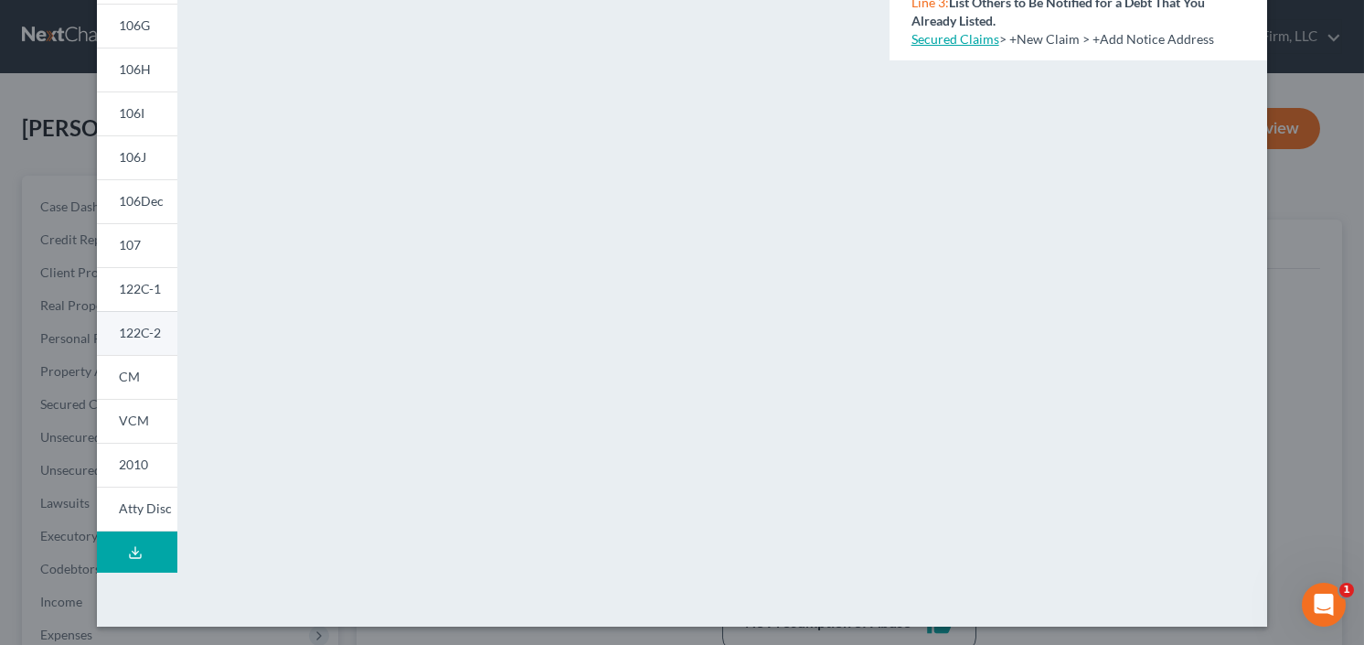
click at [130, 344] on link "122C-2" at bounding box center [137, 333] width 80 height 44
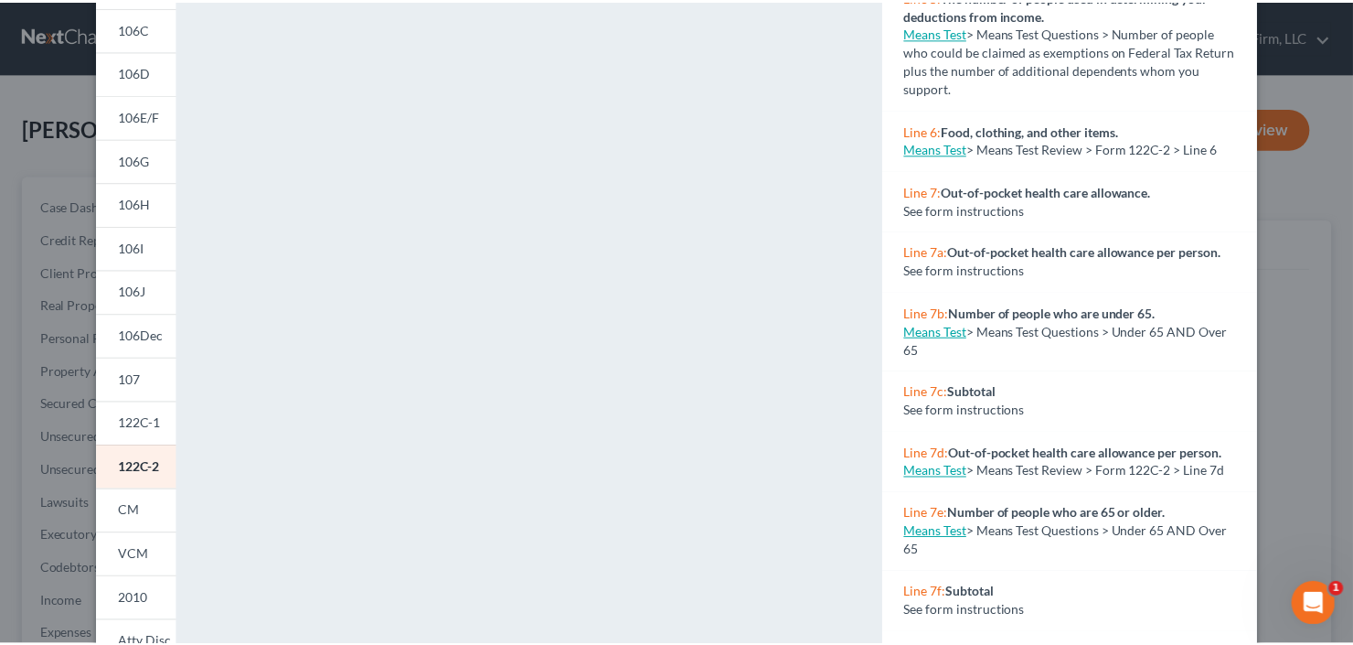
scroll to position [0, 0]
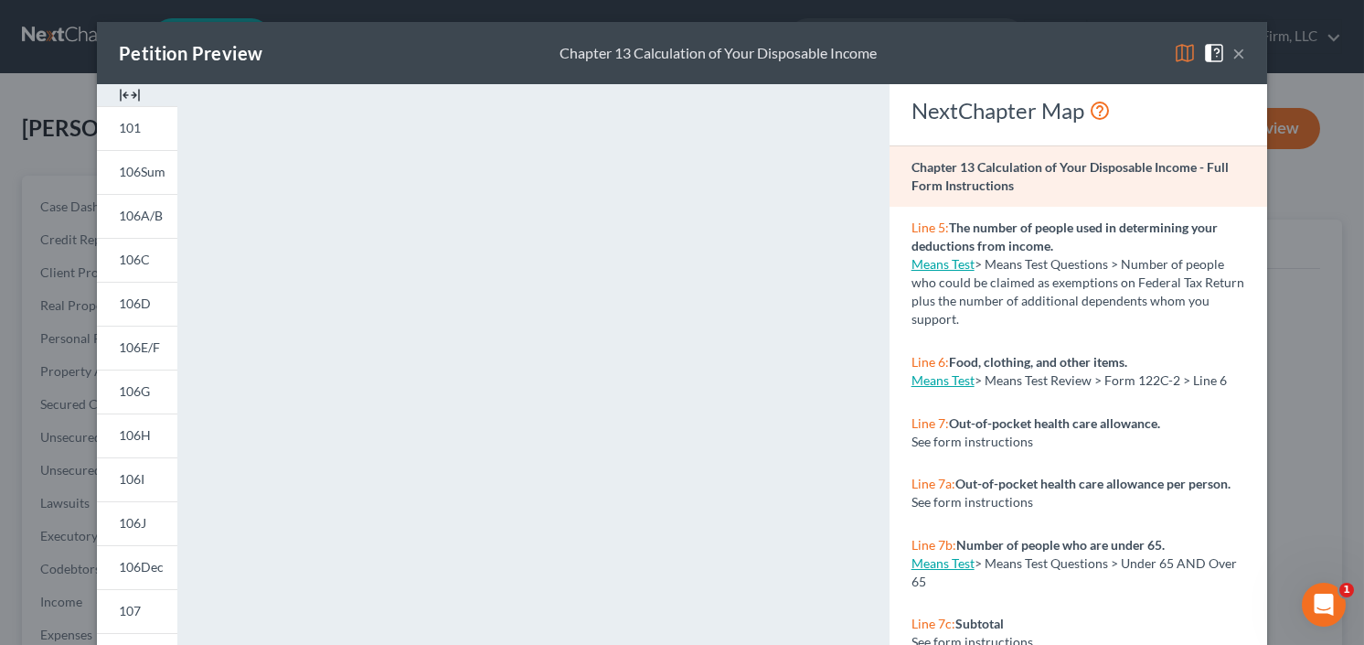
click at [1233, 51] on button "×" at bounding box center [1239, 53] width 13 height 22
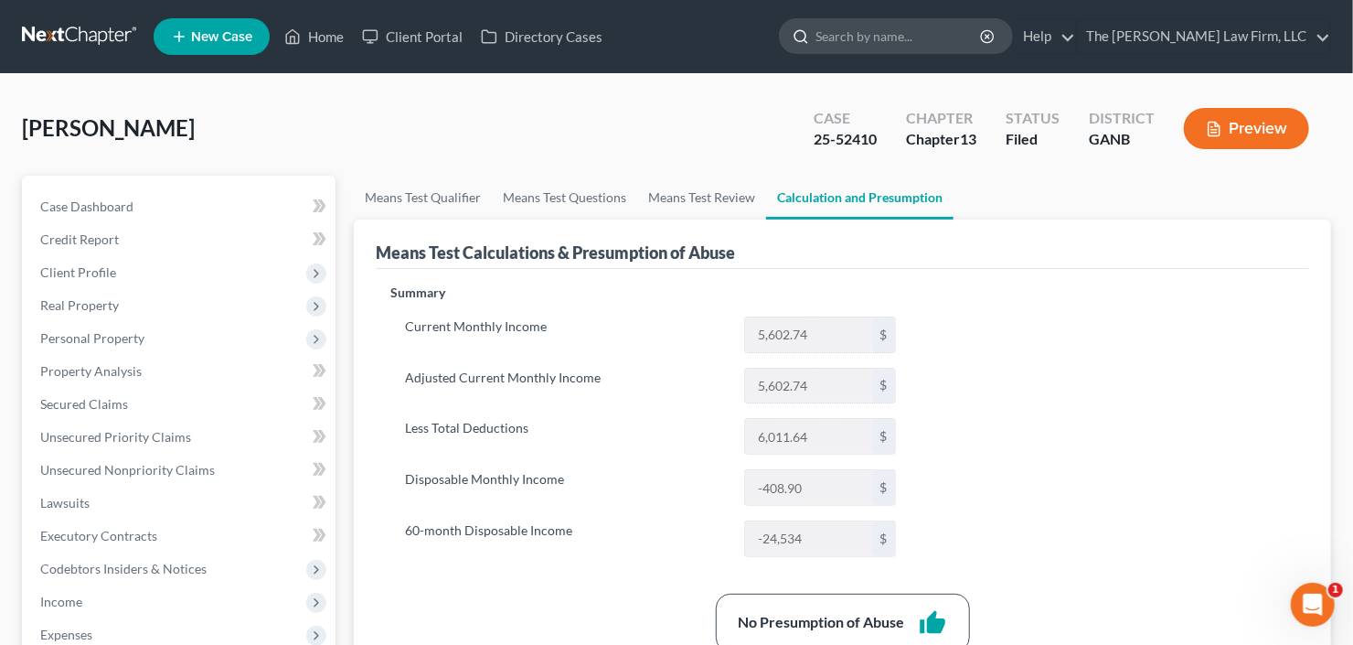
click at [909, 36] on input "search" at bounding box center [899, 36] width 167 height 34
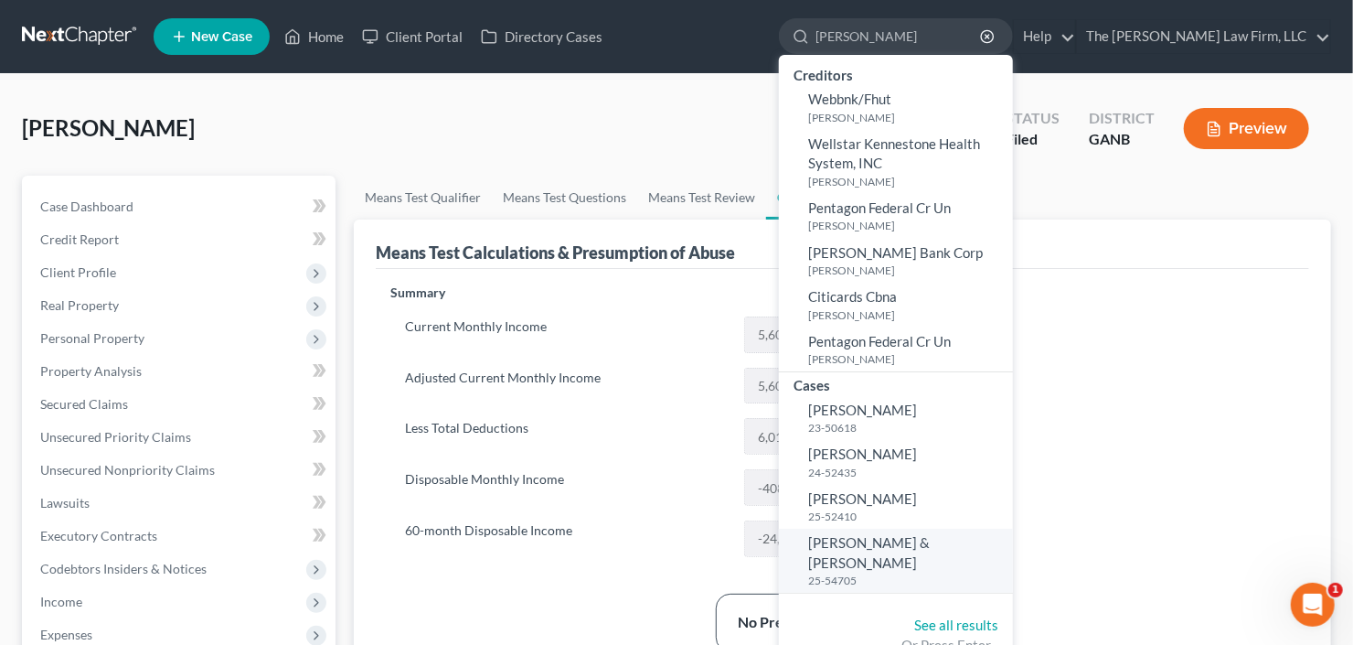
type input "[PERSON_NAME]"
click at [894, 546] on span "[PERSON_NAME] & [PERSON_NAME]" at bounding box center [869, 552] width 122 height 36
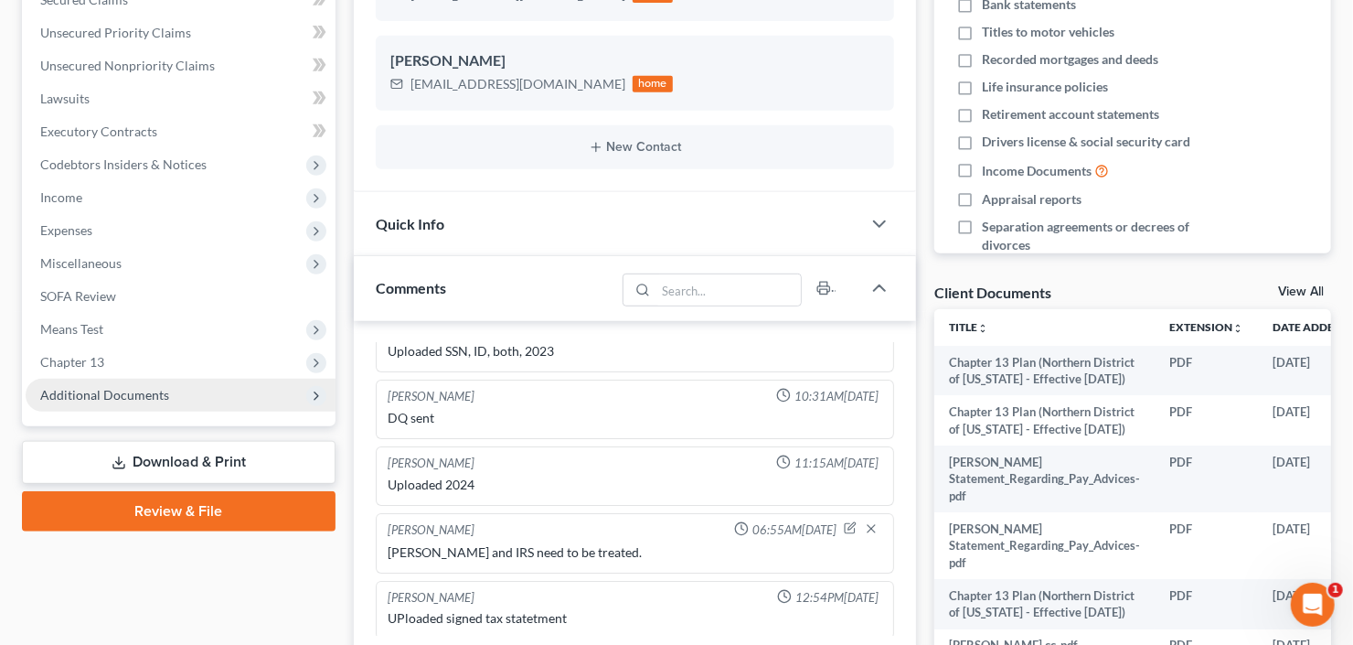
scroll to position [439, 0]
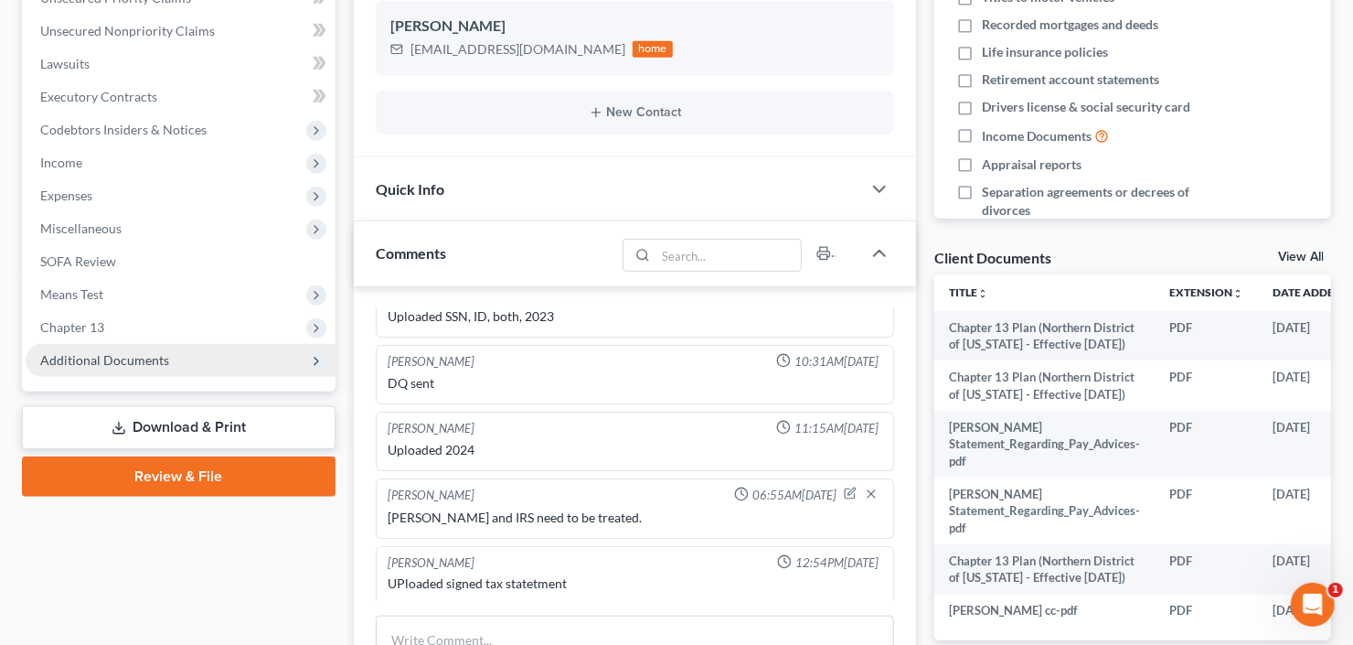
click at [152, 353] on span "Additional Documents" at bounding box center [104, 360] width 129 height 16
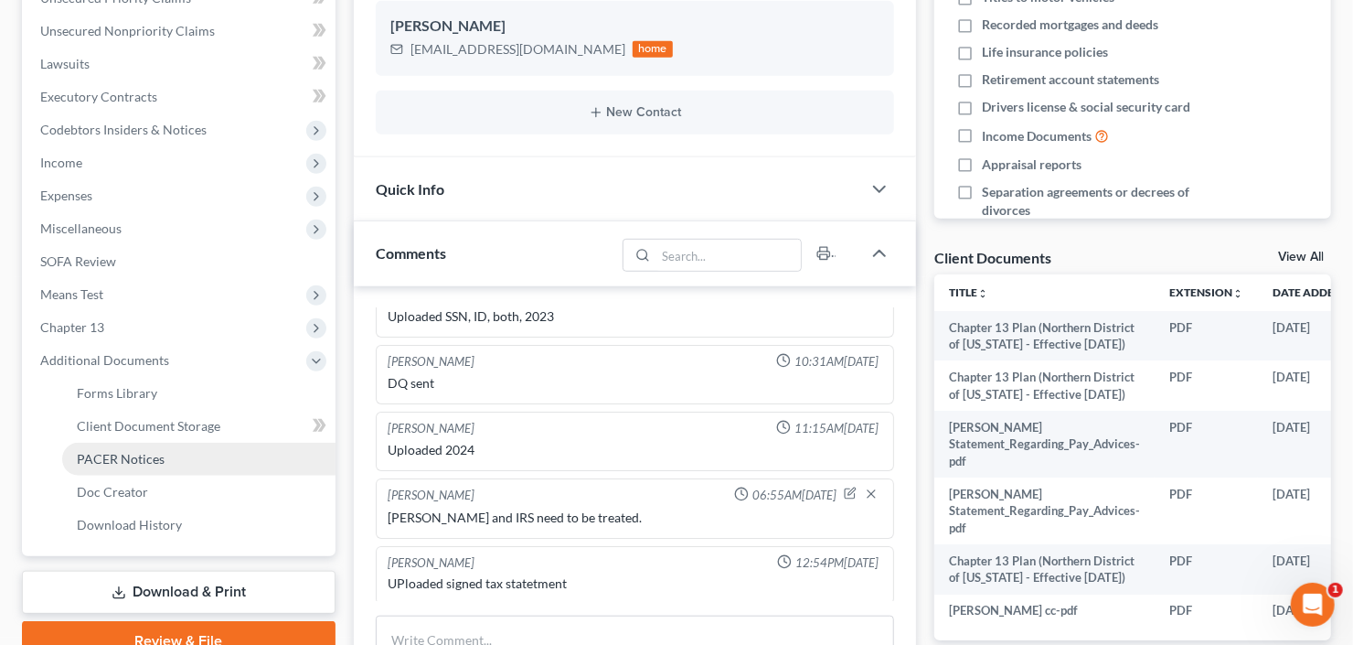
click at [141, 451] on span "PACER Notices" at bounding box center [121, 459] width 88 height 16
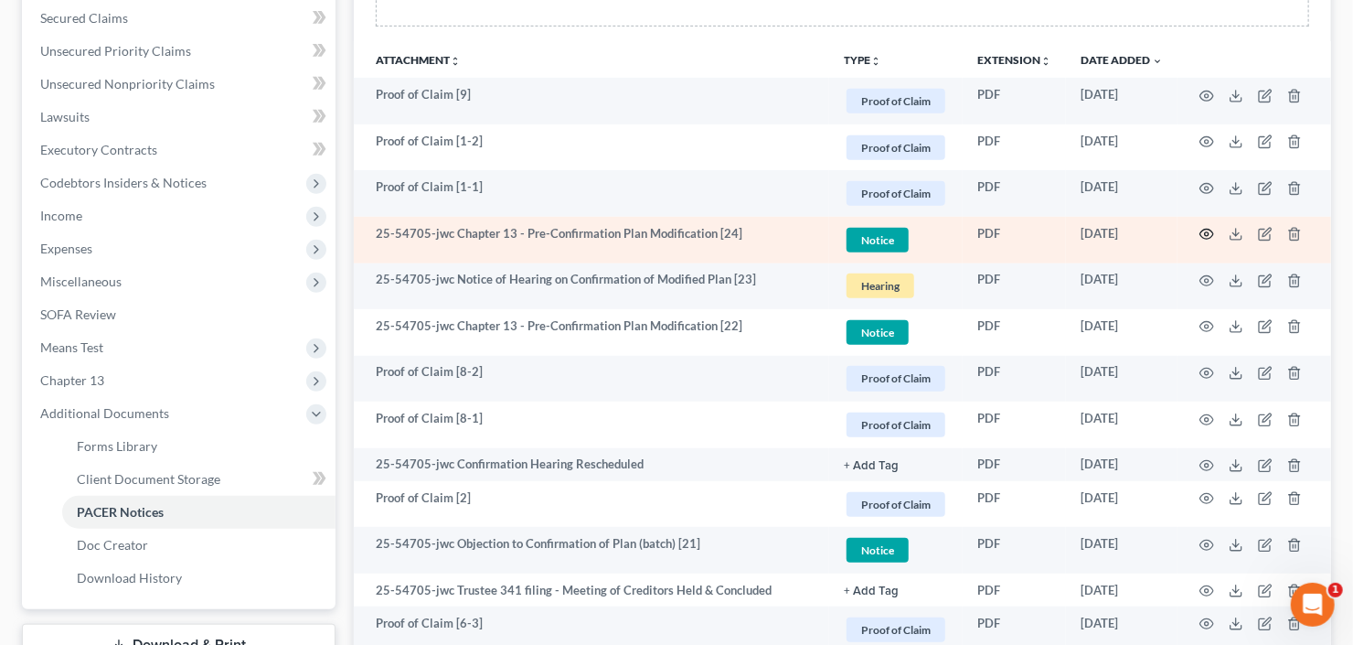
scroll to position [439, 0]
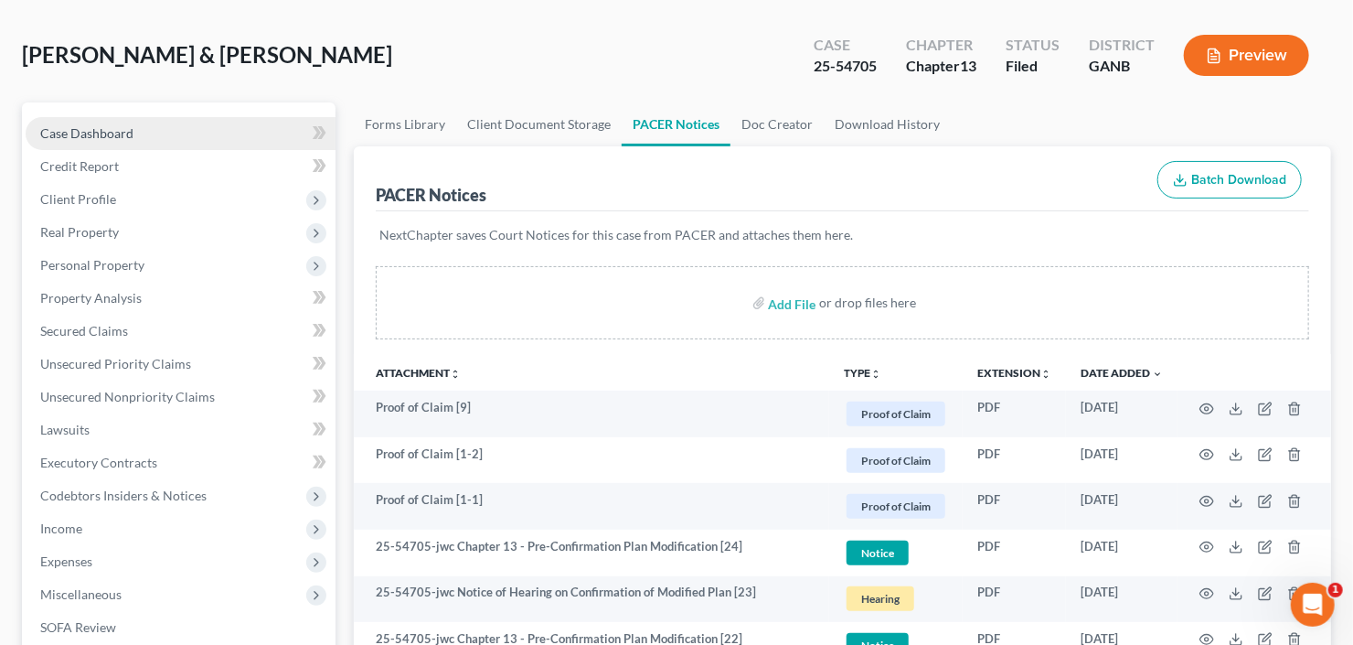
click at [105, 117] on link "Case Dashboard" at bounding box center [181, 133] width 310 height 33
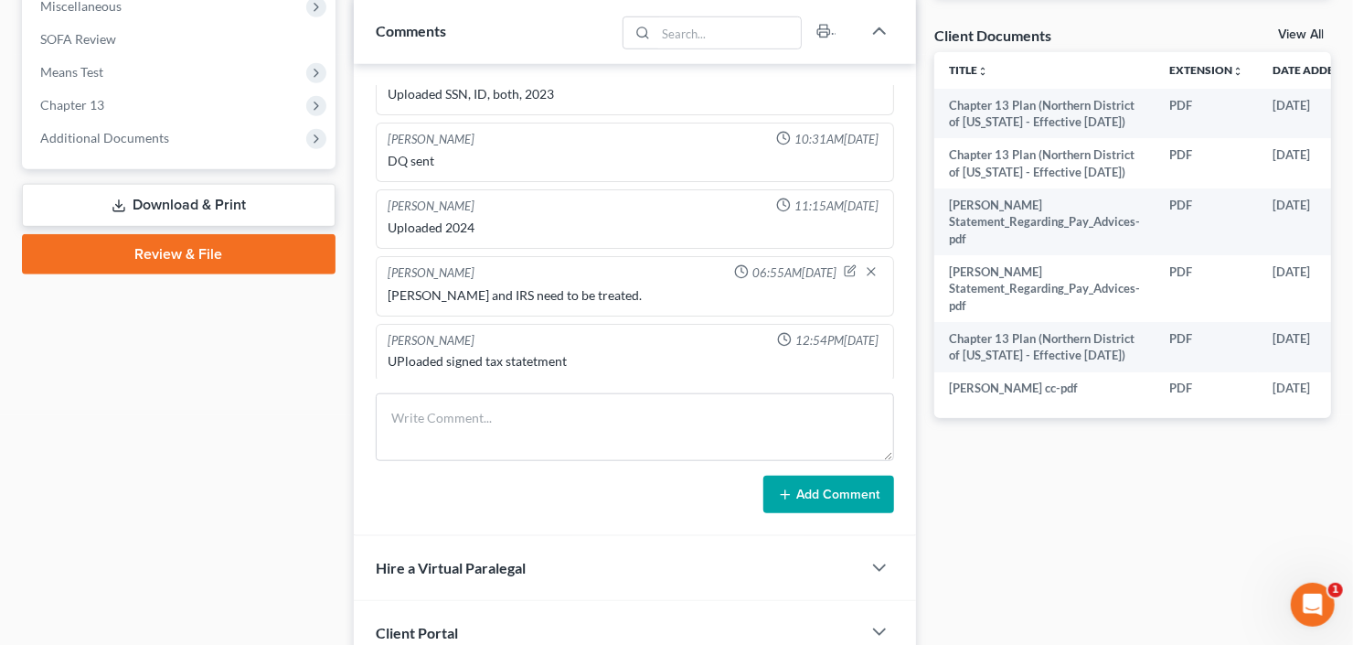
scroll to position [518, 0]
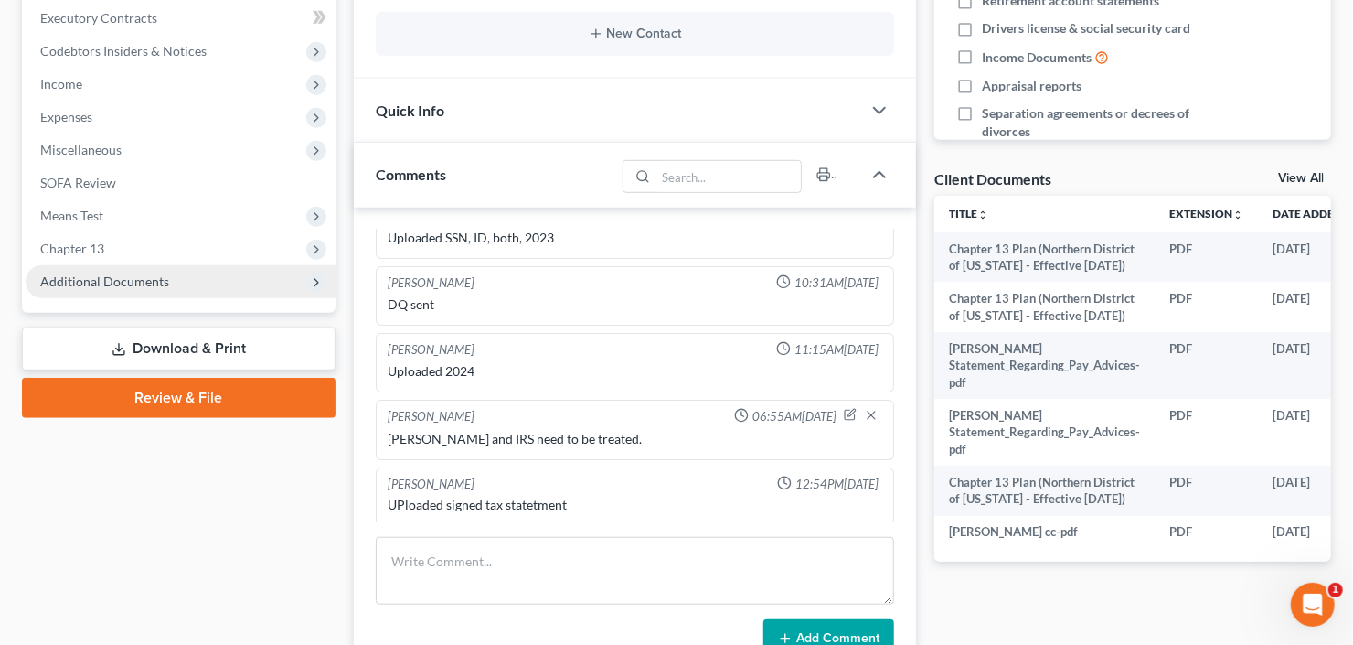
click at [130, 273] on span "Additional Documents" at bounding box center [104, 281] width 129 height 16
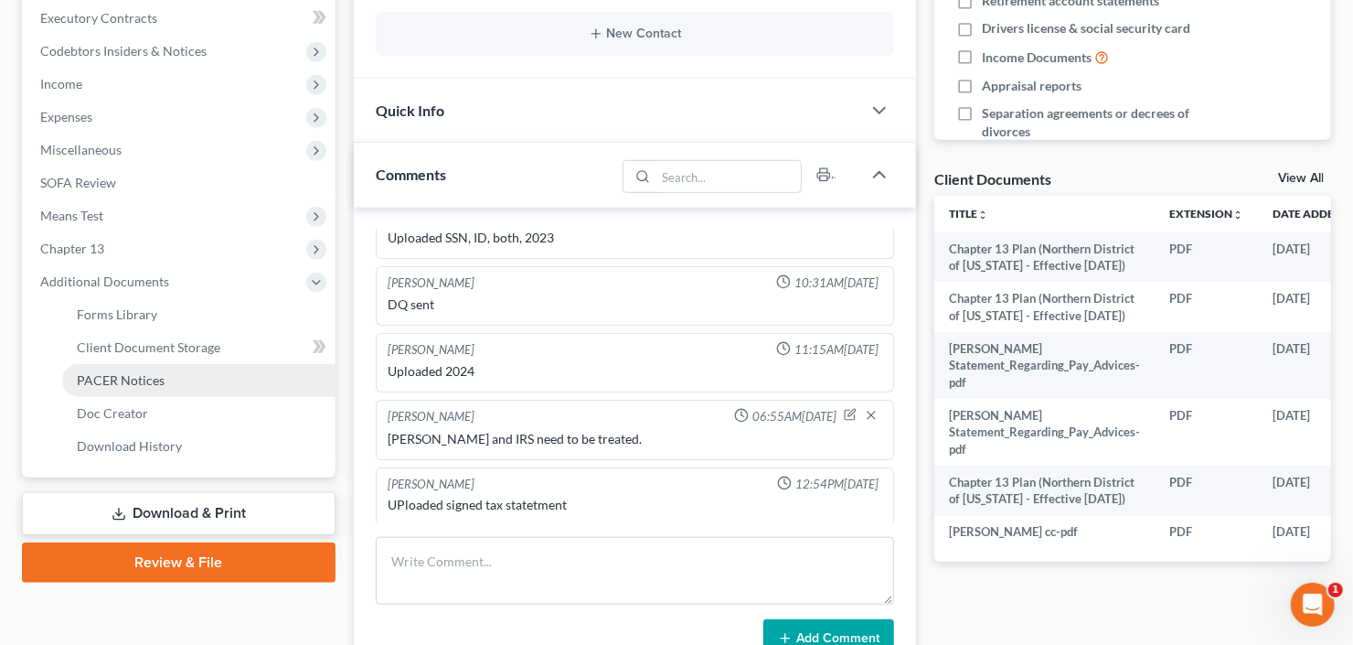
click at [132, 376] on span "PACER Notices" at bounding box center [121, 380] width 88 height 16
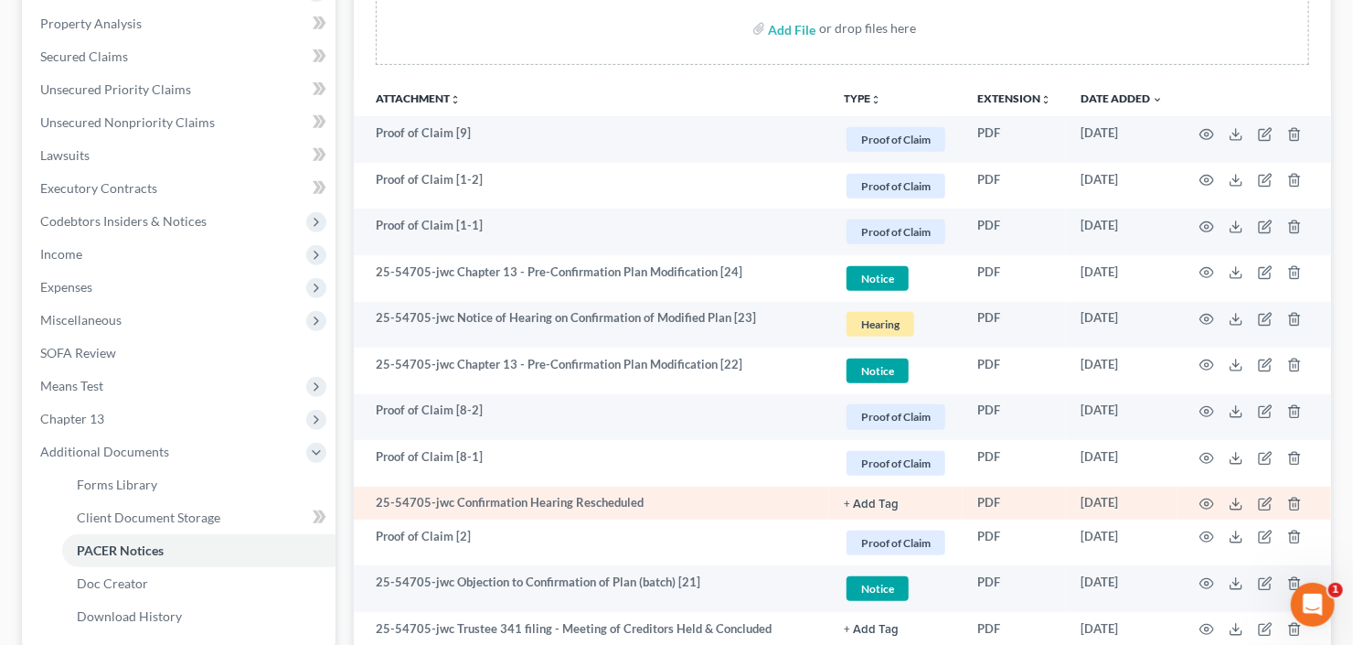
scroll to position [439, 0]
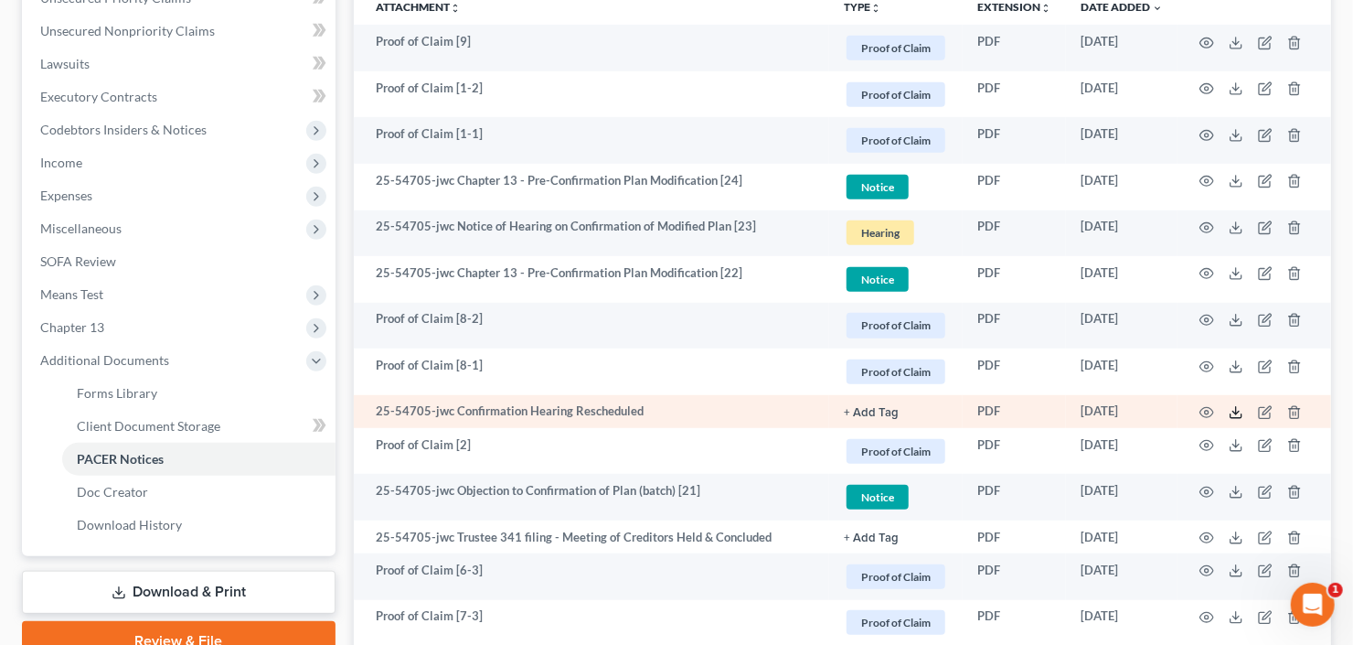
click at [1234, 414] on icon at bounding box center [1236, 412] width 15 height 15
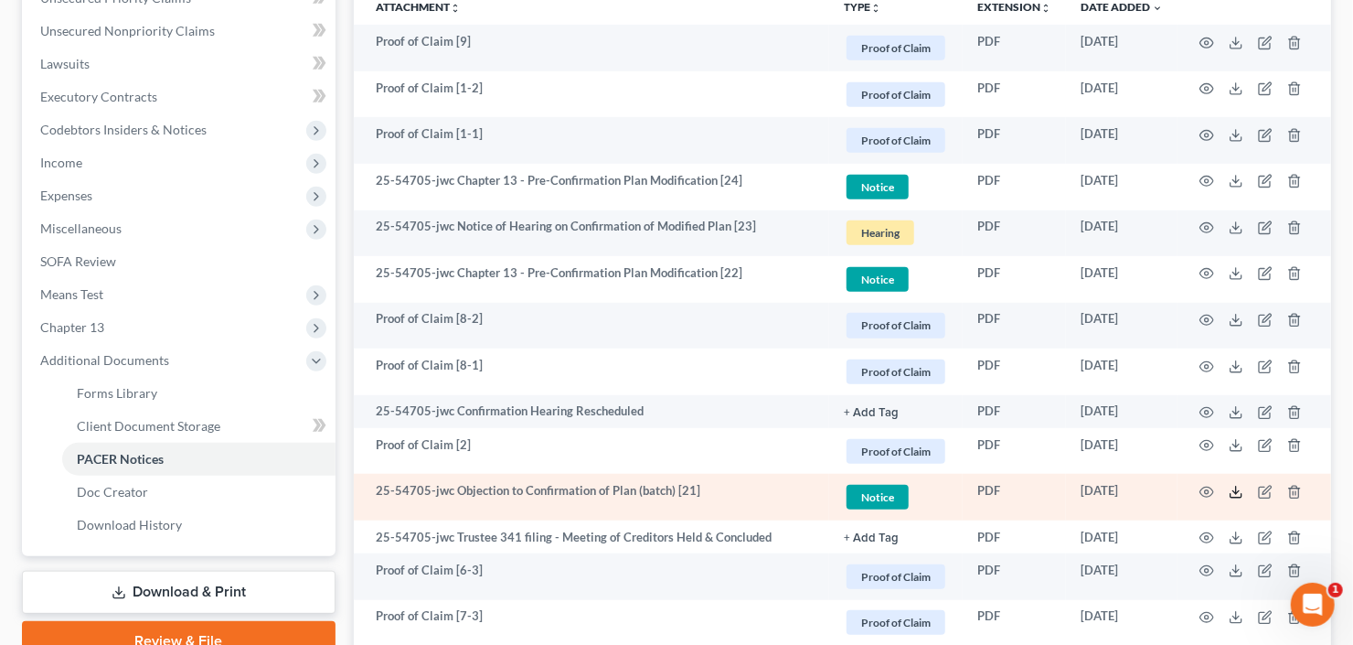
click at [1231, 494] on icon at bounding box center [1236, 496] width 11 height 4
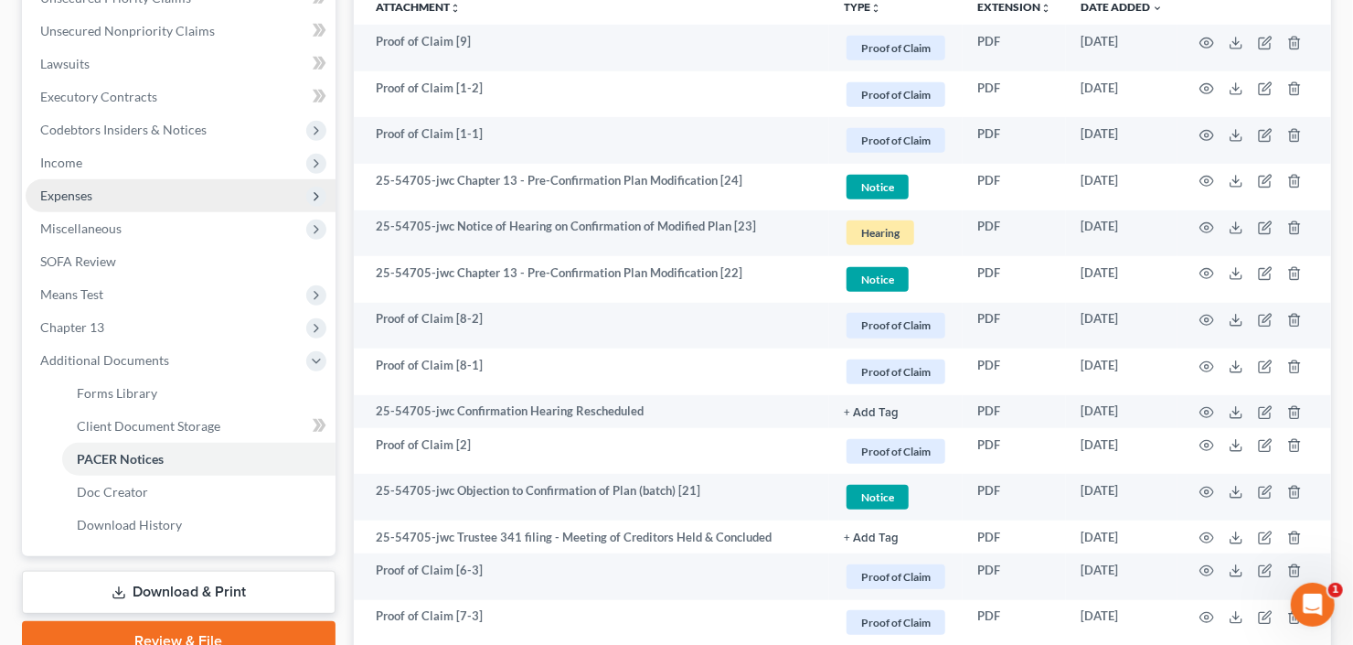
click at [70, 188] on span "Expenses" at bounding box center [66, 195] width 52 height 16
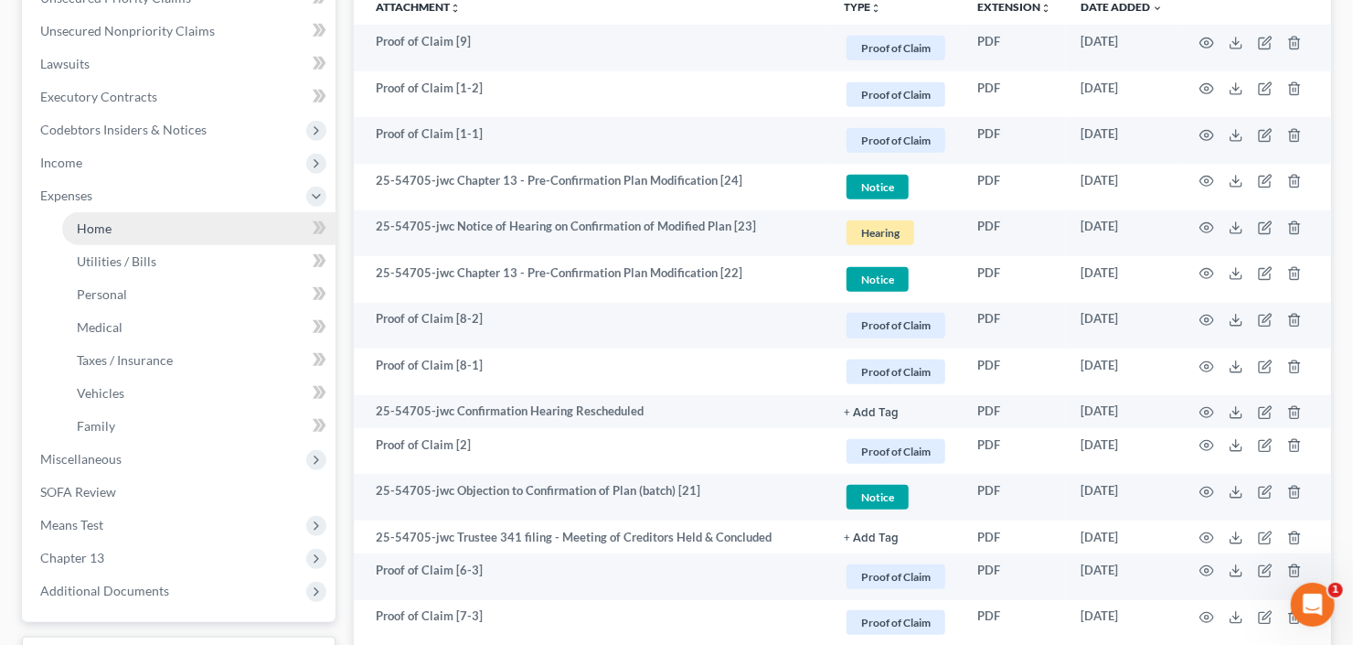
click at [113, 224] on link "Home" at bounding box center [198, 228] width 273 height 33
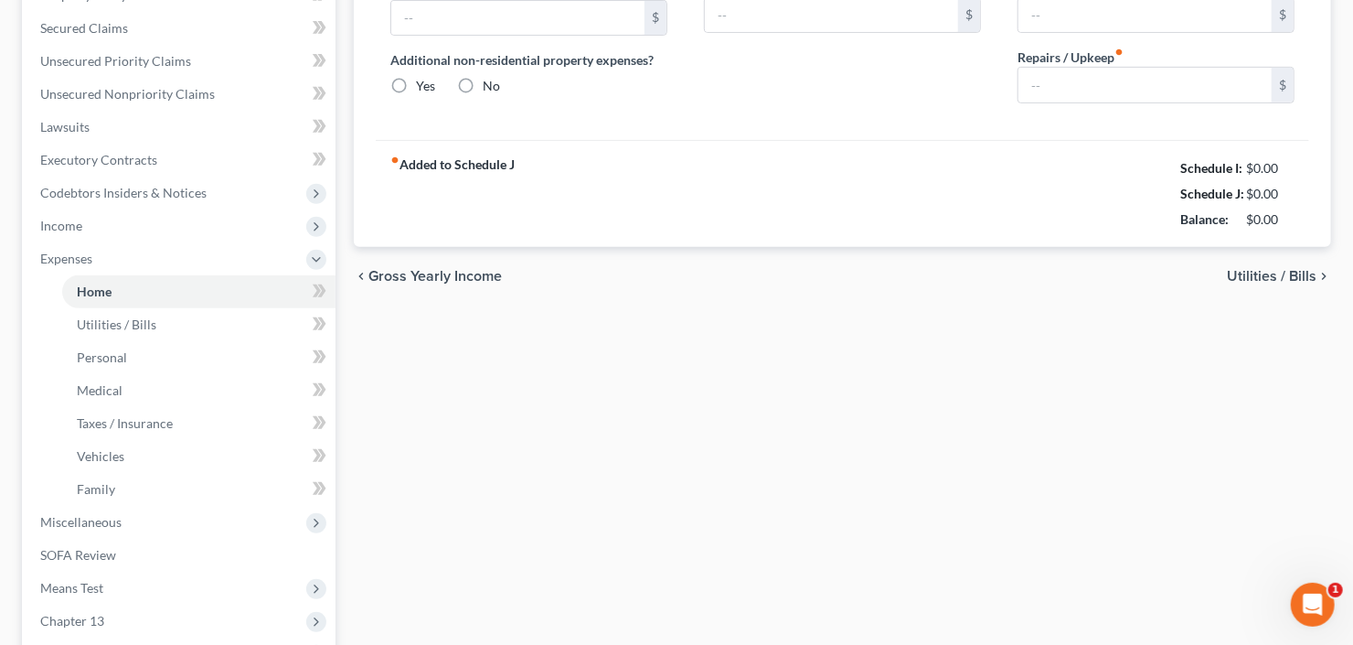
type input "1,022.00"
type input "0.00"
radio input "true"
type input "0.00"
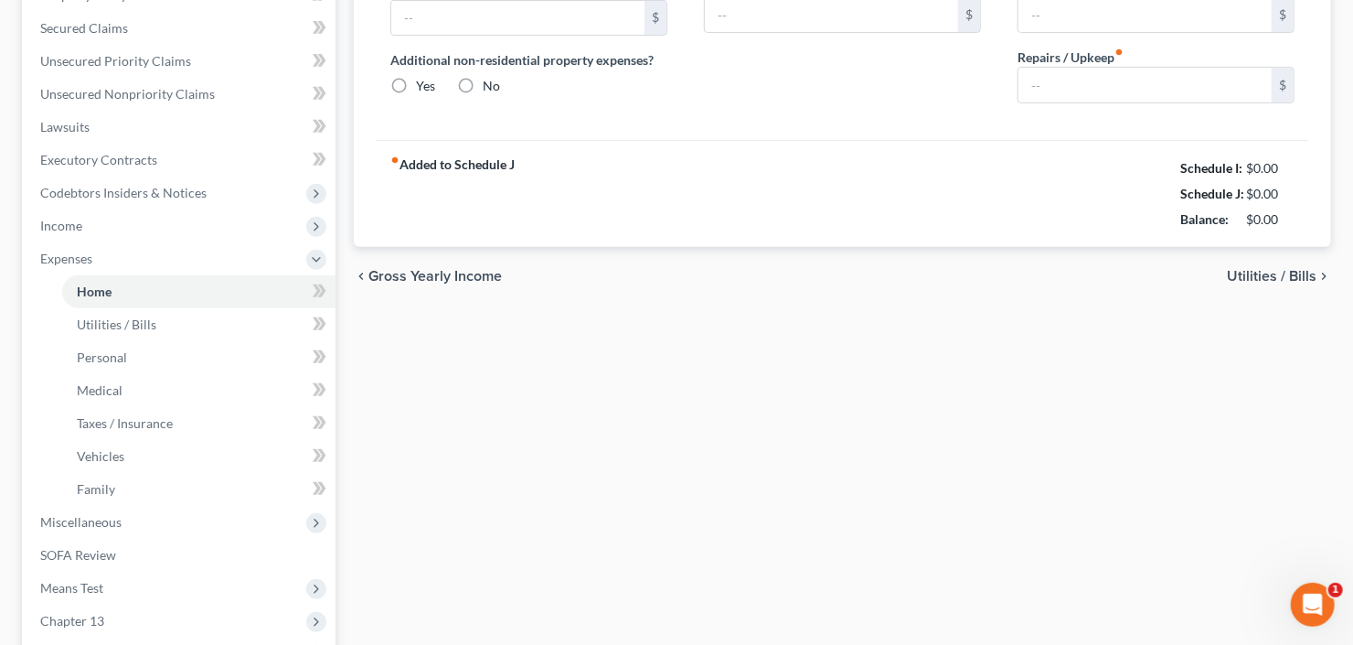
type input "0.00"
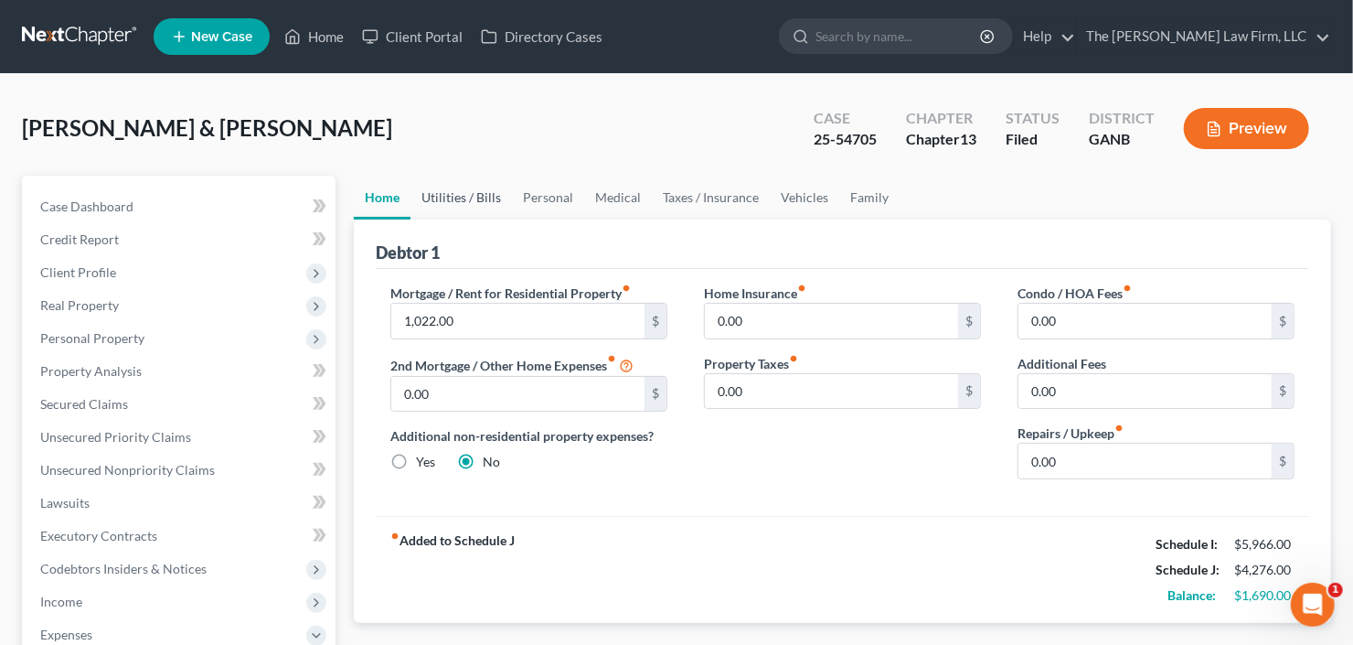
click at [433, 202] on link "Utilities / Bills" at bounding box center [461, 198] width 101 height 44
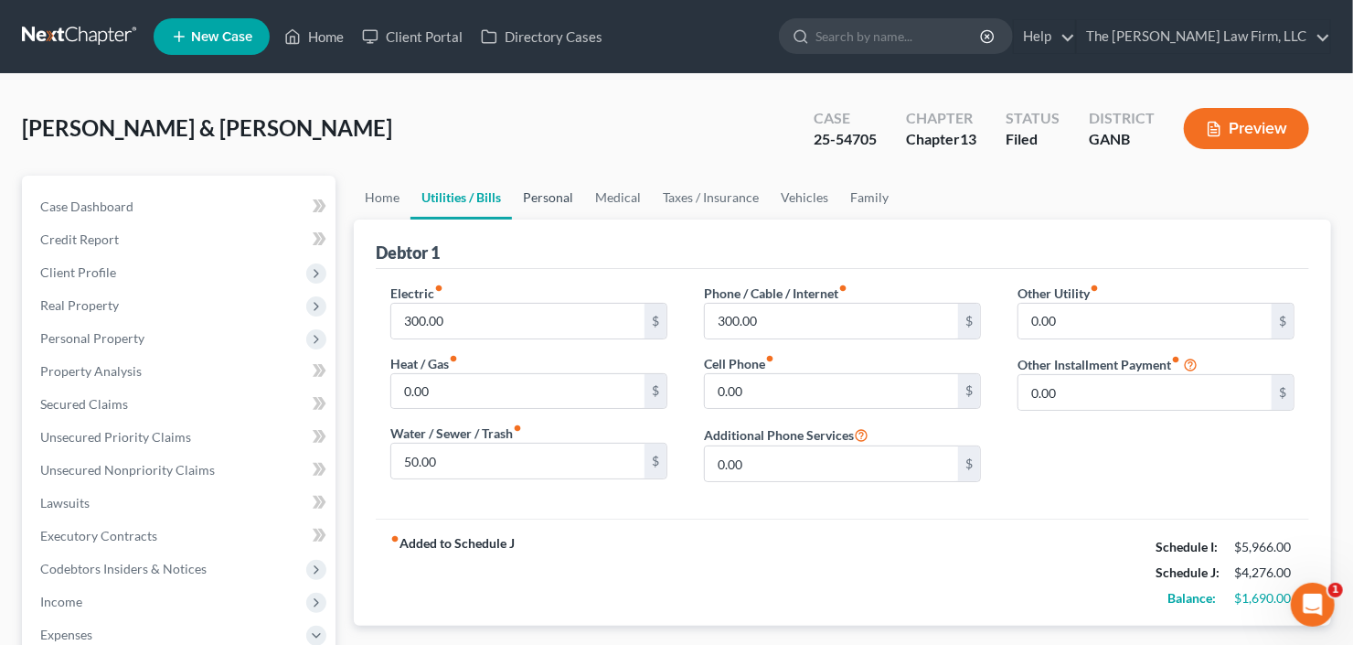
click at [542, 204] on link "Personal" at bounding box center [548, 198] width 72 height 44
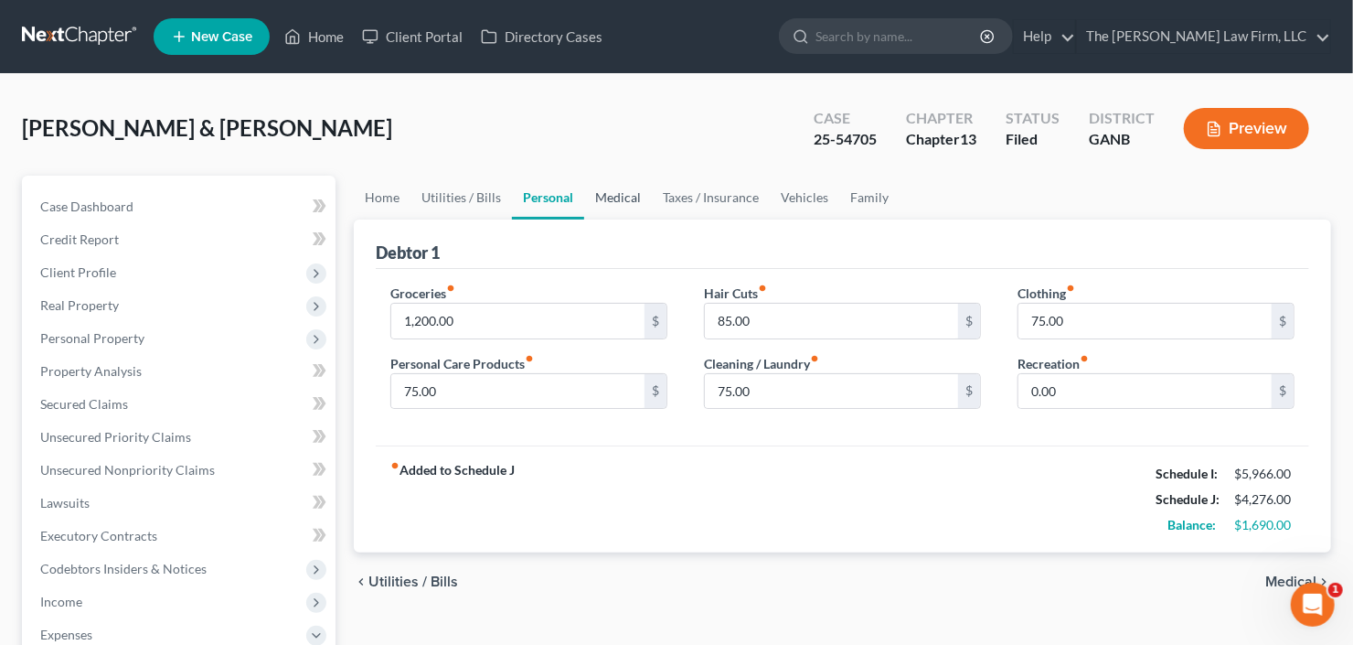
click at [621, 204] on link "Medical" at bounding box center [618, 198] width 68 height 44
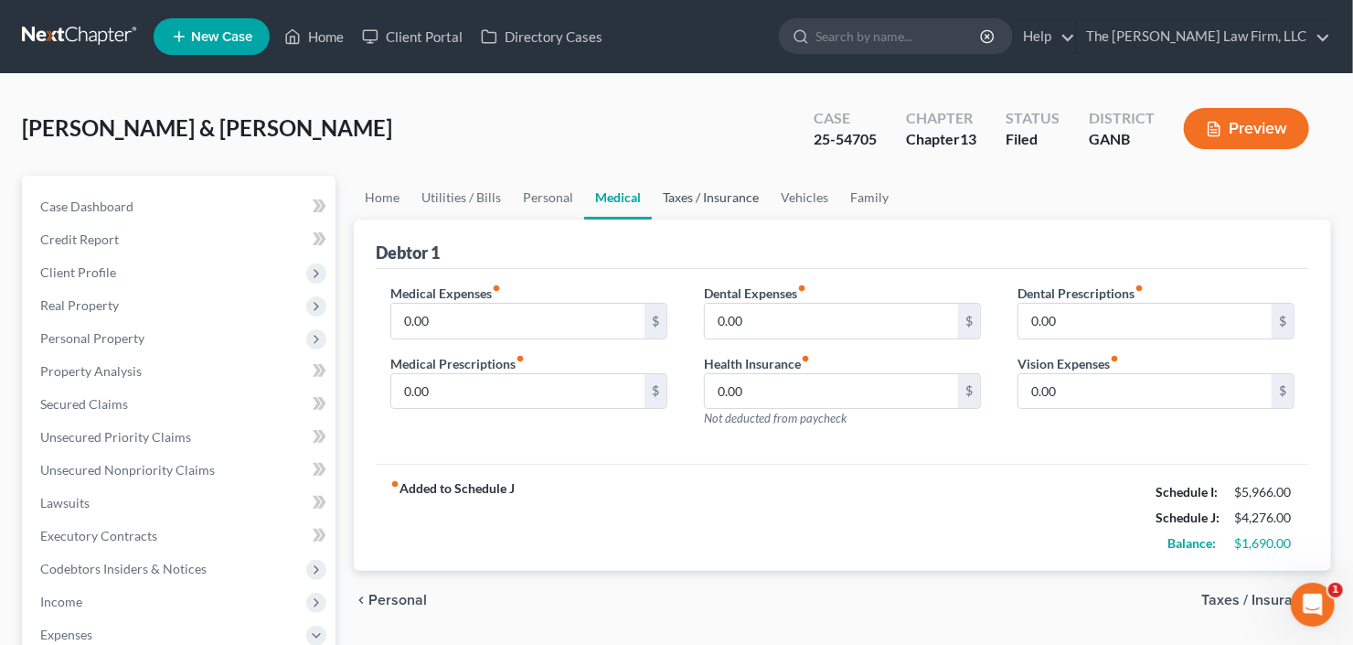
click at [683, 204] on link "Taxes / Insurance" at bounding box center [711, 198] width 118 height 44
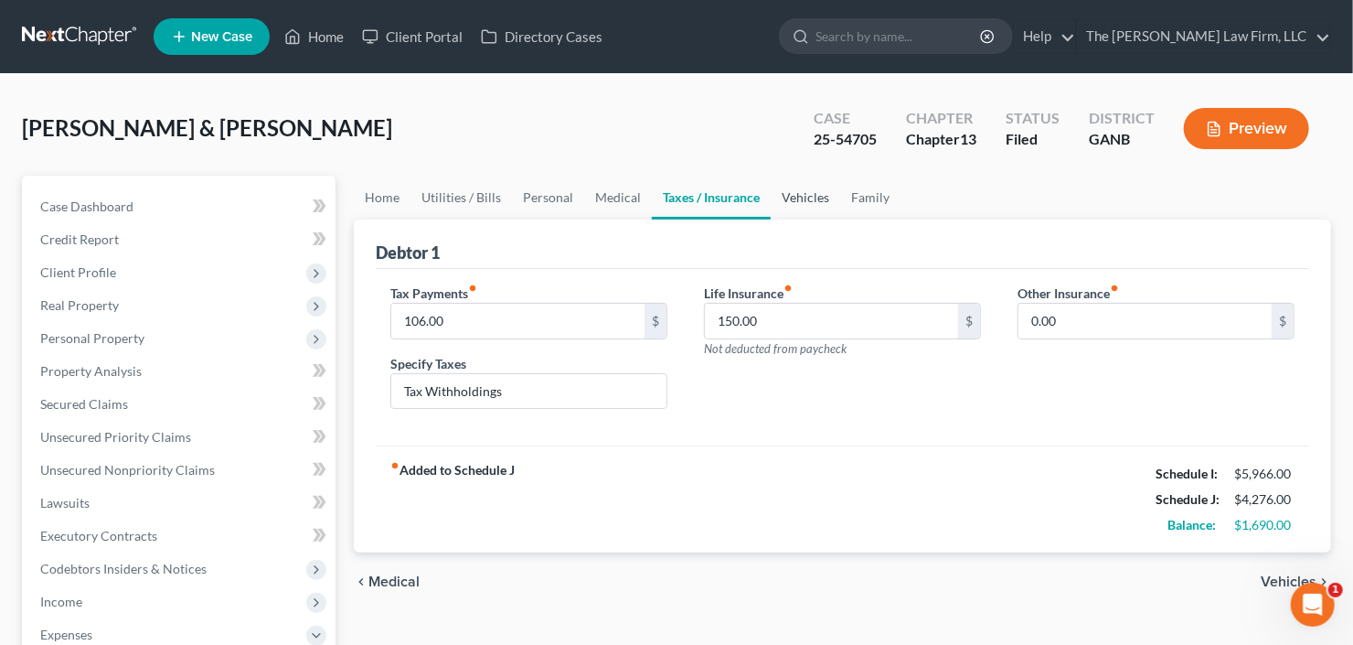
click at [785, 201] on link "Vehicles" at bounding box center [805, 198] width 69 height 44
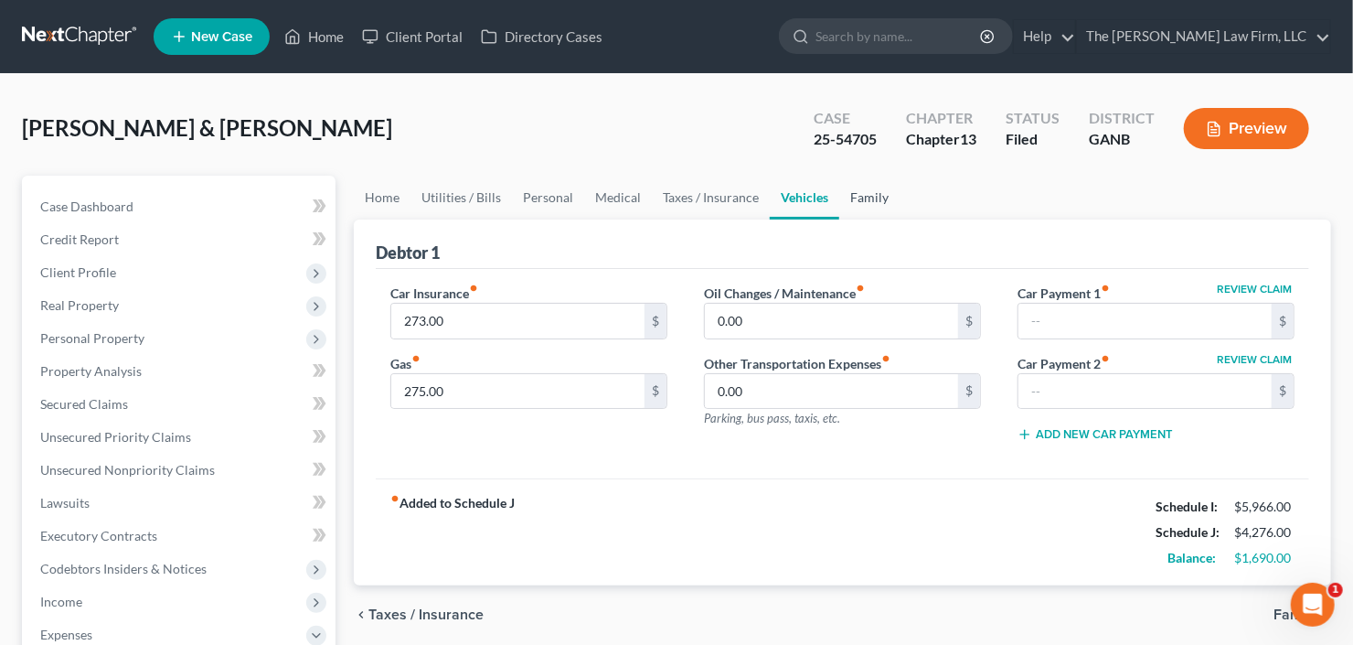
click at [862, 204] on link "Family" at bounding box center [869, 198] width 60 height 44
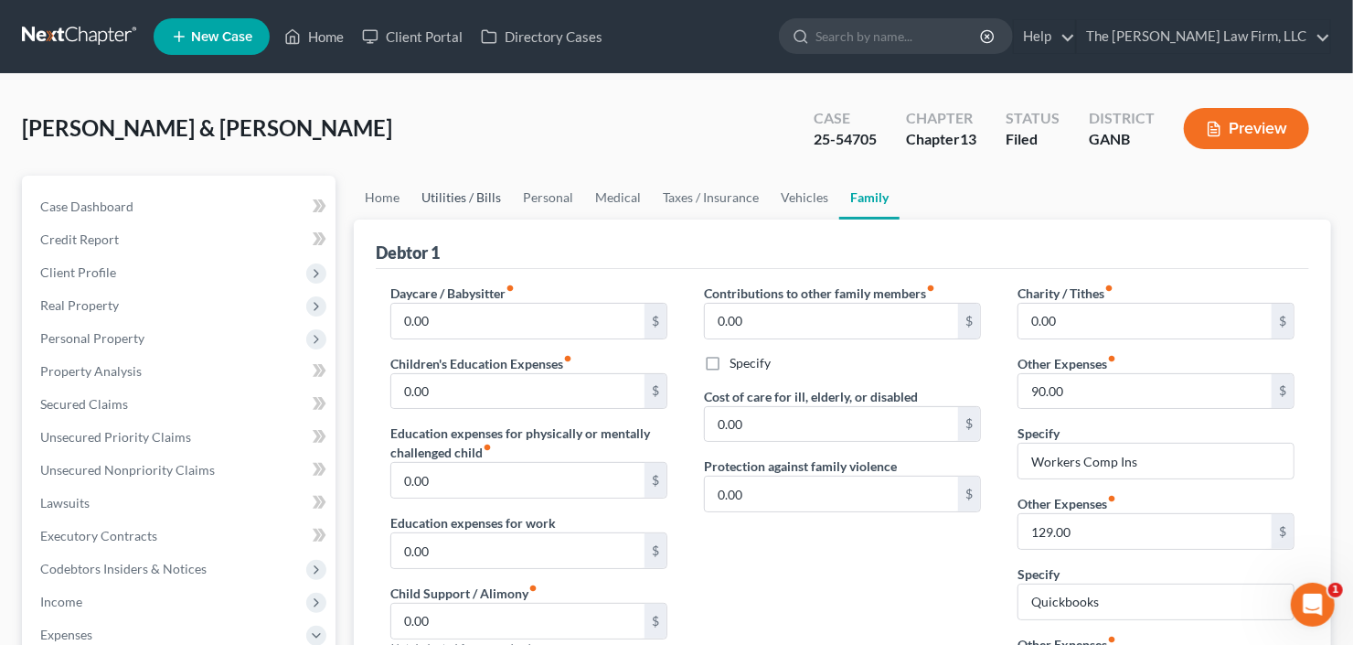
click at [475, 200] on link "Utilities / Bills" at bounding box center [461, 198] width 101 height 44
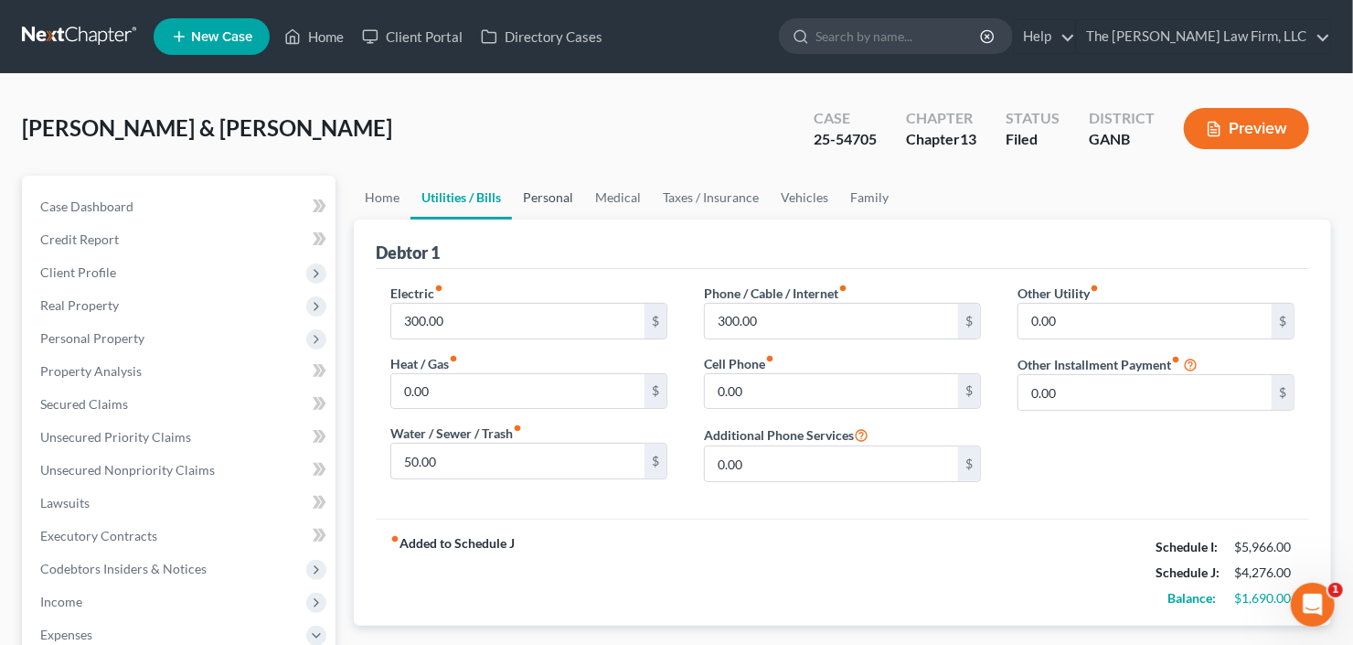
click at [535, 198] on link "Personal" at bounding box center [548, 198] width 72 height 44
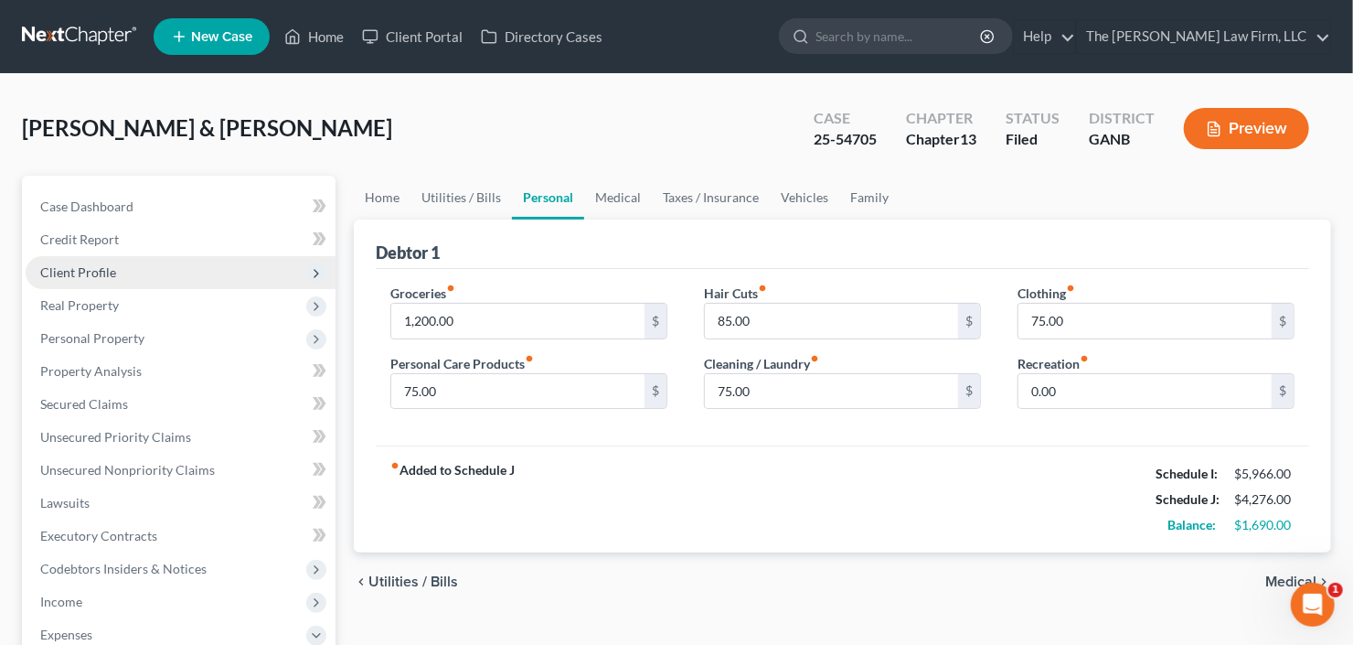
click at [100, 274] on span "Client Profile" at bounding box center [78, 272] width 76 height 16
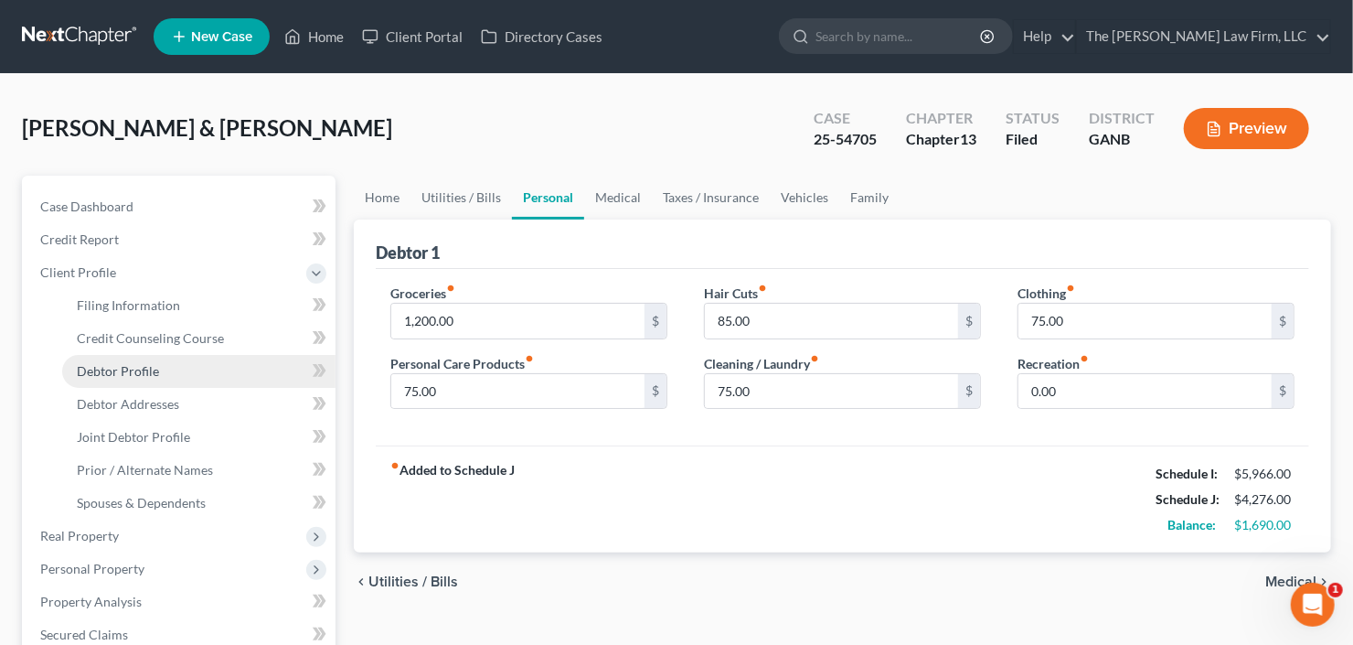
click at [128, 374] on span "Debtor Profile" at bounding box center [118, 371] width 82 height 16
select select "1"
select select "3"
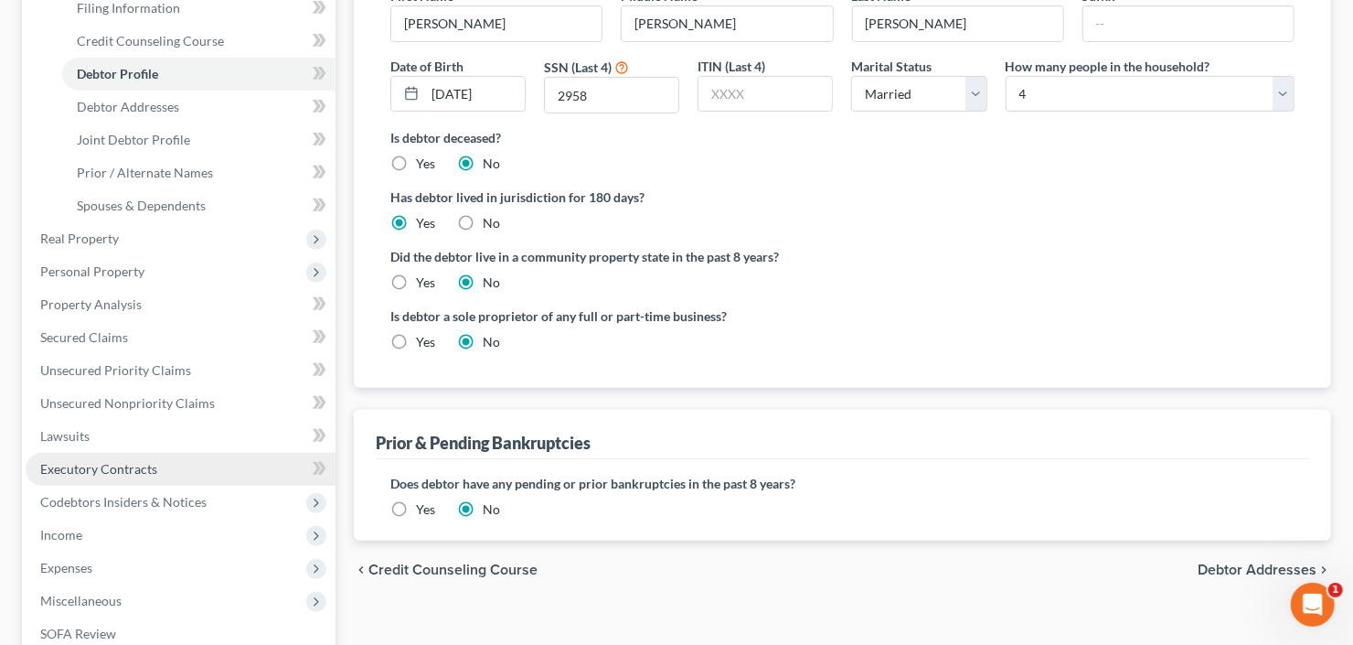
scroll to position [366, 0]
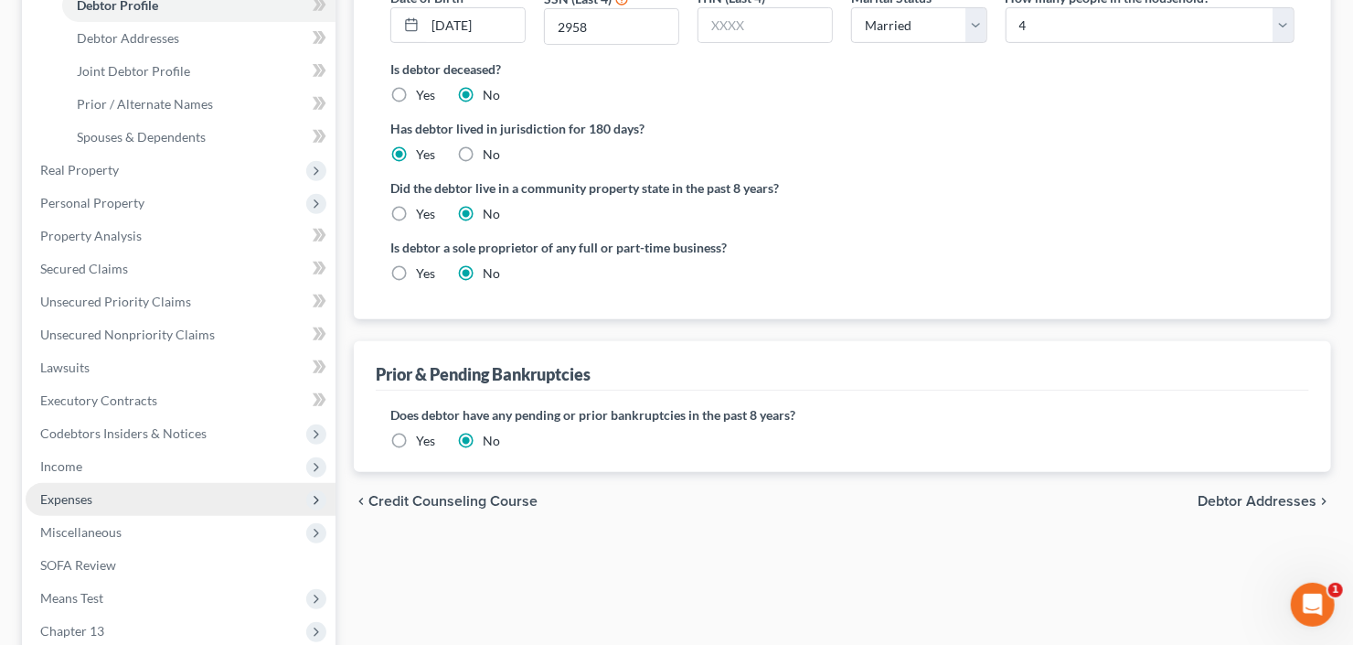
click at [135, 507] on span "Expenses" at bounding box center [181, 499] width 310 height 33
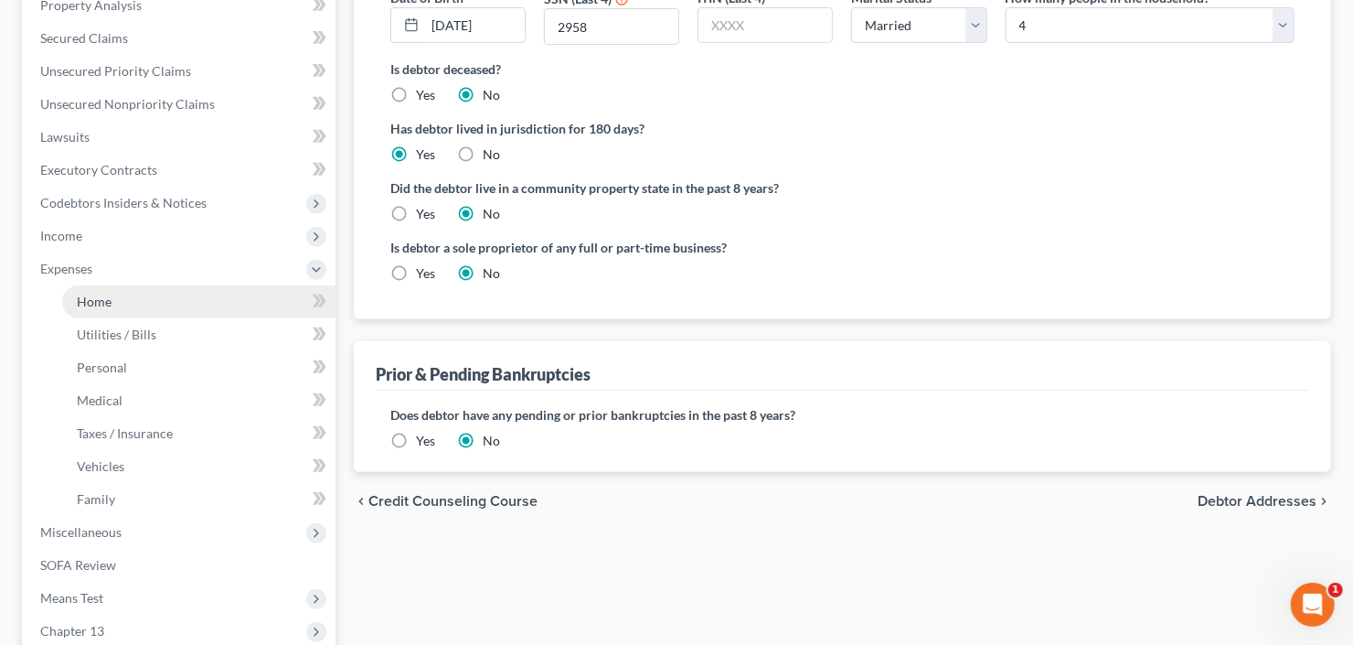
click at [121, 311] on link "Home" at bounding box center [198, 301] width 273 height 33
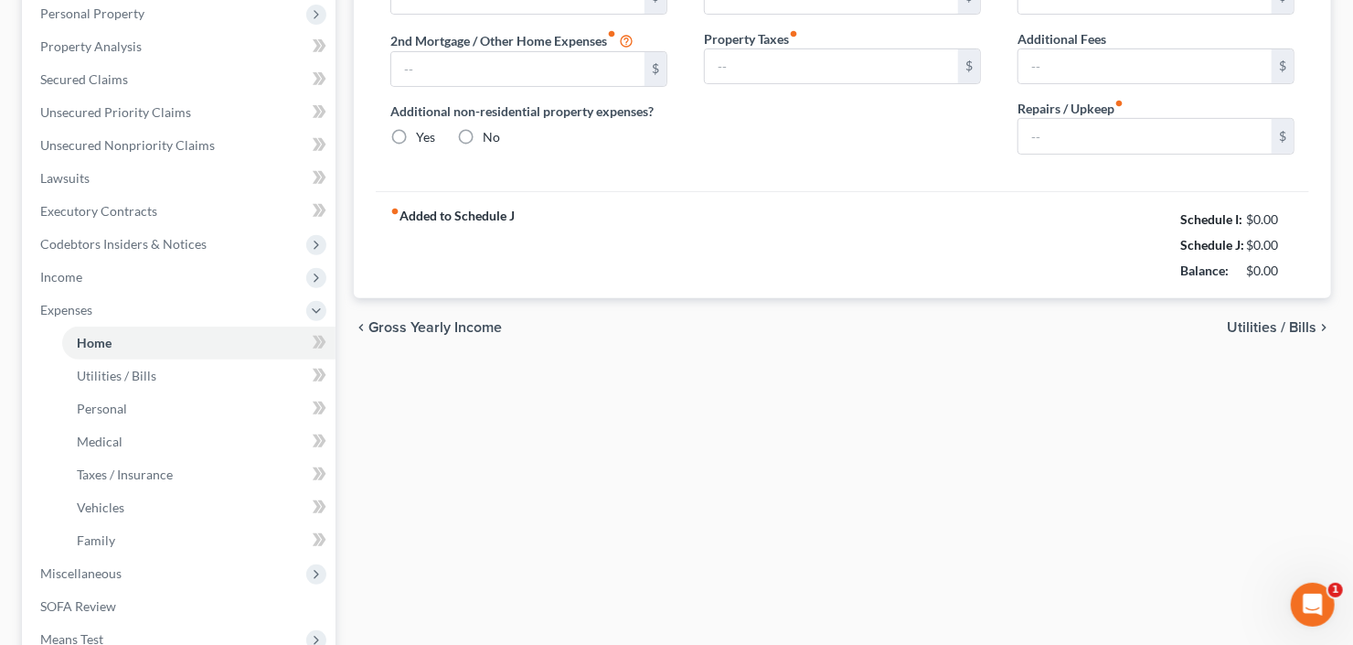
type input "1,022.00"
type input "0.00"
radio input "true"
type input "0.00"
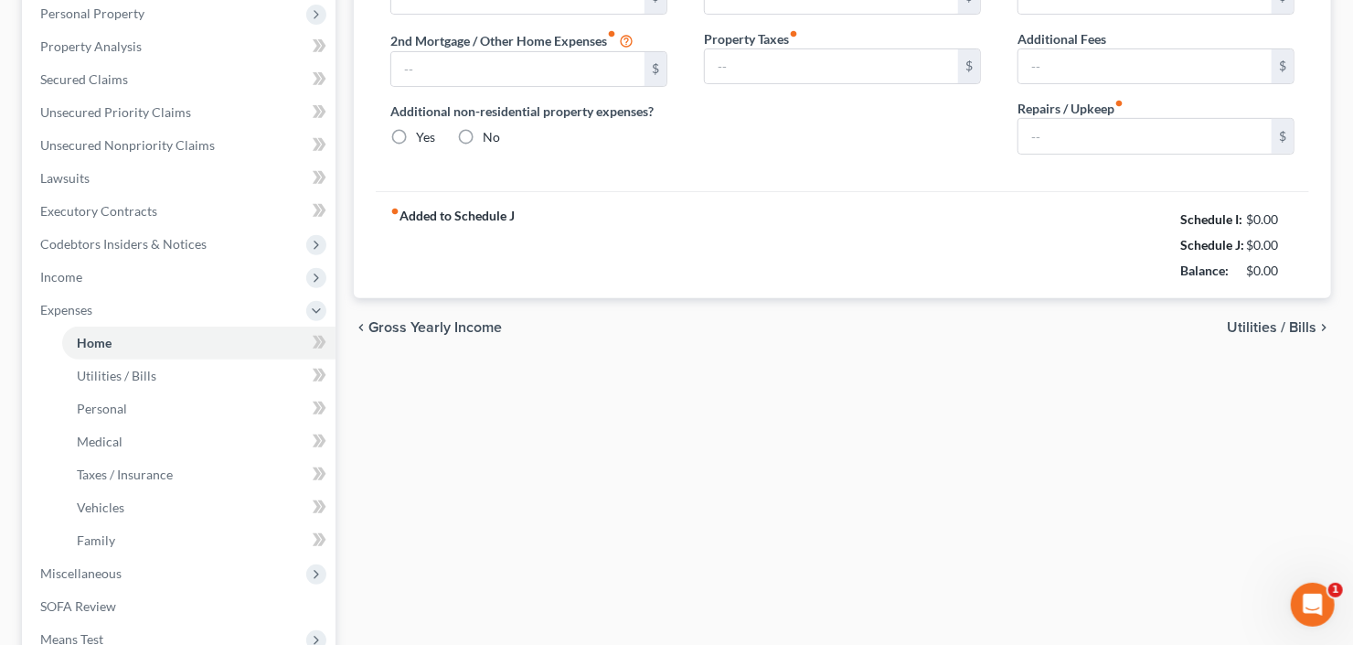
type input "0.00"
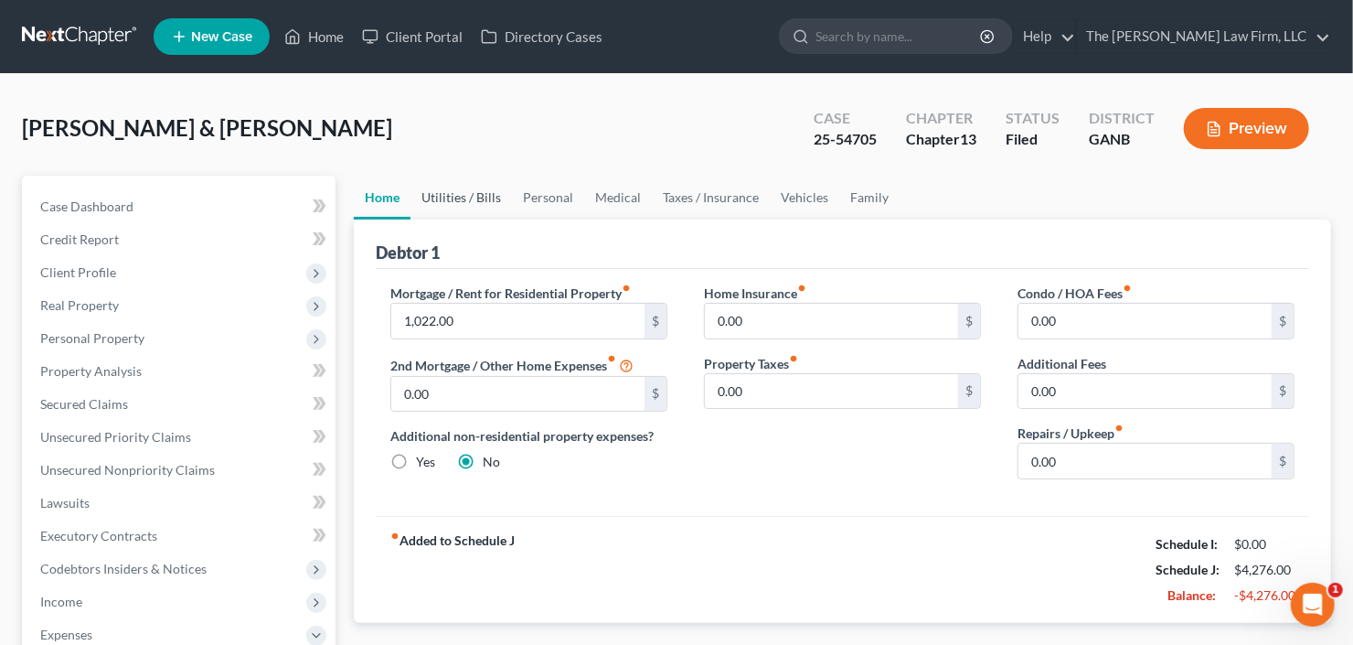
click at [461, 208] on link "Utilities / Bills" at bounding box center [461, 198] width 101 height 44
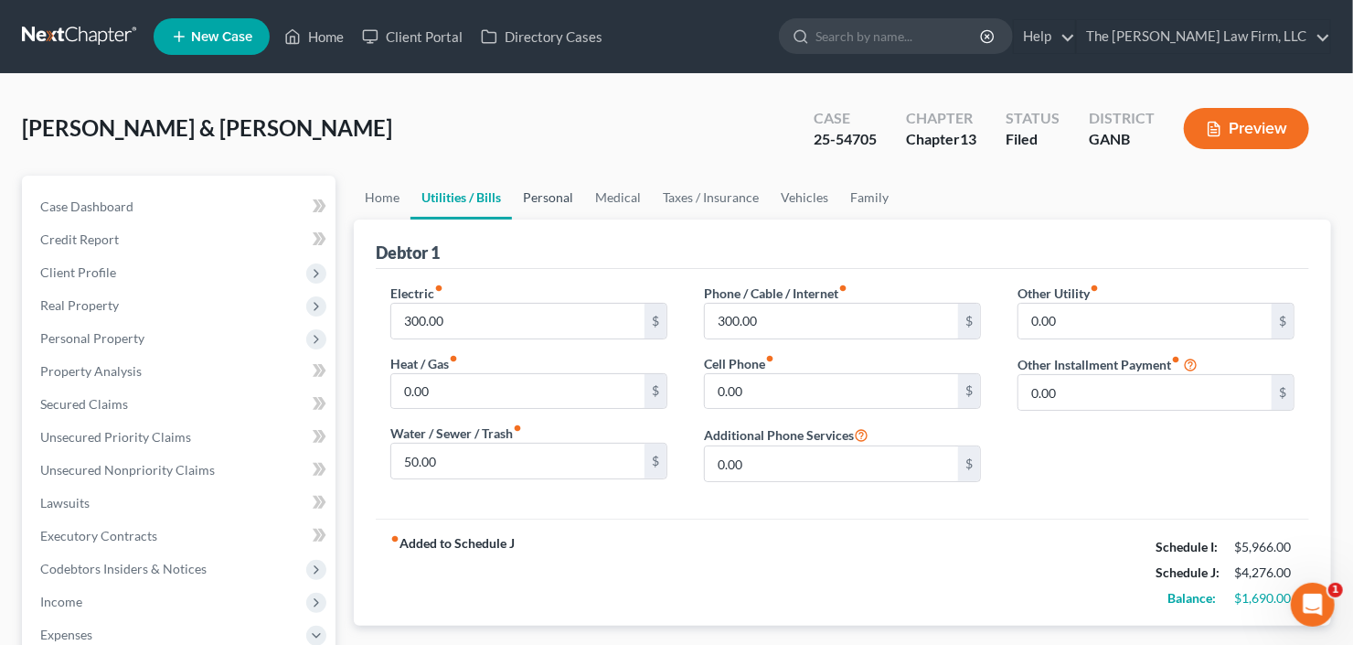
click at [521, 198] on link "Personal" at bounding box center [548, 198] width 72 height 44
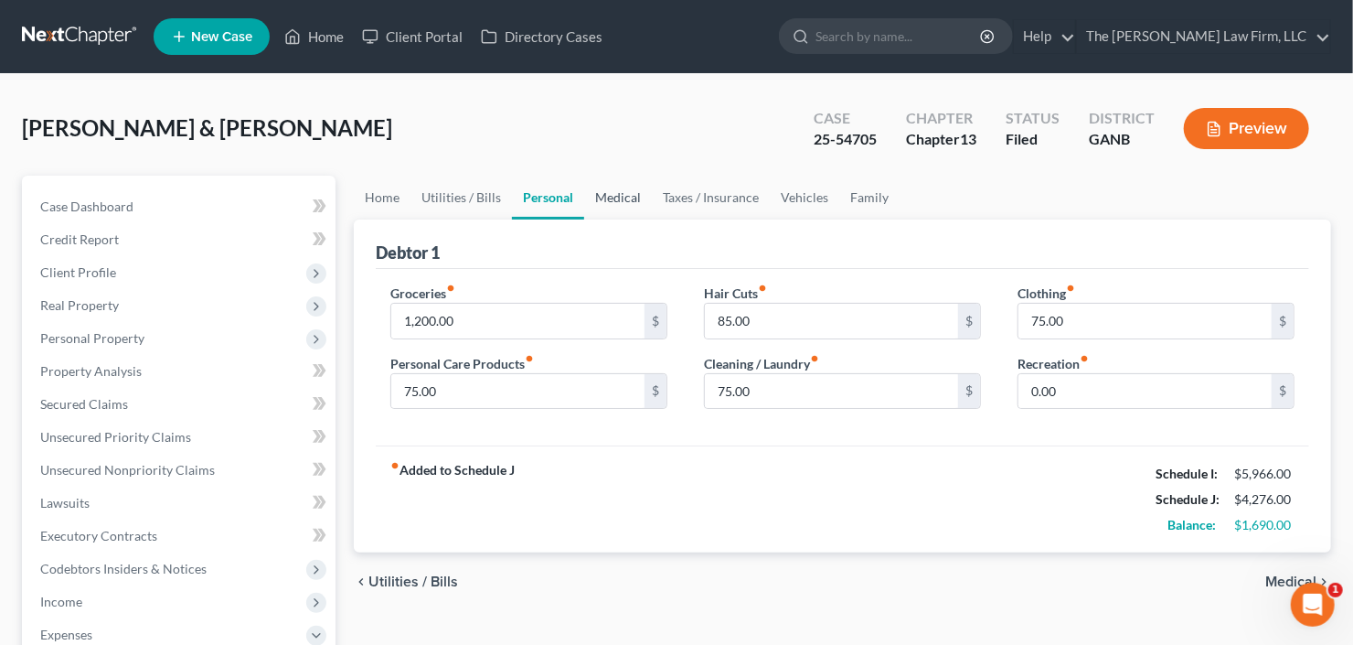
click at [585, 200] on link "Medical" at bounding box center [618, 198] width 68 height 44
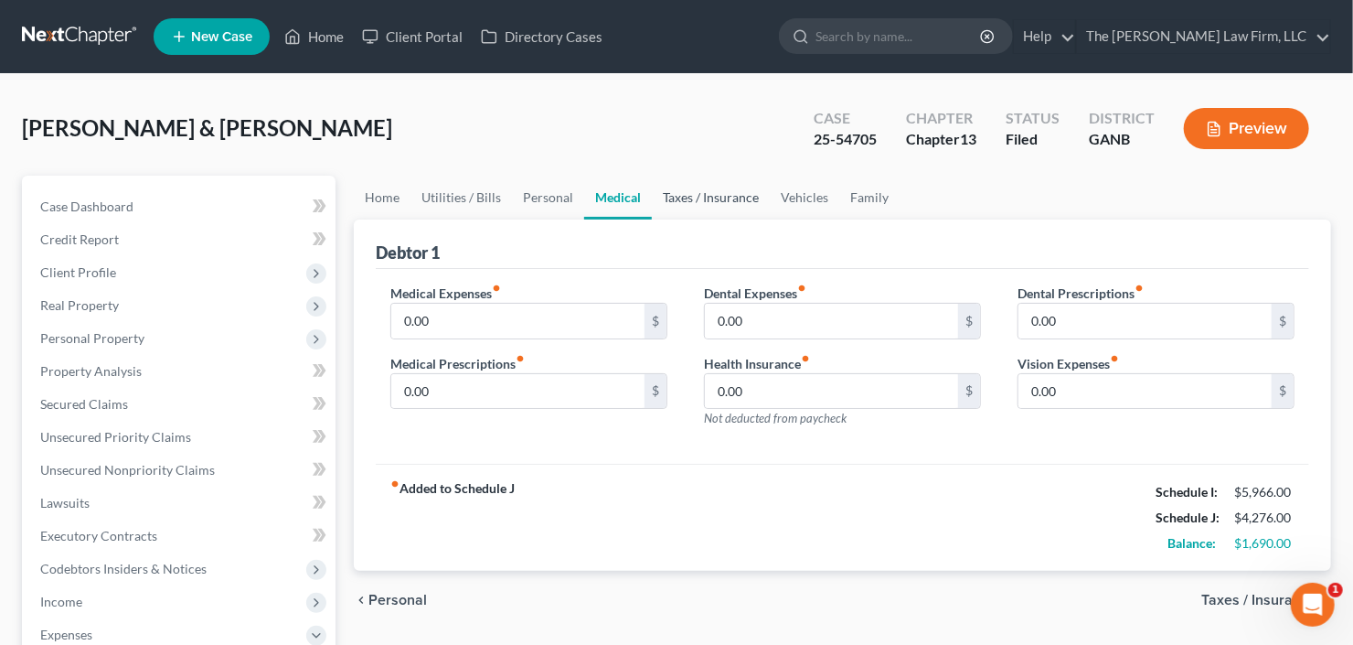
click at [689, 201] on link "Taxes / Insurance" at bounding box center [711, 198] width 118 height 44
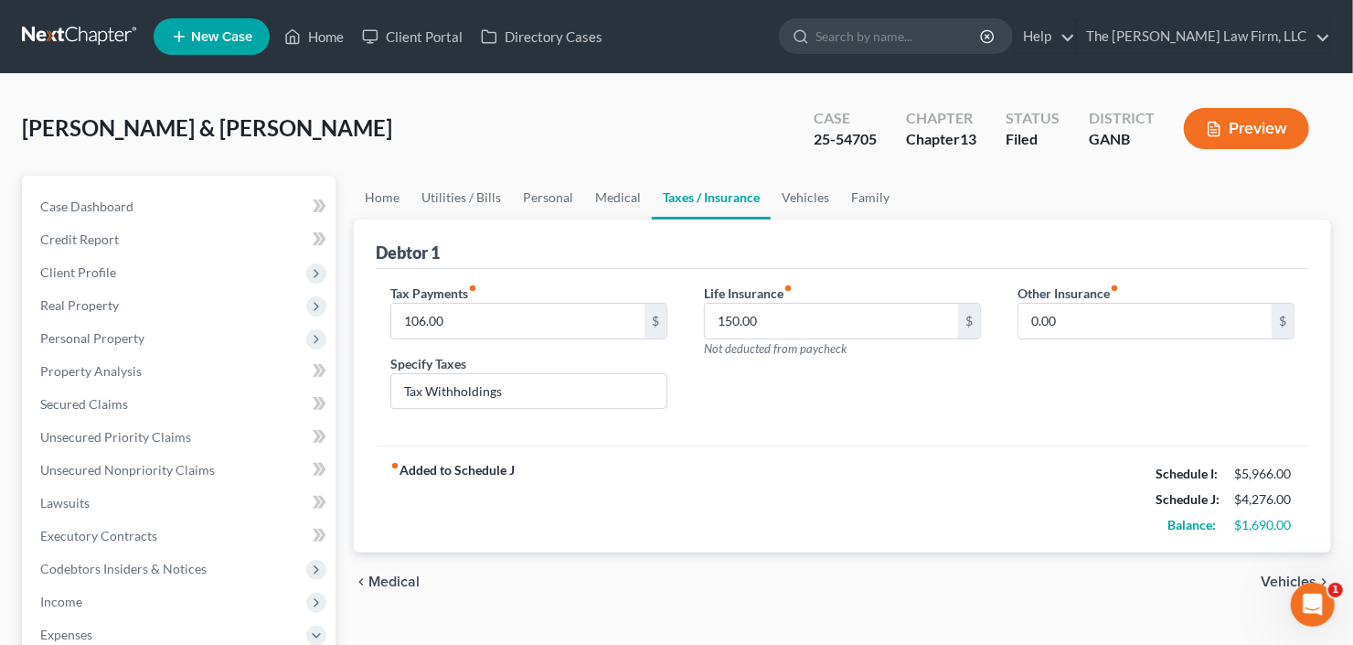
click at [652, 176] on link "Taxes / Insurance" at bounding box center [711, 198] width 119 height 44
